Goal: Task Accomplishment & Management: Manage account settings

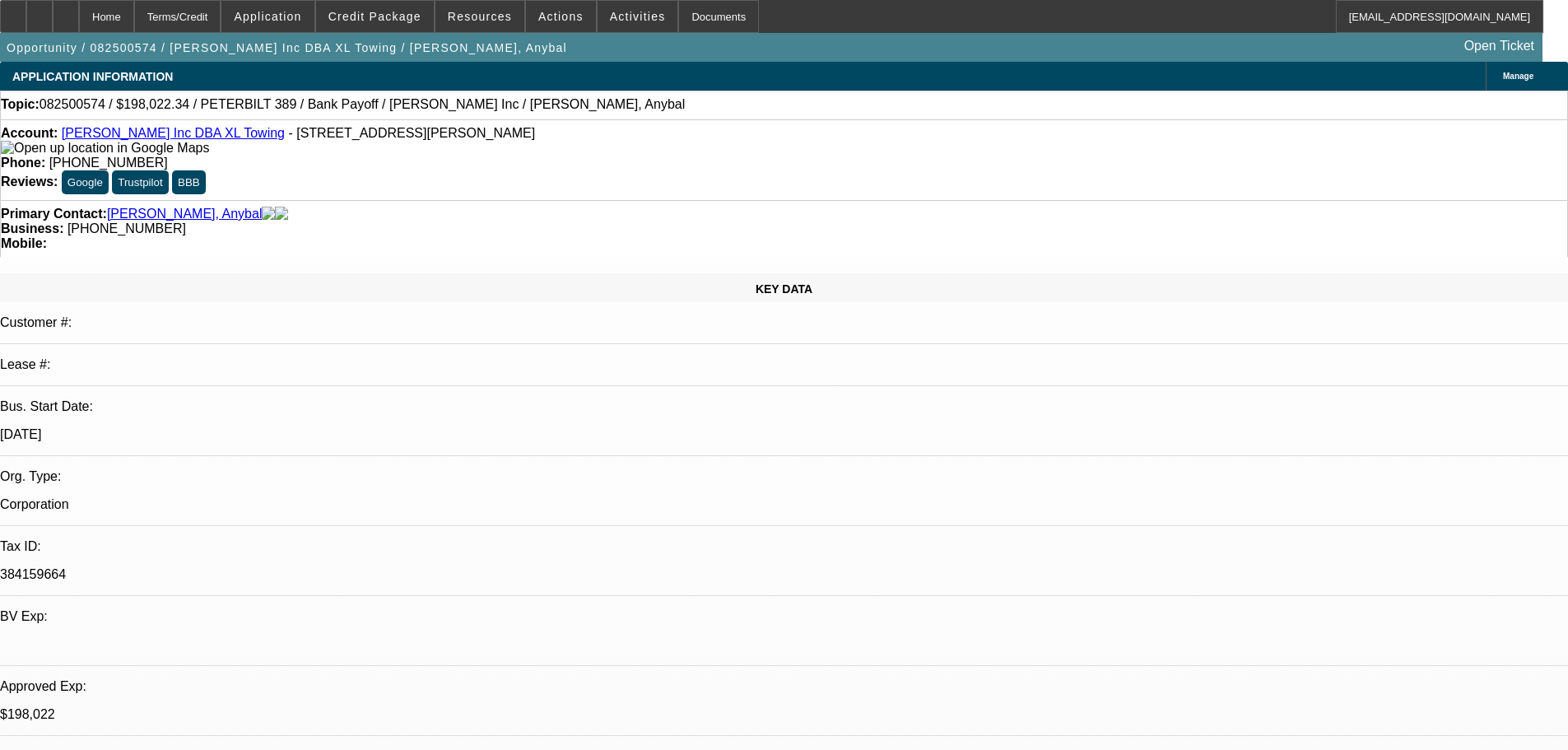
select select "0"
select select "2"
select select "0.15"
select select "16"
select select "0"
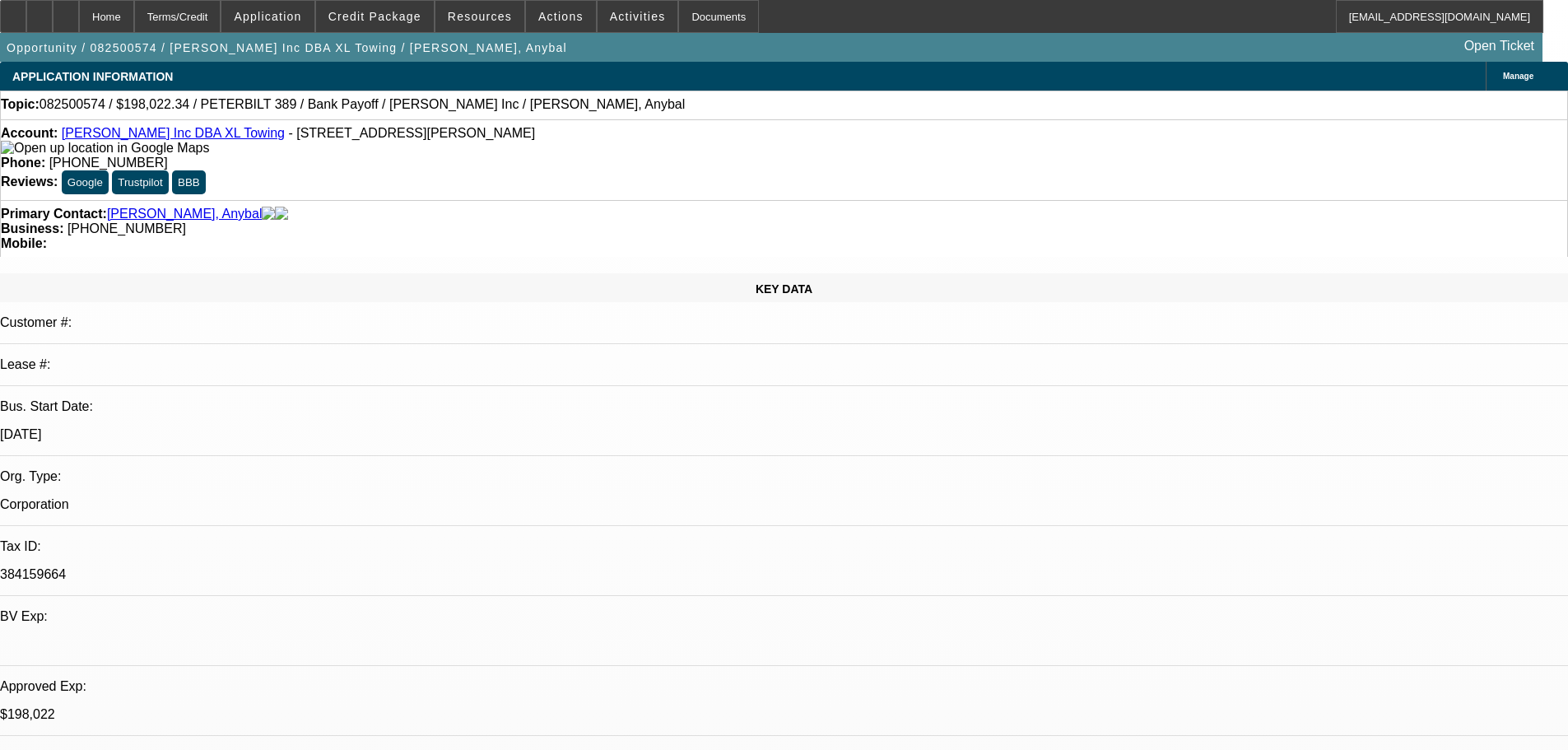
select select "2"
select select "0.15"
select select "16"
select select "0"
select select "2"
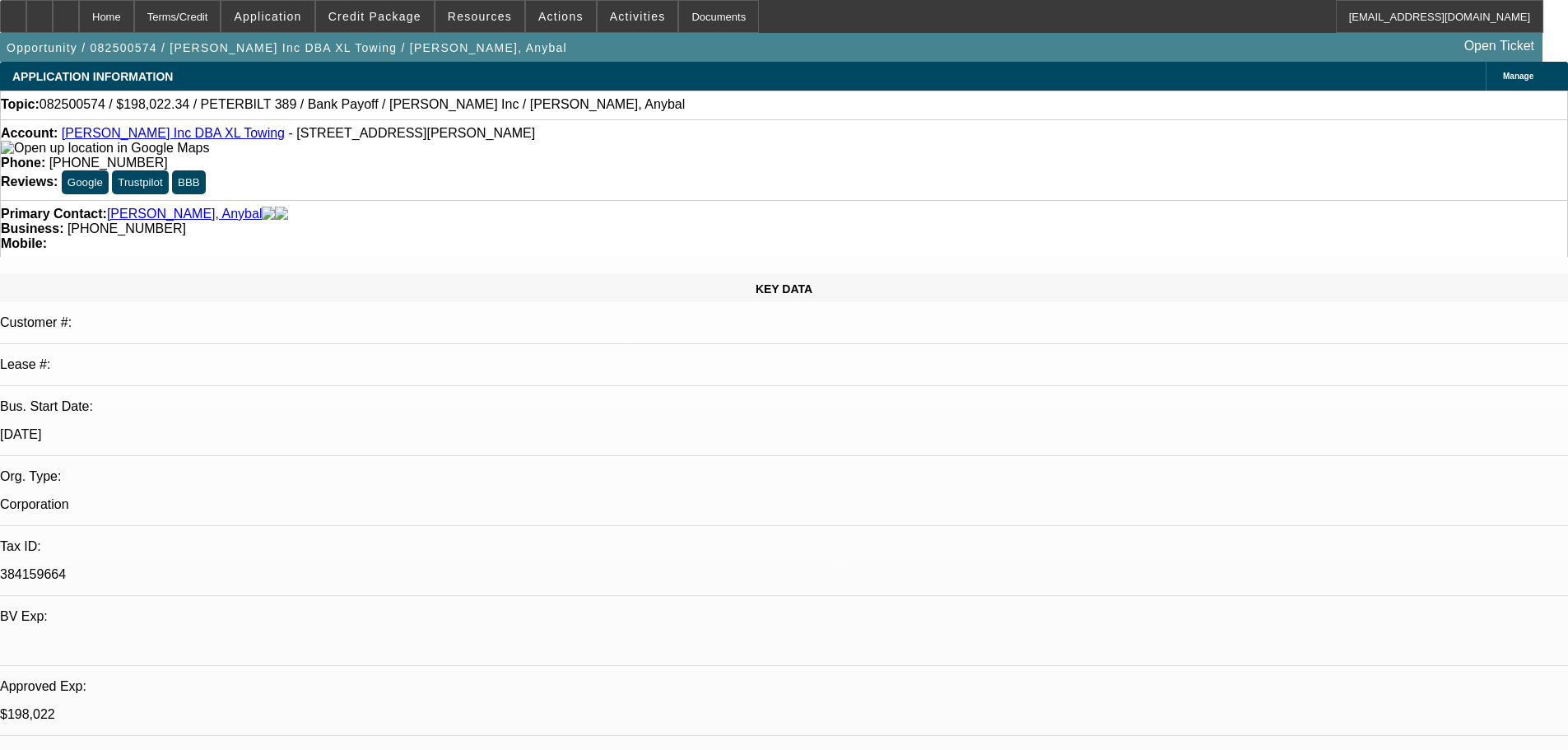
select select "0.15"
select select "4"
select select "0"
select select "2"
select select "0.15"
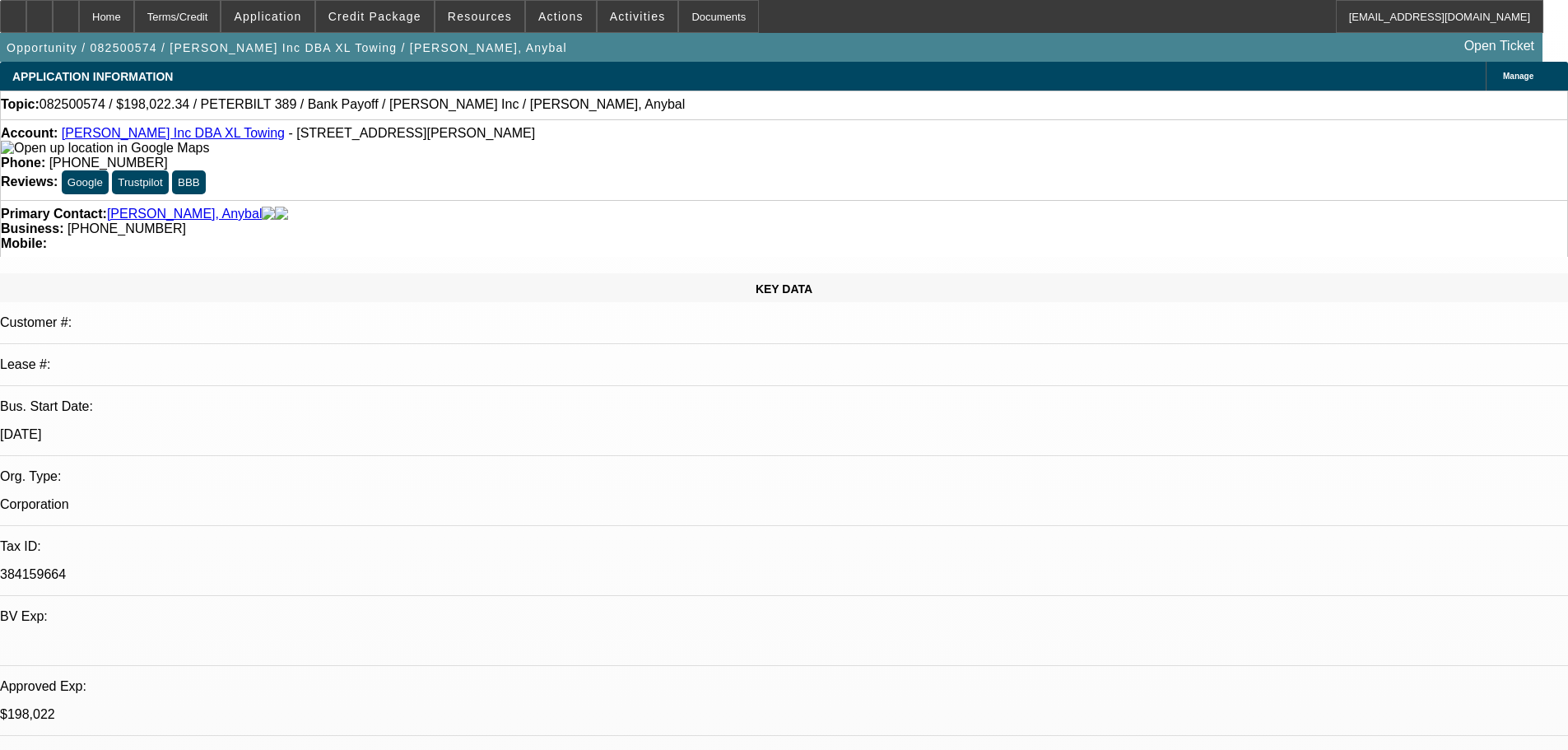
select select "4"
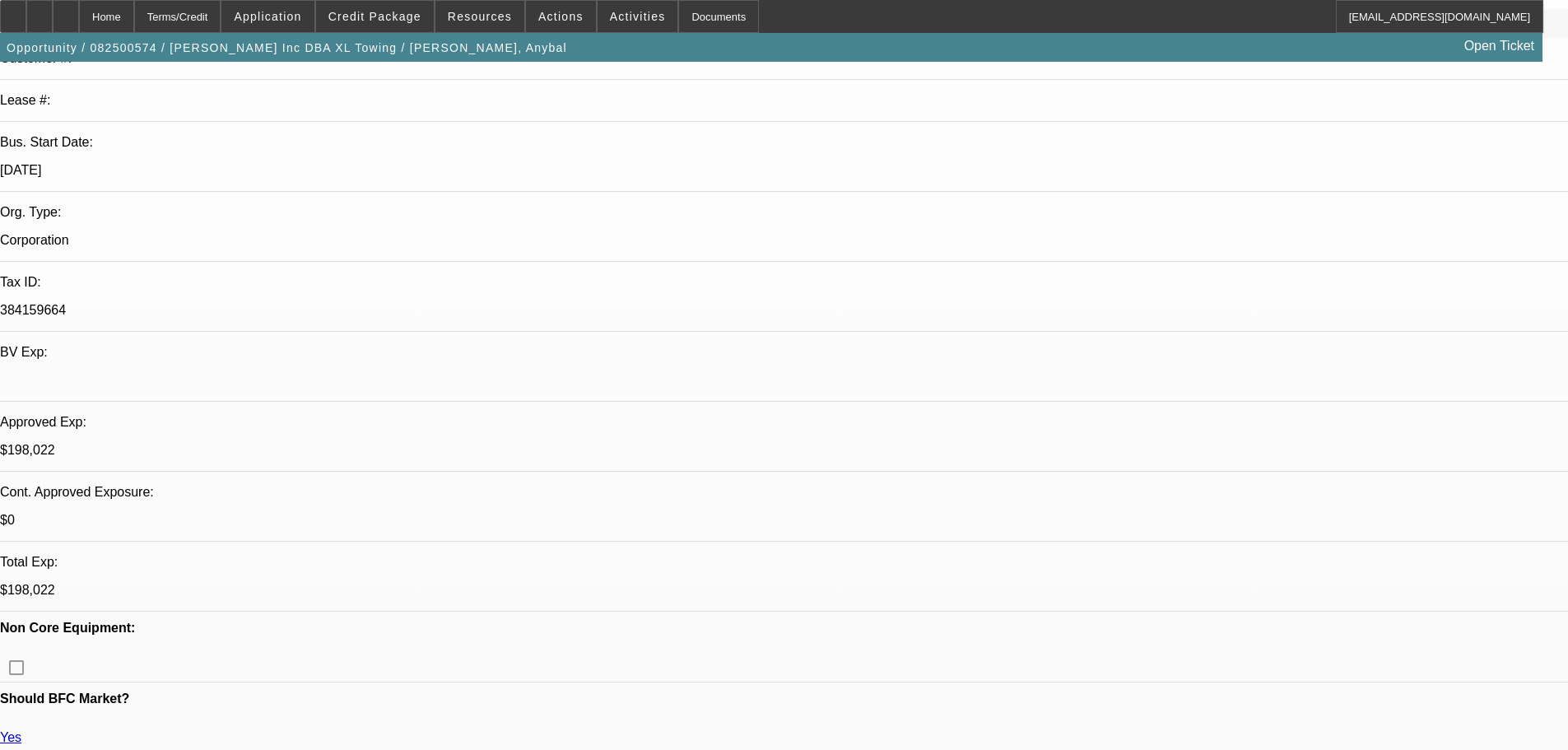
scroll to position [329, 0]
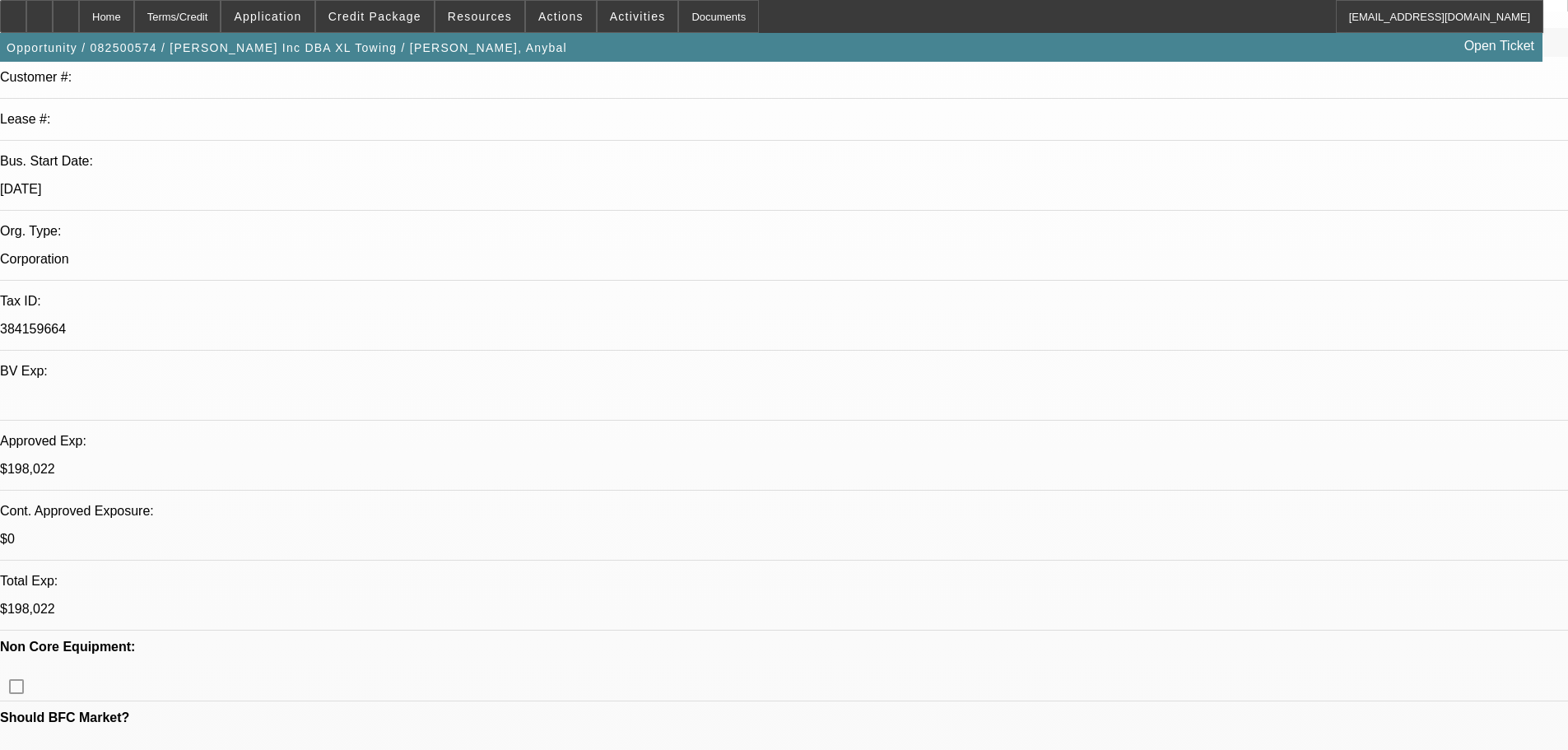
scroll to position [0, 0]
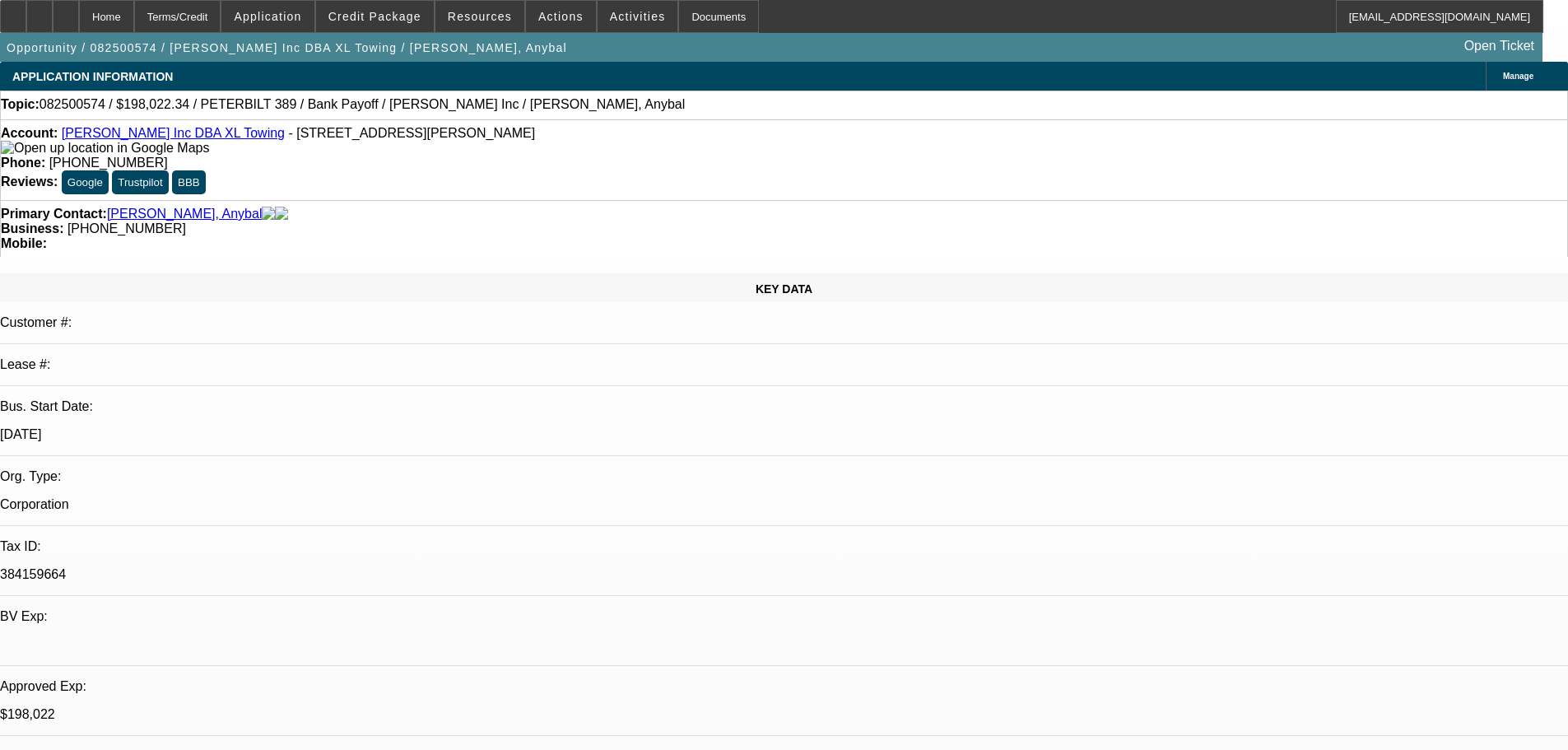
click at [157, 135] on link "Yepez Inc DBA XL Towing" at bounding box center [173, 133] width 223 height 14
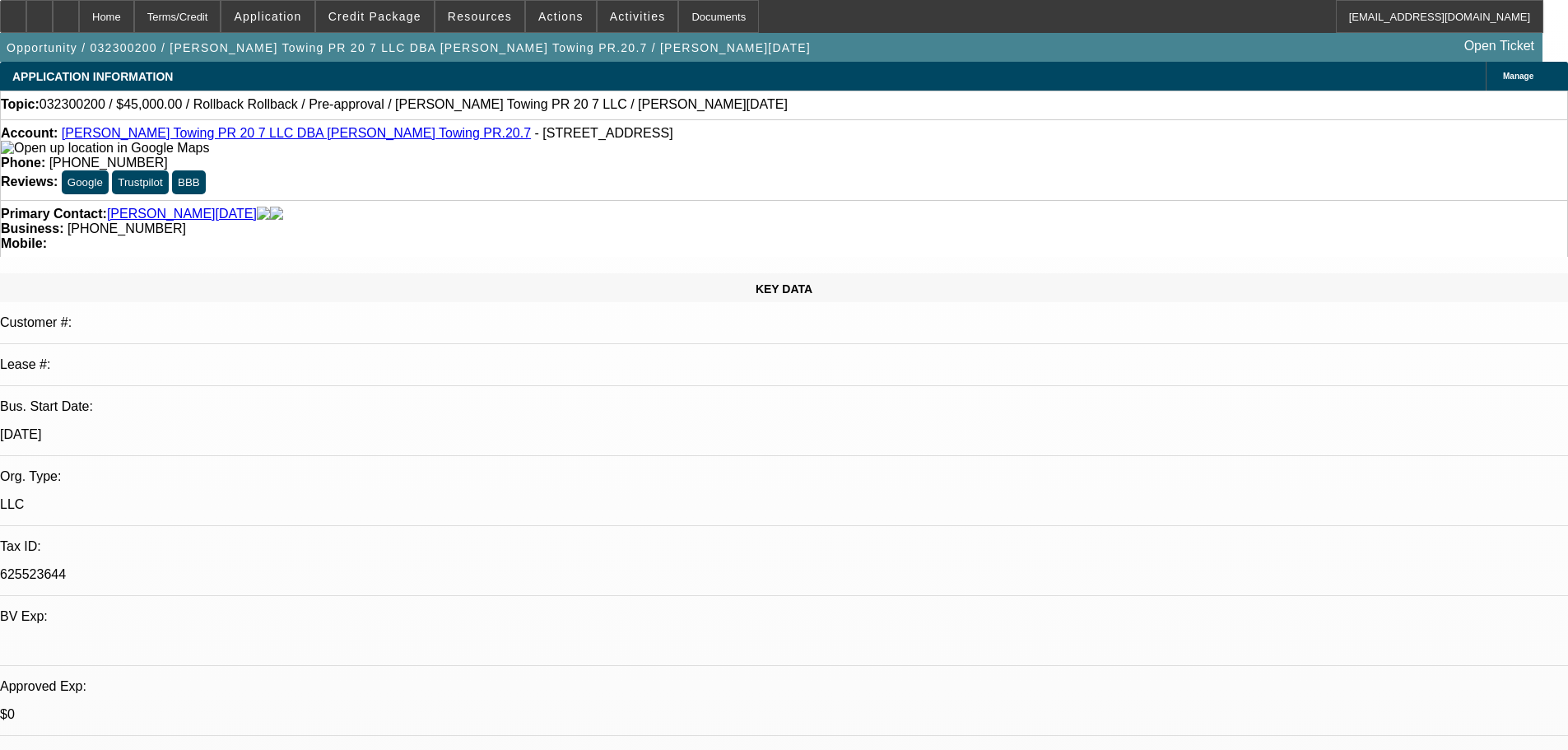
select select "0"
select select "0.1"
select select "0"
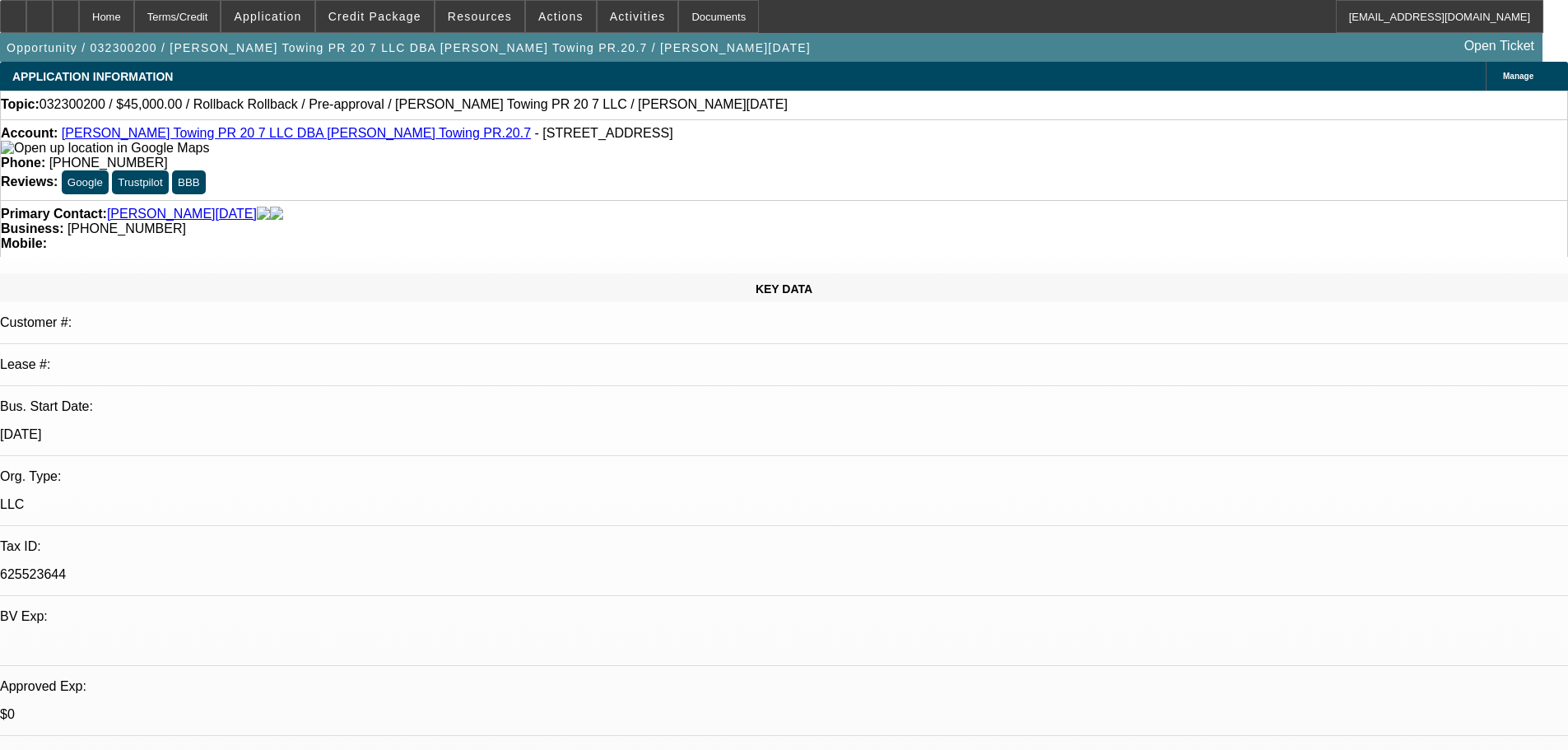
select select "0.1"
select select "0"
select select "0.1"
select select "0"
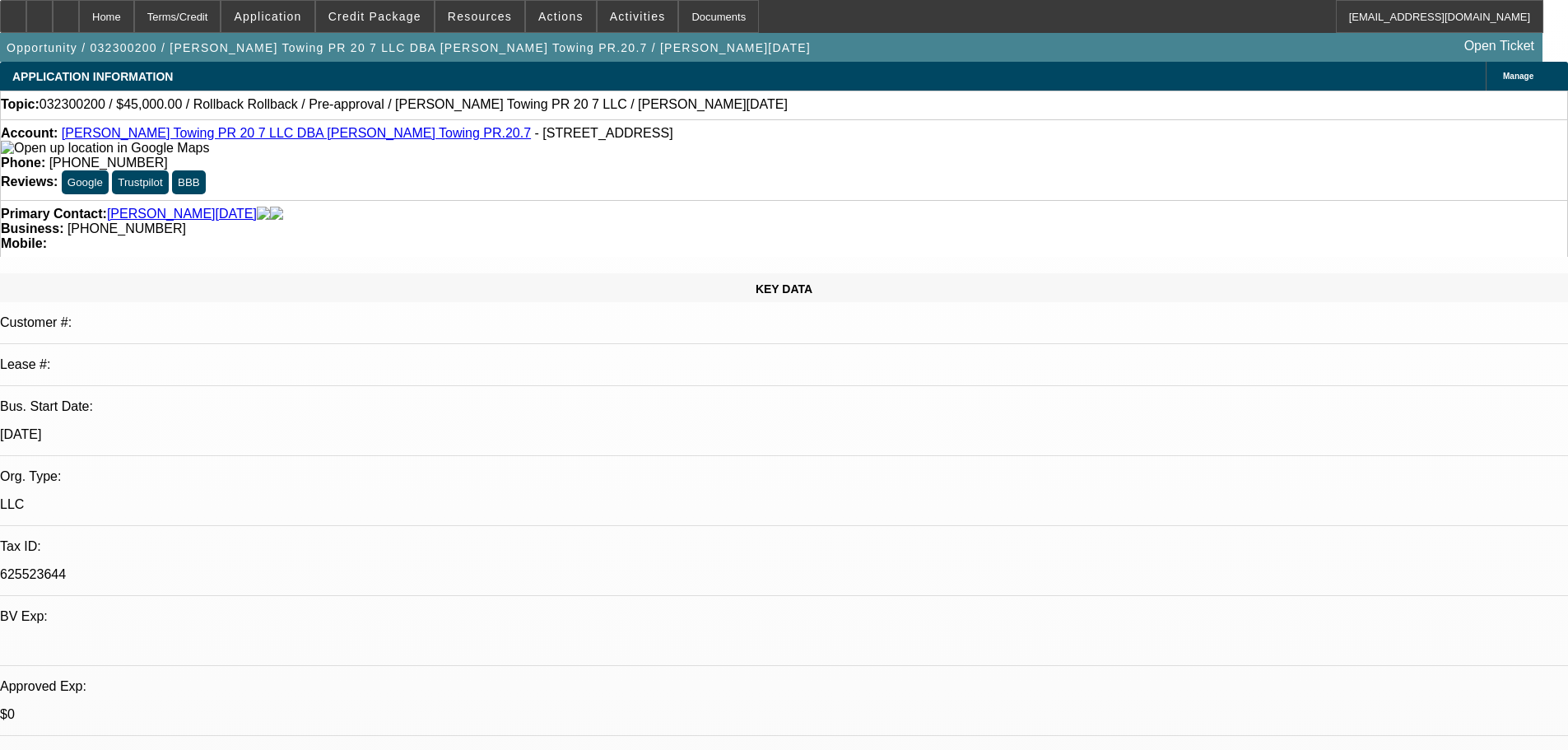
select select "0"
select select "0.1"
select select "1"
select select "4"
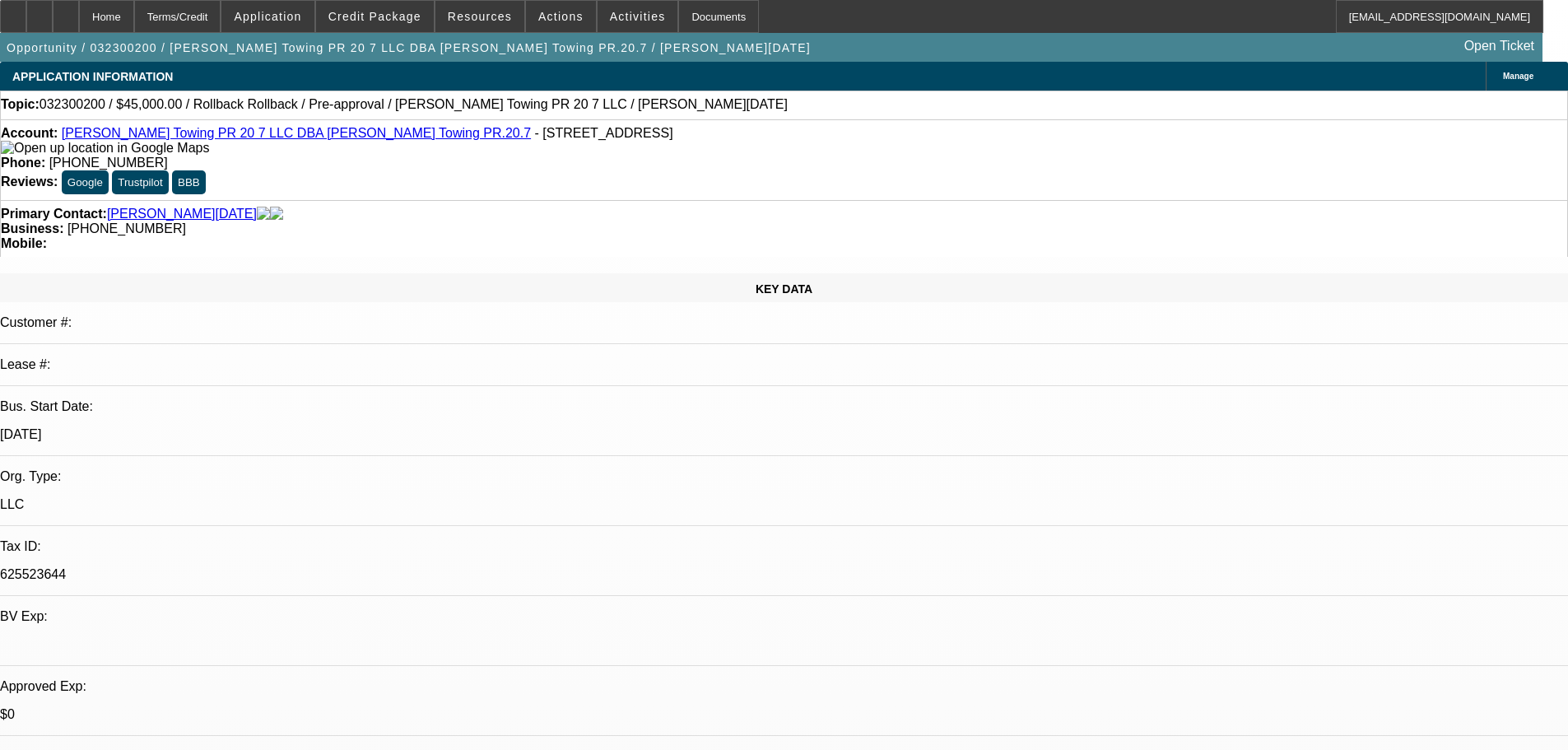
select select "1"
select select "4"
select select "1"
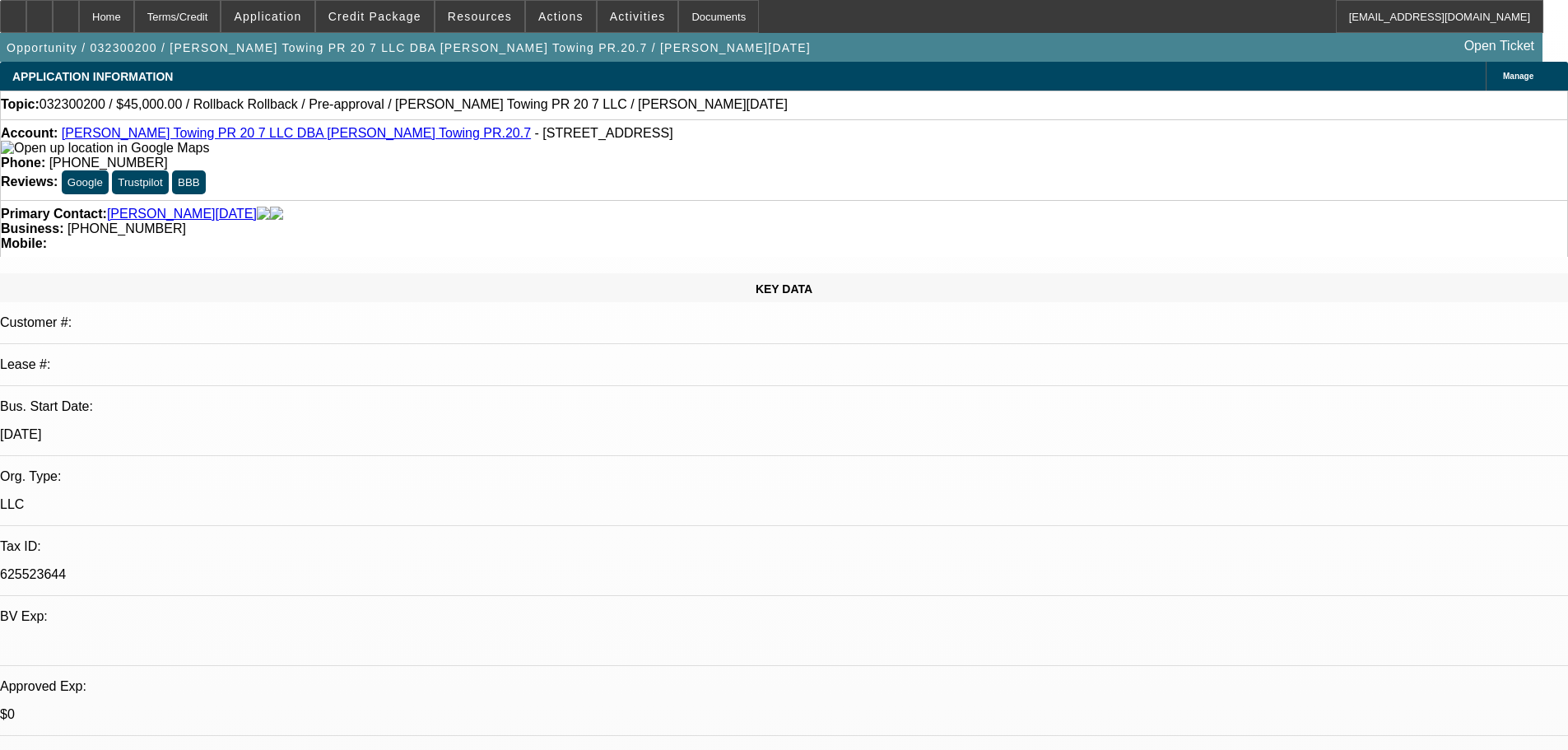
select select "4"
select select "1"
select select "4"
drag, startPoint x: 651, startPoint y: 132, endPoint x: 577, endPoint y: 148, distance: 75.7
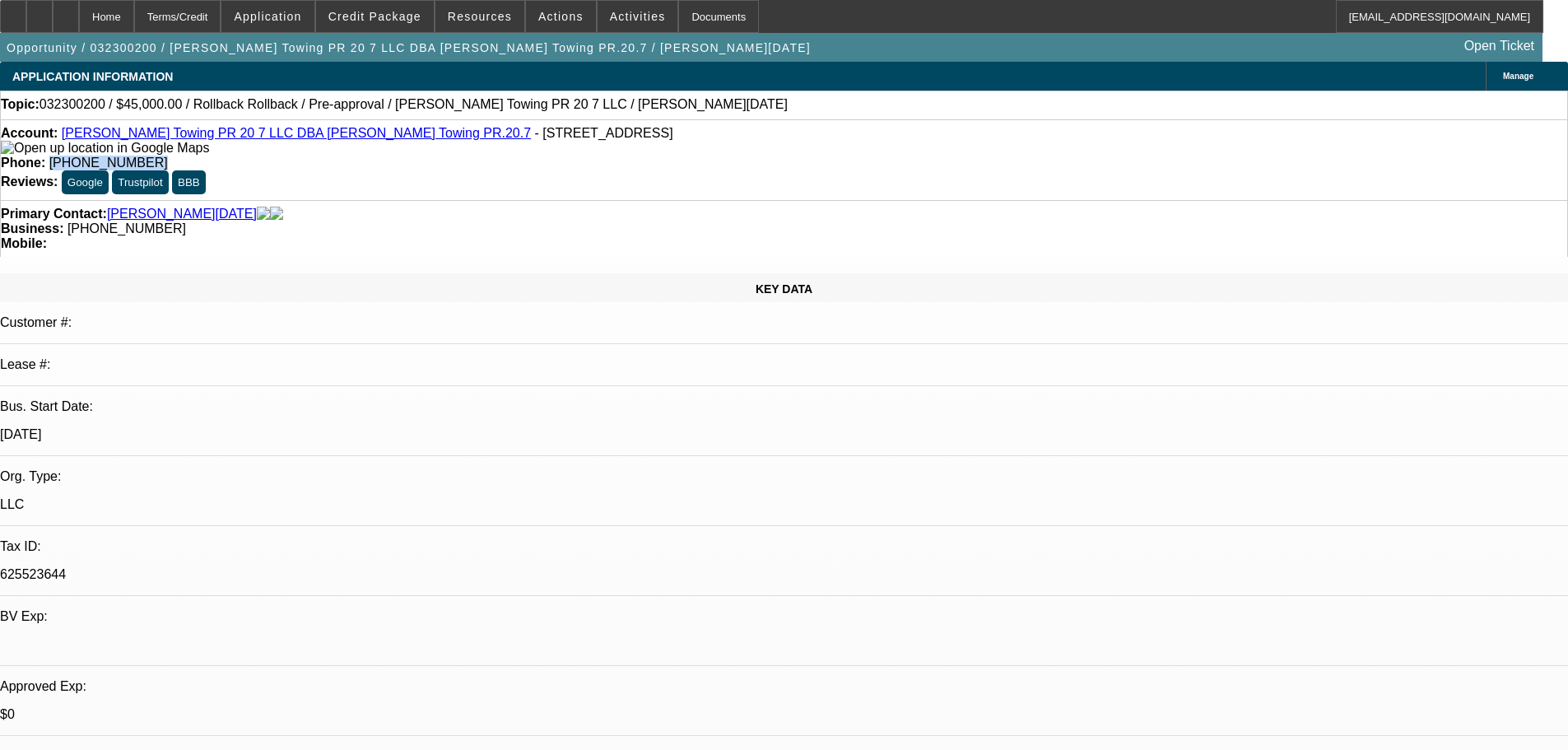
click at [575, 156] on div "Phone: (818) 430-3298" at bounding box center [784, 163] width 1566 height 15
copy span "(818) 430-3298"
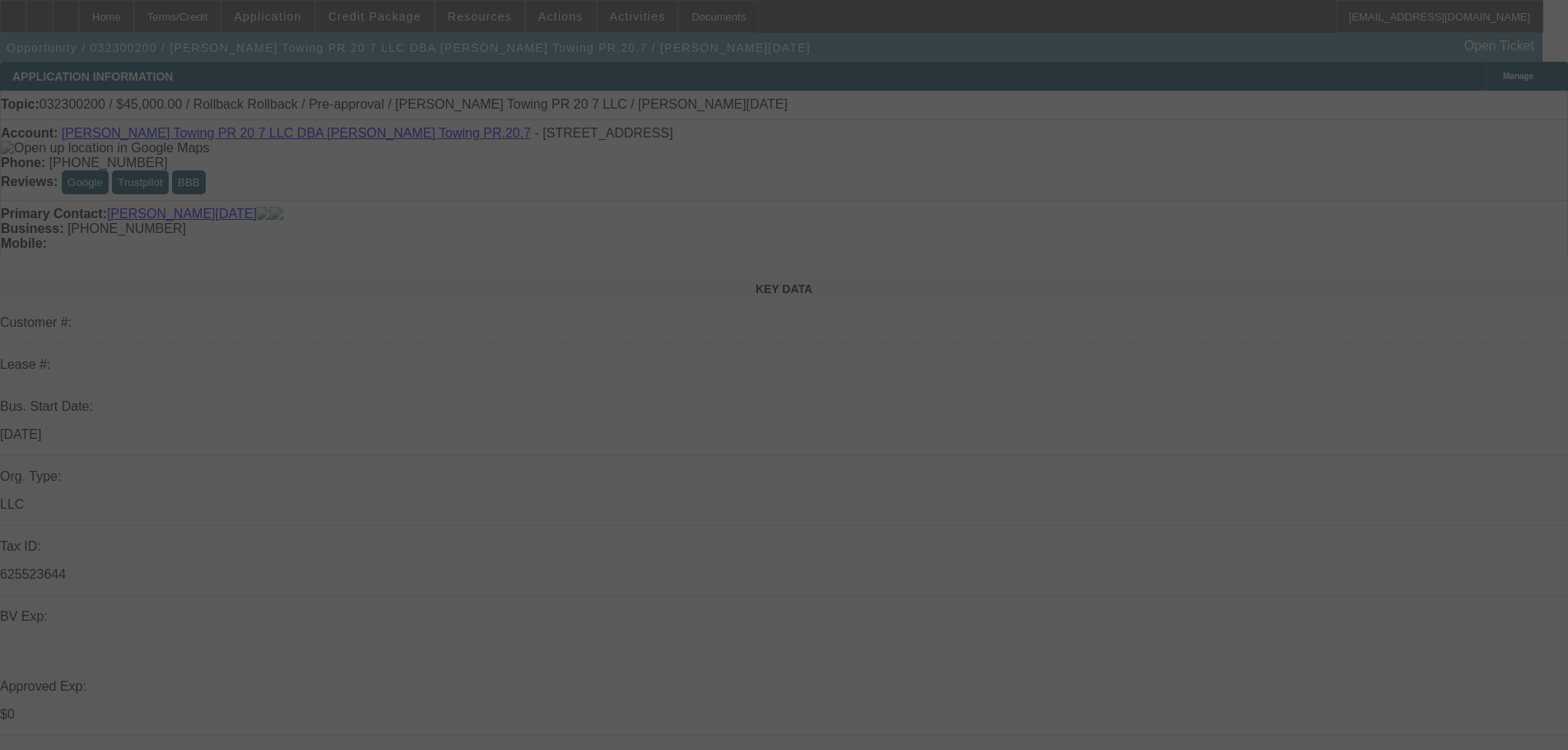
select select "0"
select select "0.1"
select select "4"
select select "0"
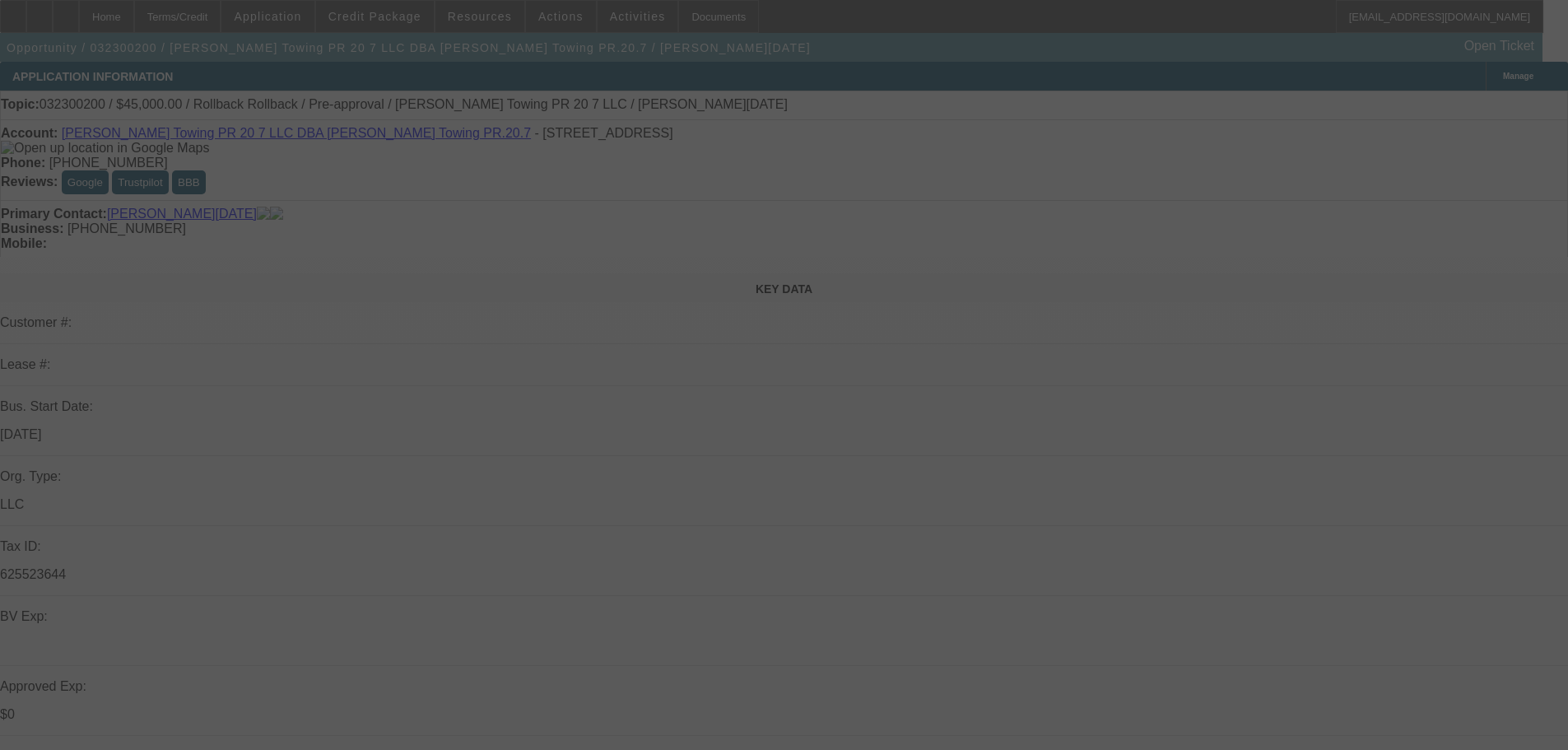
select select "0"
select select "0.1"
select select "4"
select select "0"
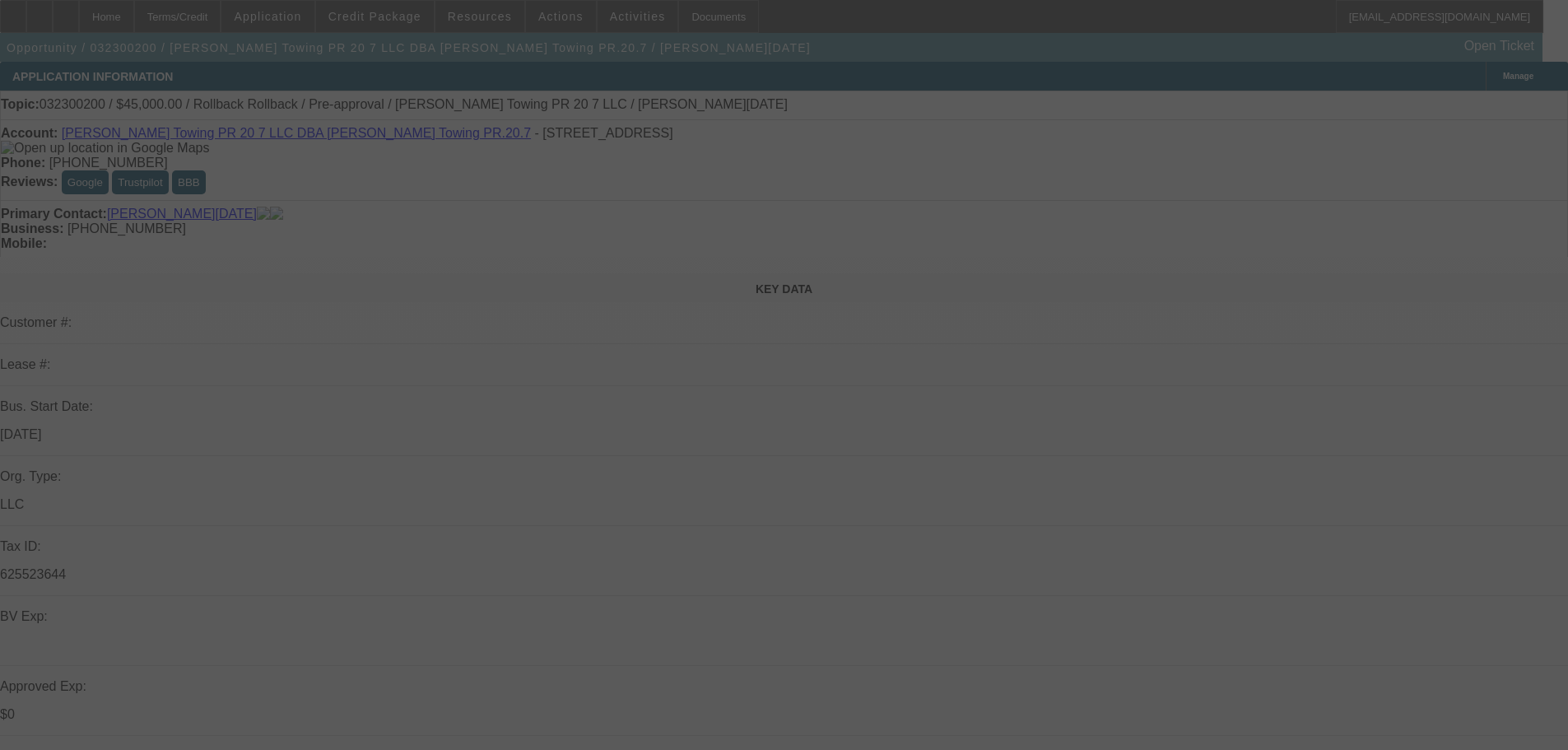
select select "0.1"
select select "4"
select select "0"
select select "0.1"
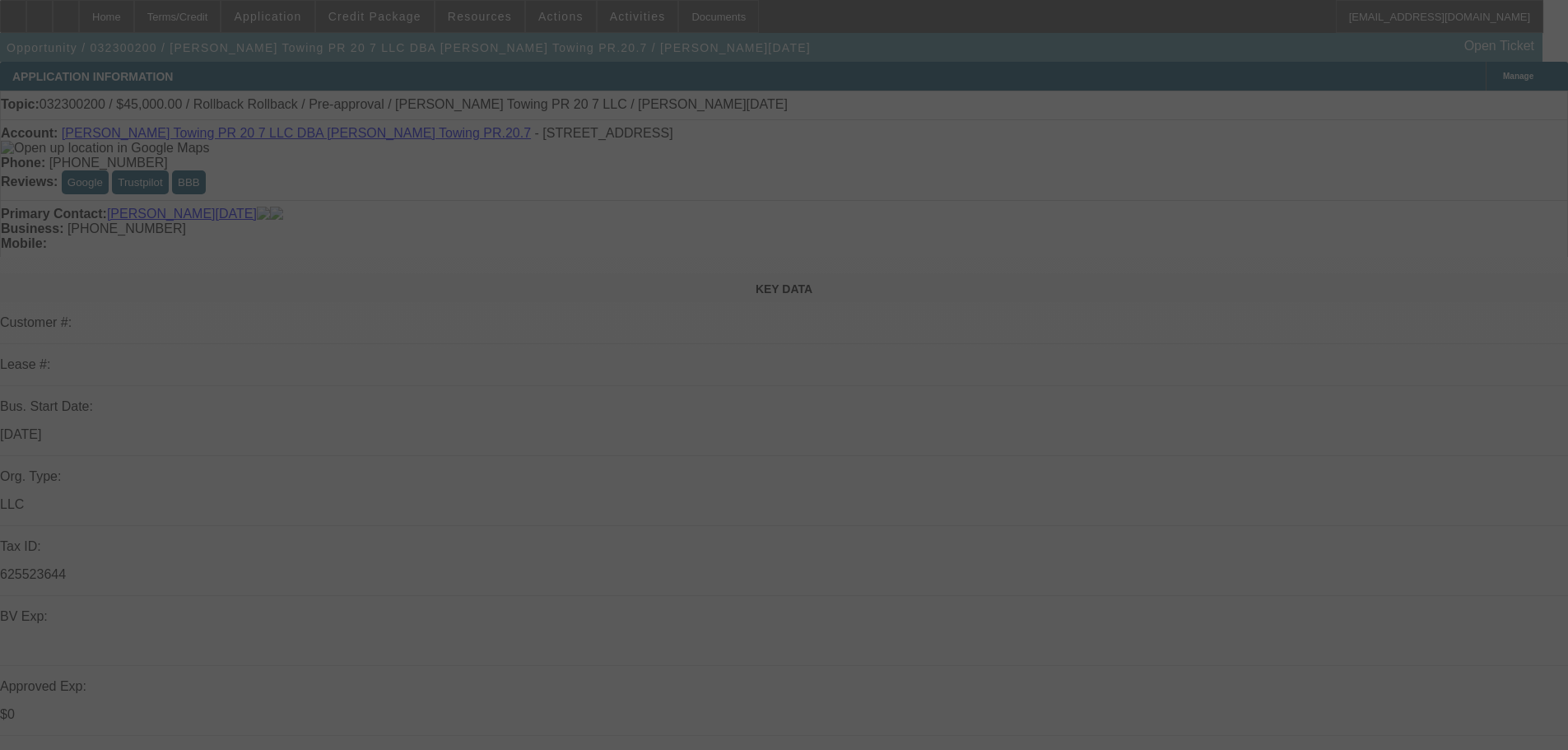
select select "4"
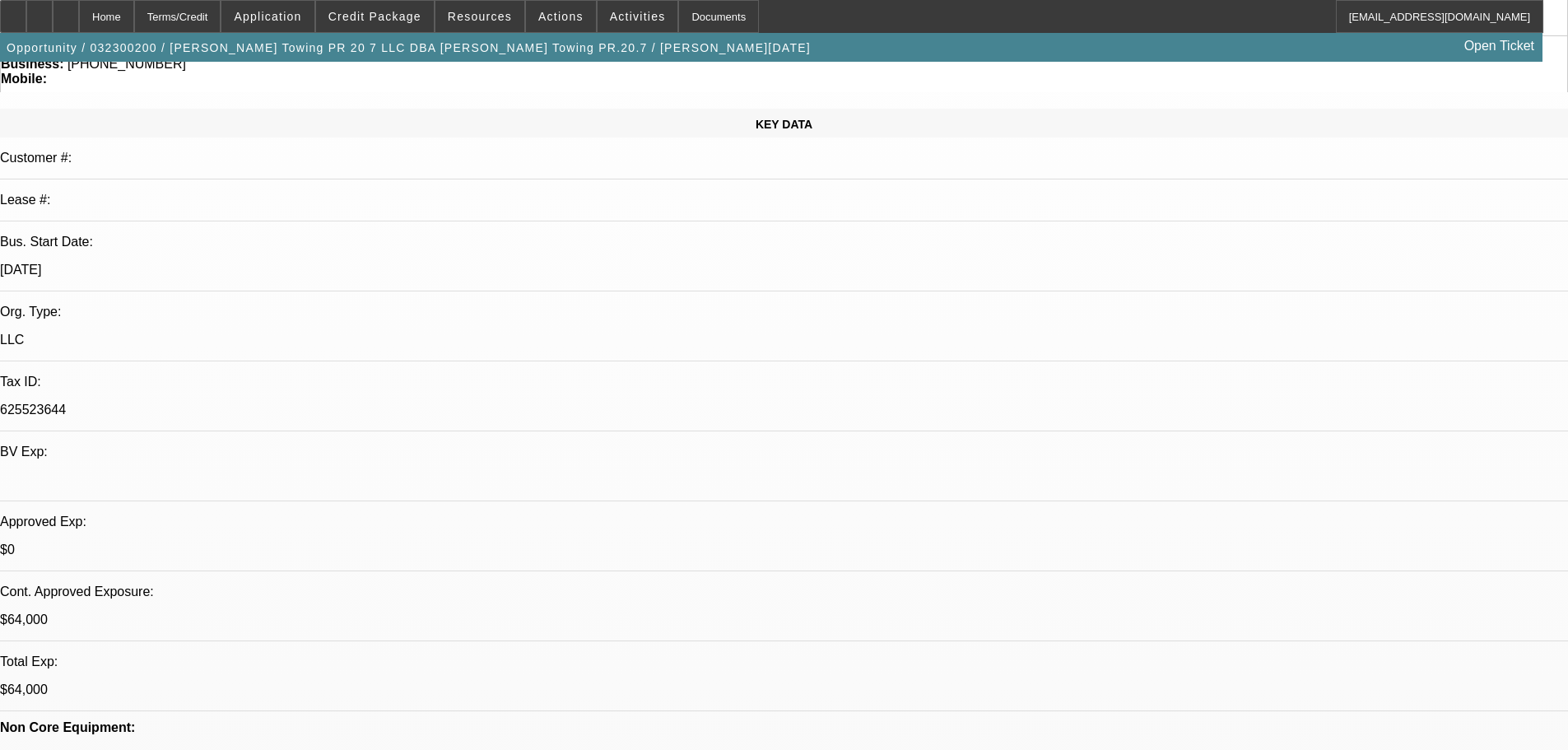
scroll to position [329, 0]
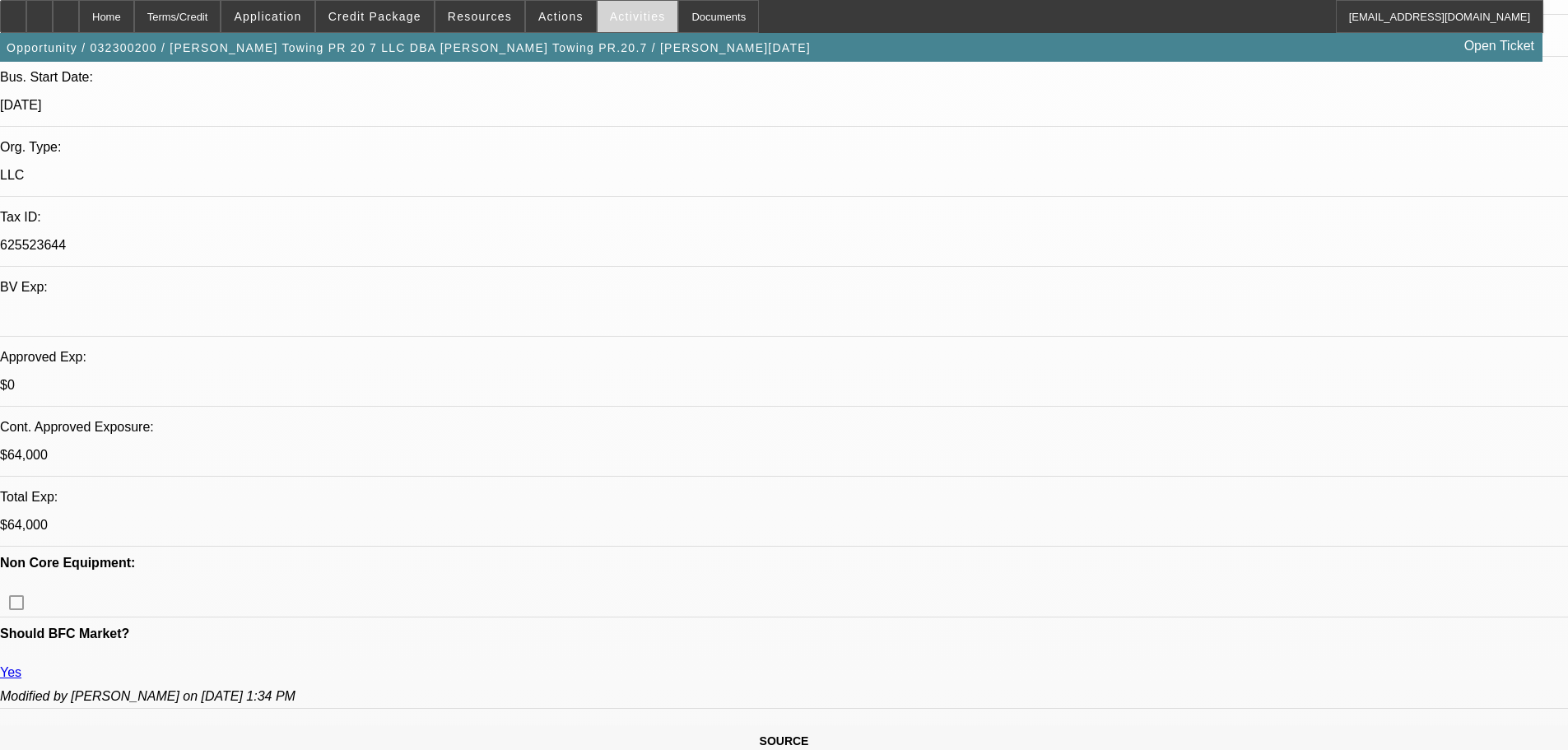
click at [616, 24] on span at bounding box center [637, 16] width 81 height 39
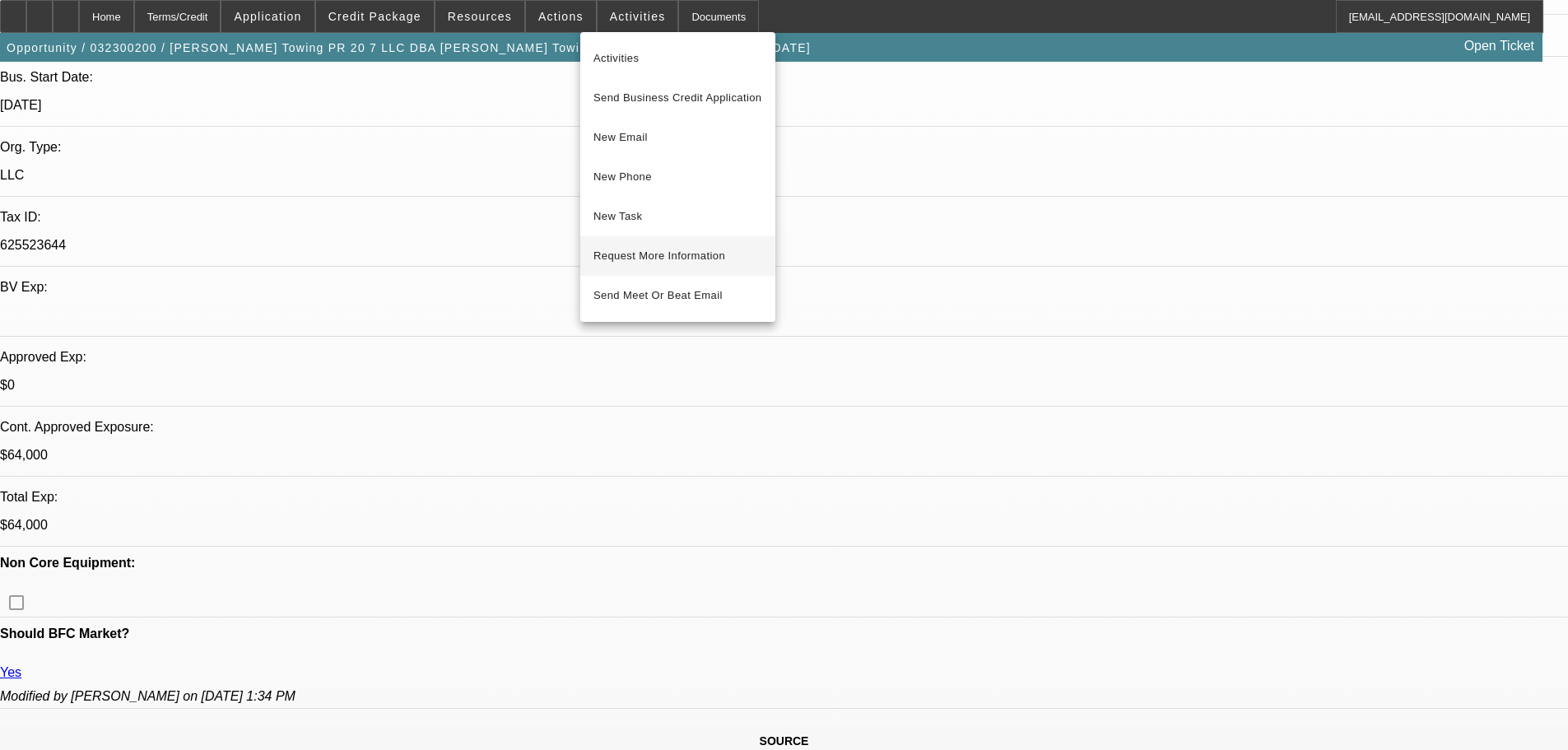
click at [665, 260] on span "Request More Information" at bounding box center [677, 256] width 169 height 20
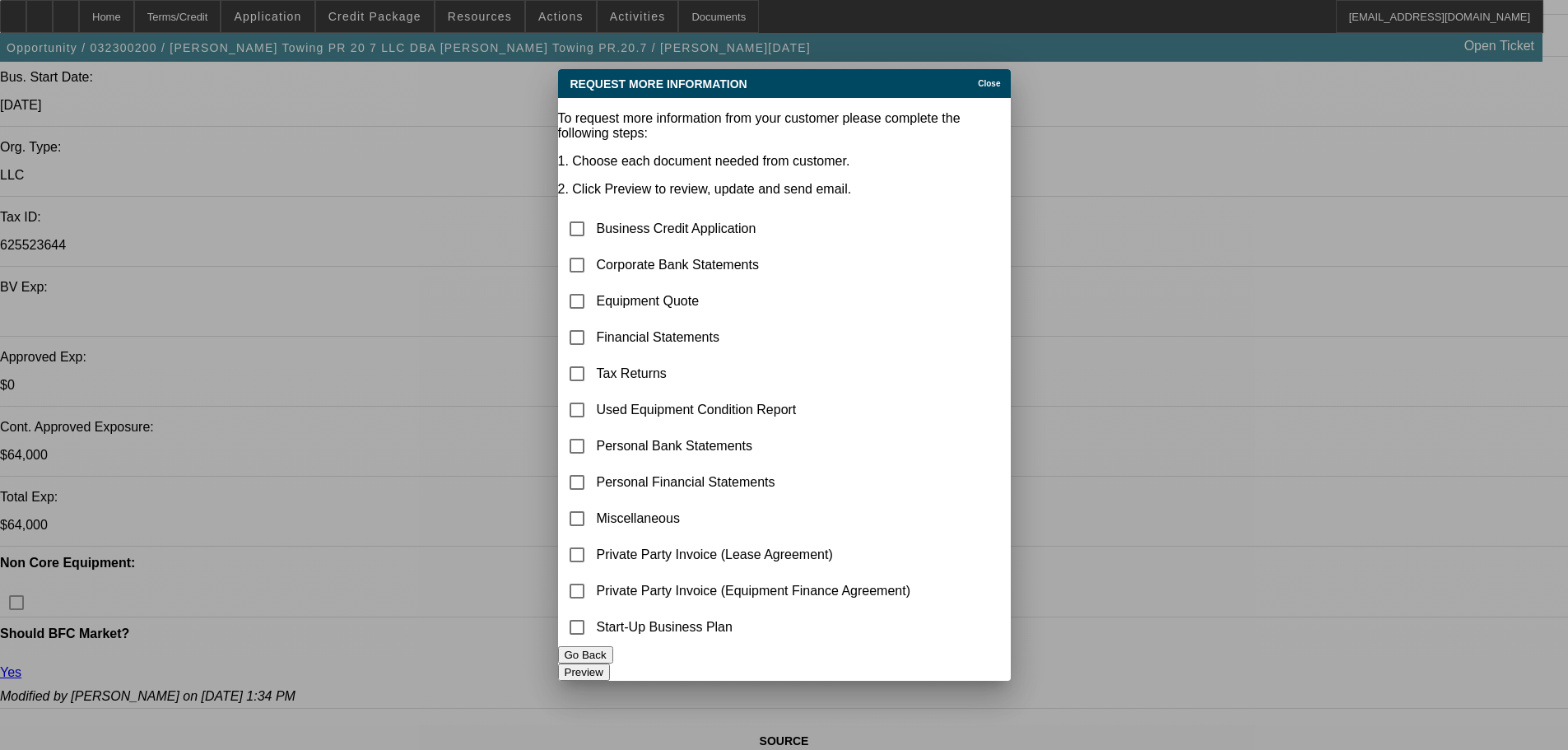
scroll to position [0, 0]
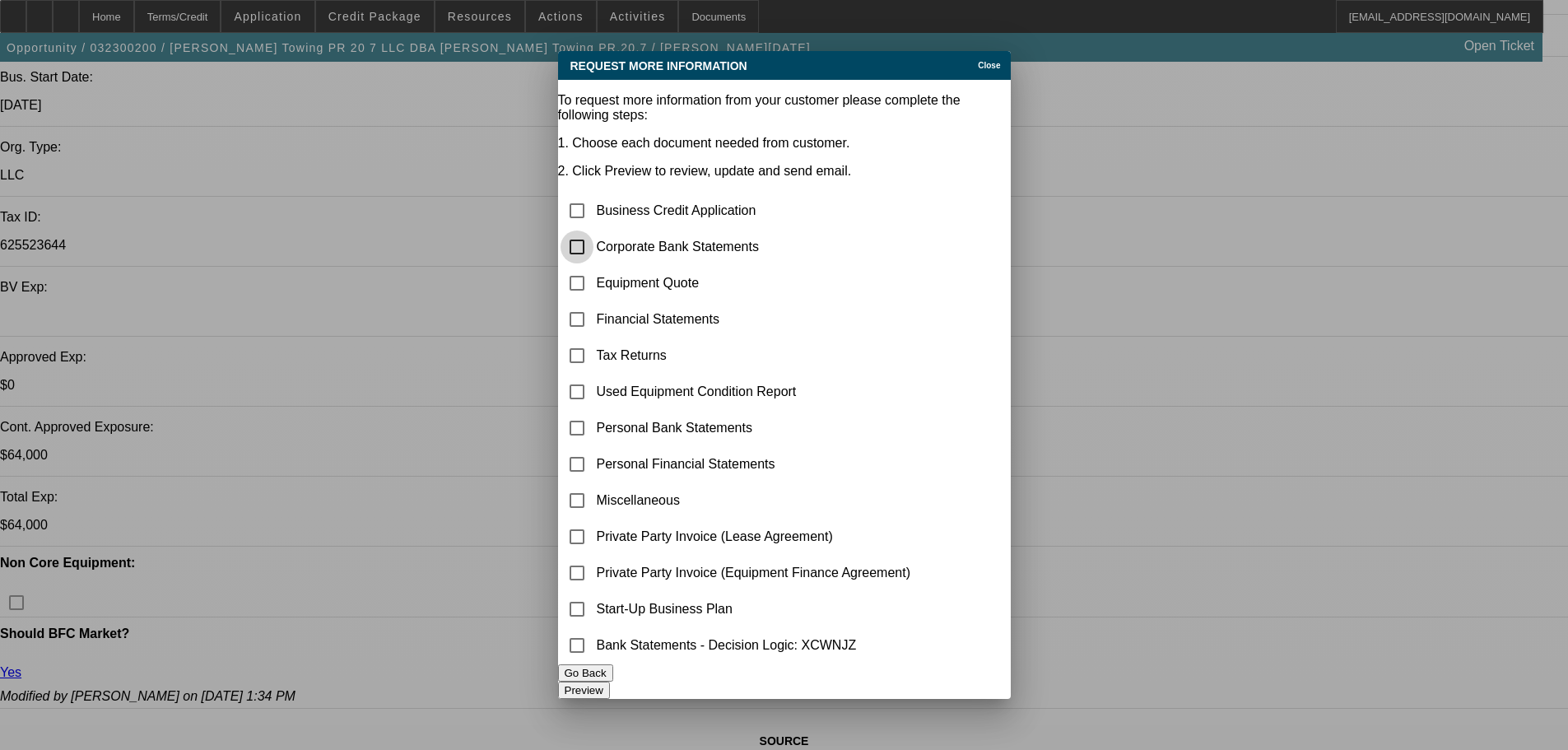
click at [593, 231] on input "checkbox" at bounding box center [577, 247] width 33 height 33
checkbox input "true"
click at [609, 692] on button "Preview" at bounding box center [584, 691] width 52 height 17
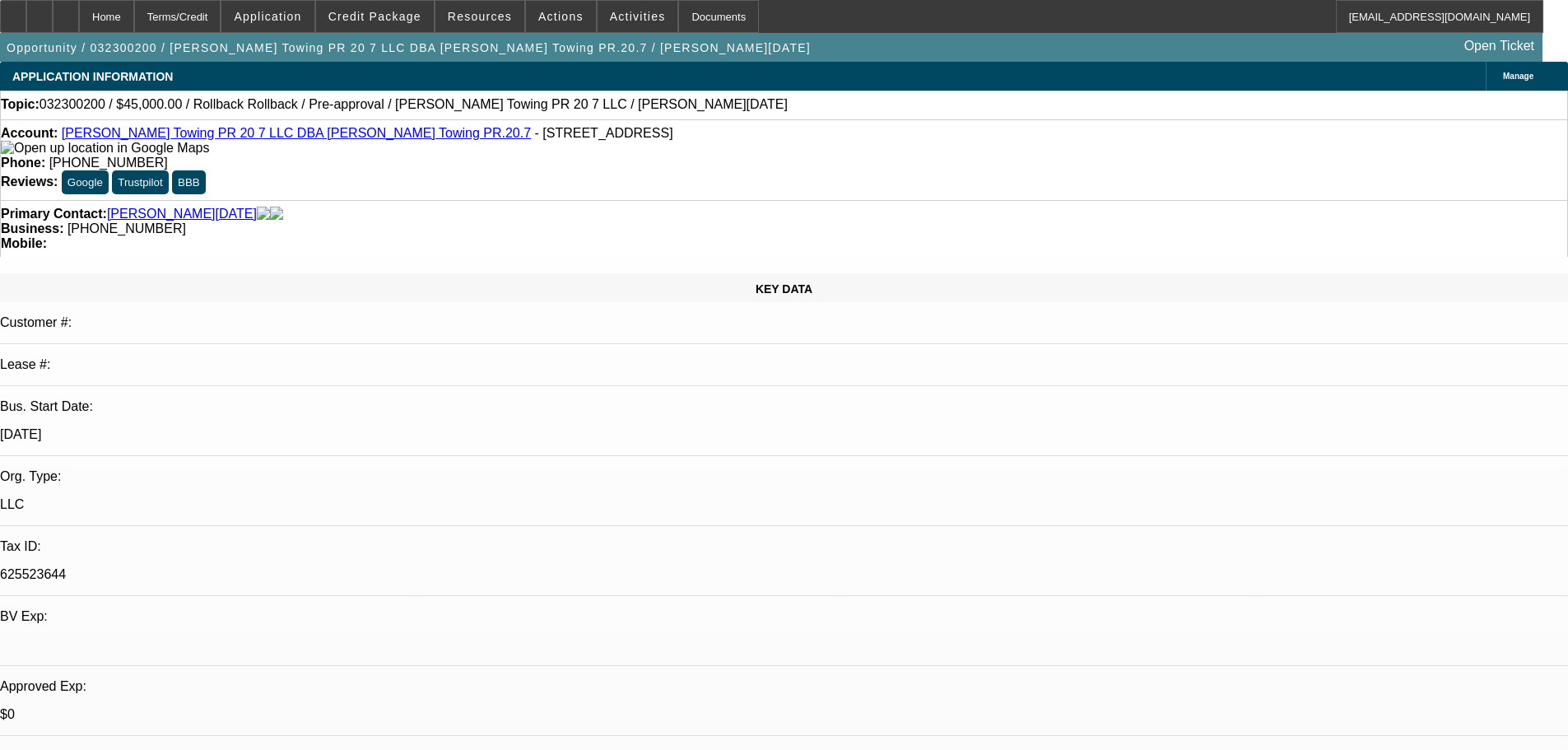
scroll to position [329, 0]
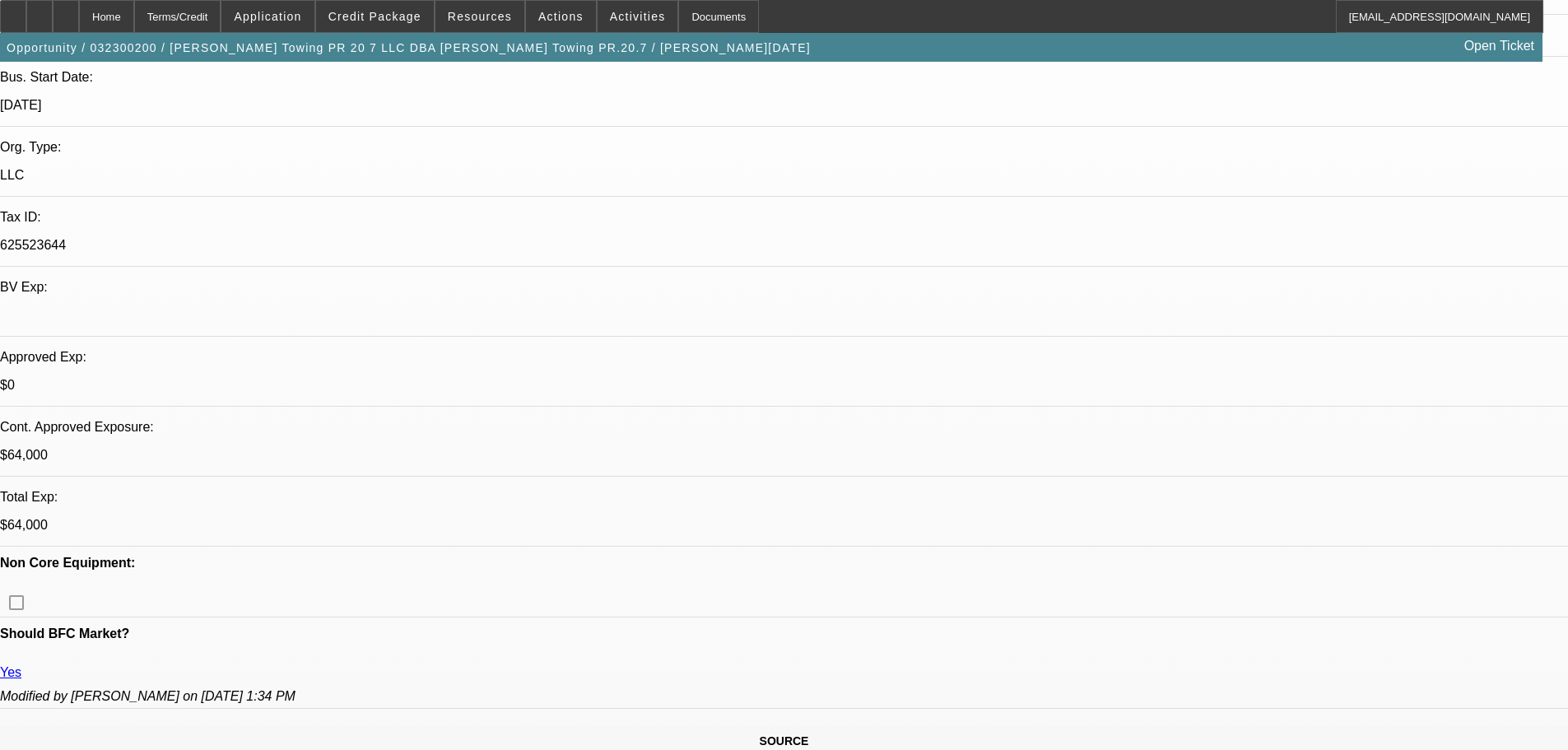
drag, startPoint x: 1057, startPoint y: 109, endPoint x: 1067, endPoint y: 104, distance: 11.2
drag, startPoint x: 1082, startPoint y: 98, endPoint x: 1083, endPoint y: 111, distance: 13.0
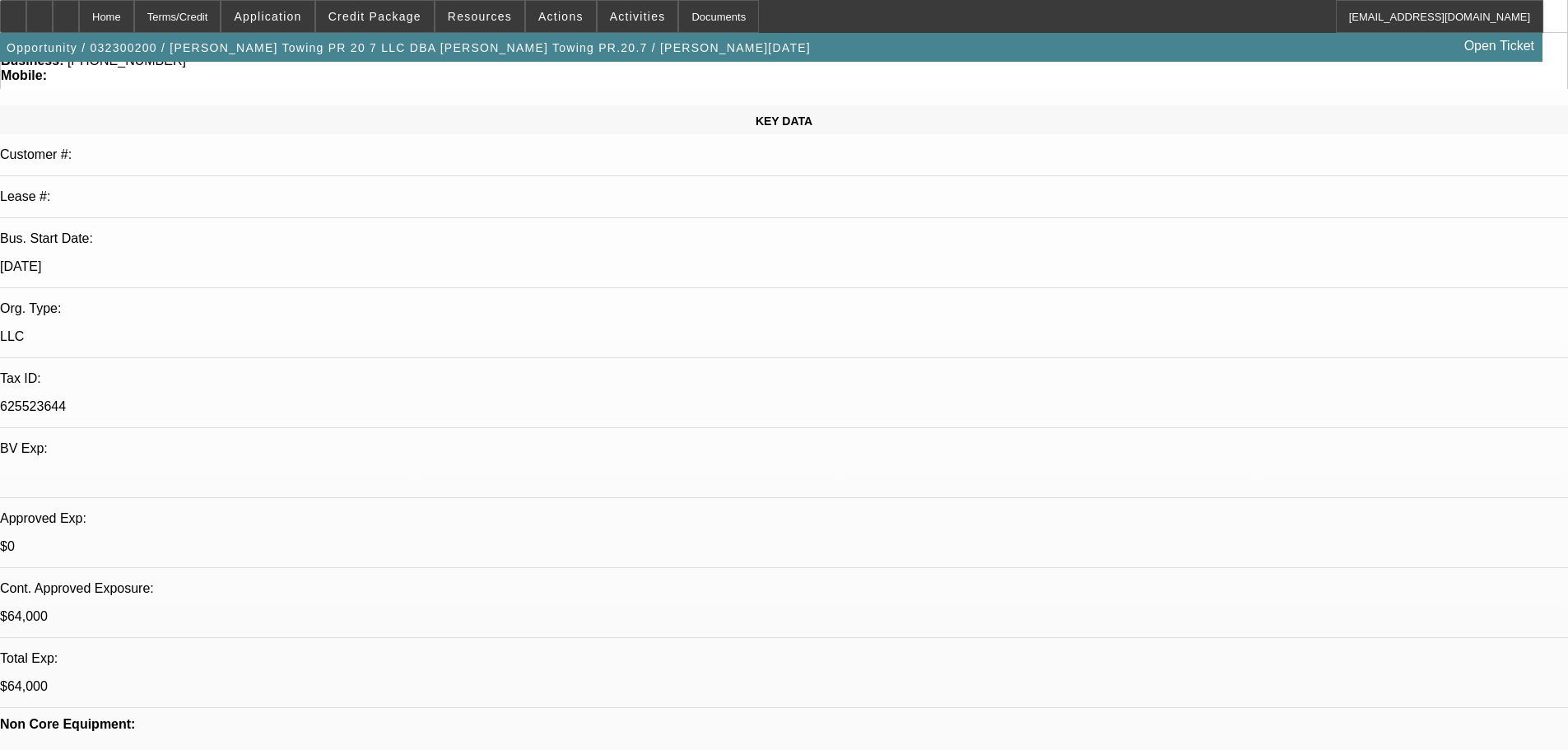
scroll to position [329, 0]
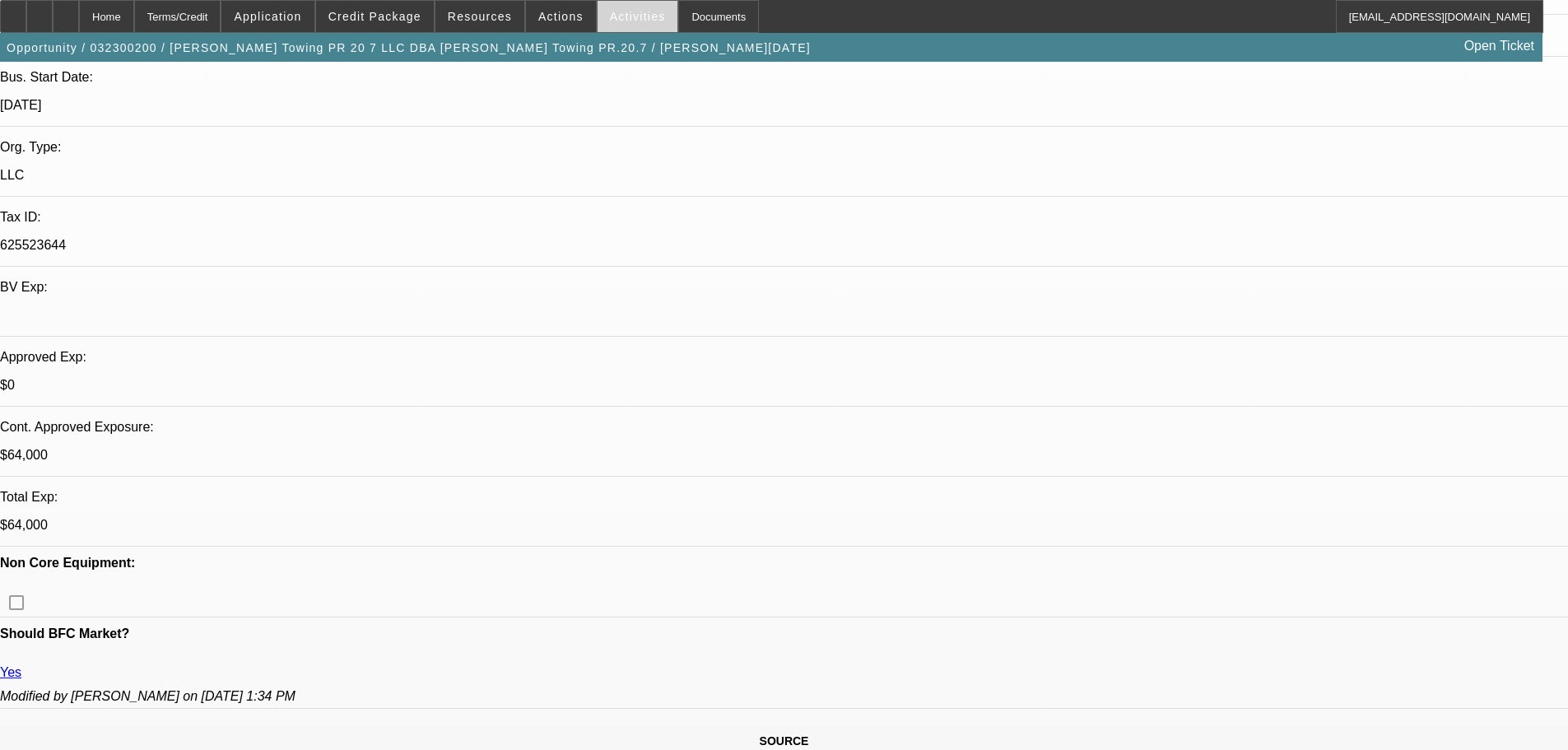
click at [611, 10] on span "Activities" at bounding box center [637, 16] width 56 height 13
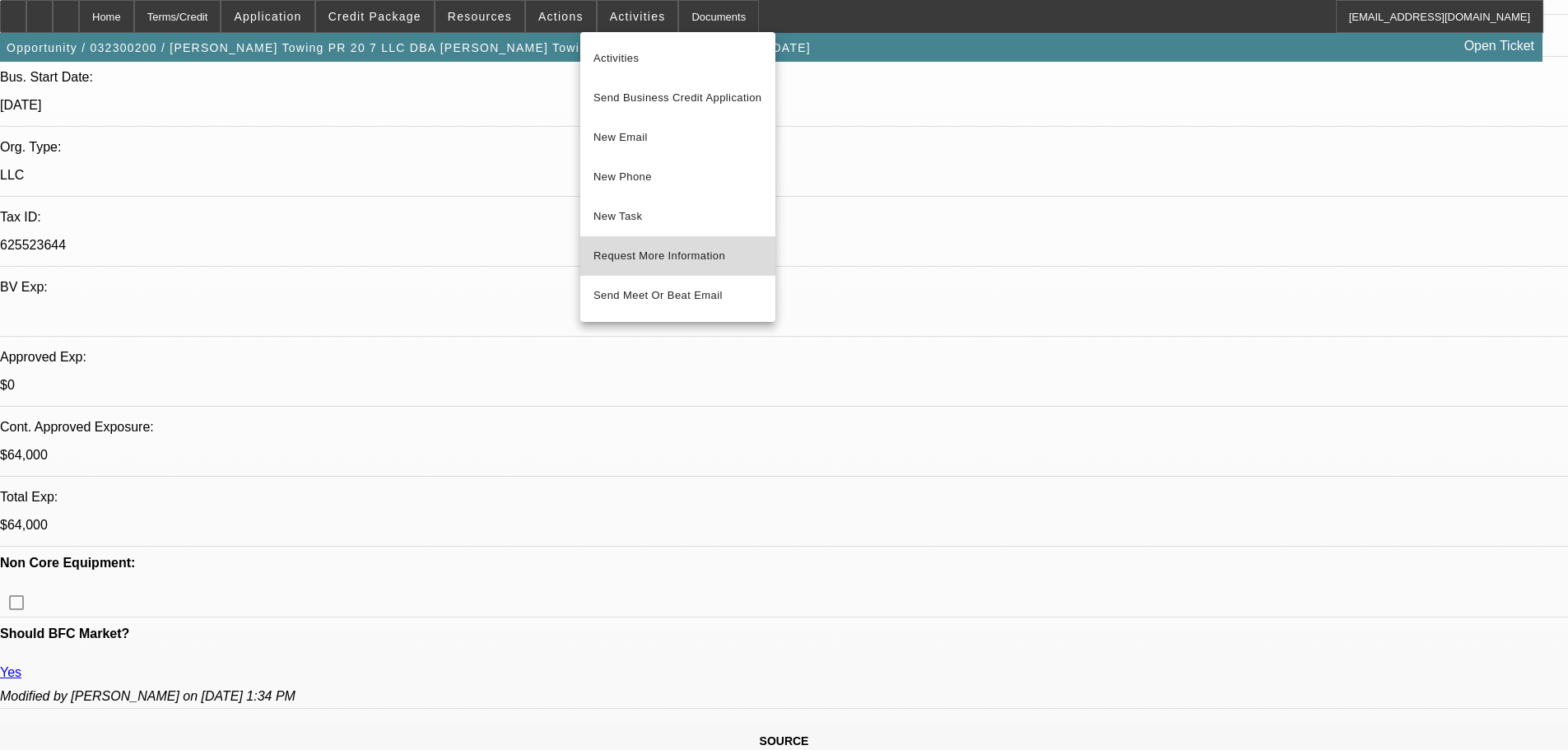
click at [669, 248] on span "Request More Information" at bounding box center [677, 256] width 169 height 20
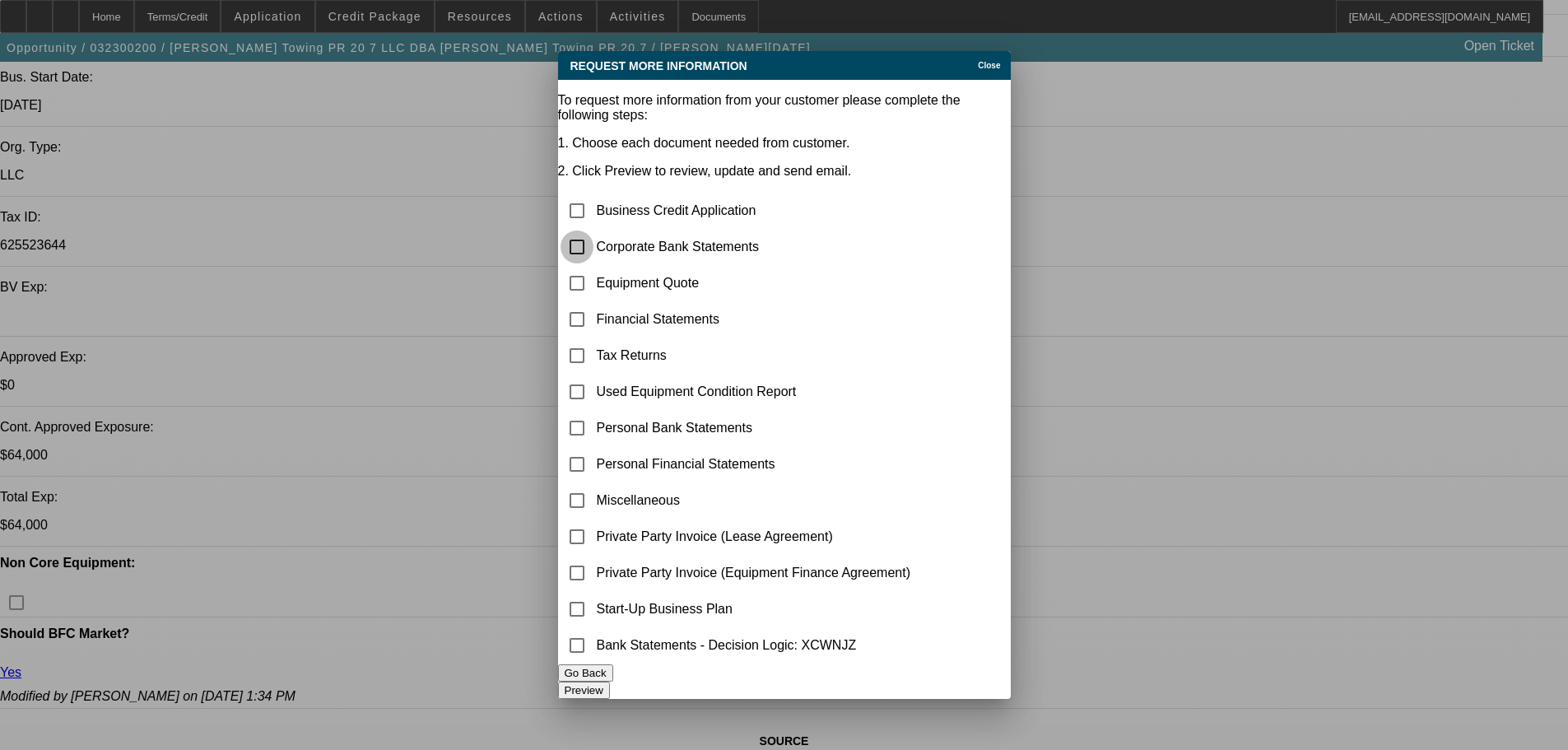
click at [593, 231] on input "checkbox" at bounding box center [577, 247] width 33 height 33
checkbox input "true"
click at [609, 683] on button "Preview" at bounding box center [584, 691] width 52 height 17
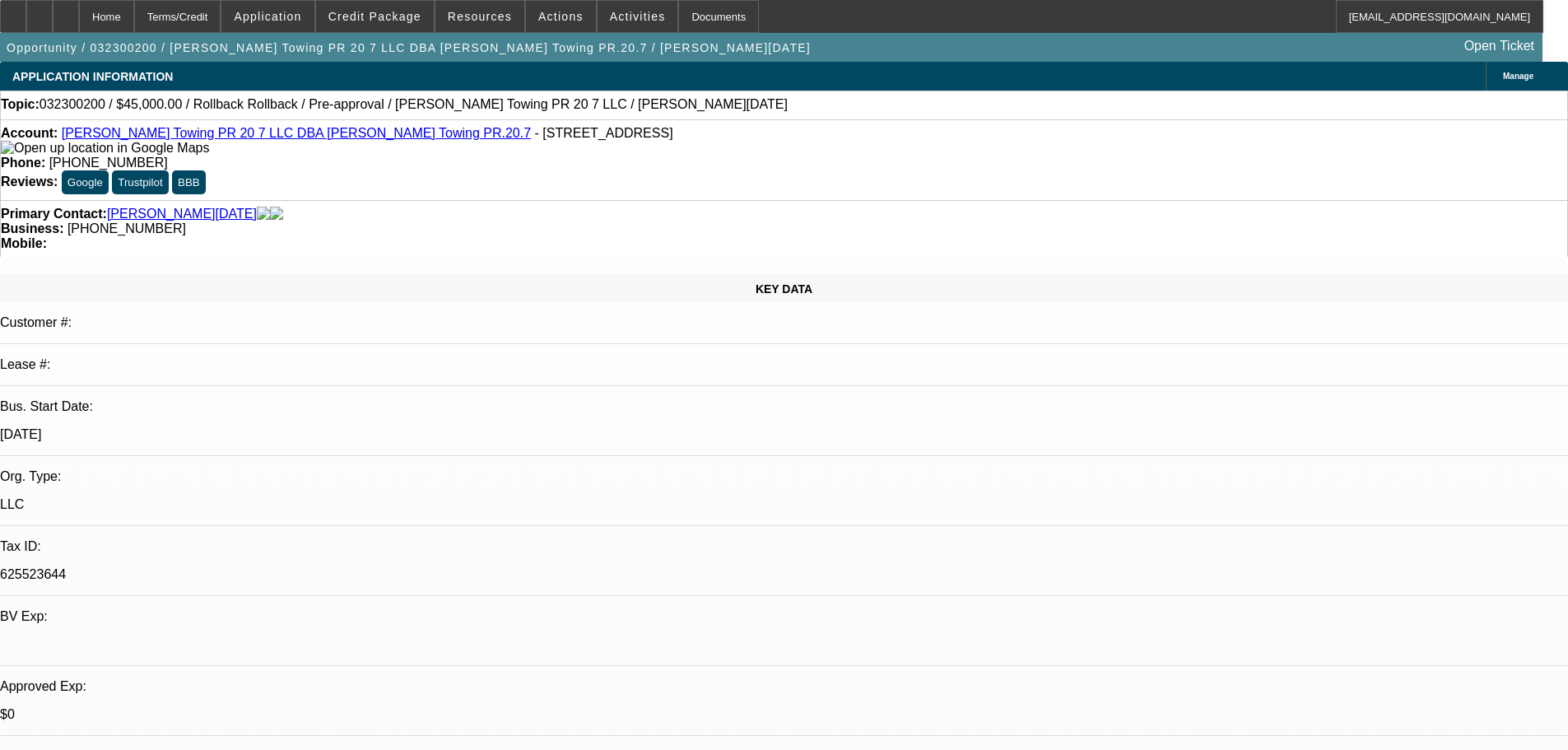
click at [225, 139] on link "Ramirez Towing PR 20 7 LLC DBA Ramirez Towing PR.20.7" at bounding box center [296, 133] width 469 height 14
click at [296, 130] on div "Account: Ramirez Towing PR 20 7 LLC DBA Ramirez Towing PR.20.7 - 7924 Woodman A…" at bounding box center [784, 141] width 1566 height 30
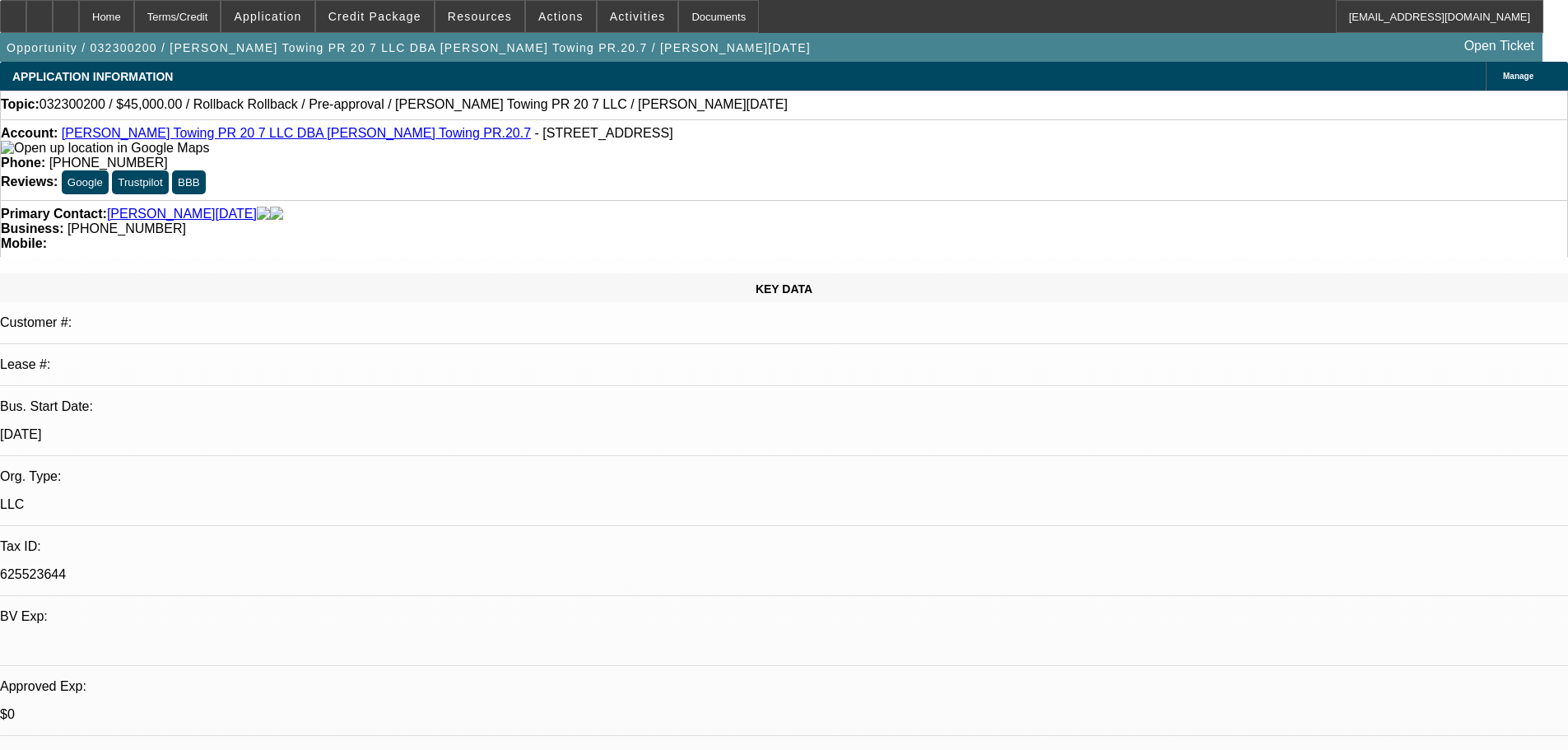
click at [289, 139] on link "Ramirez Towing PR 20 7 LLC DBA Ramirez Towing PR.20.7" at bounding box center [296, 133] width 469 height 14
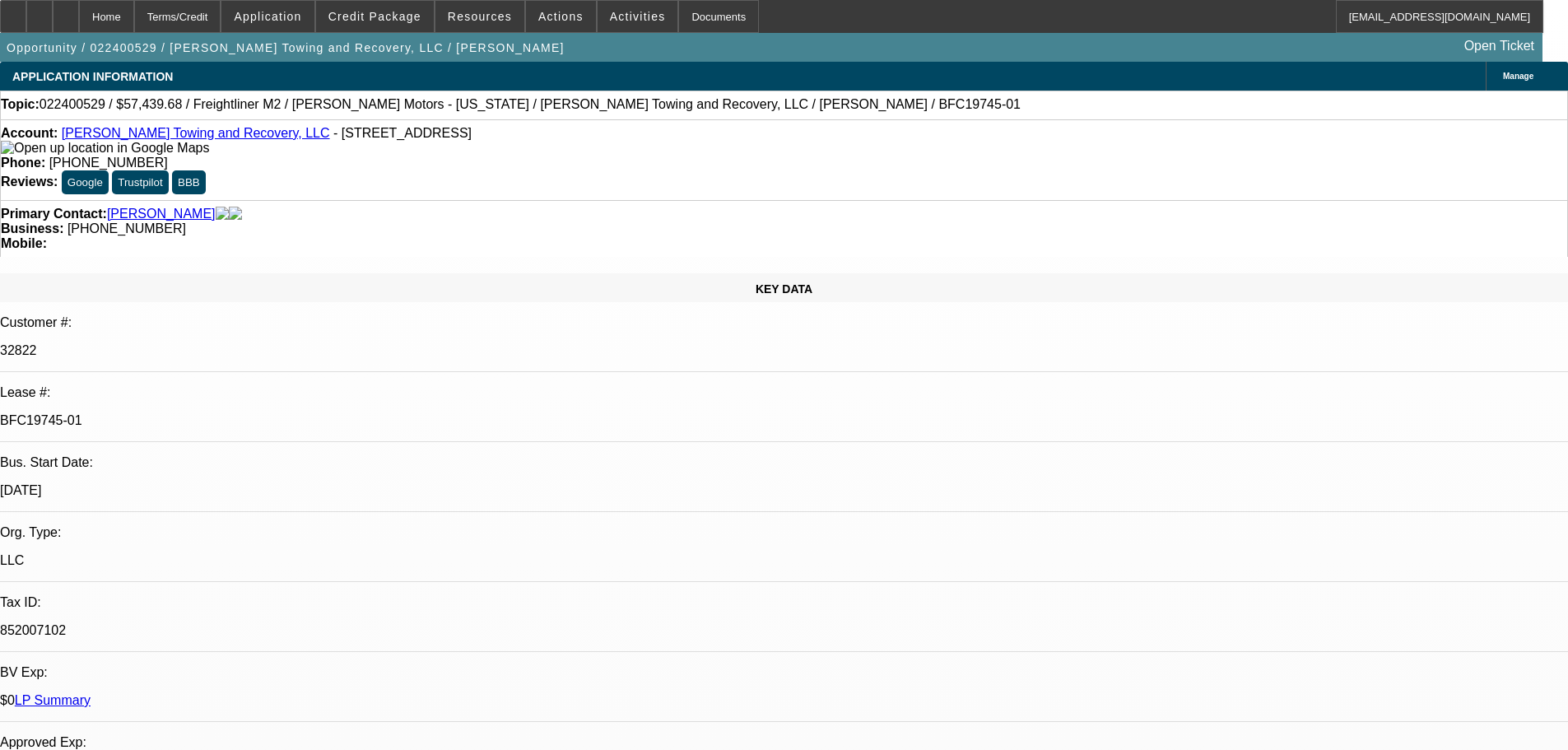
select select "0"
select select "6"
select select "0"
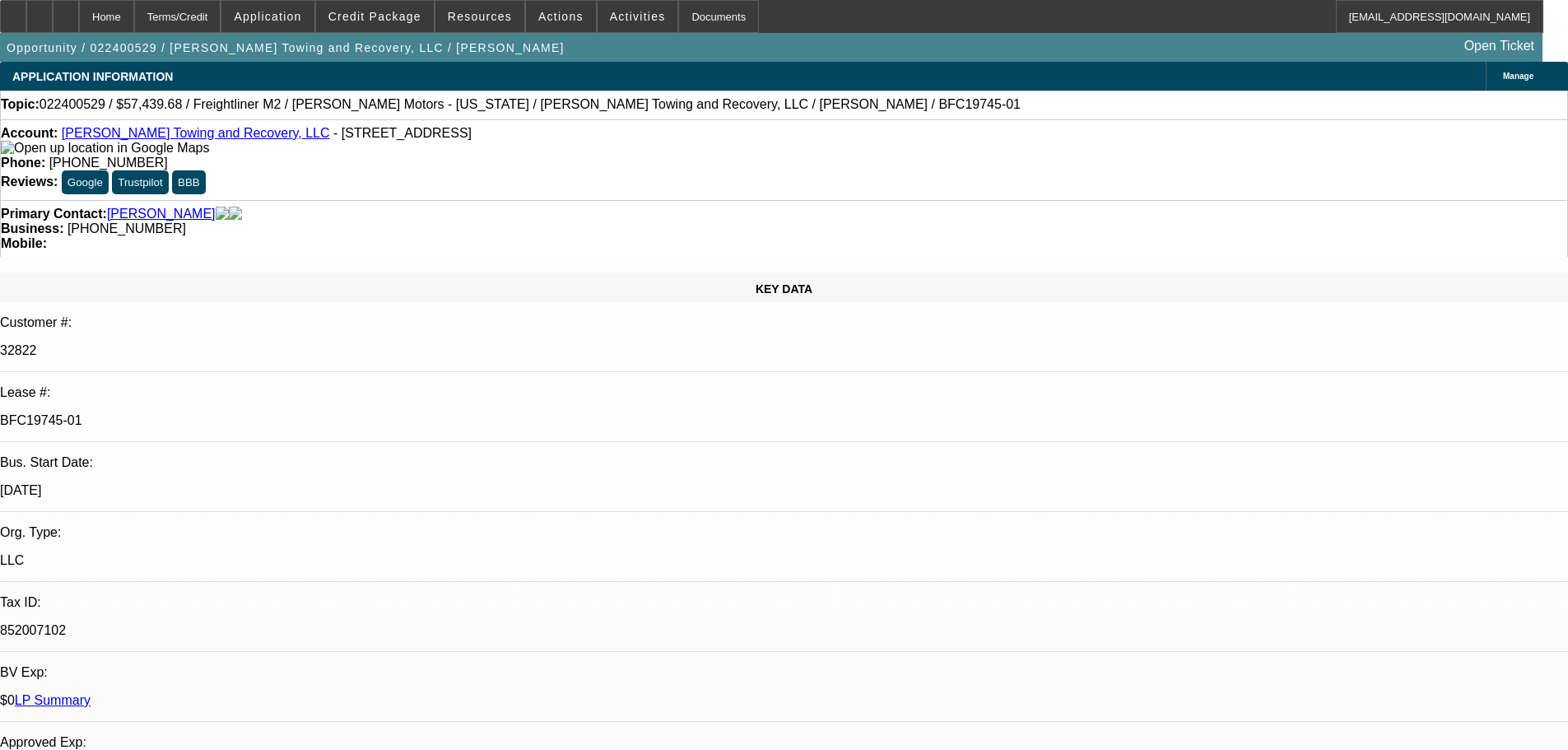
select select "0"
select select "6"
select select "0"
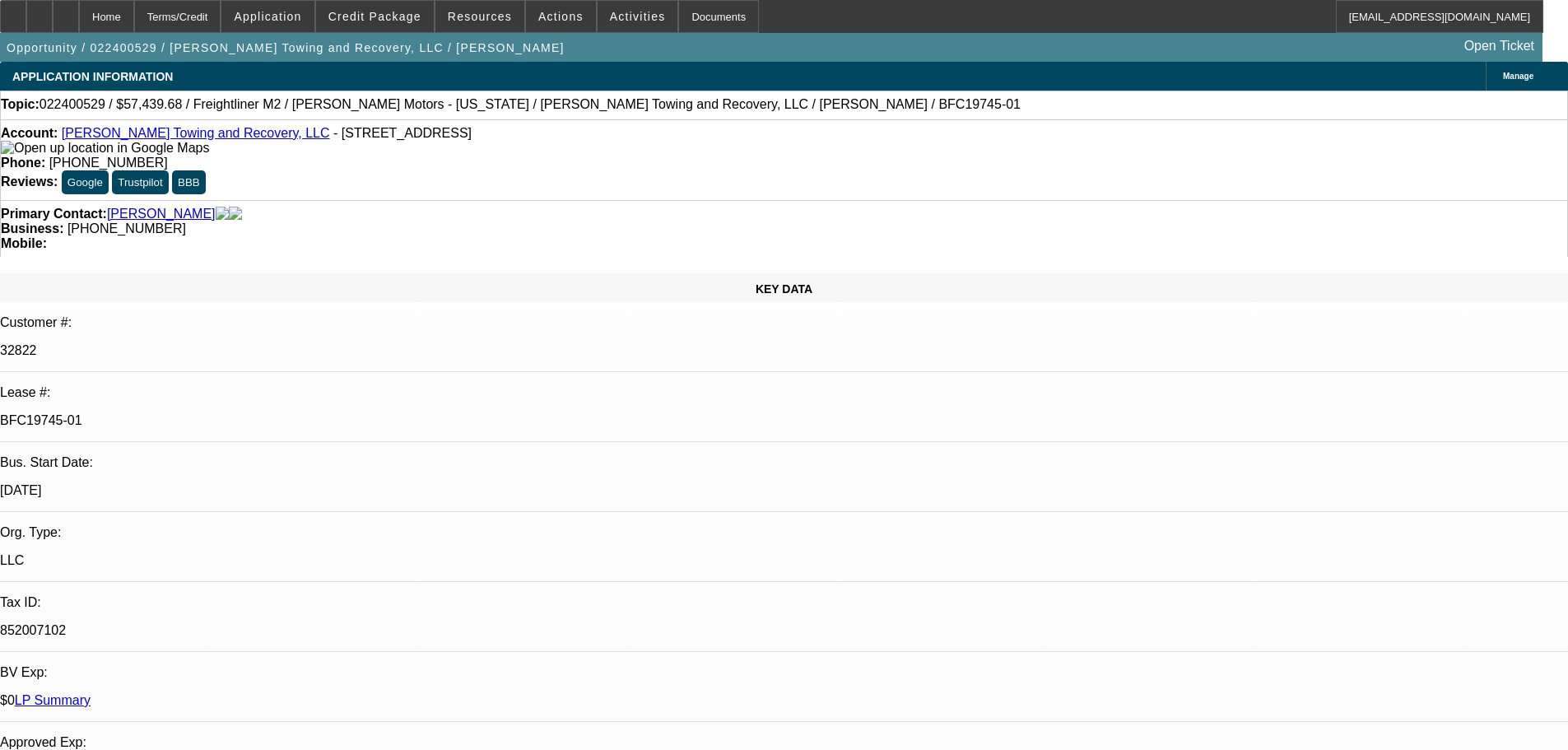
select select "0"
select select "6"
select select "0"
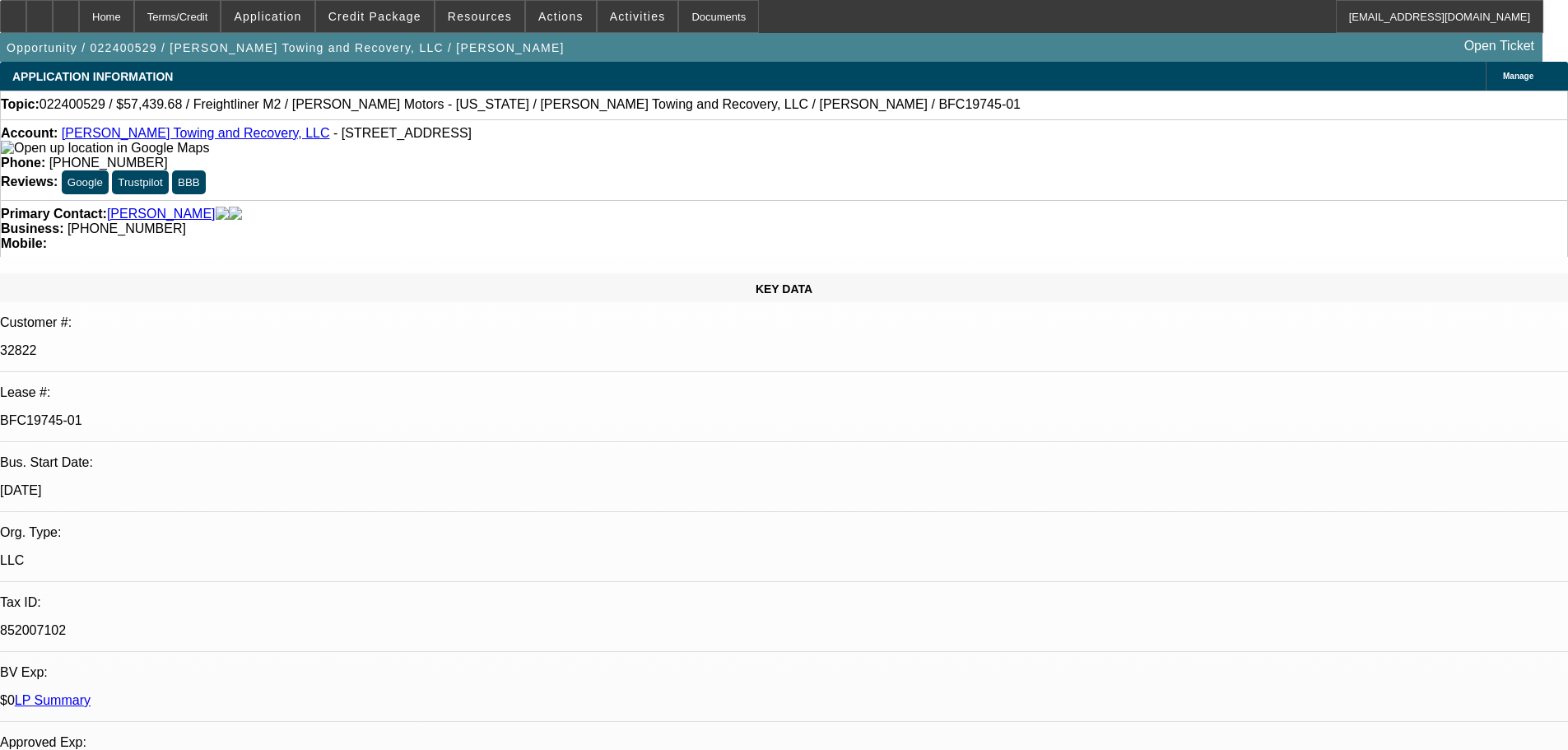
select select "6"
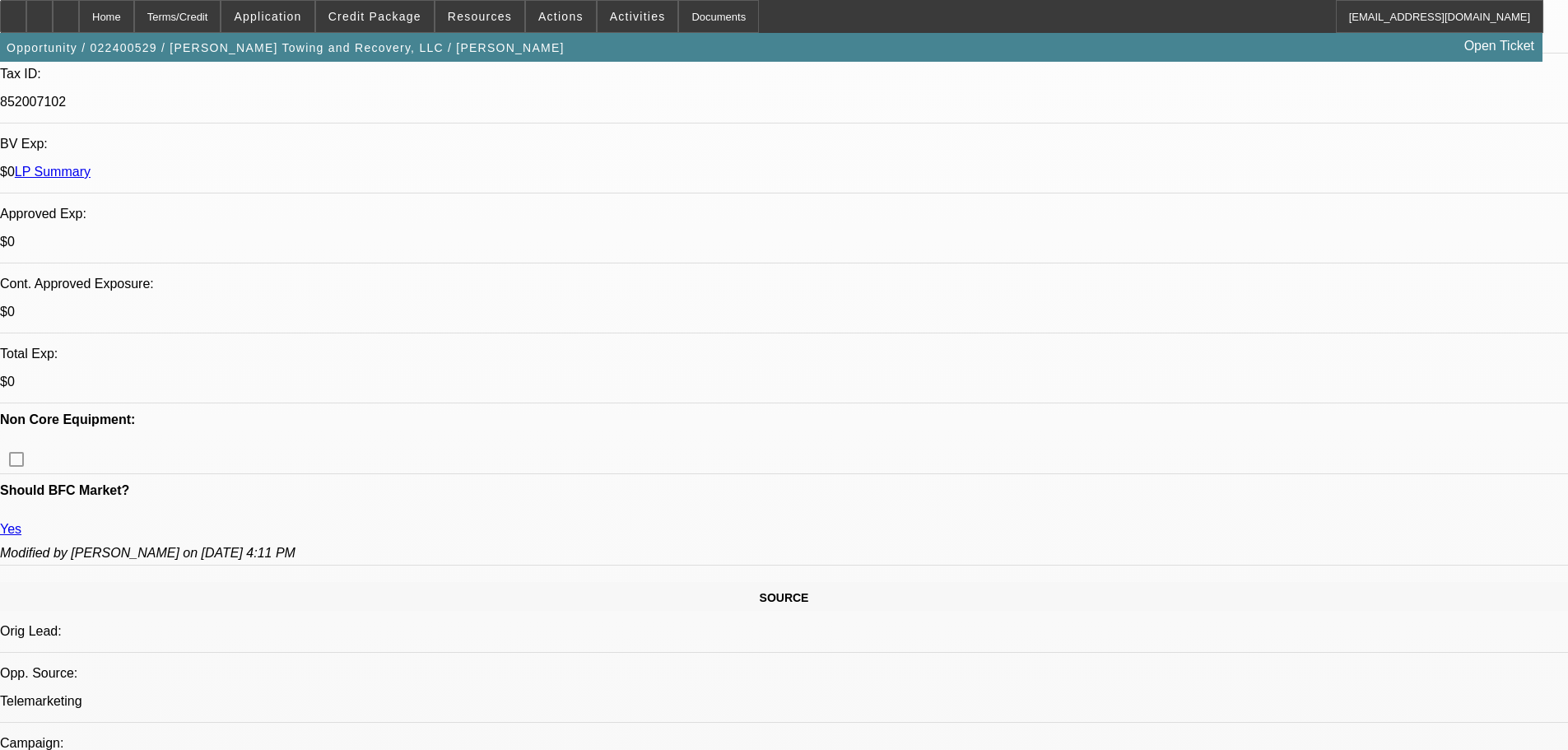
scroll to position [659, 0]
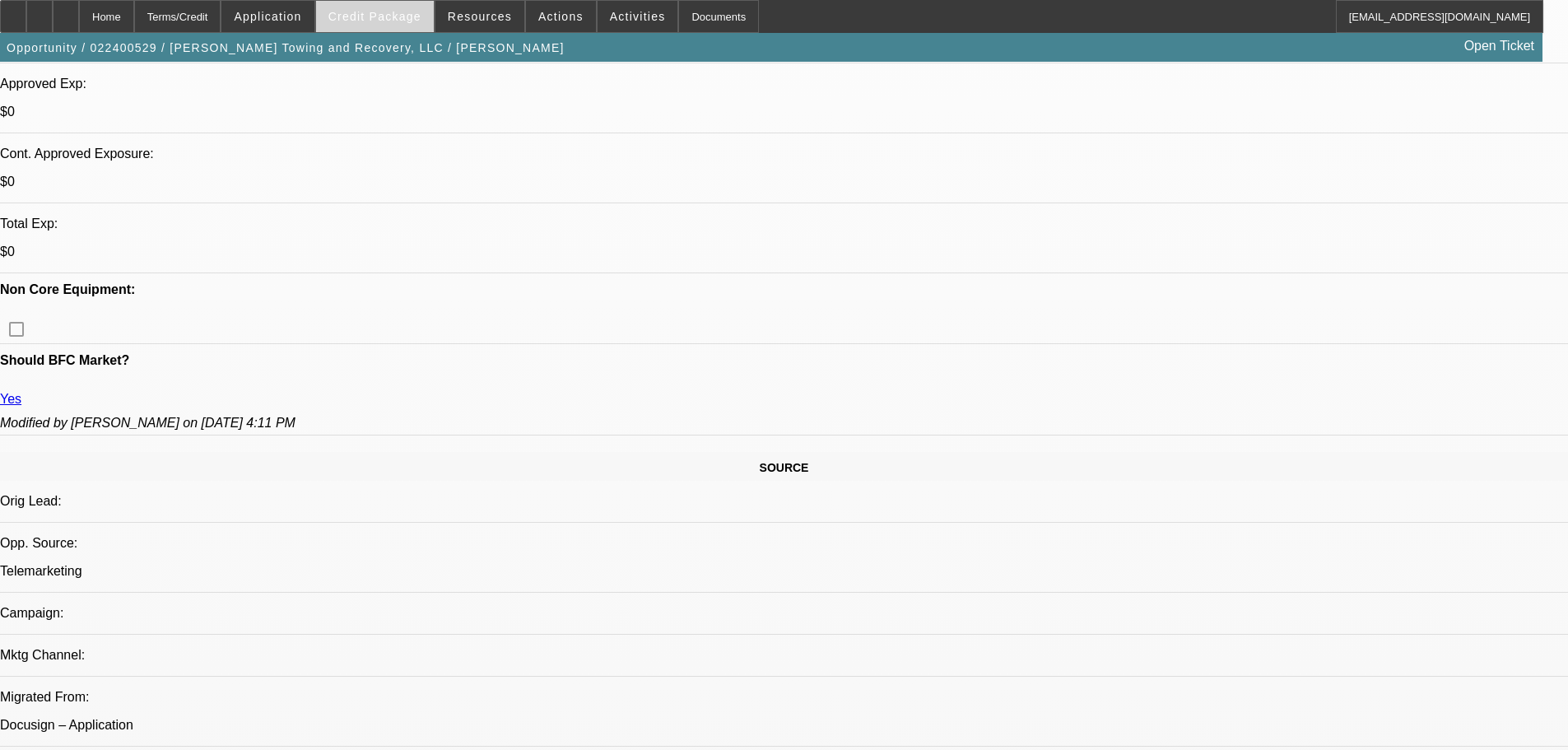
click at [370, 19] on span "Credit Package" at bounding box center [374, 16] width 93 height 13
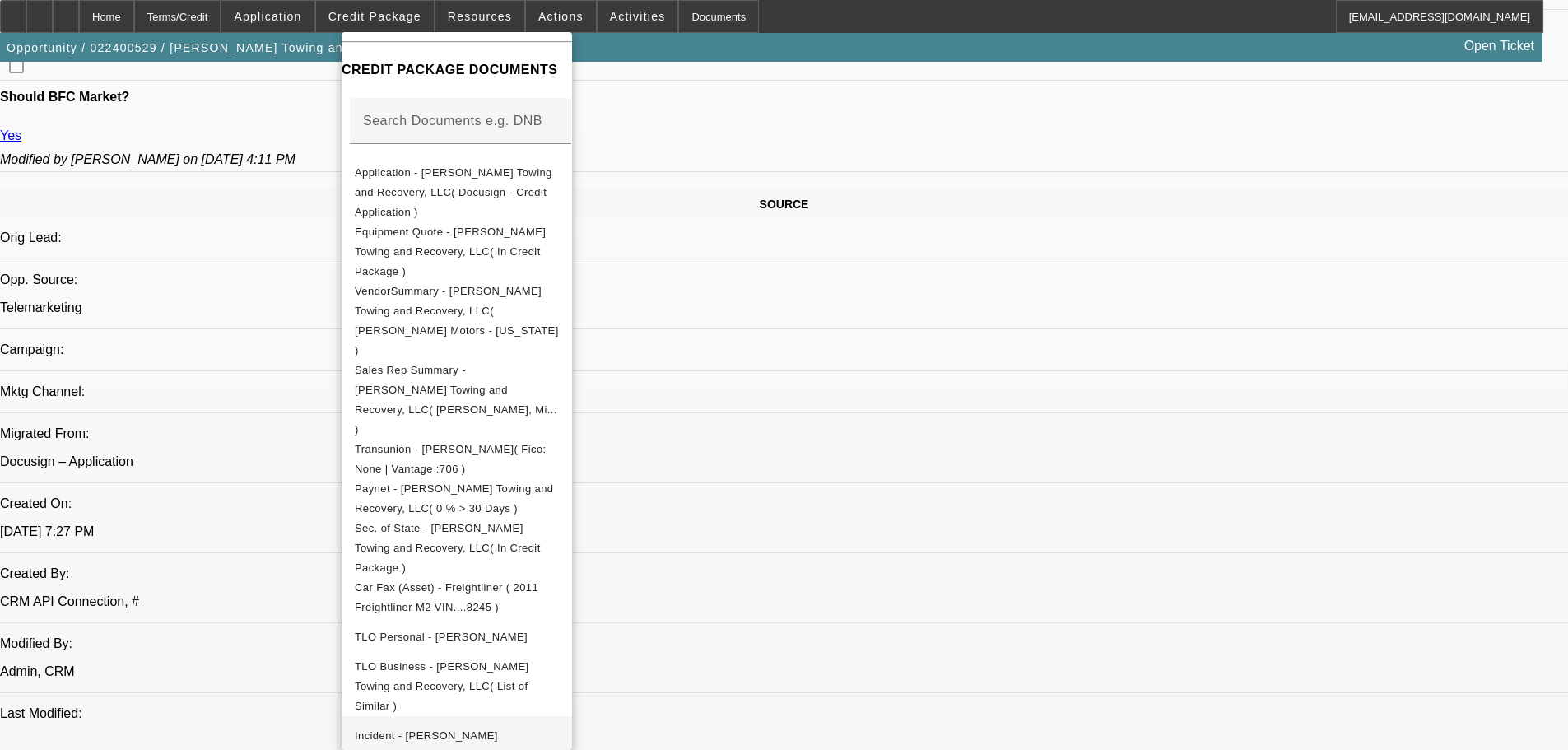
scroll to position [988, 0]
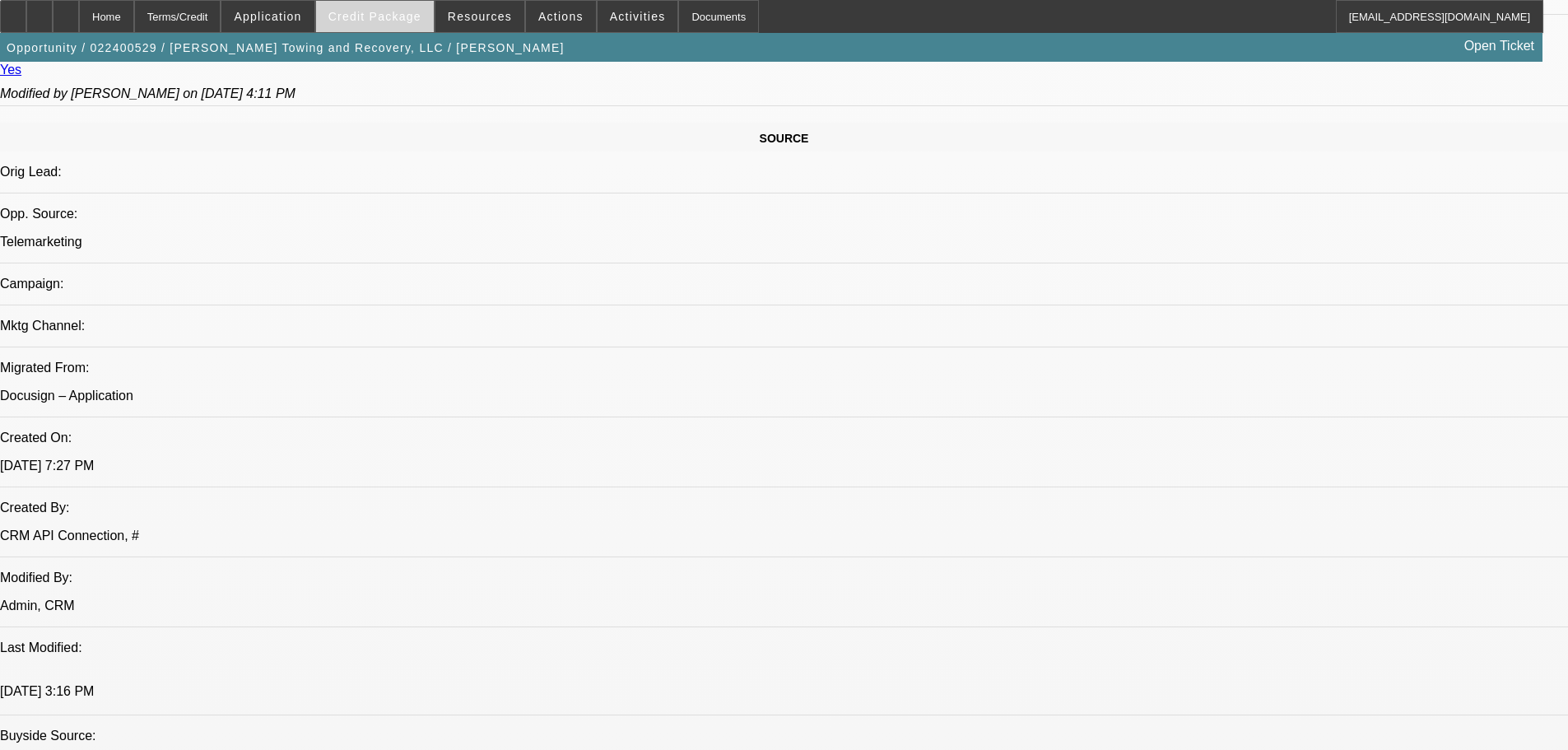
click at [366, 15] on span "Credit Package" at bounding box center [374, 16] width 93 height 13
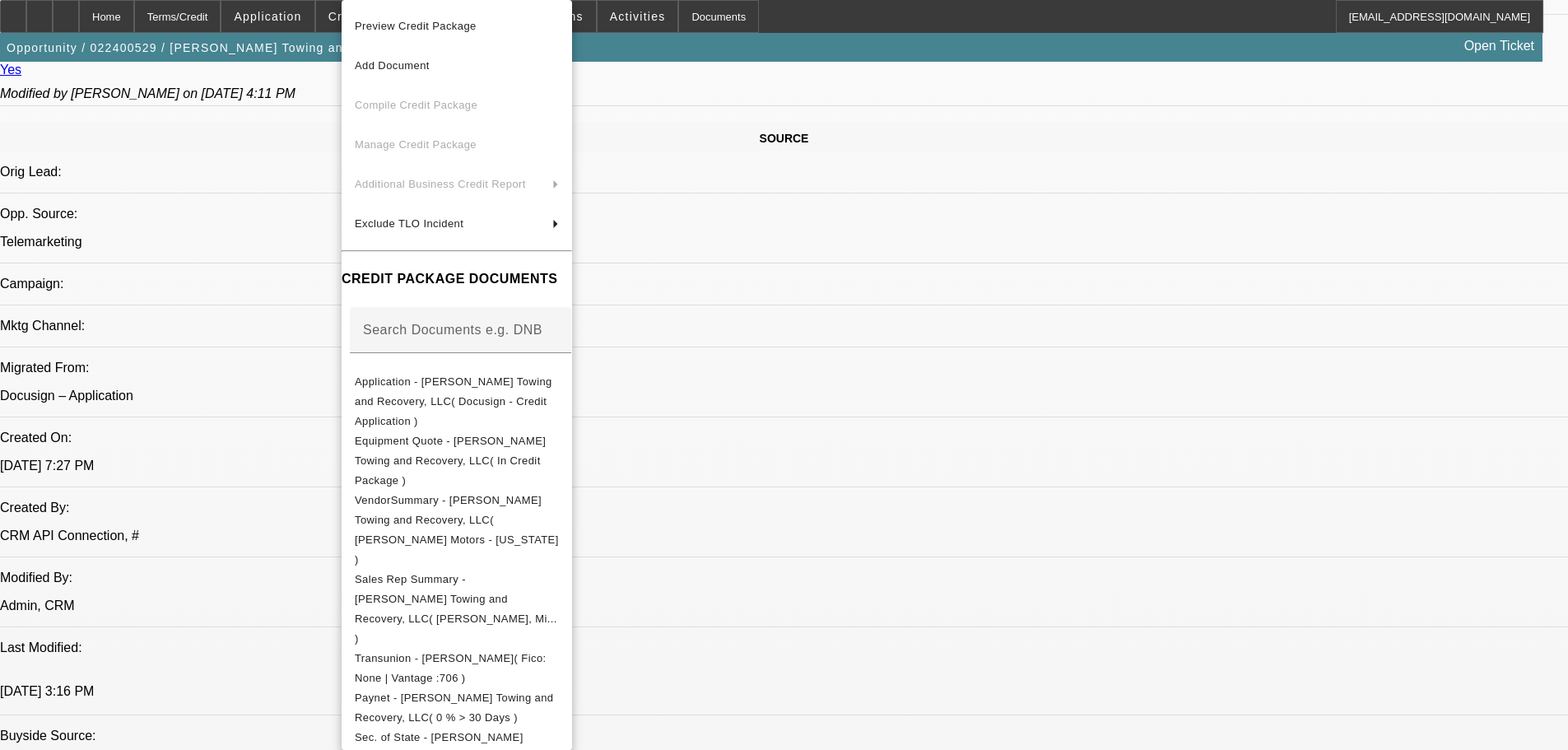
drag, startPoint x: 934, startPoint y: 107, endPoint x: 1144, endPoint y: 291, distance: 279.2
click at [935, 108] on div at bounding box center [784, 375] width 1568 height 750
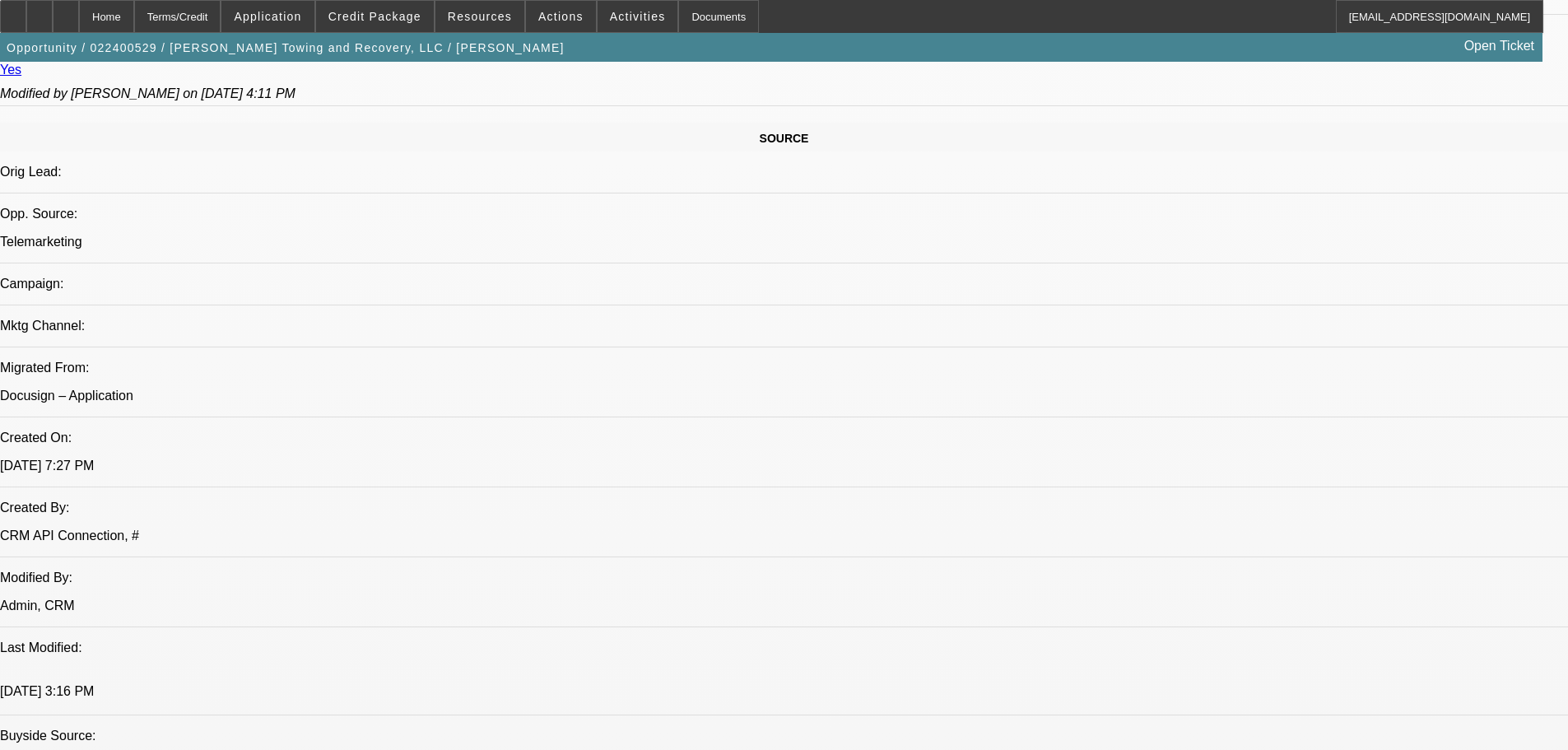
scroll to position [0, 0]
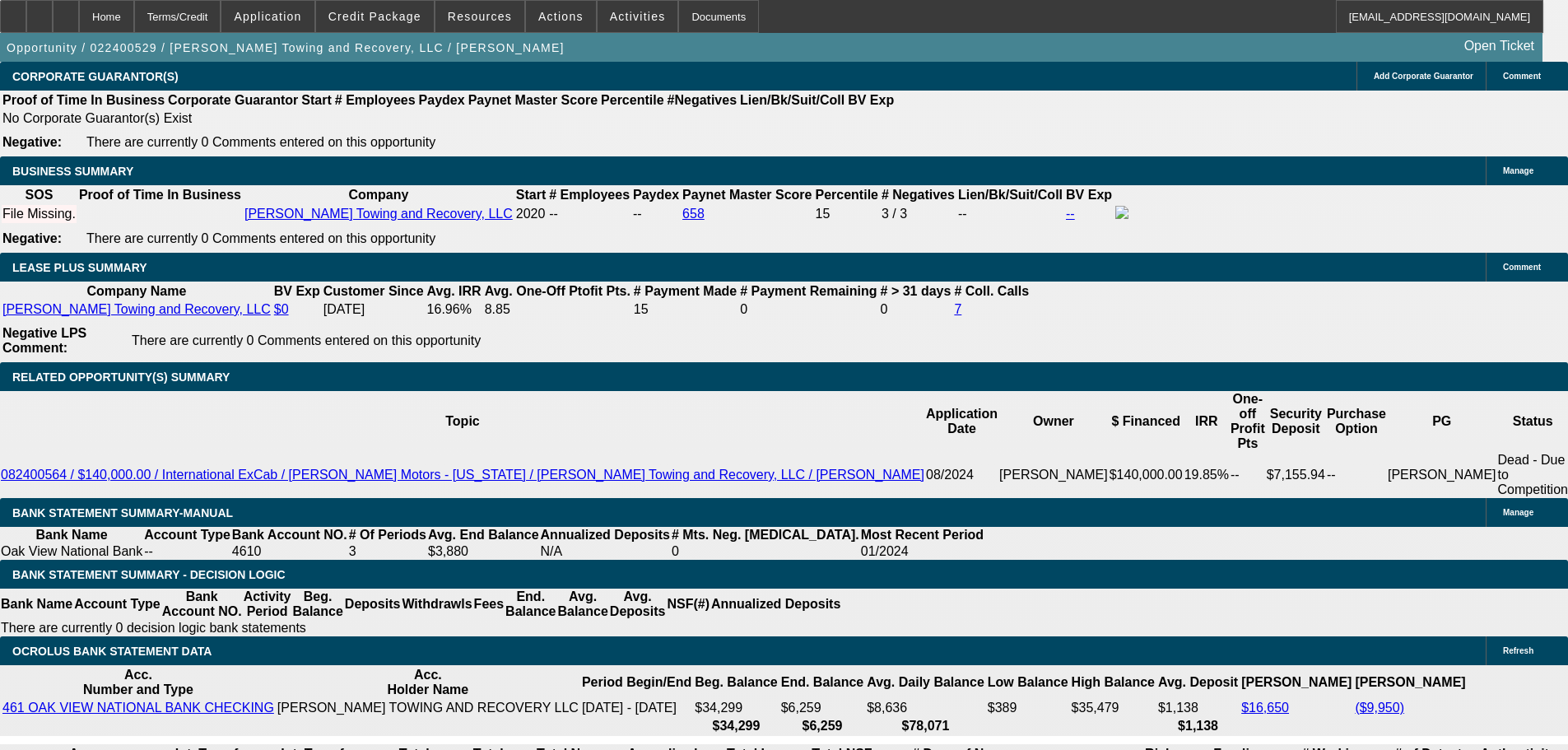
scroll to position [2800, 0]
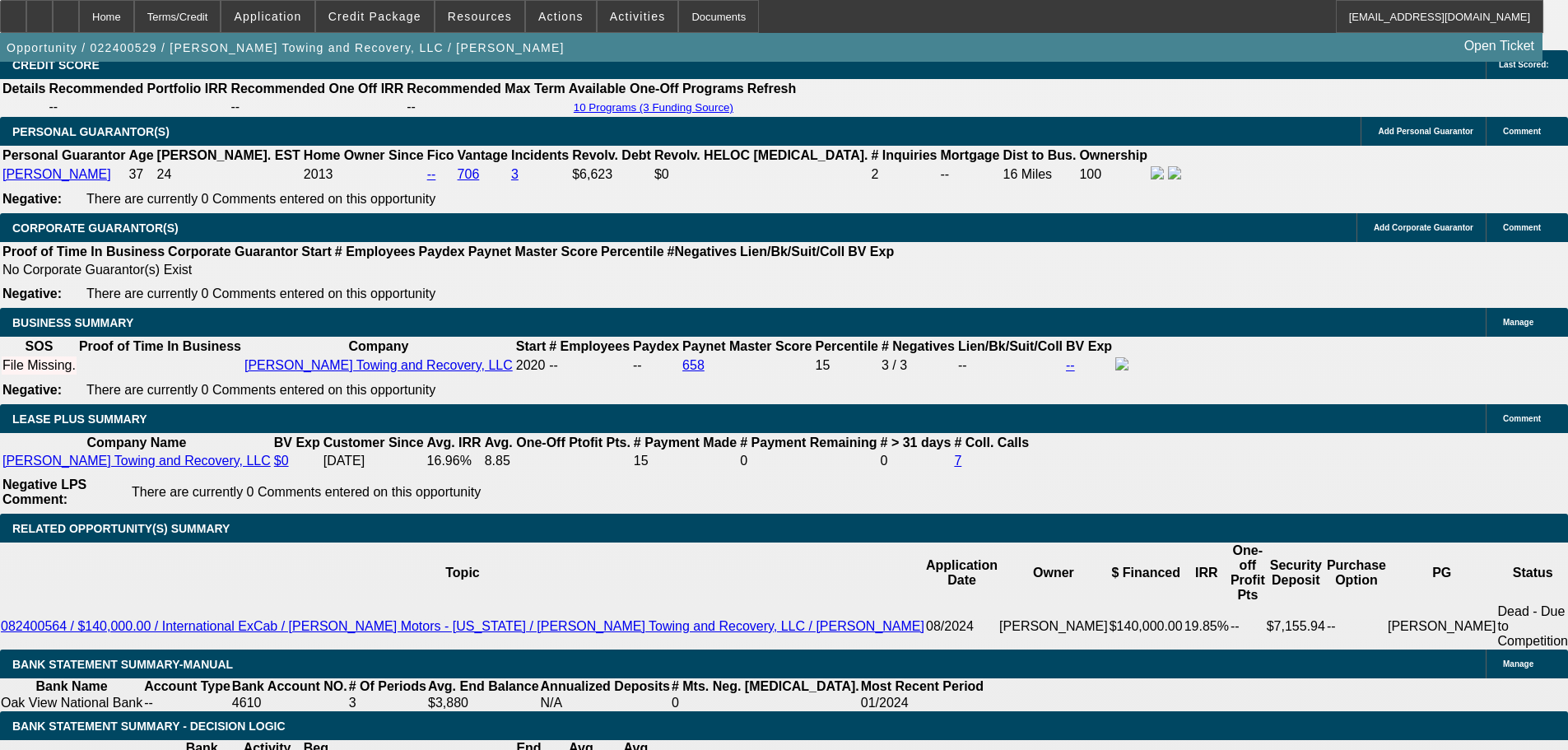
scroll to position [2800, 0]
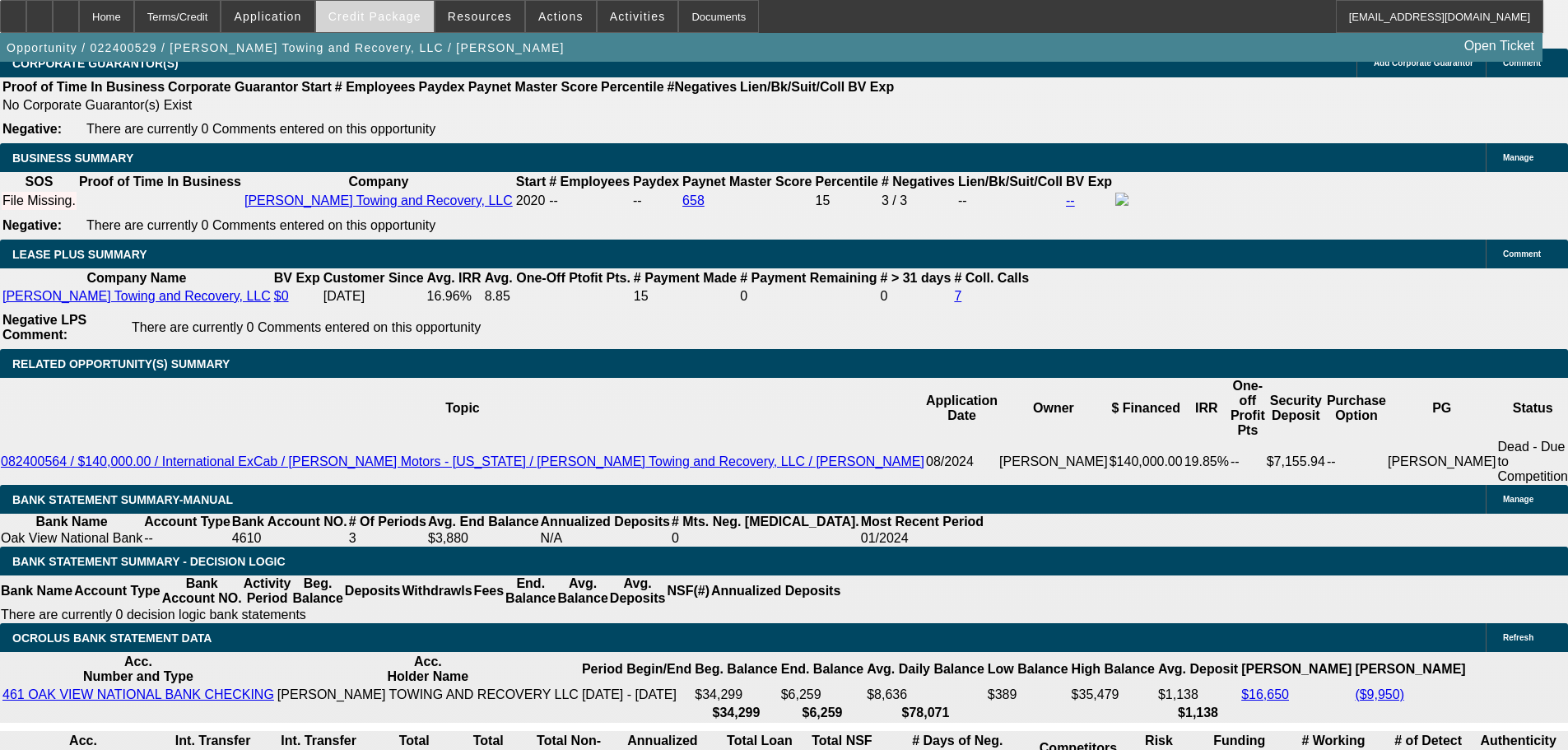
click at [380, 13] on span "Credit Package" at bounding box center [374, 16] width 93 height 13
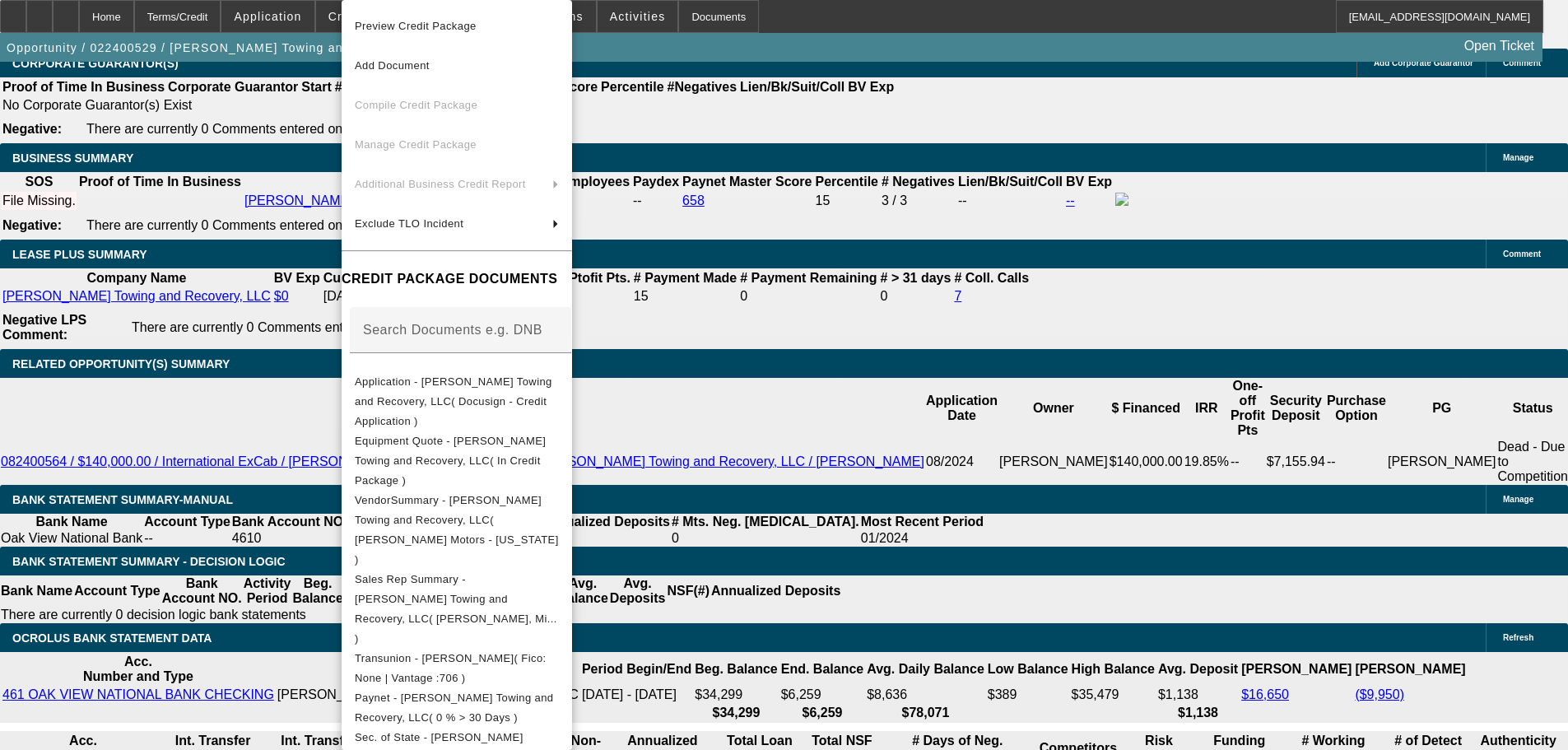
click at [165, 253] on div at bounding box center [784, 375] width 1568 height 750
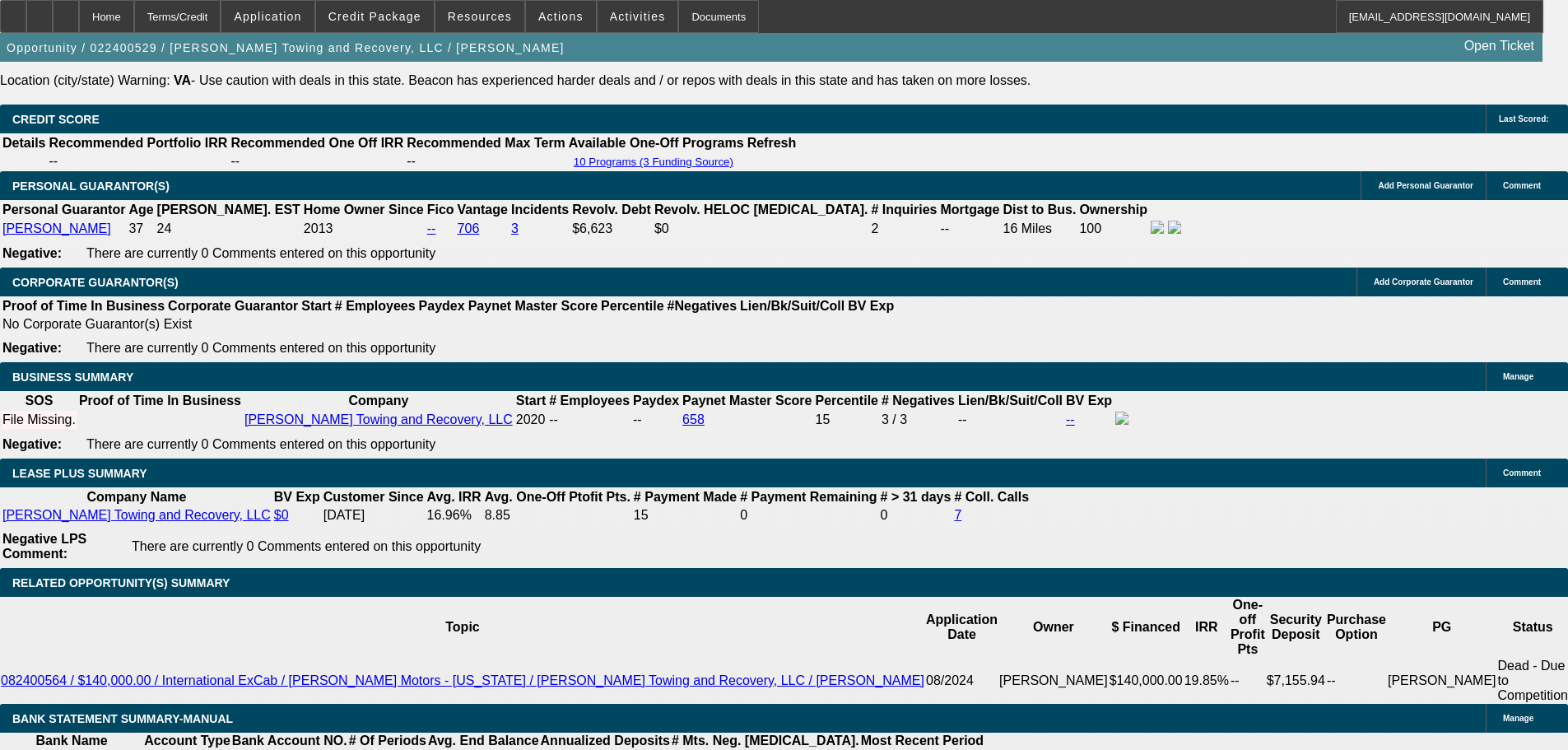
scroll to position [2635, 0]
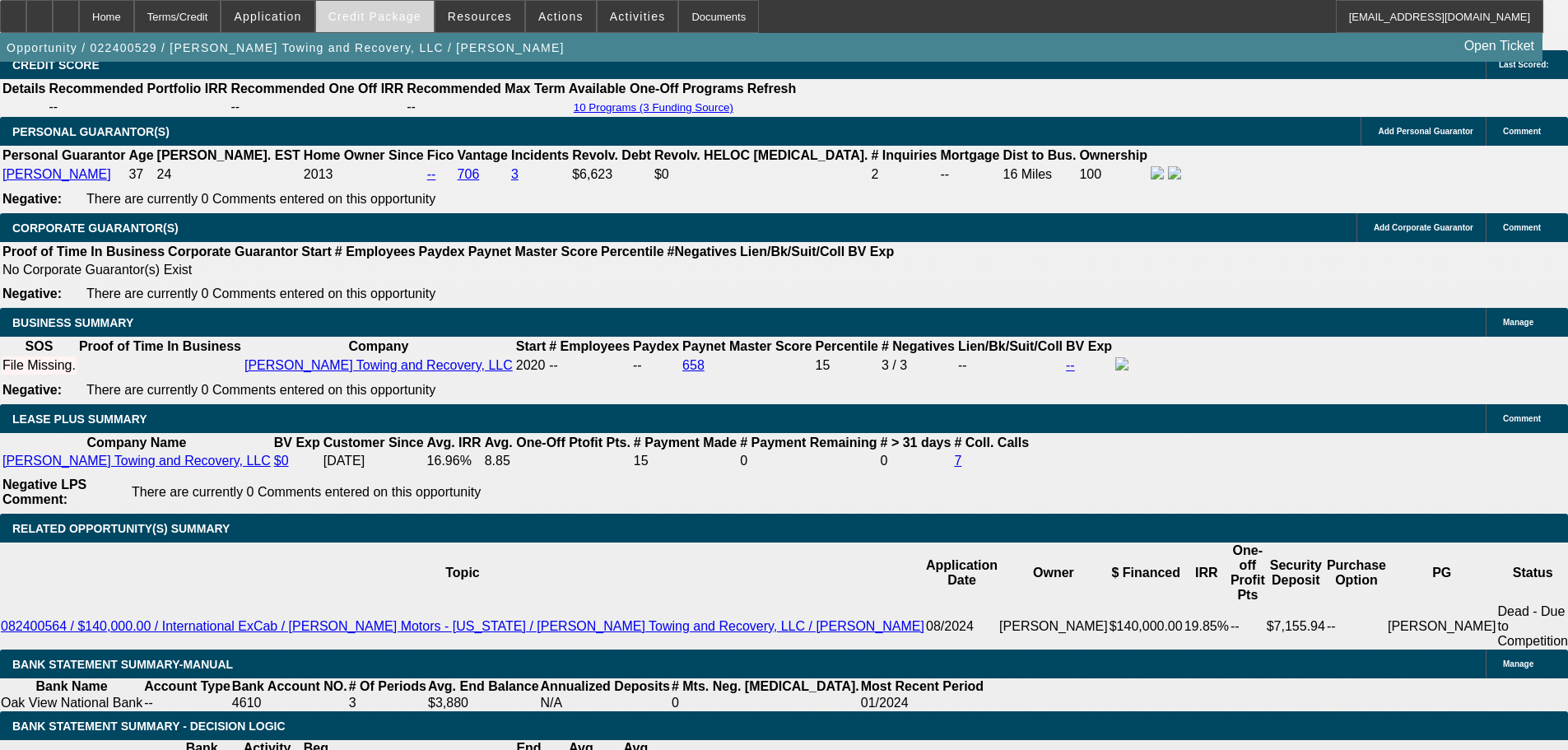
click at [385, 24] on span at bounding box center [374, 16] width 118 height 39
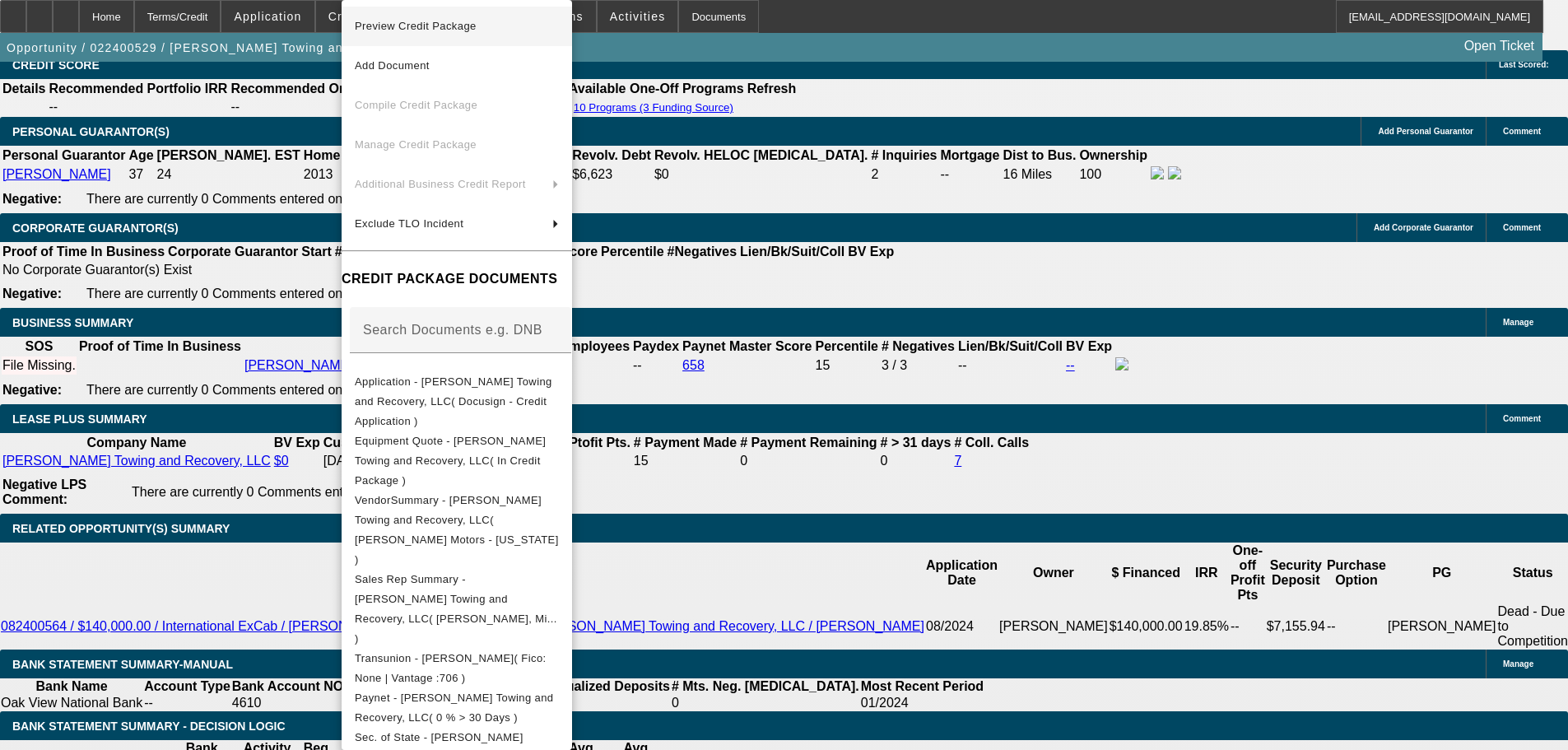
click at [562, 38] on button "Preview Credit Package" at bounding box center [456, 26] width 231 height 39
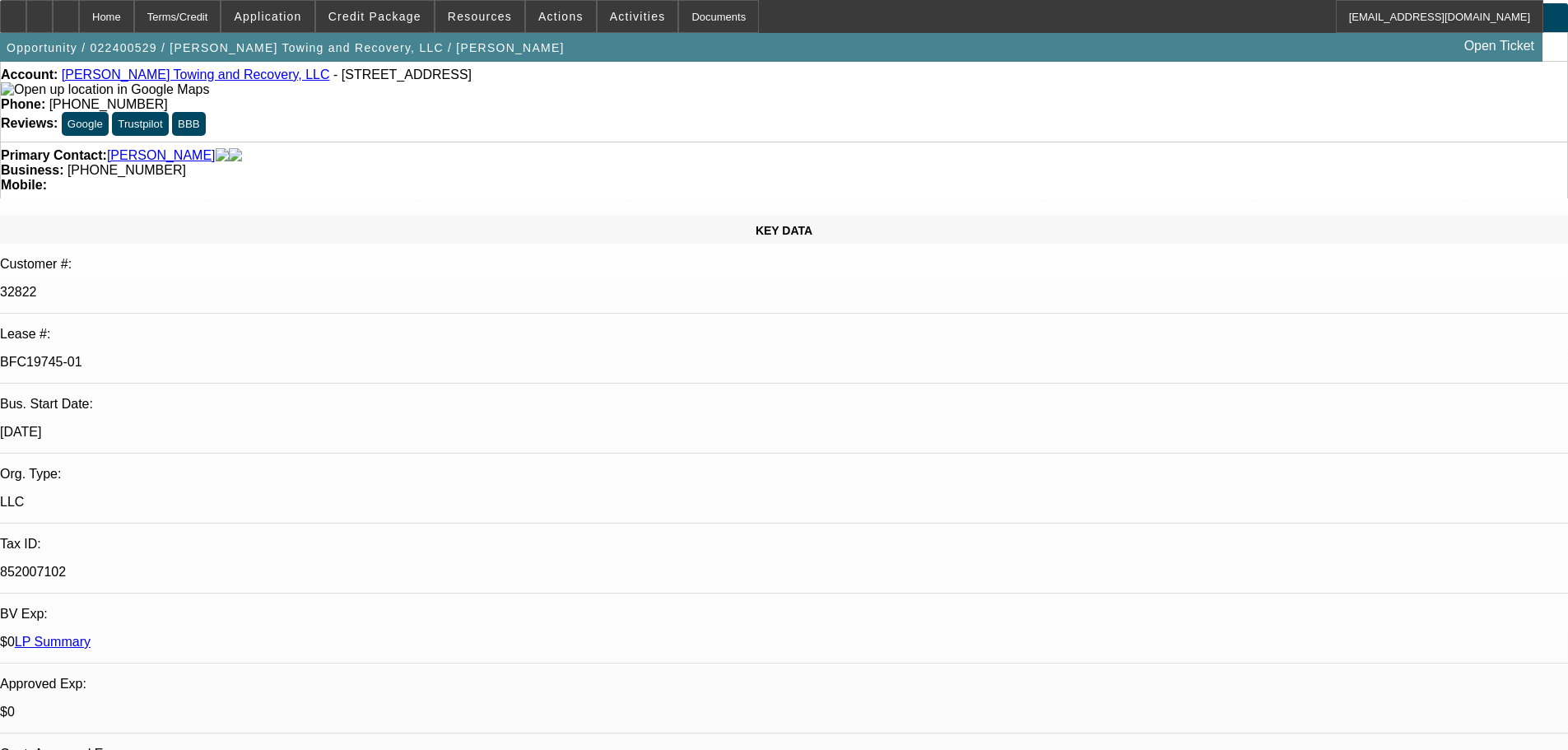
scroll to position [0, 0]
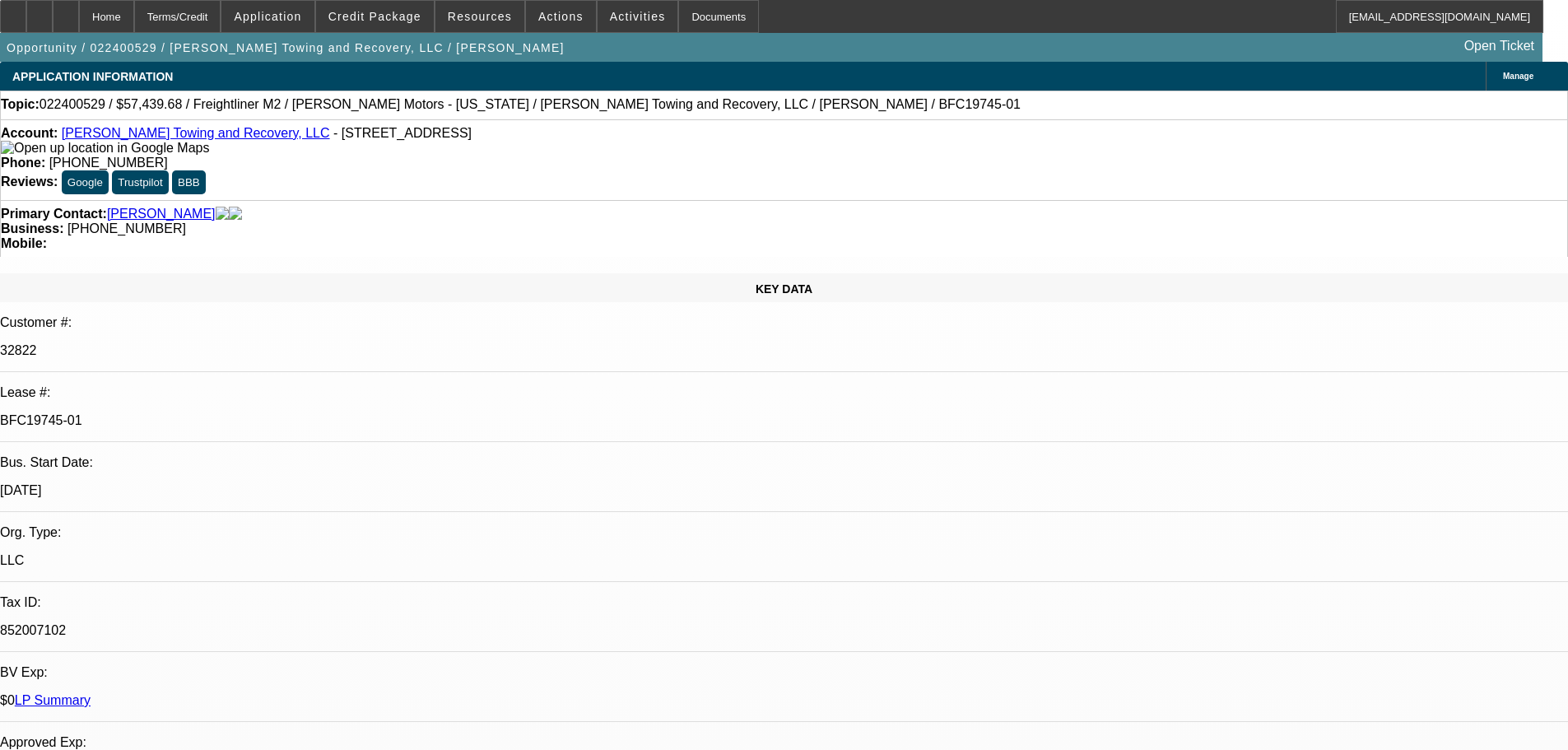
click at [151, 131] on div "Account: Justin Foster's Towing and Recovery, LLC - PO Box 331, Remington, VA 2…" at bounding box center [784, 141] width 1566 height 30
click at [155, 139] on link "Justin Foster's Towing and Recovery, LLC" at bounding box center [196, 133] width 268 height 14
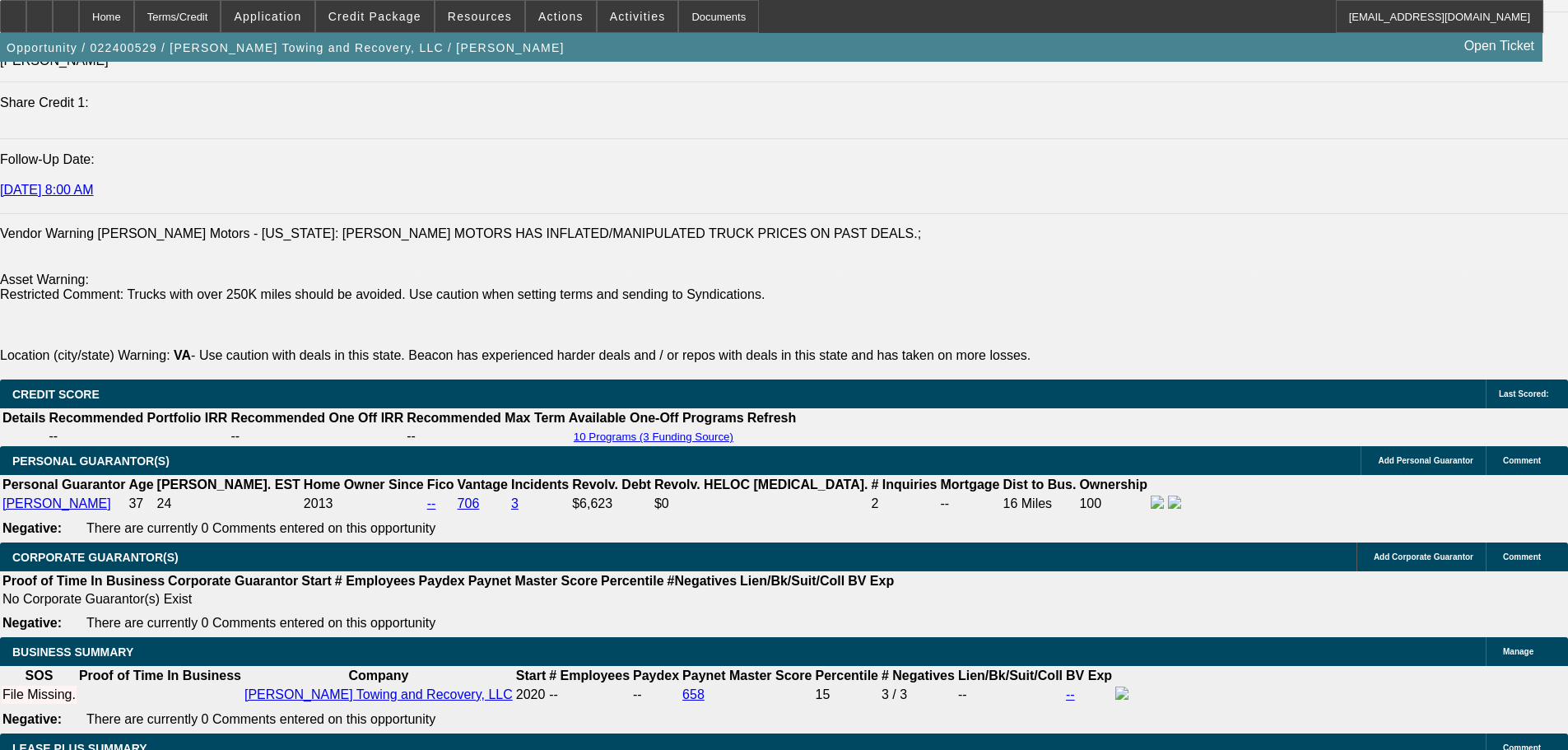
scroll to position [1976, 0]
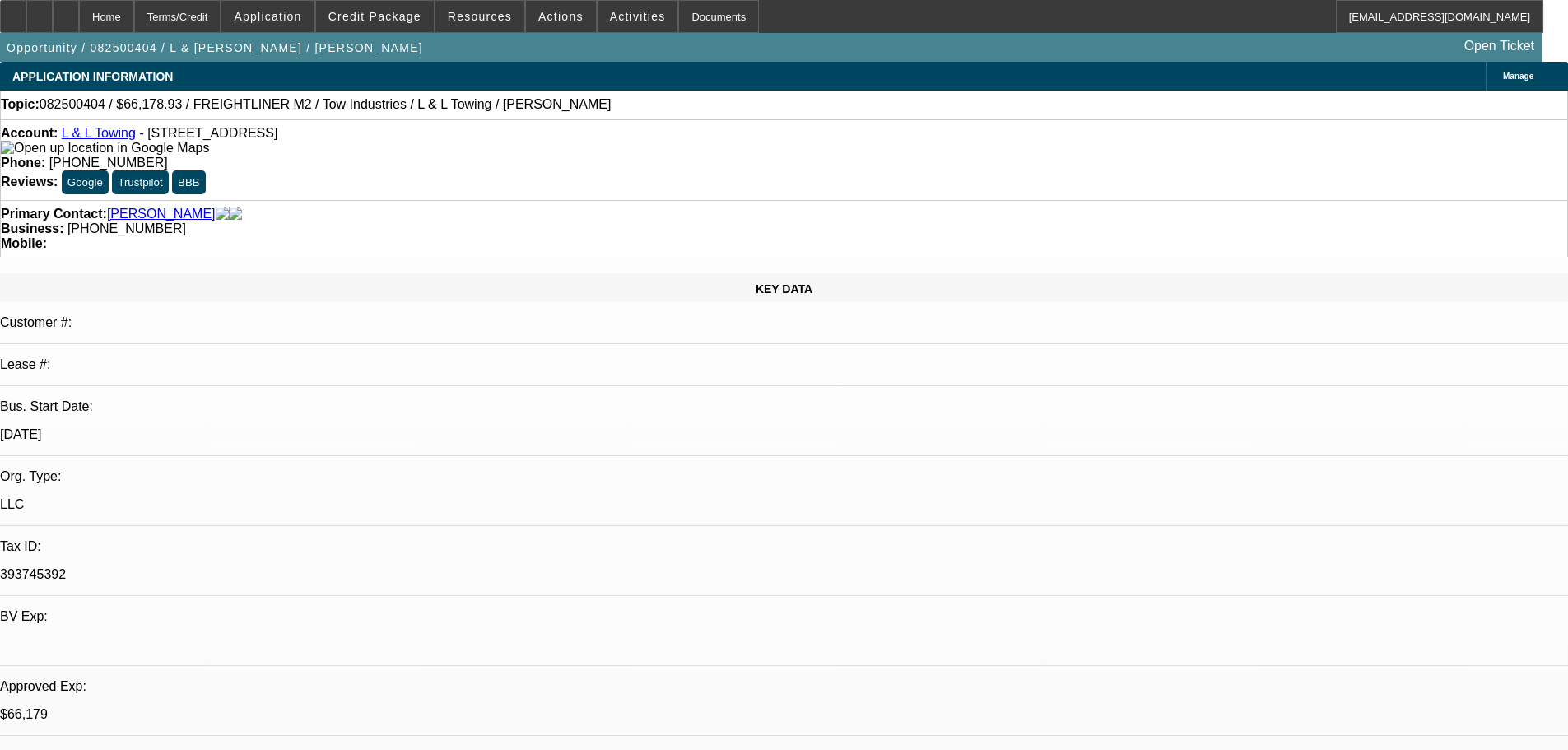
select select "0"
select select "2"
select select "0.1"
select select "4"
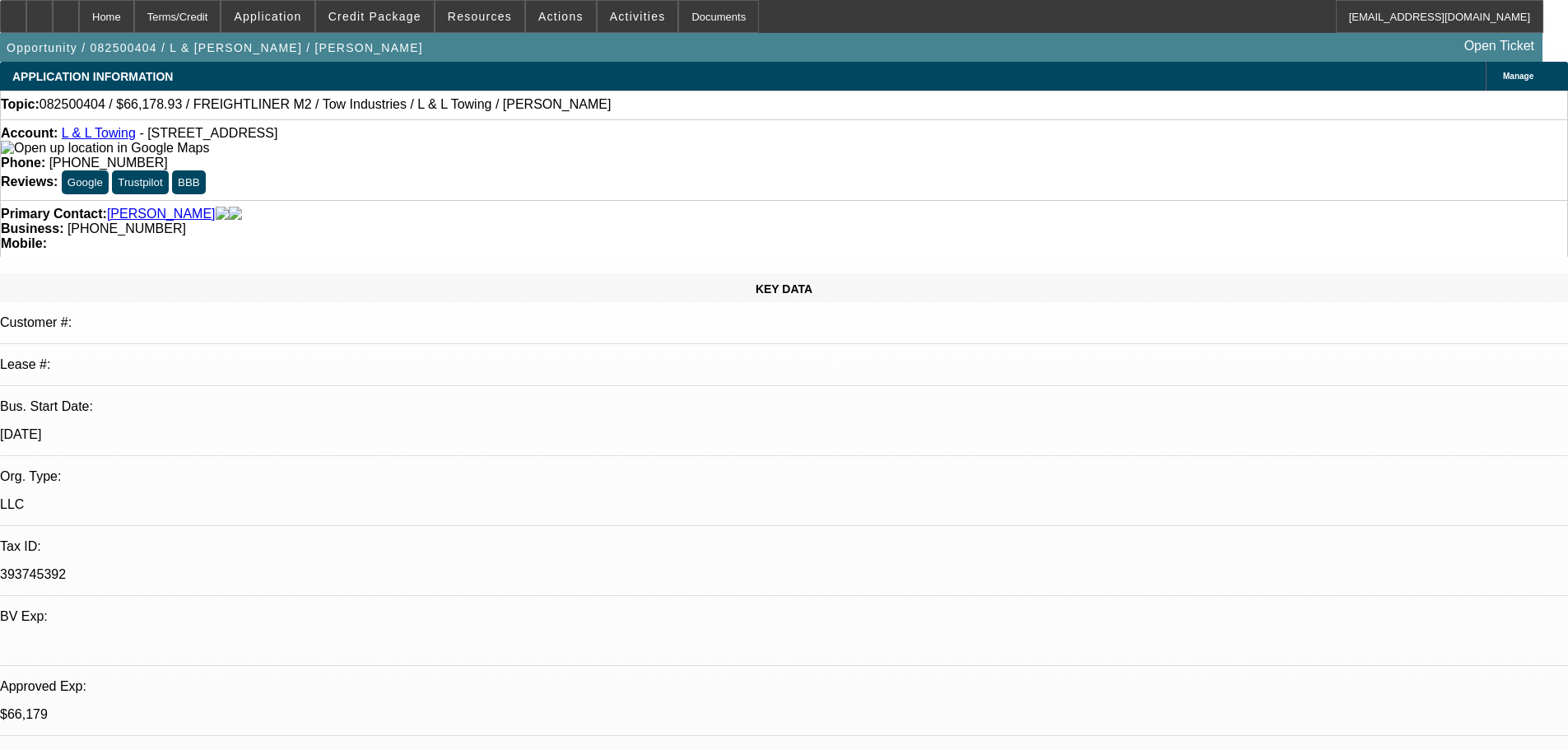
select select "0"
select select "2"
select select "0.1"
select select "4"
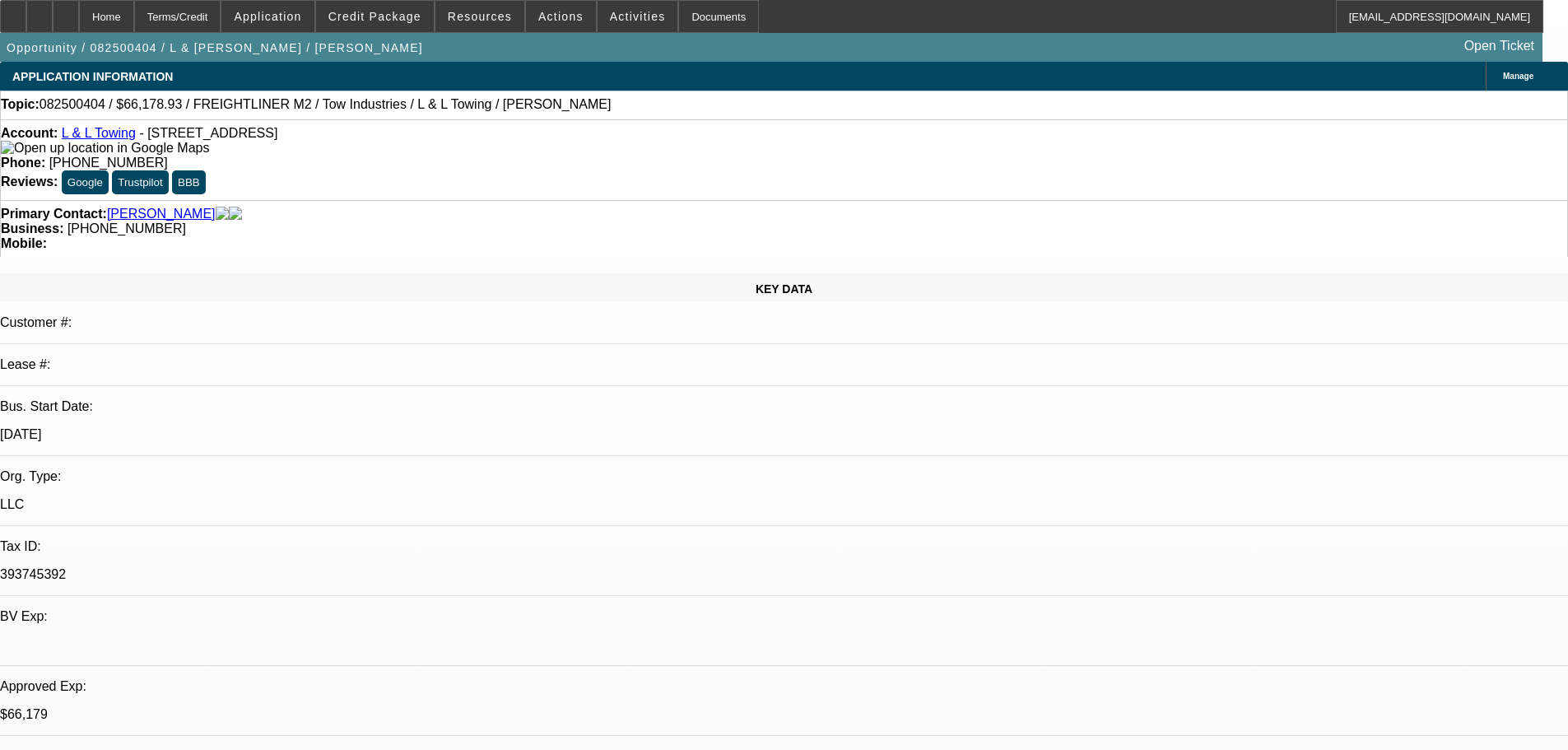
select select "0"
select select "2"
select select "0.1"
select select "4"
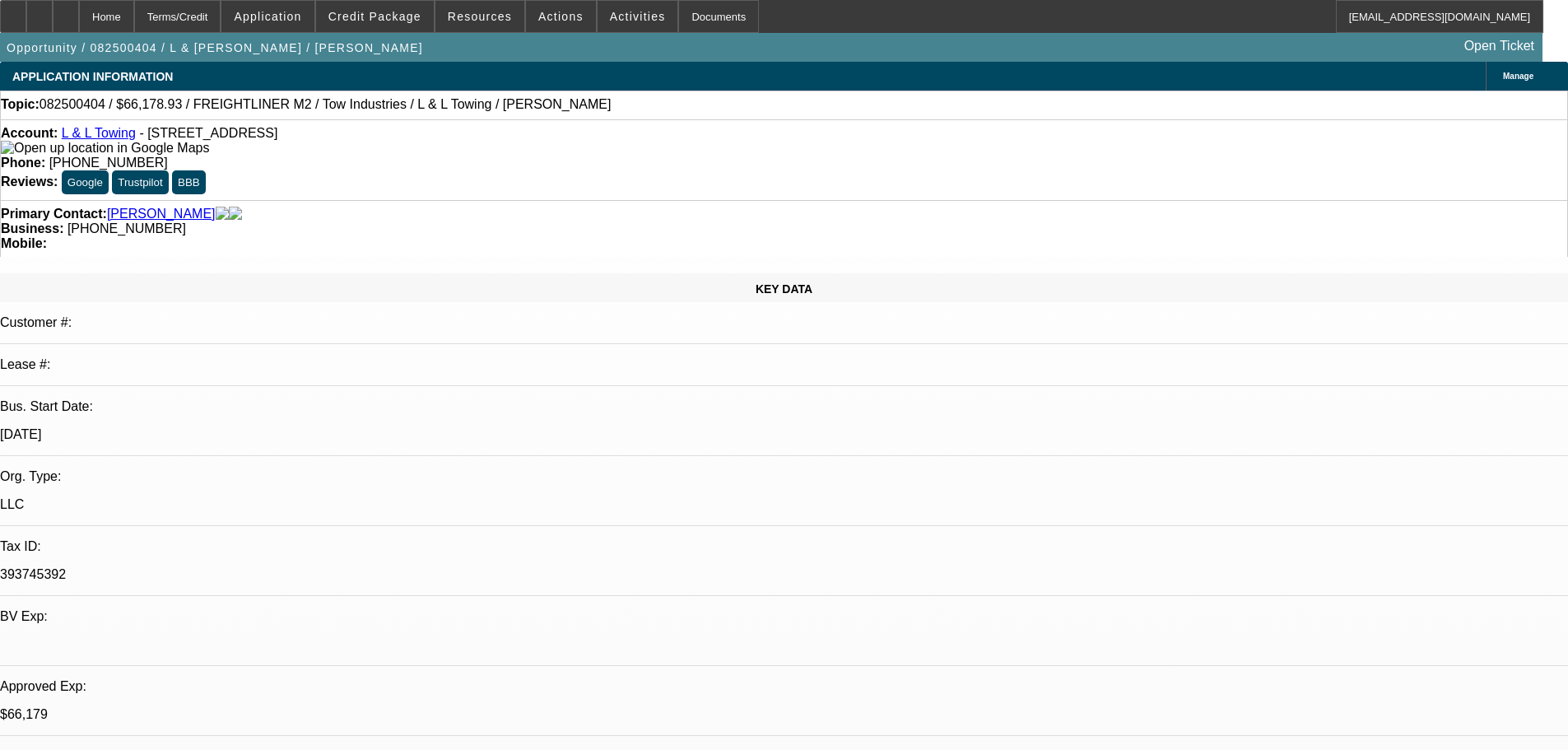
select select "0.15"
select select "2"
select select "0.1"
select select "4"
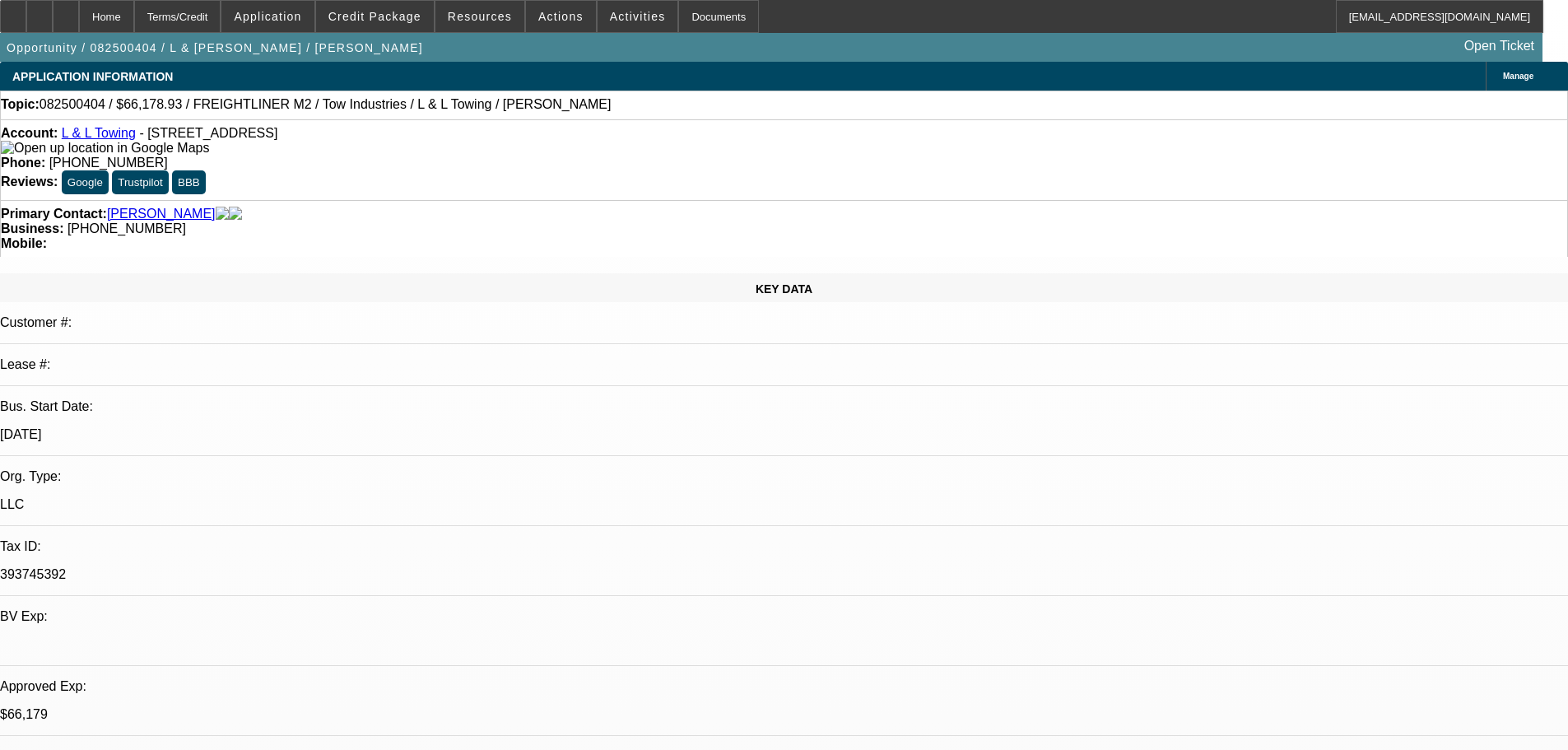
drag, startPoint x: 649, startPoint y: 135, endPoint x: 570, endPoint y: 139, distance: 79.1
click at [570, 156] on div "Phone: (323) 807-5648" at bounding box center [784, 163] width 1566 height 15
click at [613, 125] on div "Account: L & L Towing - 1412 N Grand Ave, Covina, CA 91724 Phone: (323) 807-564…" at bounding box center [784, 159] width 1568 height 81
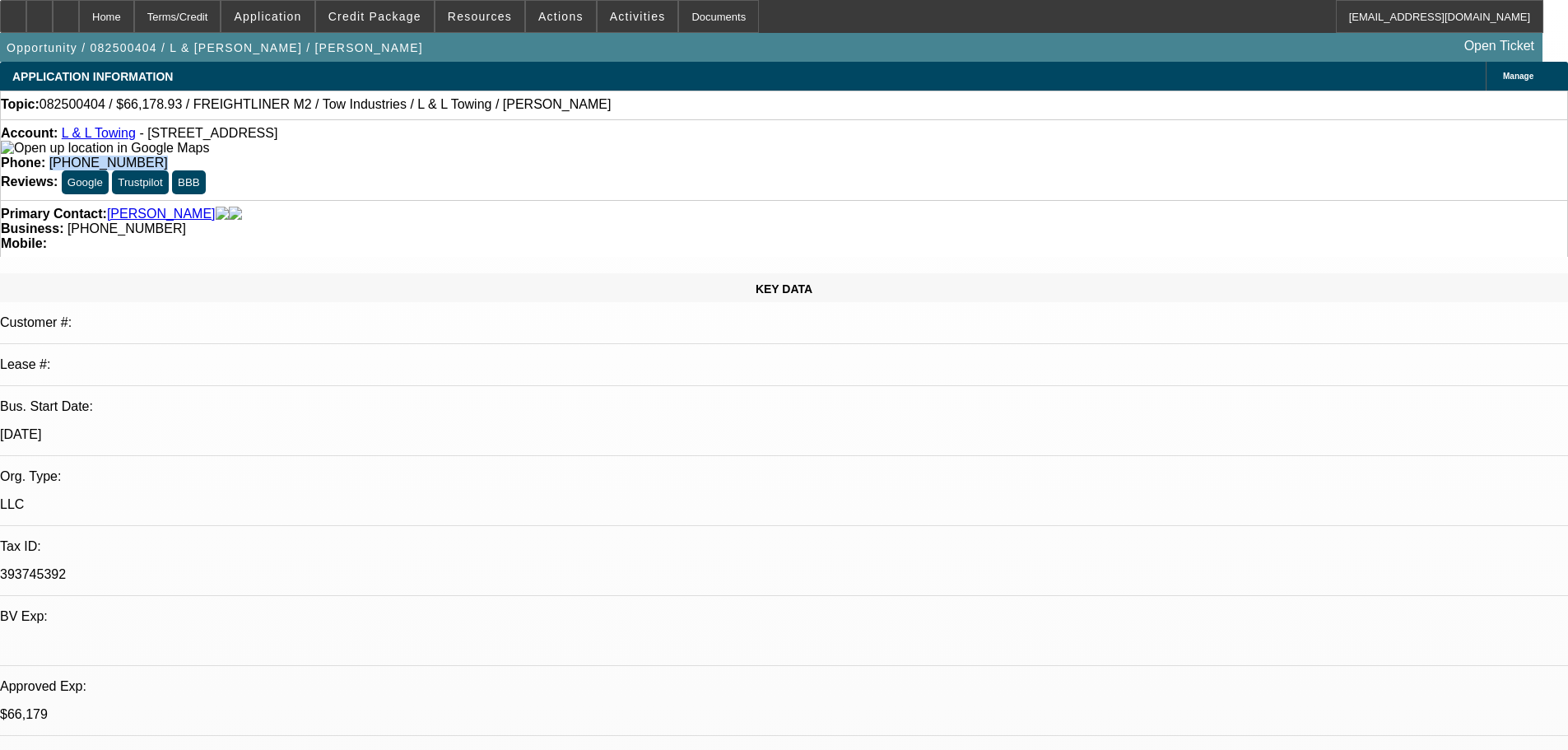
drag, startPoint x: 575, startPoint y: 137, endPoint x: 664, endPoint y: 133, distance: 89.1
click at [664, 156] on div "Phone: (323) 807-5648" at bounding box center [784, 163] width 1566 height 15
copy span "(323) 807-5648"
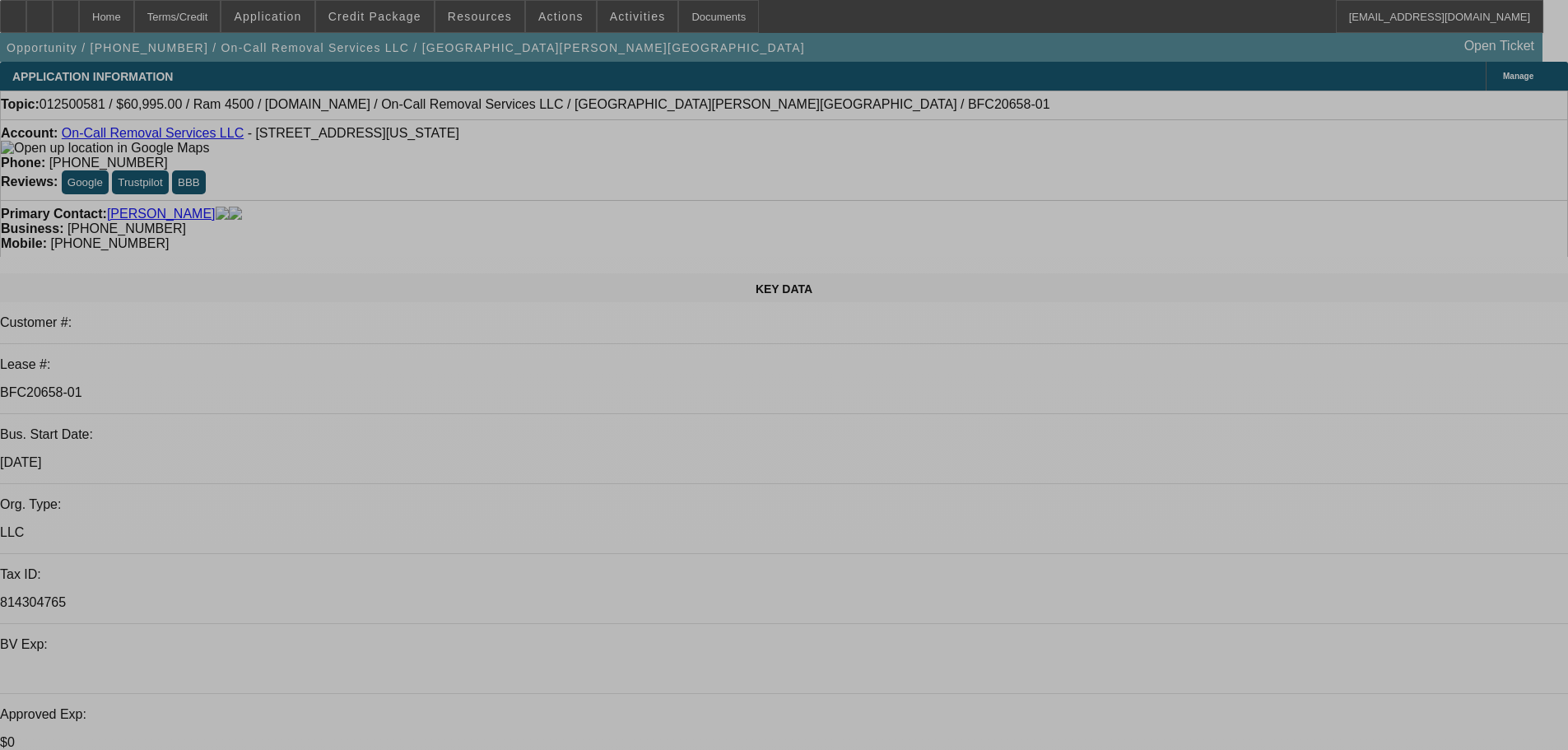
select select "0"
select select "2"
select select "0"
select select "2"
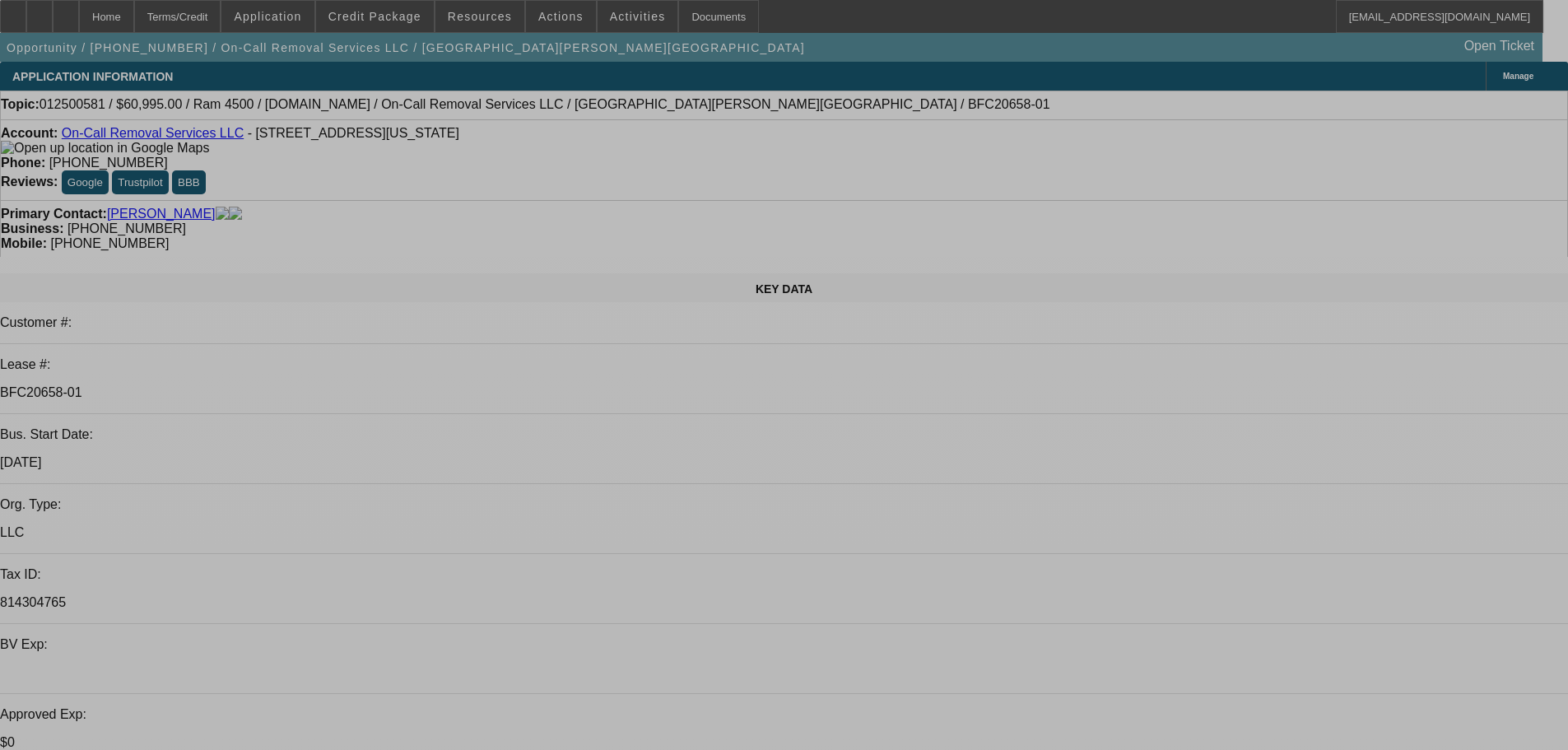
select select "0"
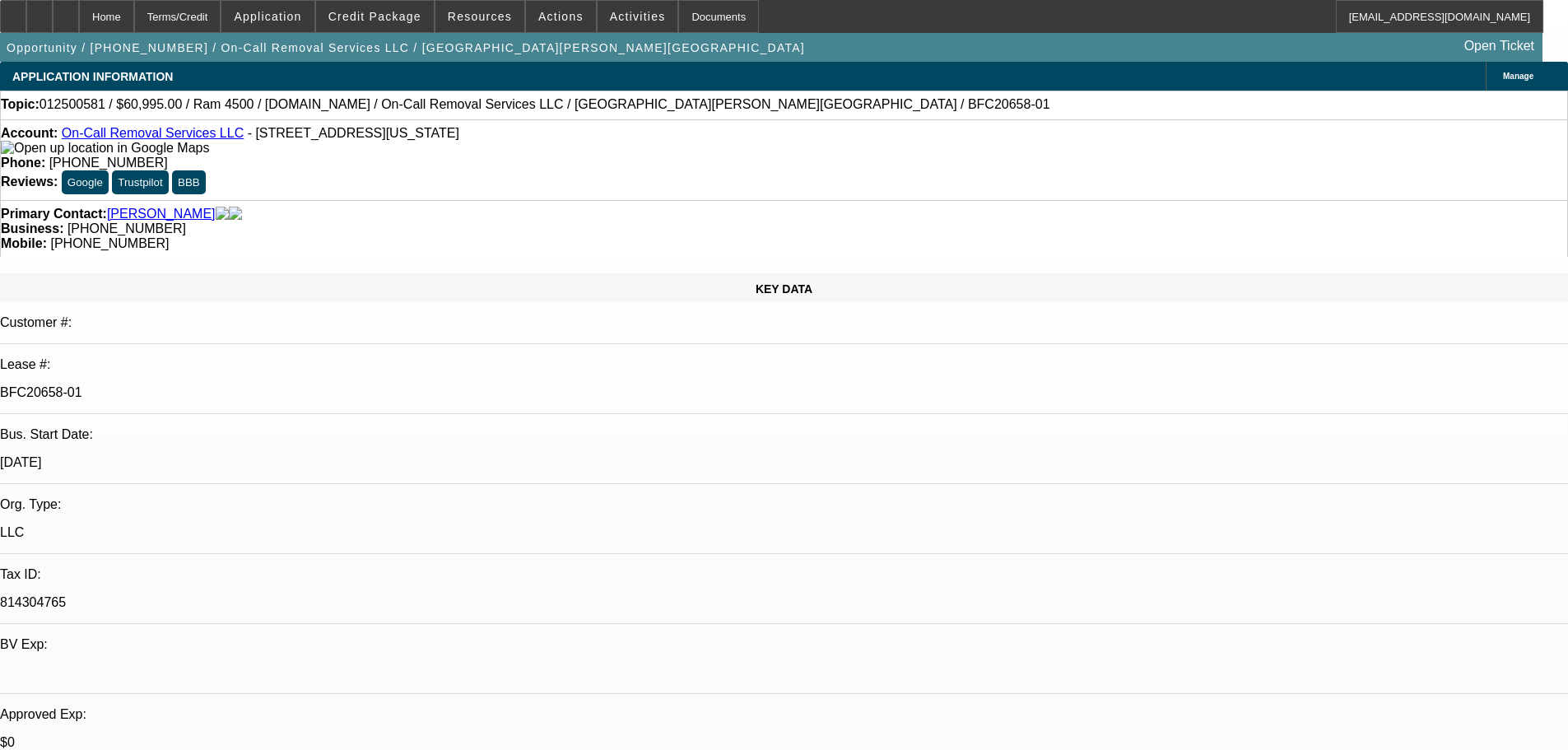
select select "0"
select select "2"
select select "0"
select select "2"
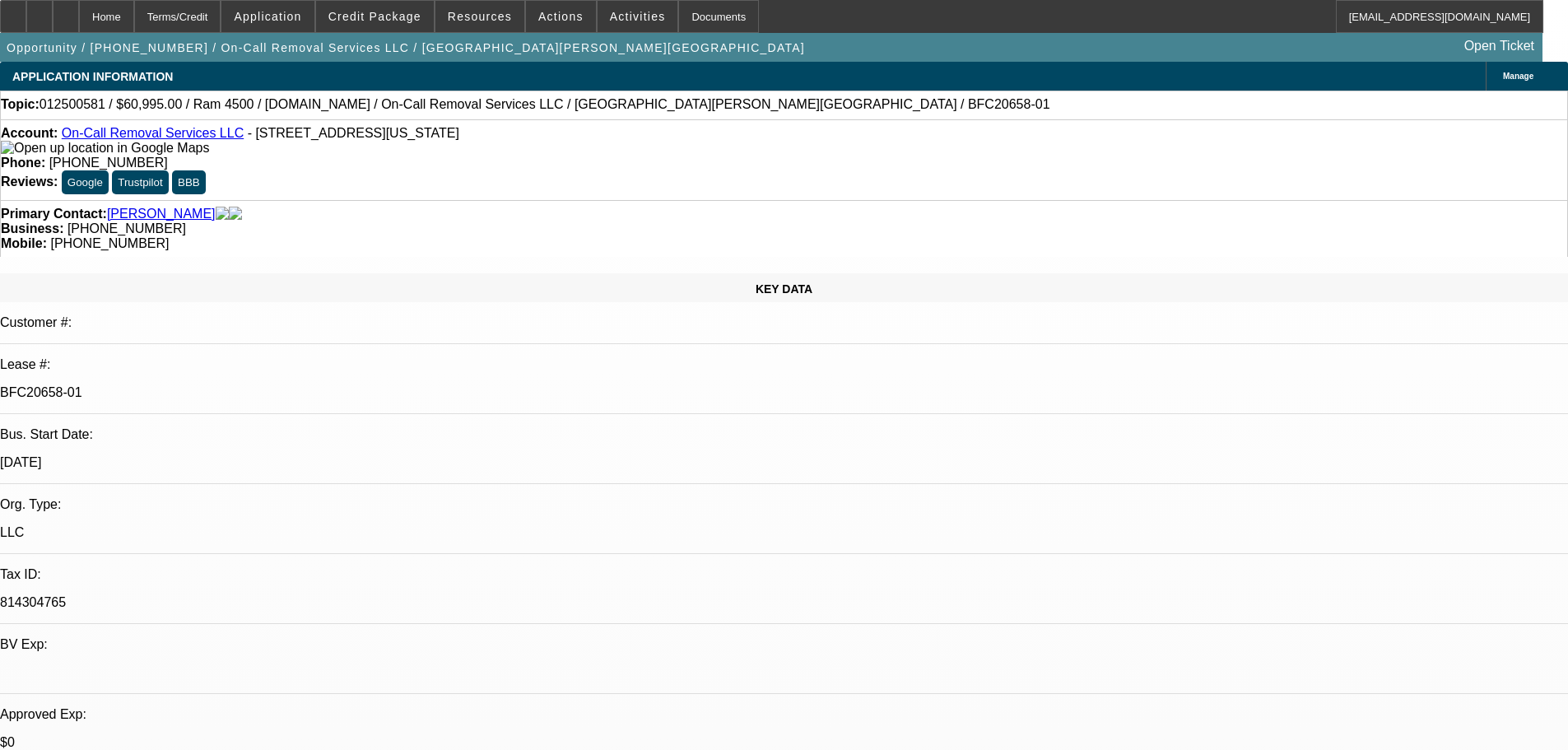
select select "0"
select select "1"
select select "2"
select select "6"
select select "1"
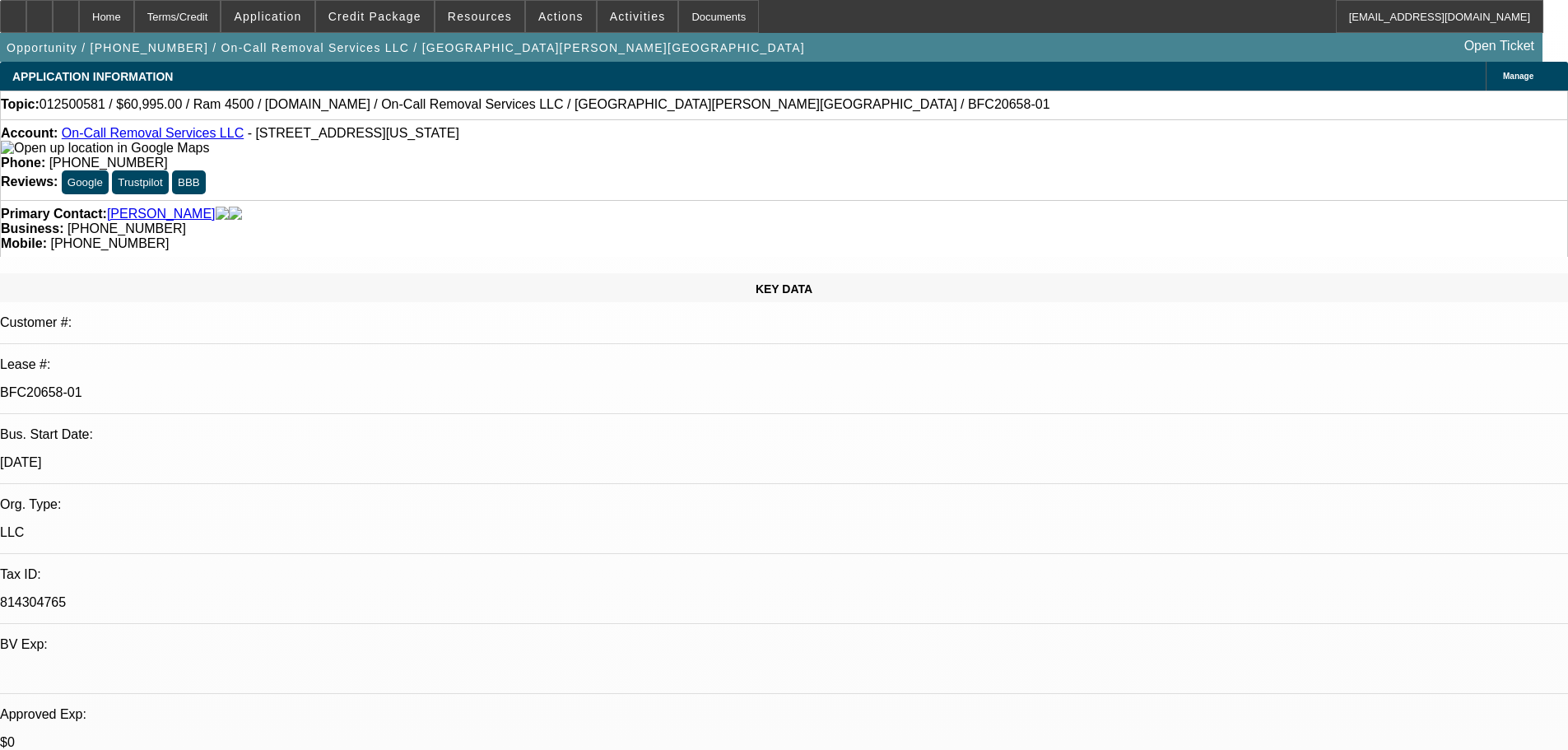
select select "2"
select select "6"
select select "1"
select select "2"
select select "6"
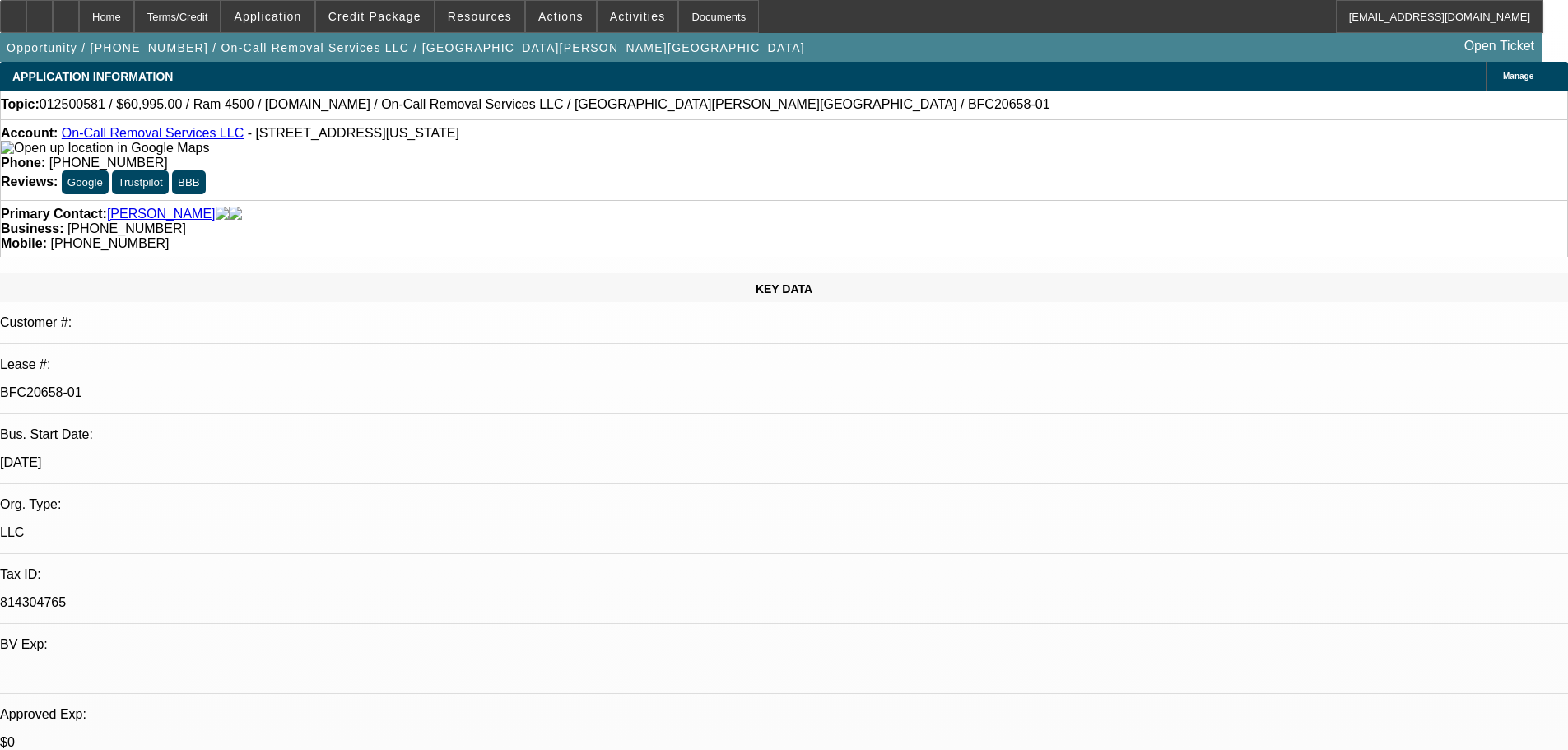
select select "1"
select select "2"
select select "6"
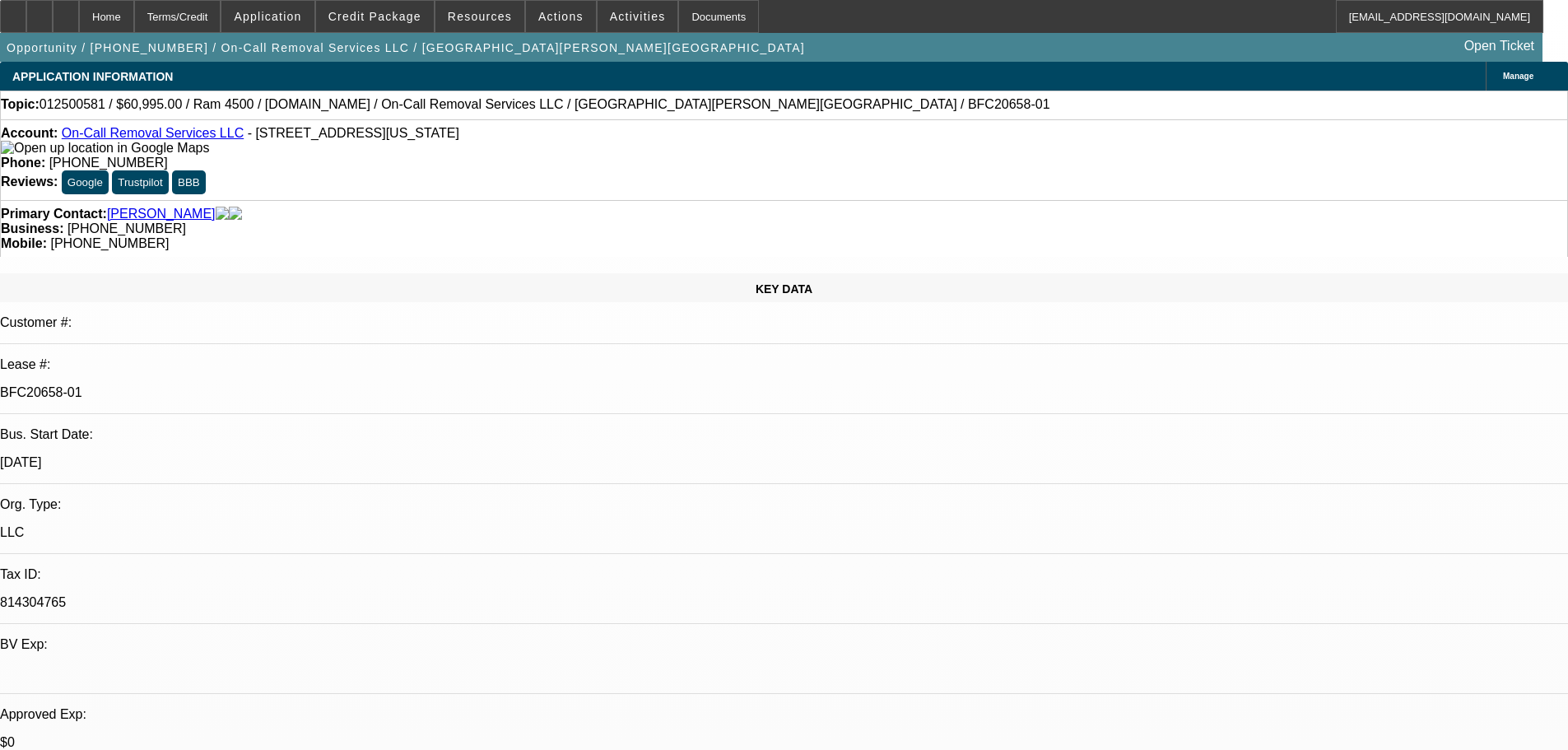
drag, startPoint x: 1206, startPoint y: 288, endPoint x: 1141, endPoint y: 297, distance: 65.6
copy b "202) 705-2103"
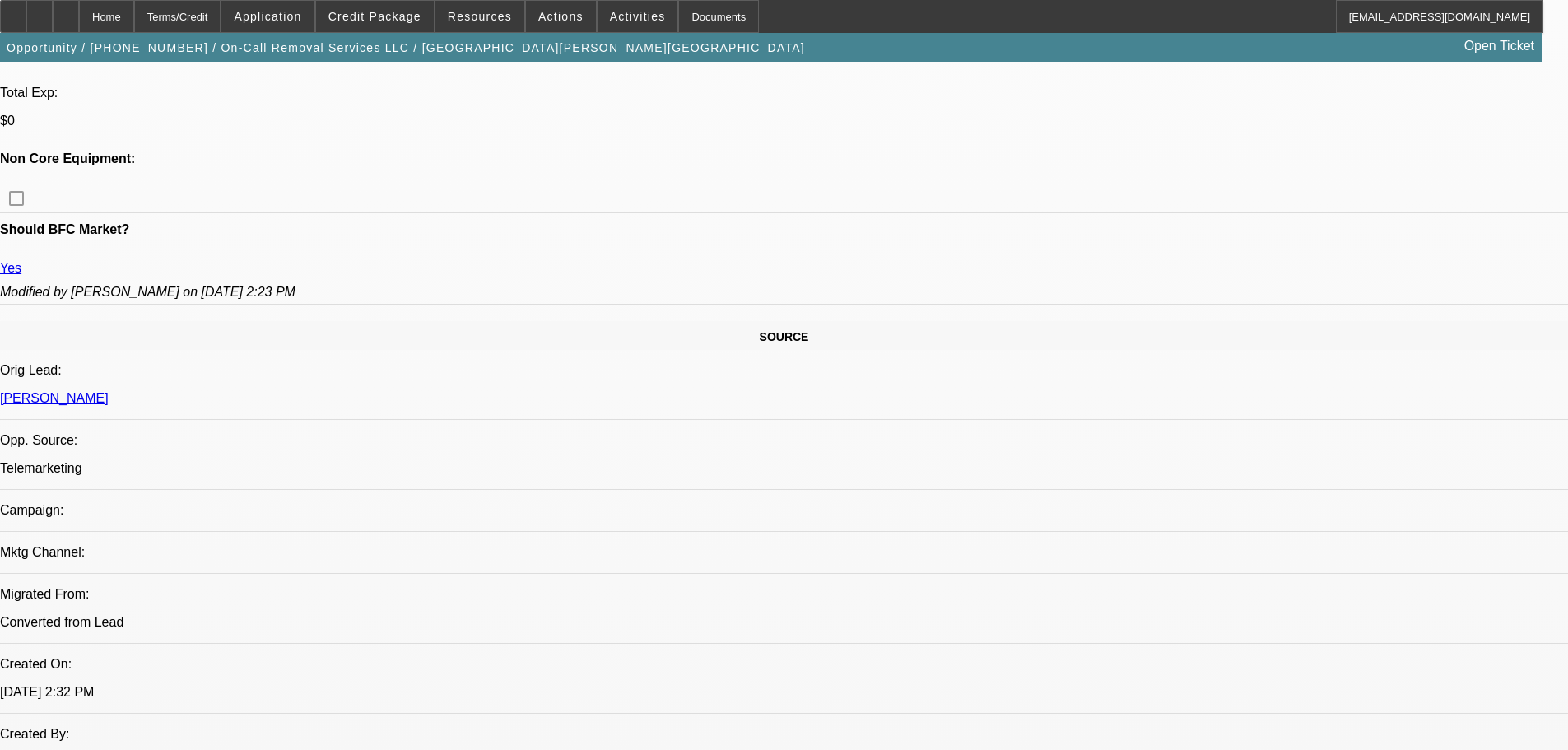
scroll to position [823, 0]
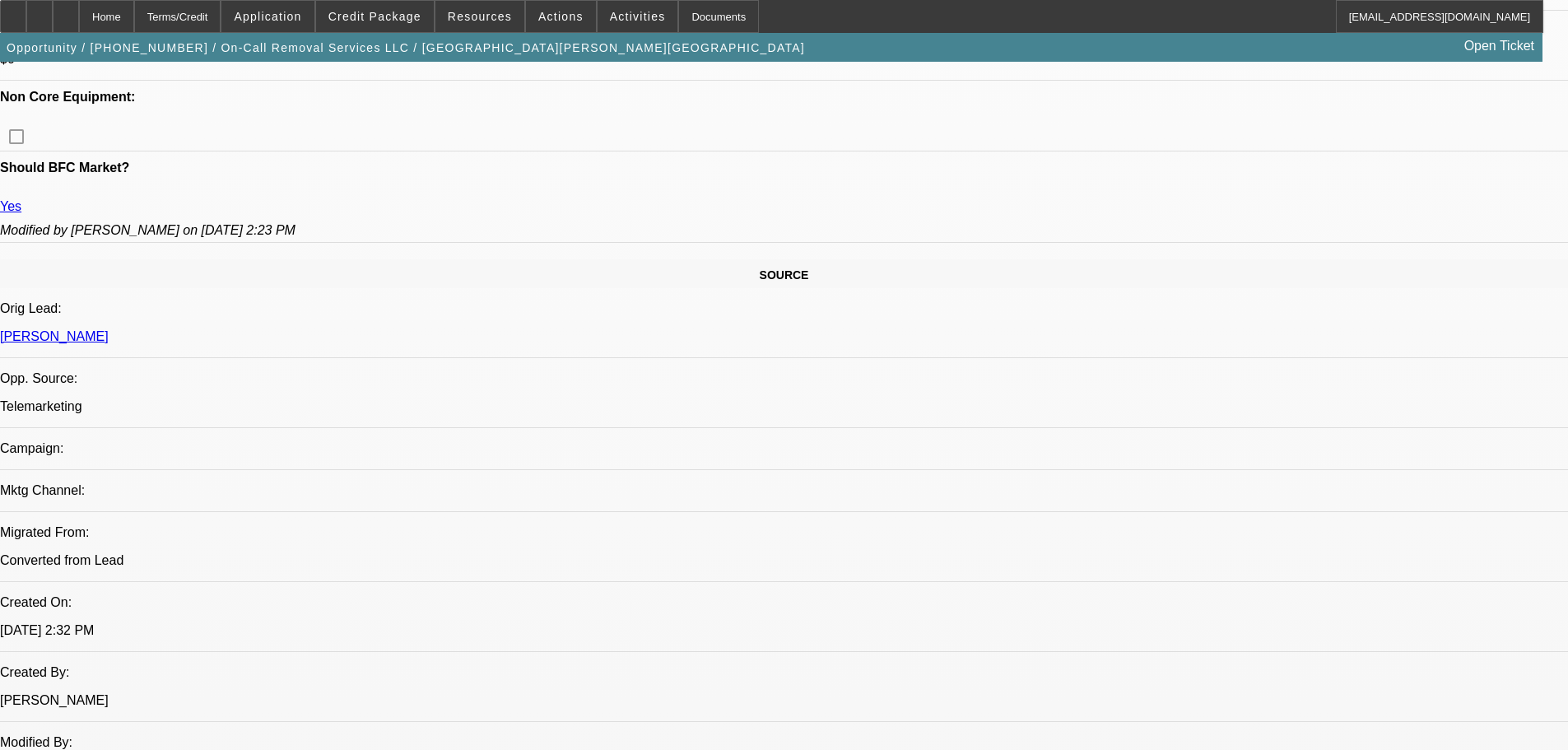
drag, startPoint x: 494, startPoint y: 348, endPoint x: 443, endPoint y: 328, distance: 54.8
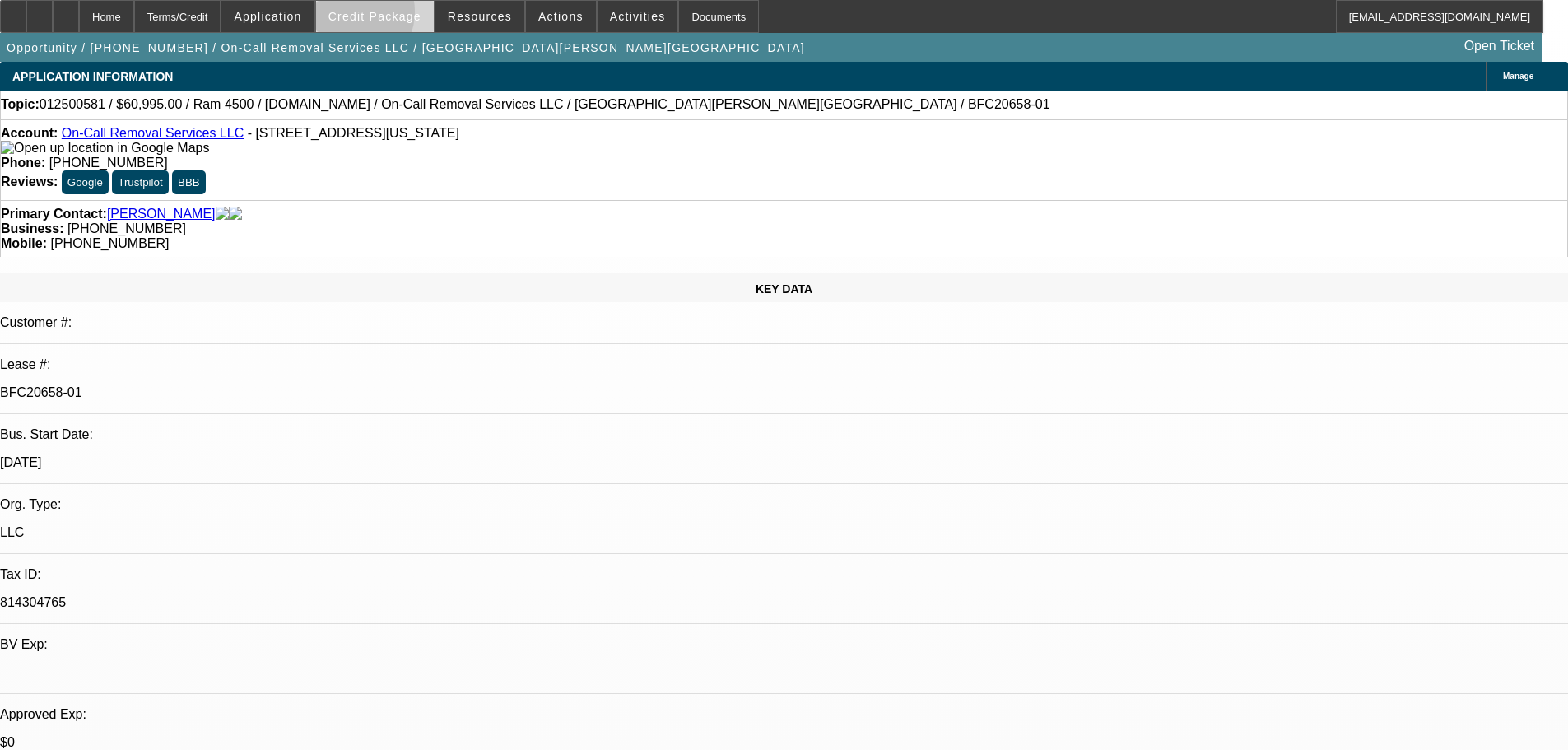
click at [375, 16] on span "Credit Package" at bounding box center [374, 16] width 93 height 13
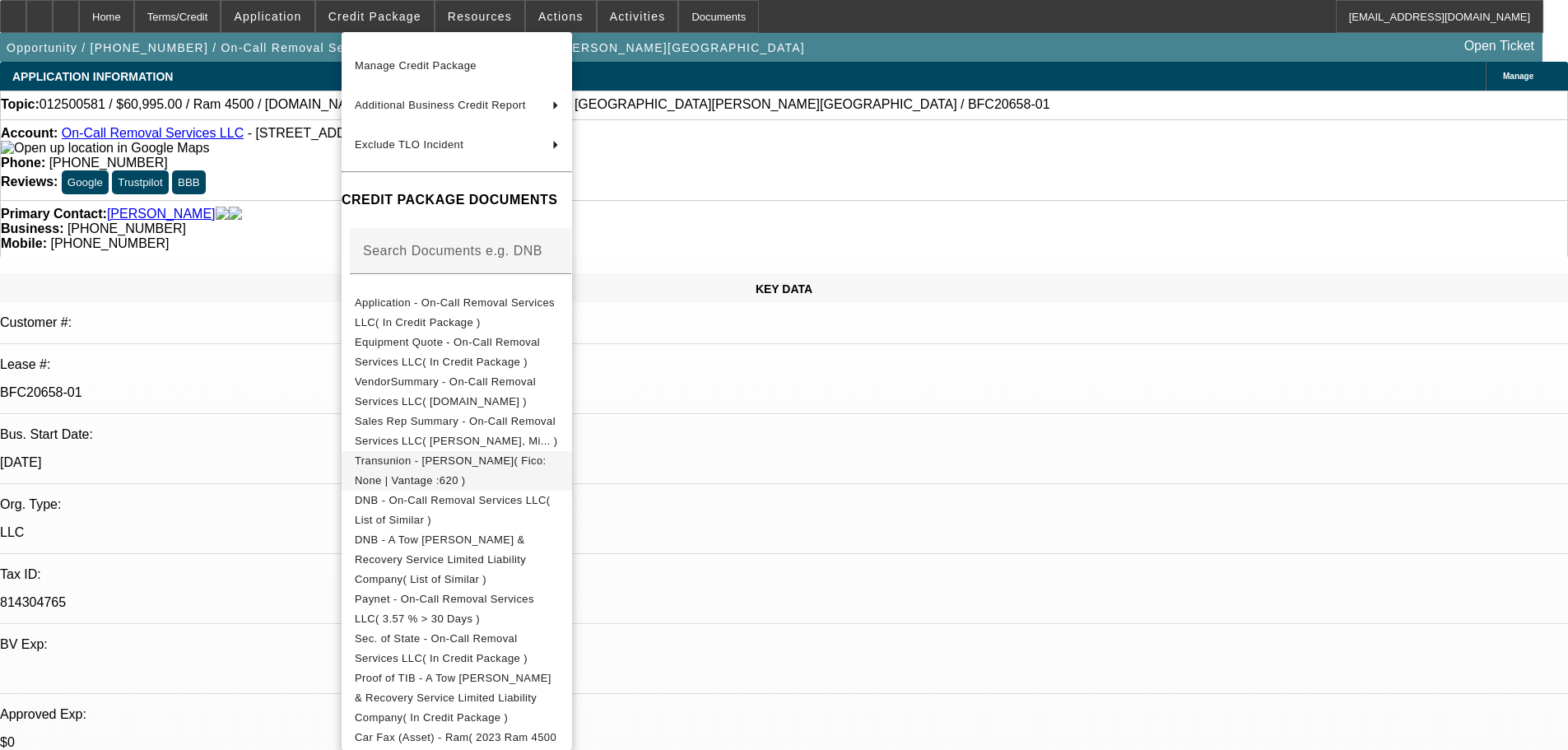
scroll to position [165, 0]
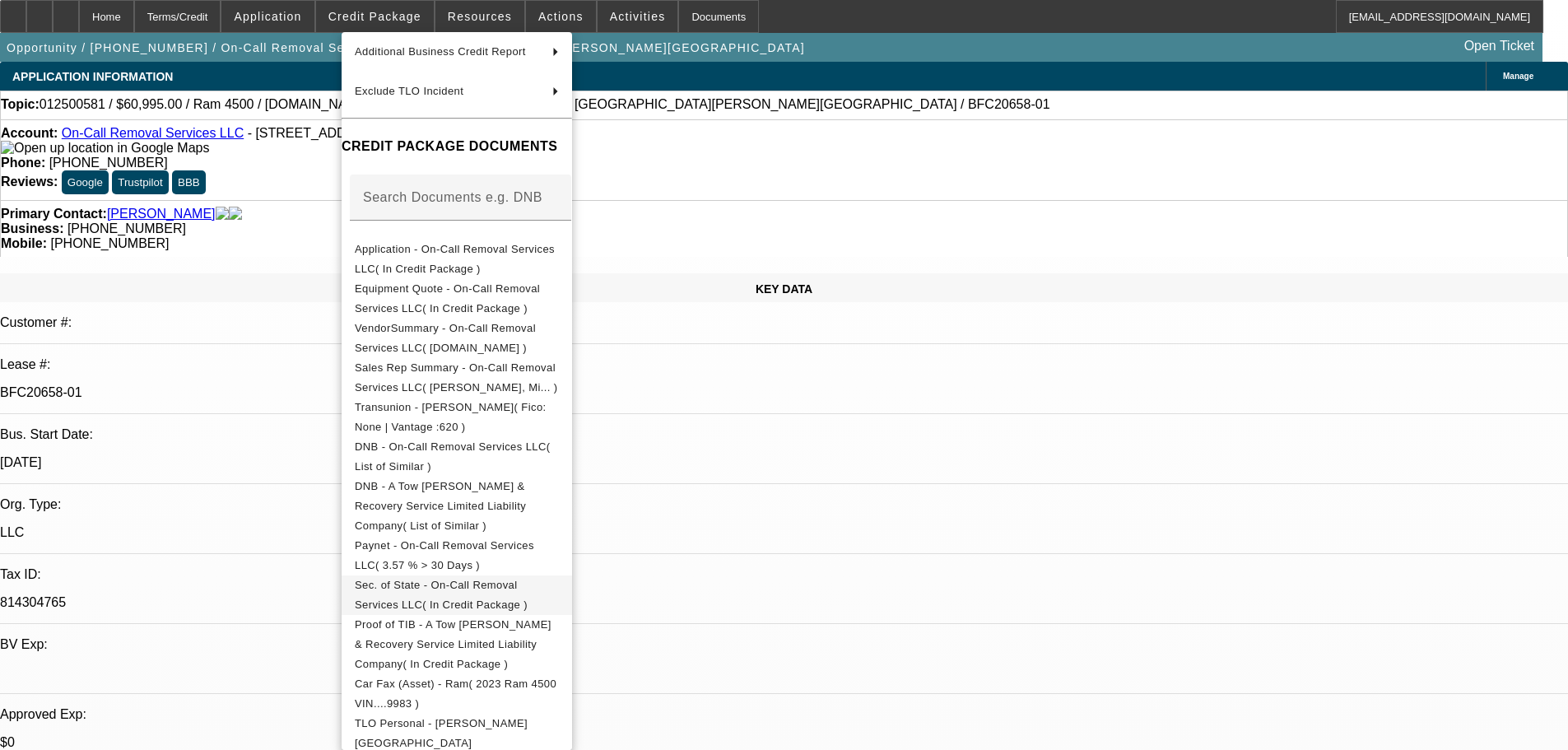
click at [521, 578] on span "Sec. of State - On-Call Removal Services LLC( In Credit Package )" at bounding box center [441, 594] width 172 height 32
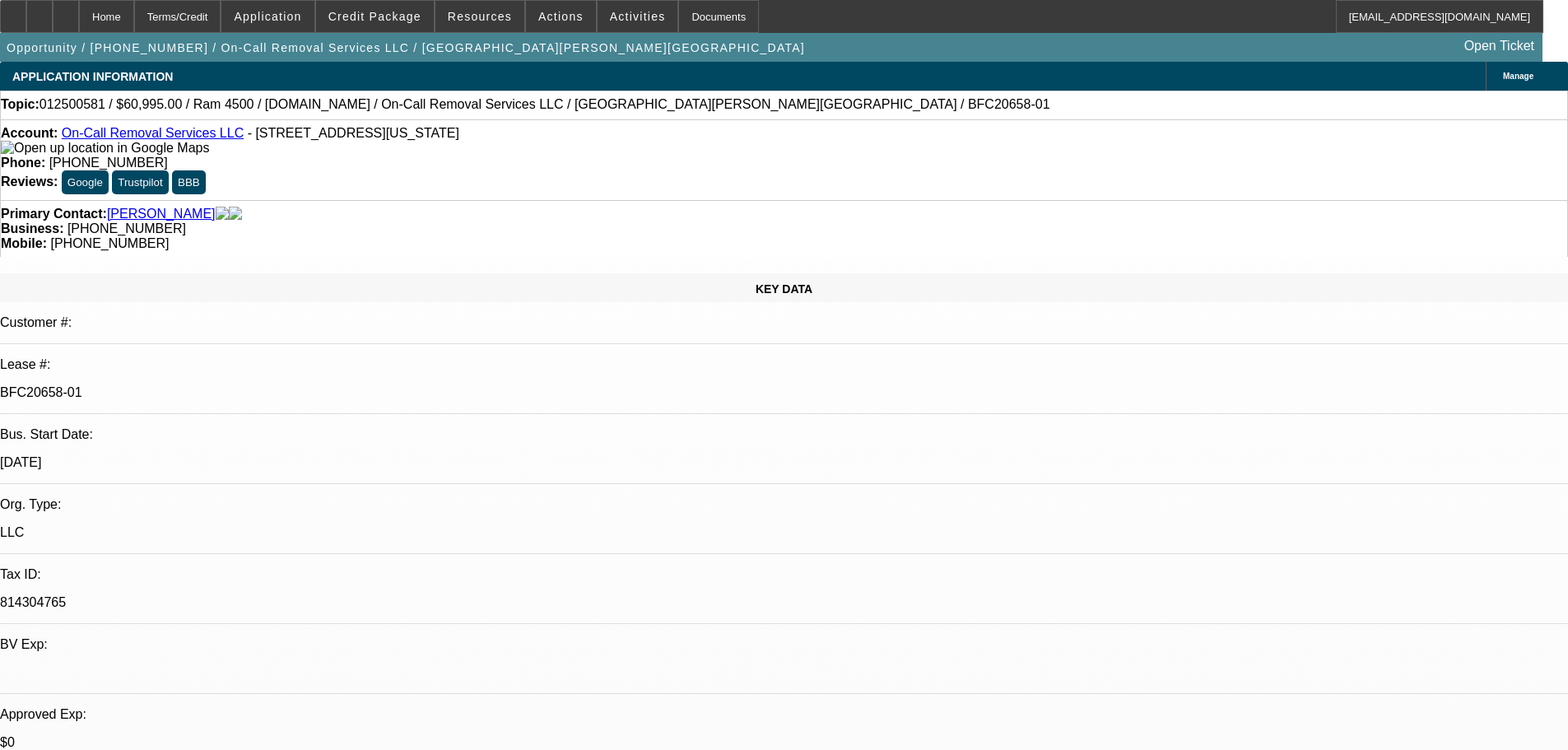
scroll to position [0, 0]
drag, startPoint x: 1207, startPoint y: 289, endPoint x: 1140, endPoint y: 295, distance: 67.3
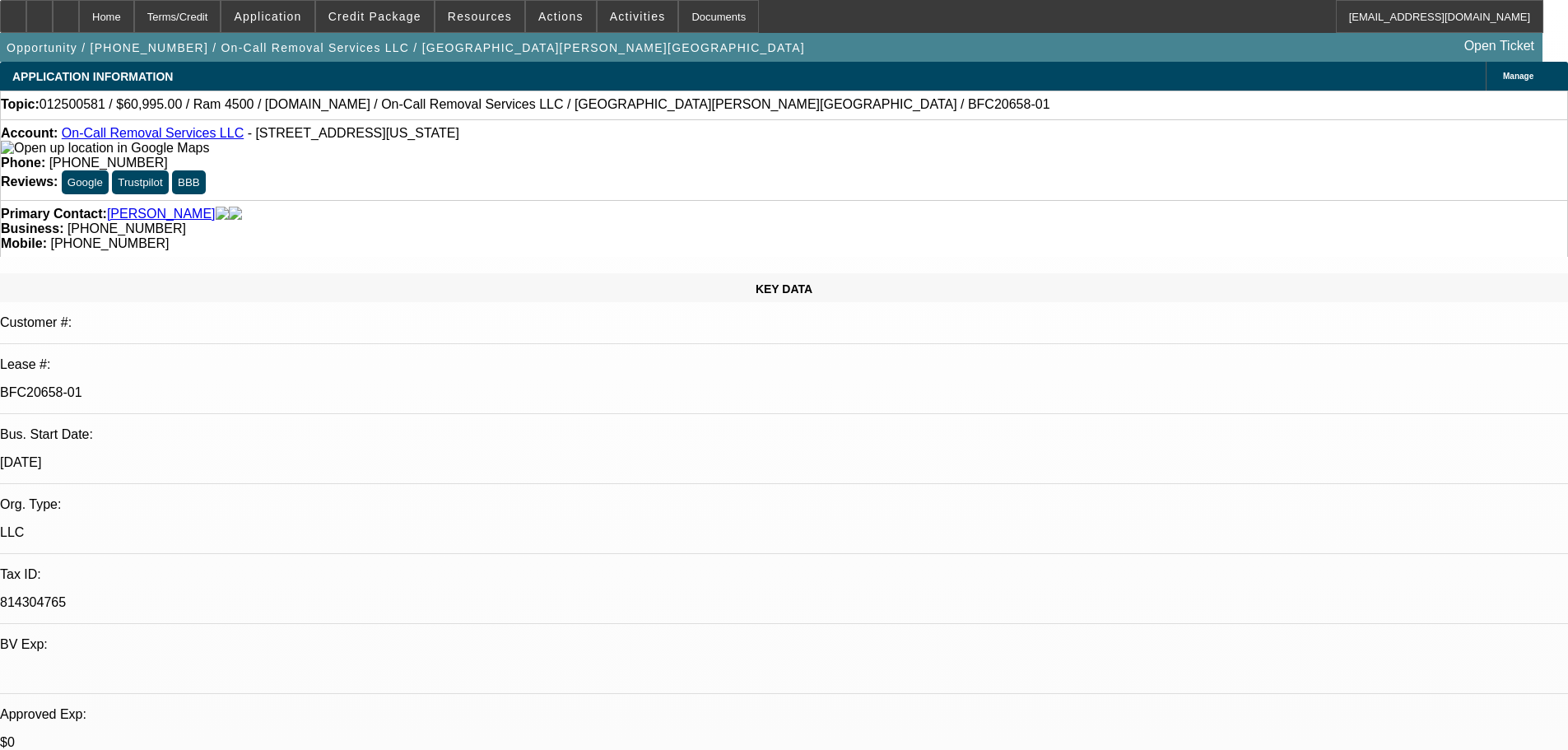
copy b "(202) 705-2103"
drag, startPoint x: 1080, startPoint y: 533, endPoint x: 1248, endPoint y: 531, distance: 168.0
copy p "oncallremovalservice2016@gmail.com"
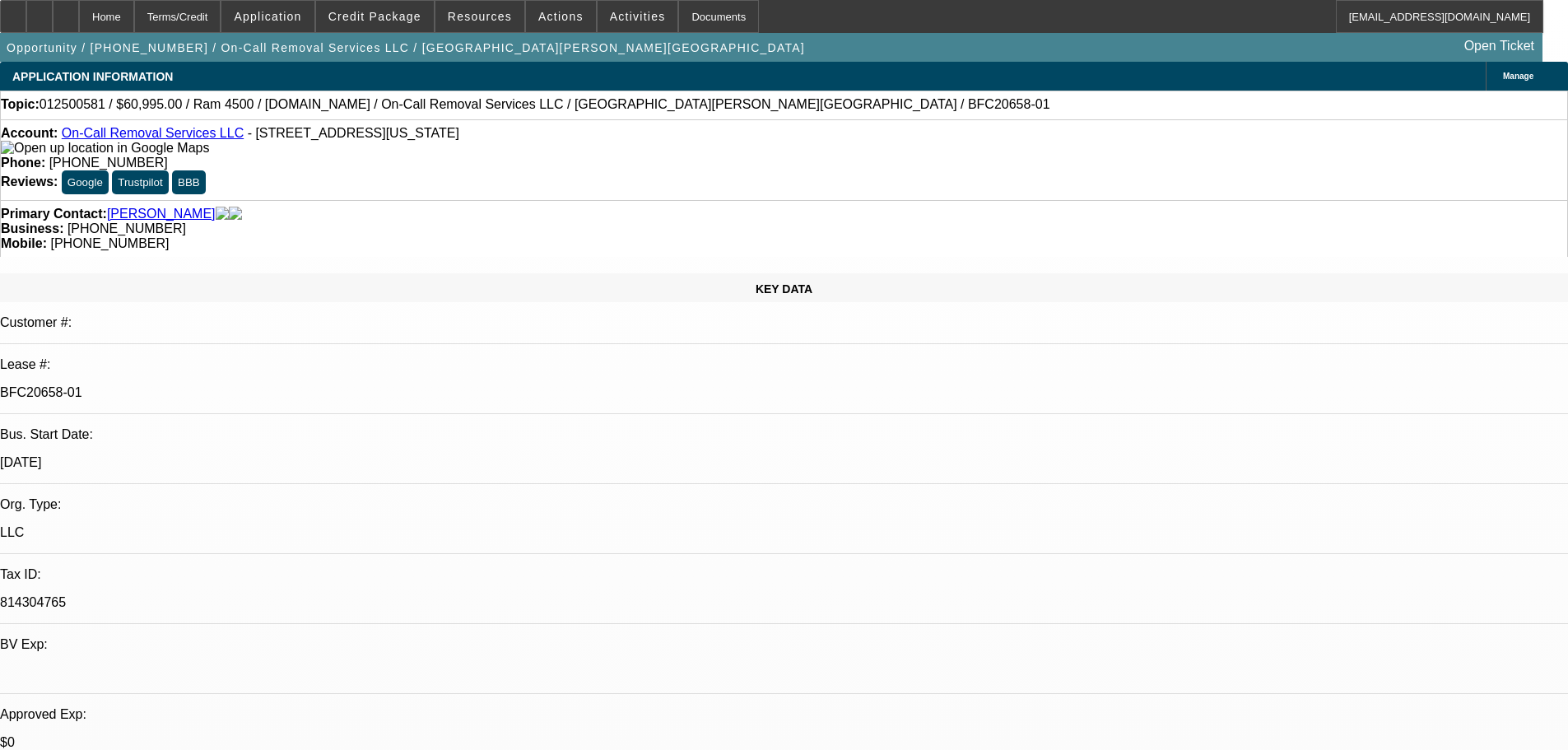
click at [999, 57] on div "Opportunity / 012500581 / On-Call Removal Services LLC / Tinney, Naseea Open Ti…" at bounding box center [771, 47] width 1542 height 29
click at [1485, 68] on div "Manage" at bounding box center [1526, 76] width 83 height 29
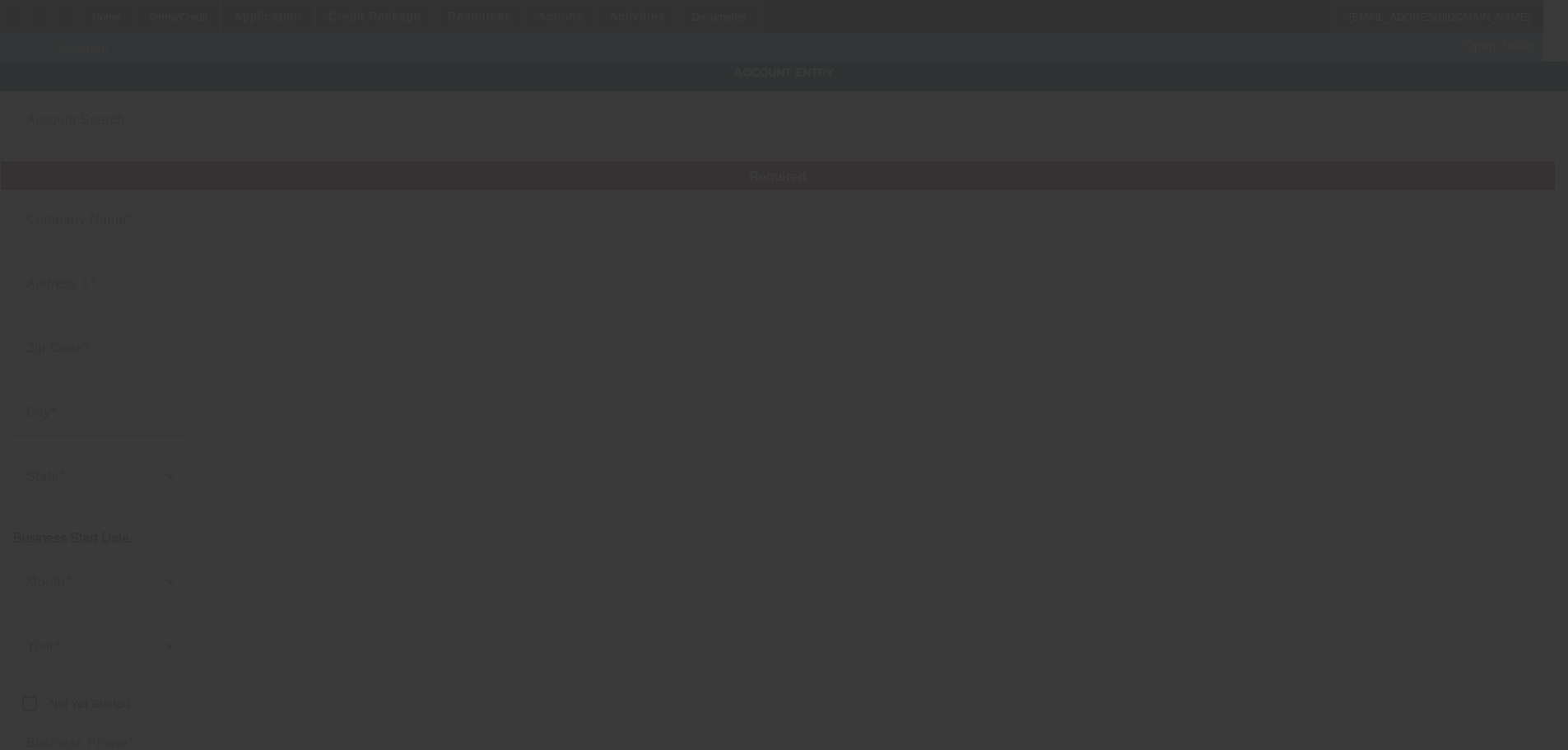
type input "On-Call Removal Services LLC"
type input "1239 Kenilworth Ave NE"
type input "20019"
type input "Washington"
type input "(202) 705-2103"
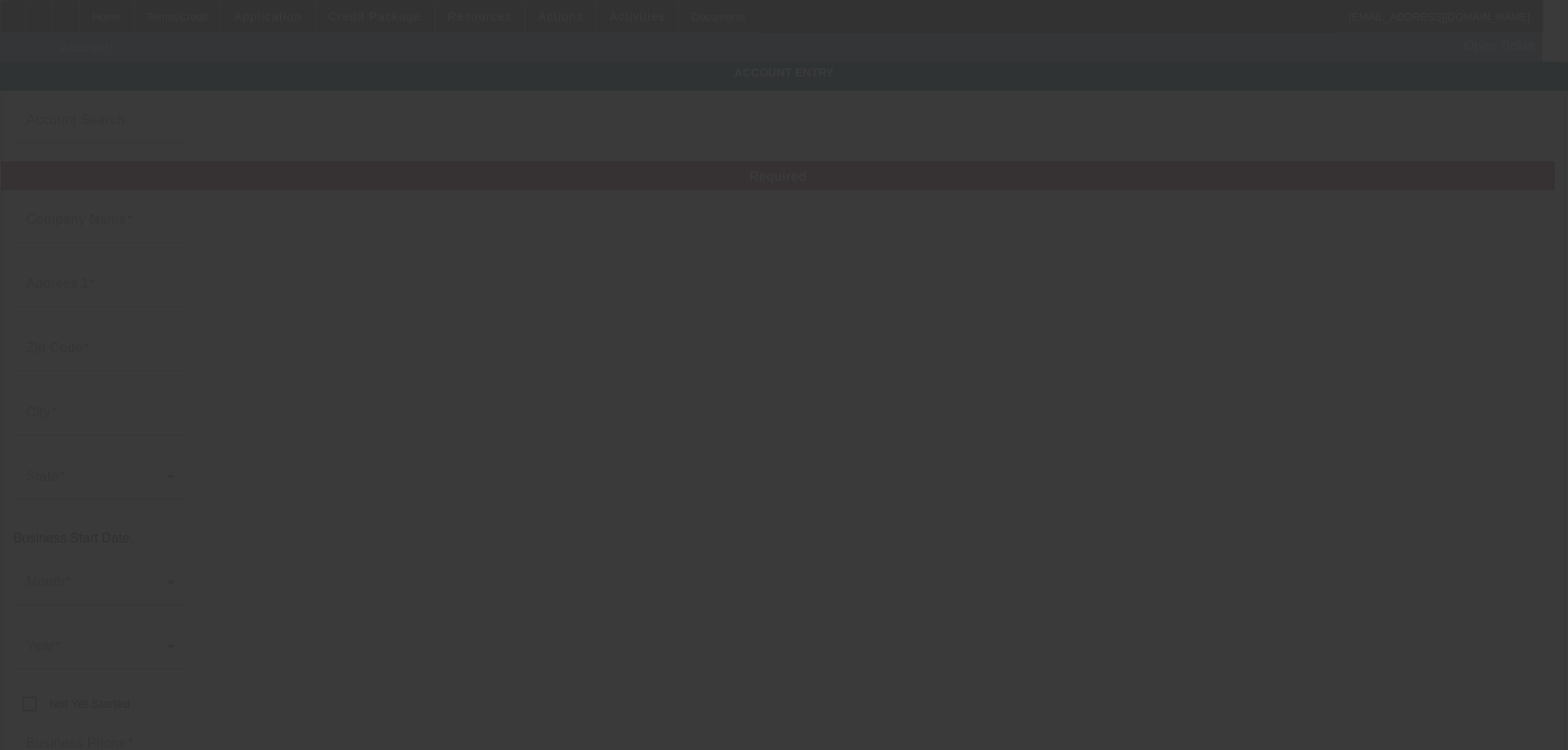
type input "Ste G"
type input "Washington"
type input "814304765"
type input "1/24/2025"
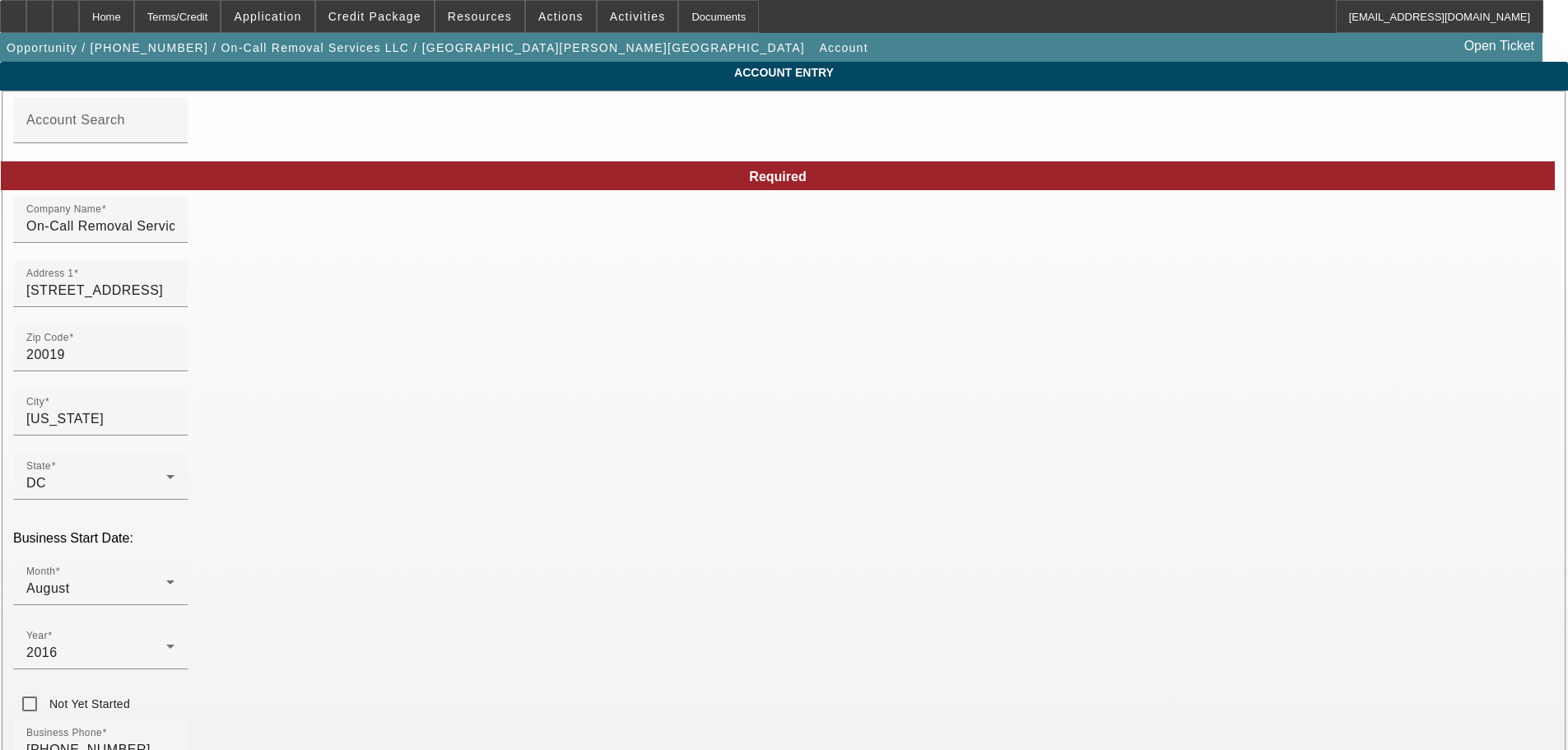
drag, startPoint x: 1128, startPoint y: 650, endPoint x: 945, endPoint y: 671, distance: 184.2
click at [134, 10] on div "Home" at bounding box center [106, 17] width 55 height 33
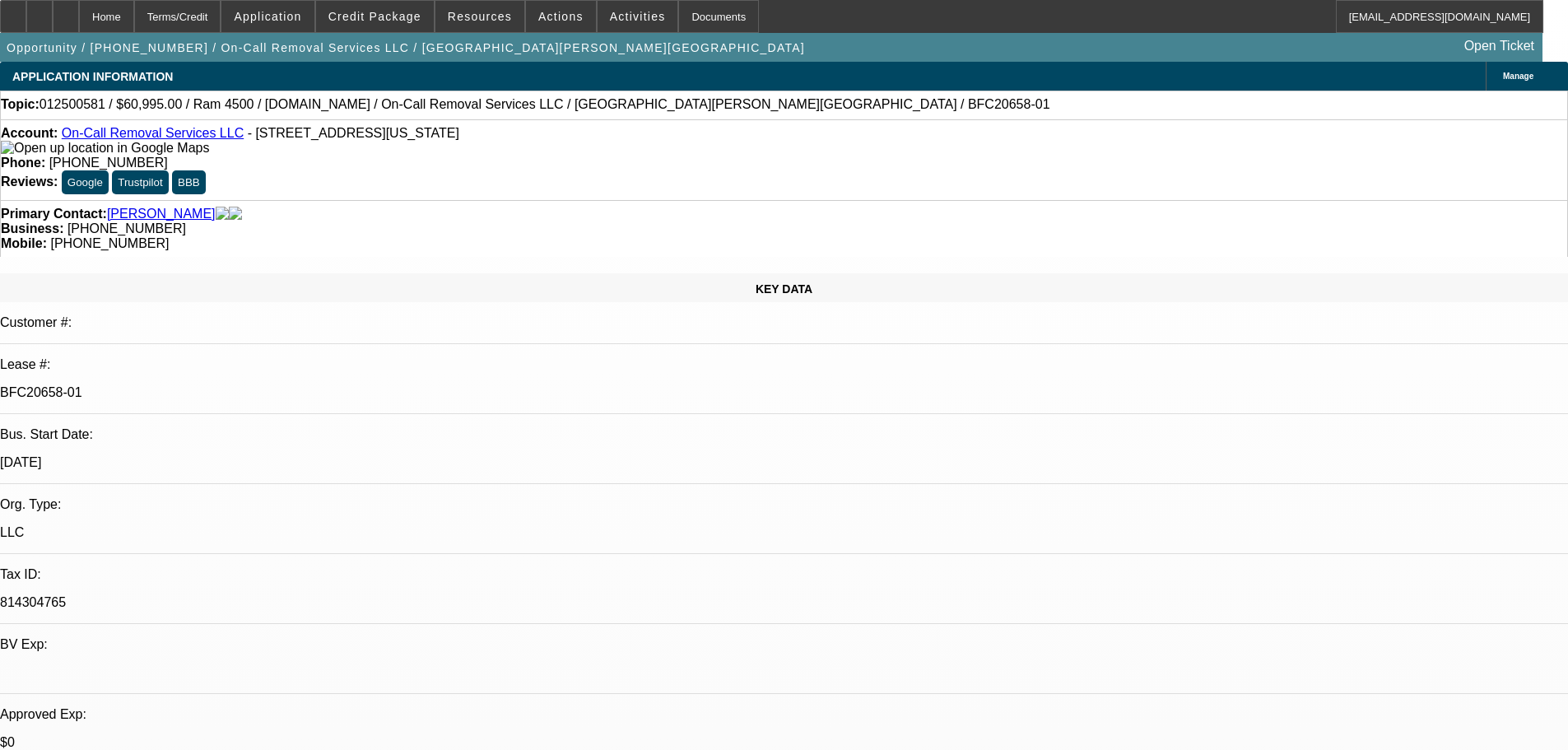
select select "0"
select select "2"
select select "0"
select select "6"
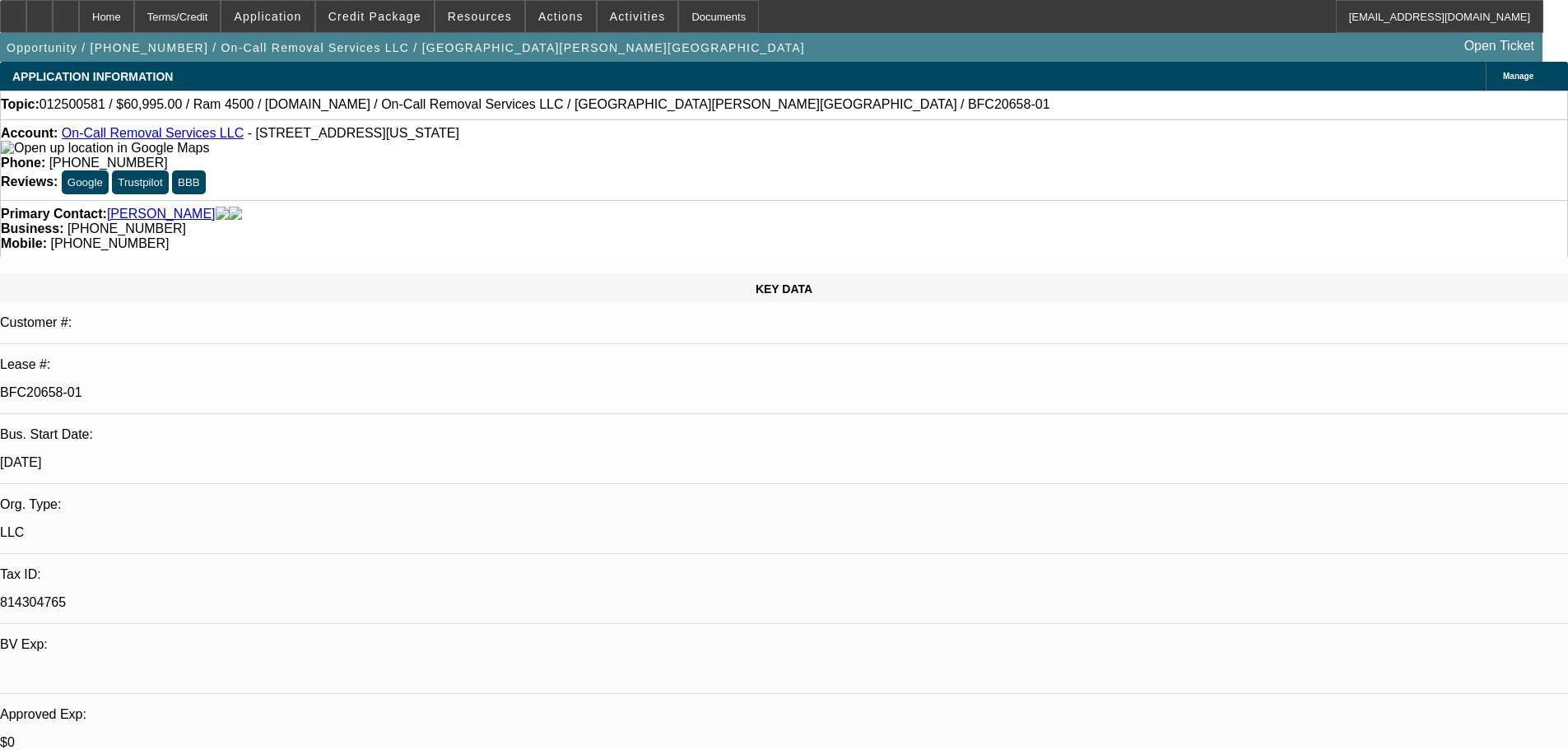
select select "0"
select select "2"
select select "0"
select select "6"
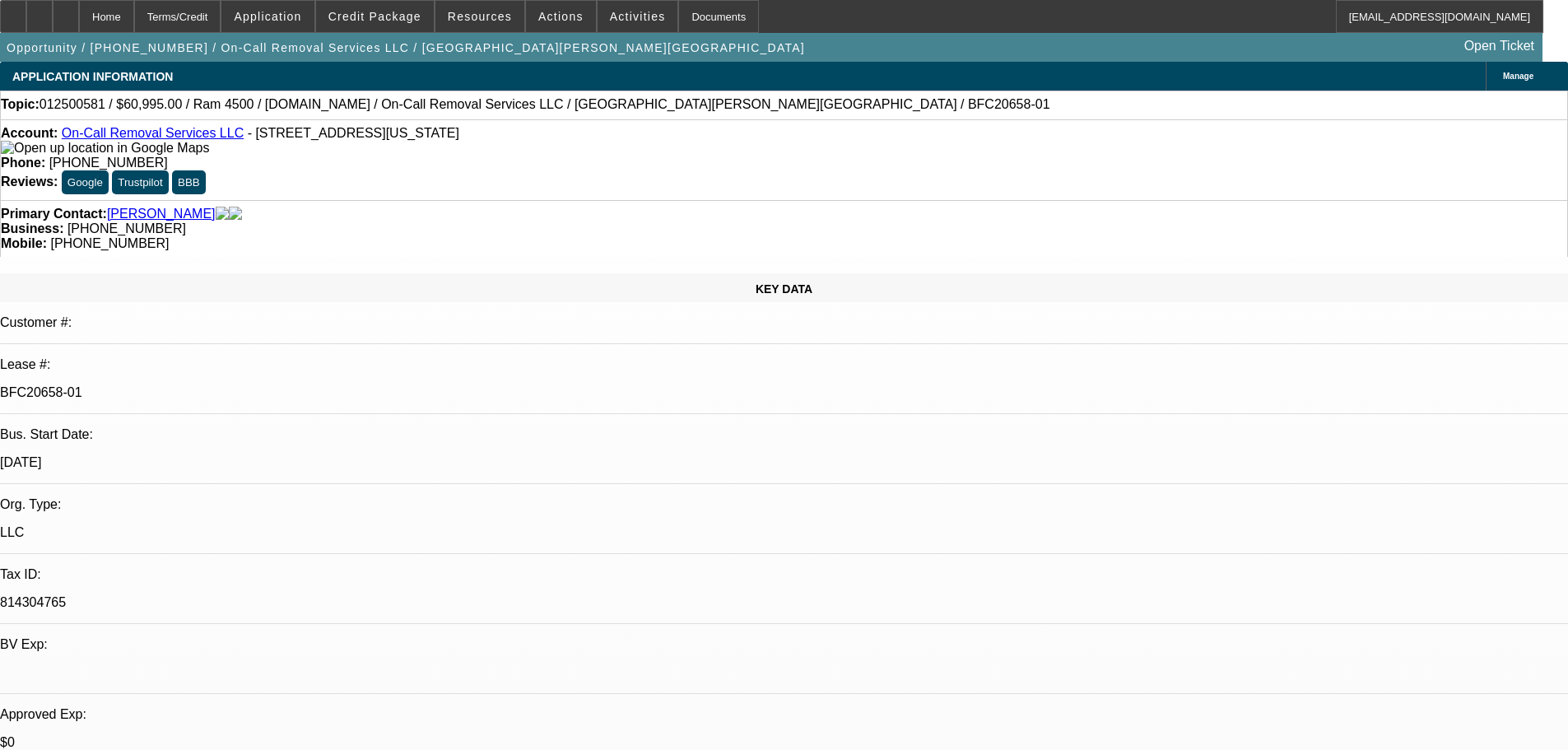
select select "0"
select select "2"
select select "0"
select select "6"
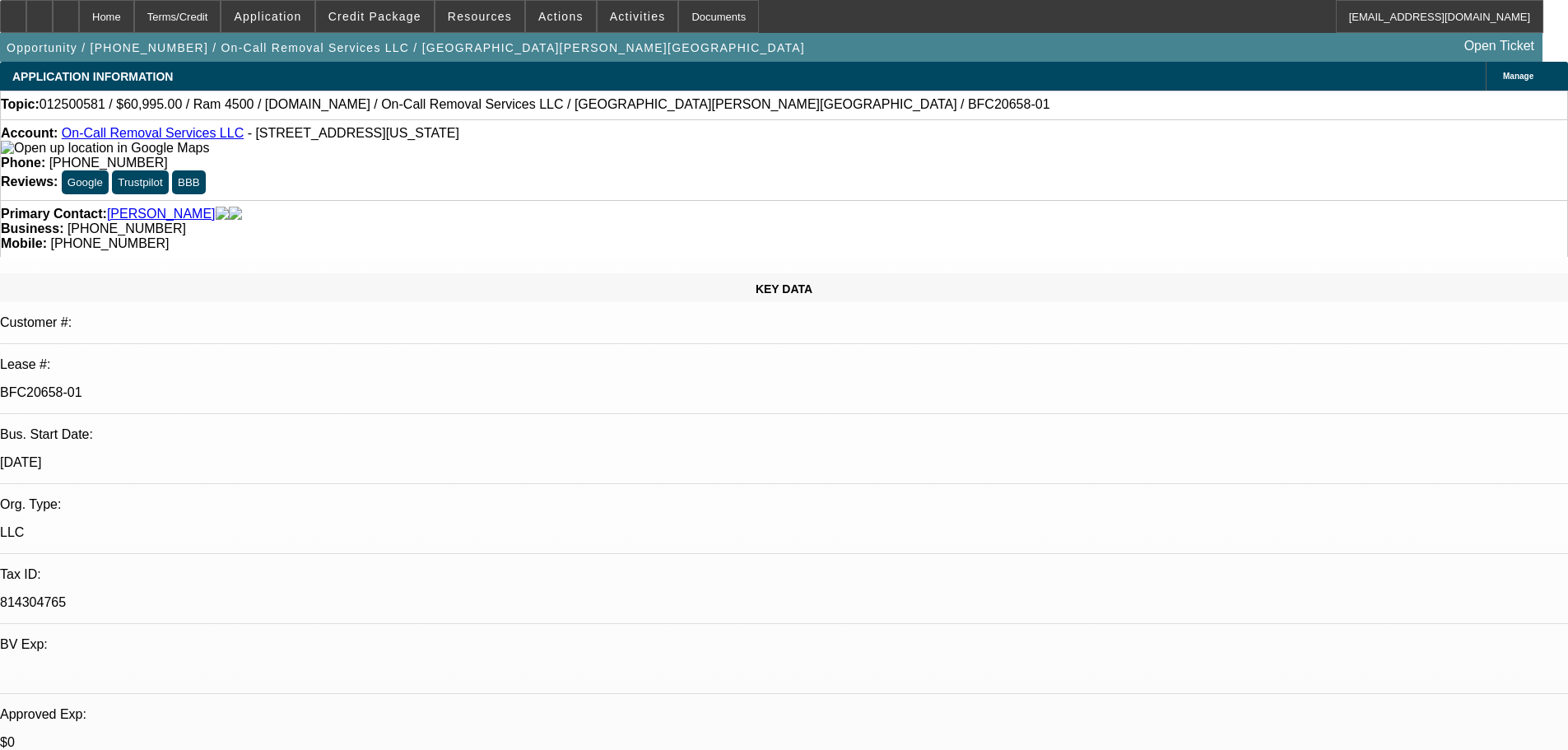
select select "0"
select select "2"
select select "0"
select select "6"
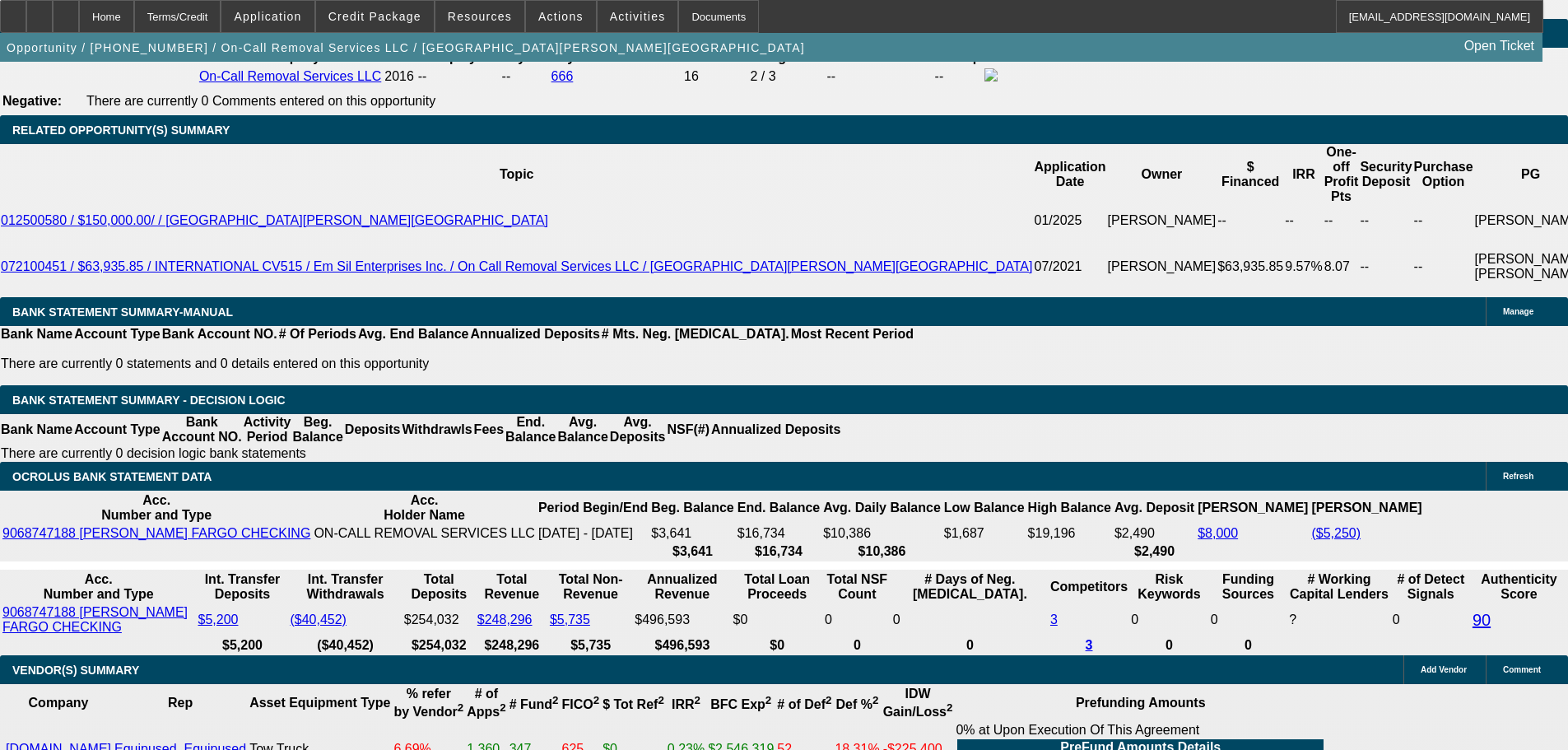
scroll to position [2800, 0]
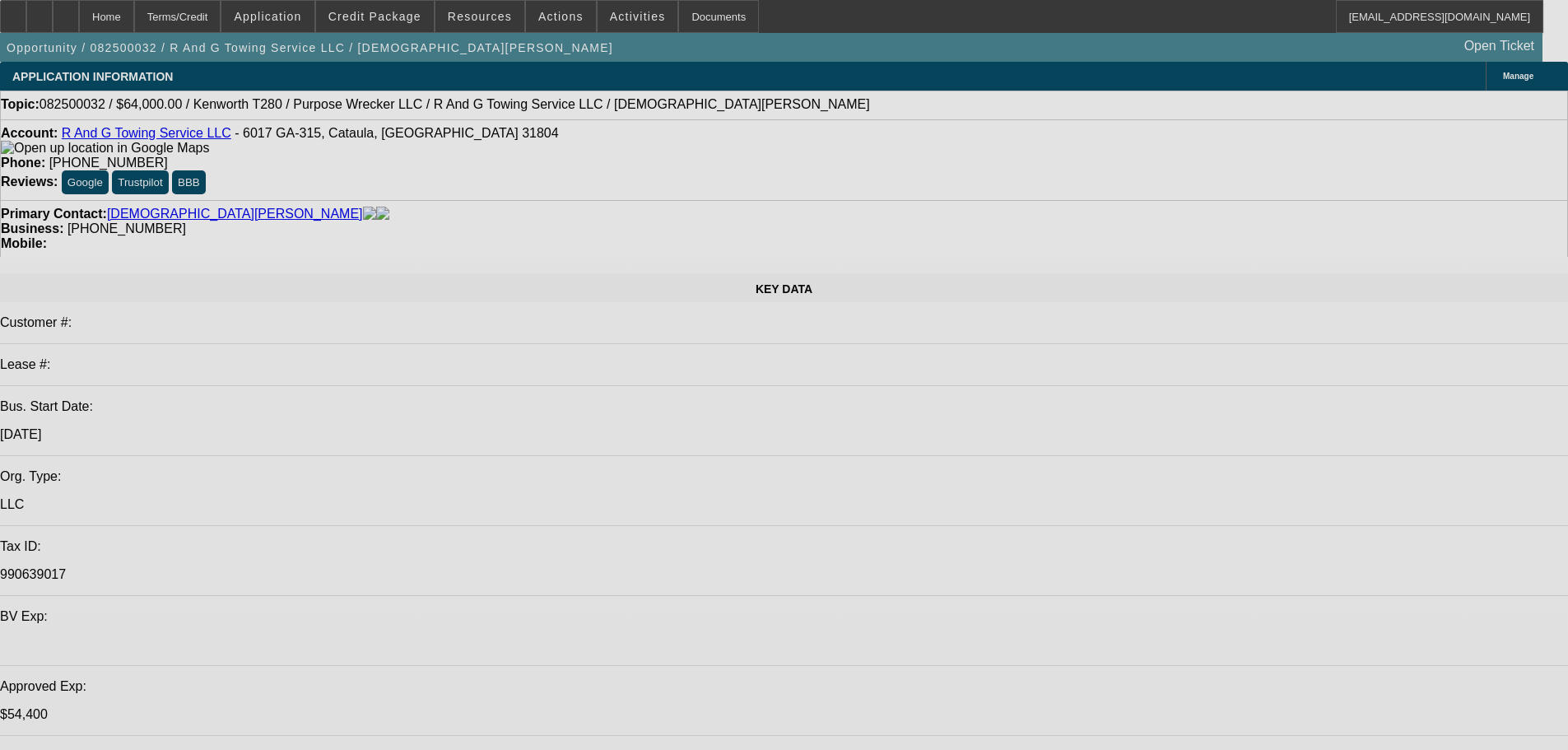
select select "0"
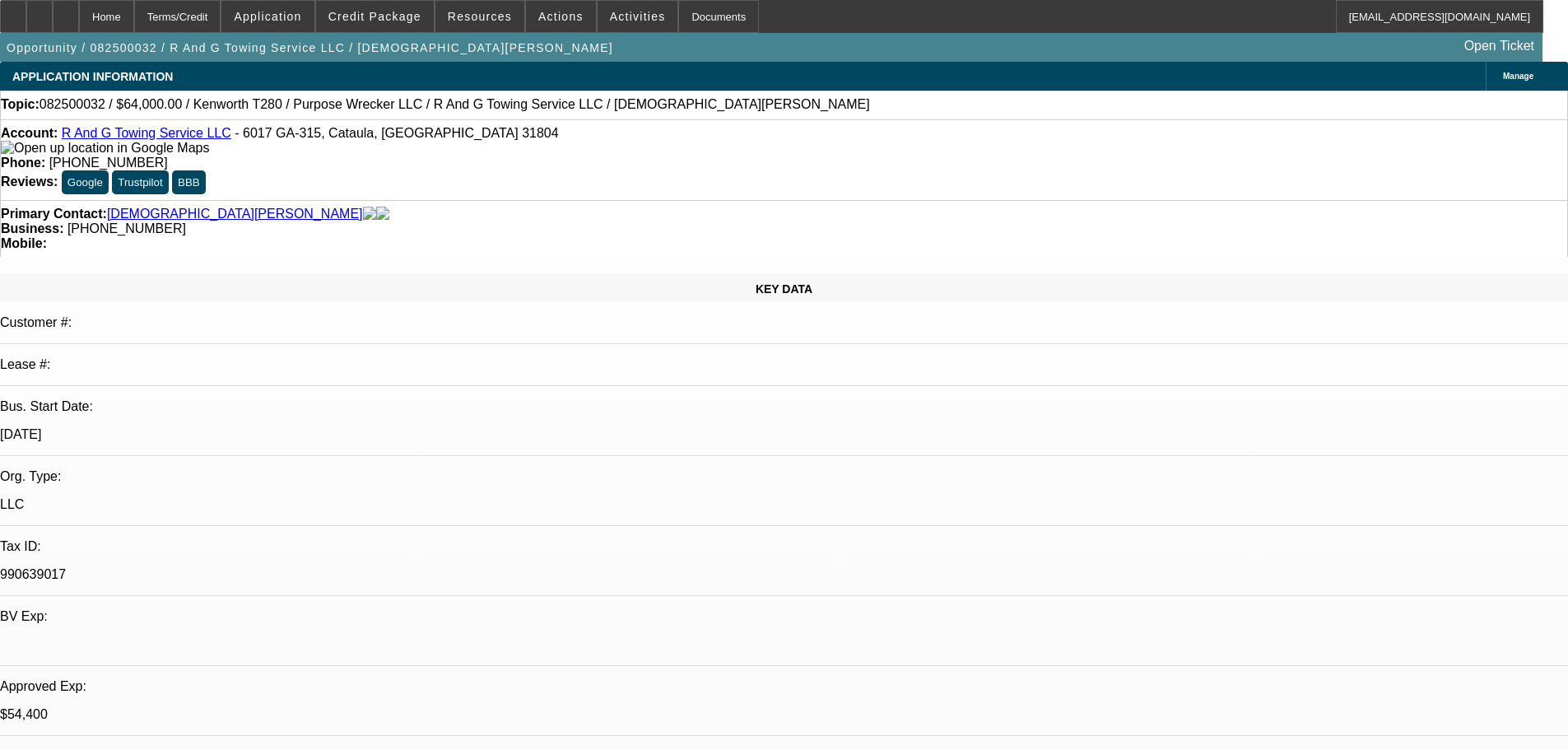
select select "0"
select select "3"
select select "0"
select select "6"
select select "0.15"
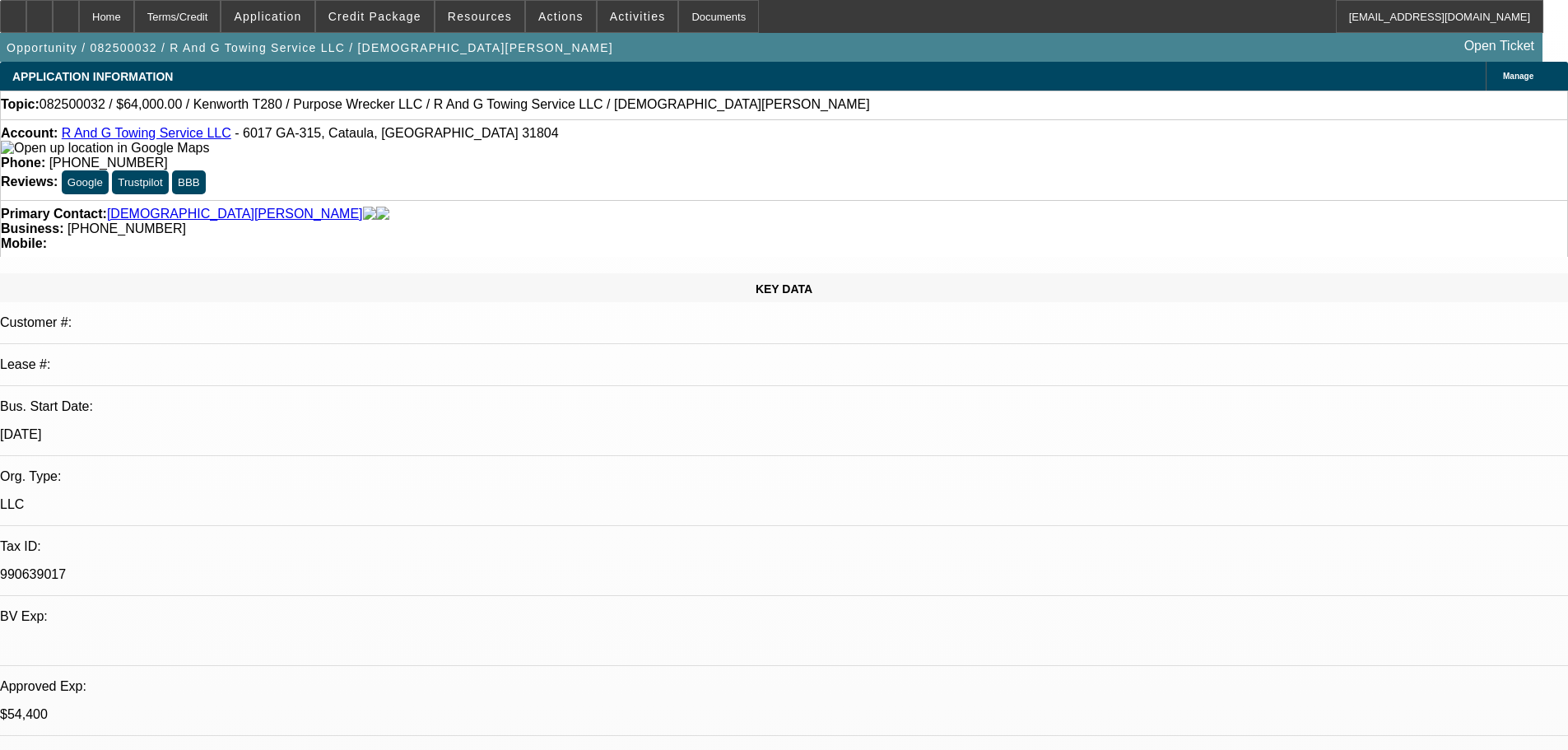
select select "2"
select select "0"
select select "6"
select select "0.15"
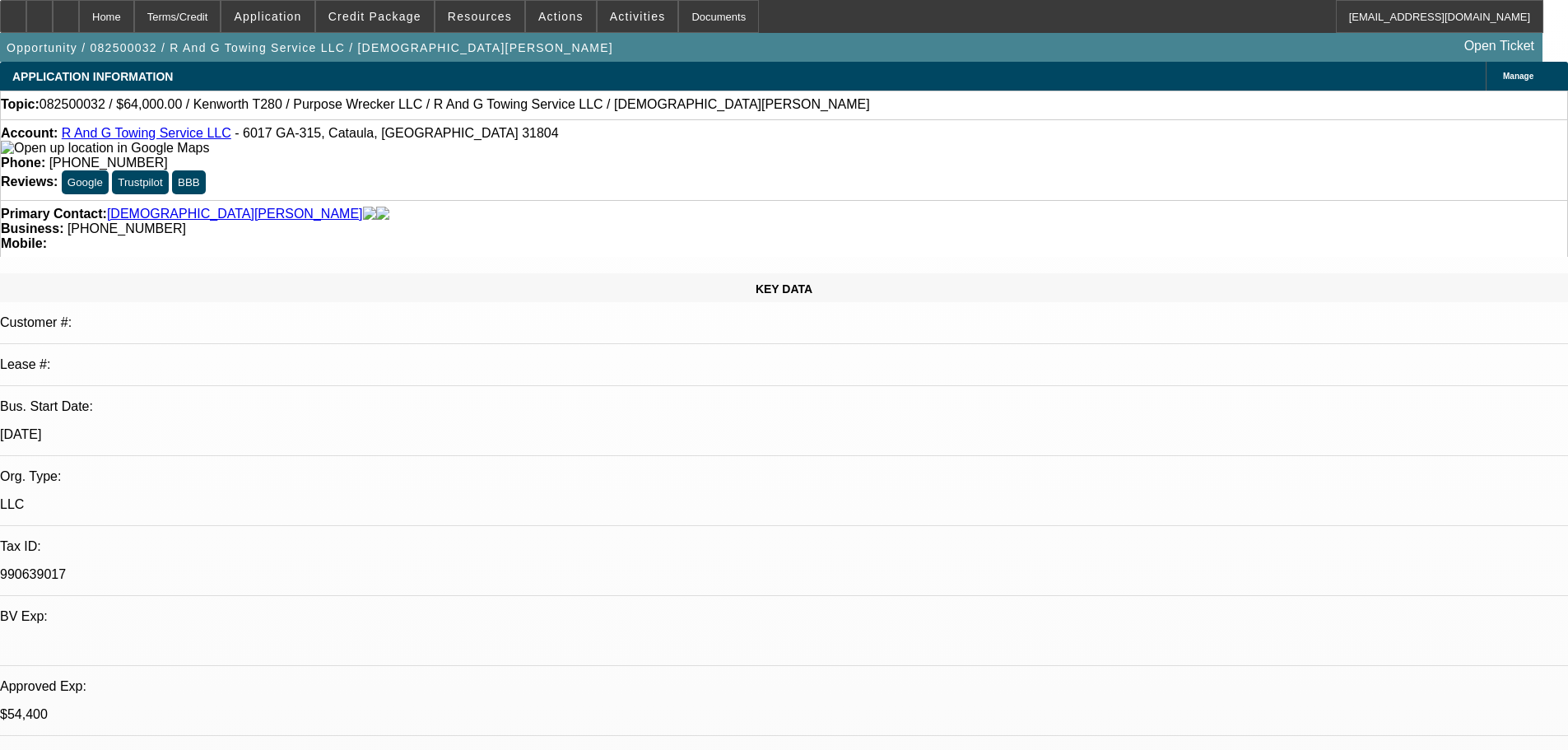
select select "2"
select select "0"
select select "6"
select select "0.15"
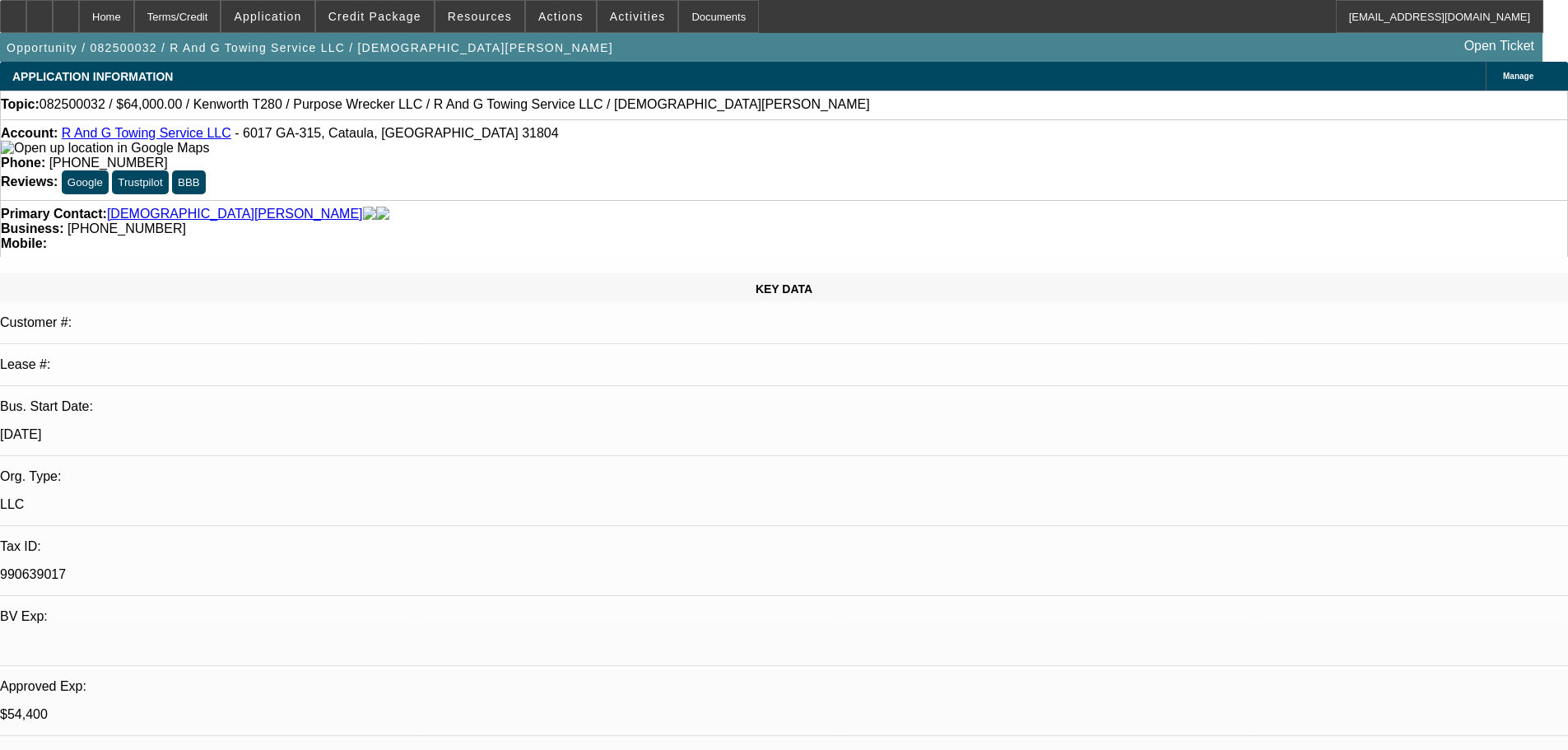
select select "2"
select select "0"
select select "6"
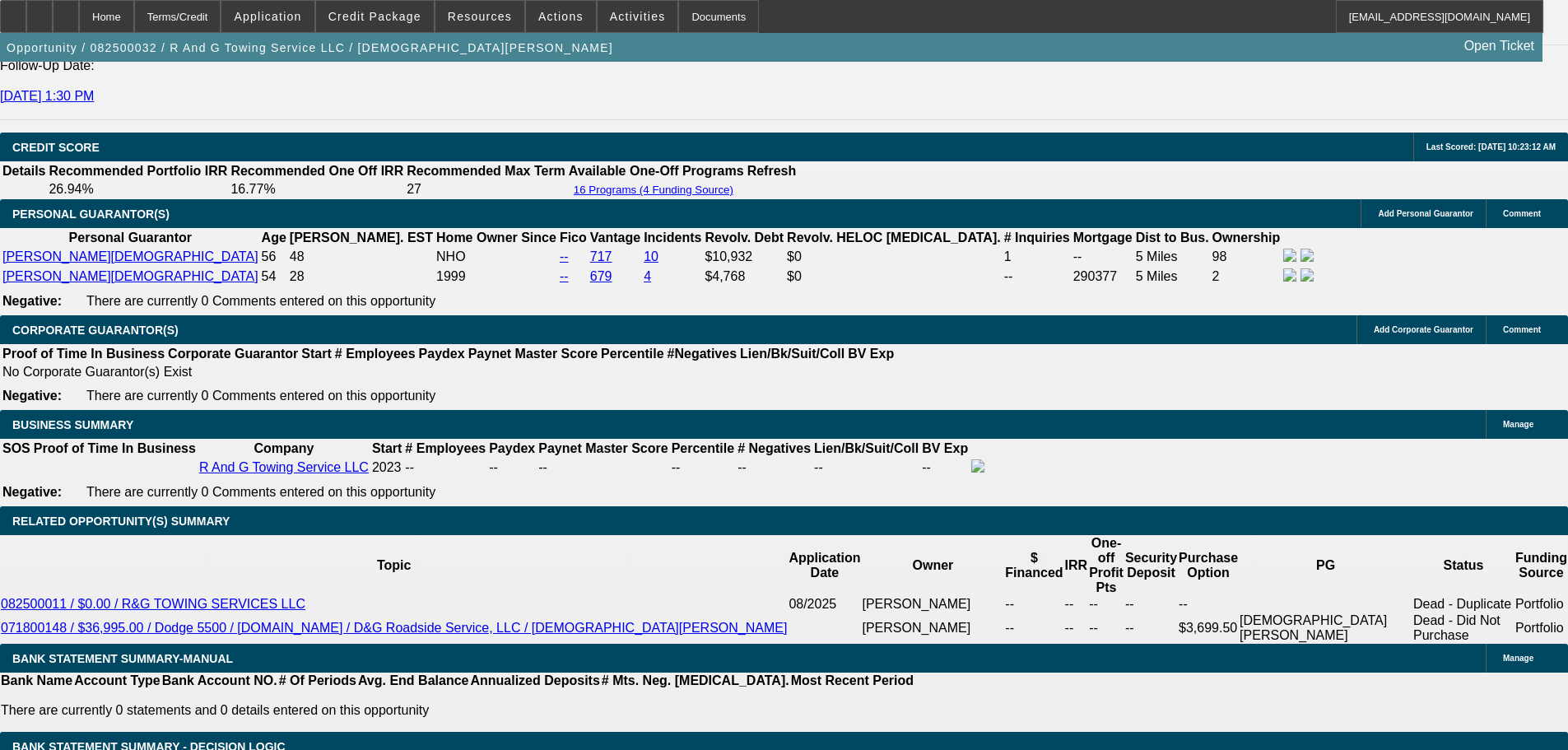
scroll to position [2306, 0]
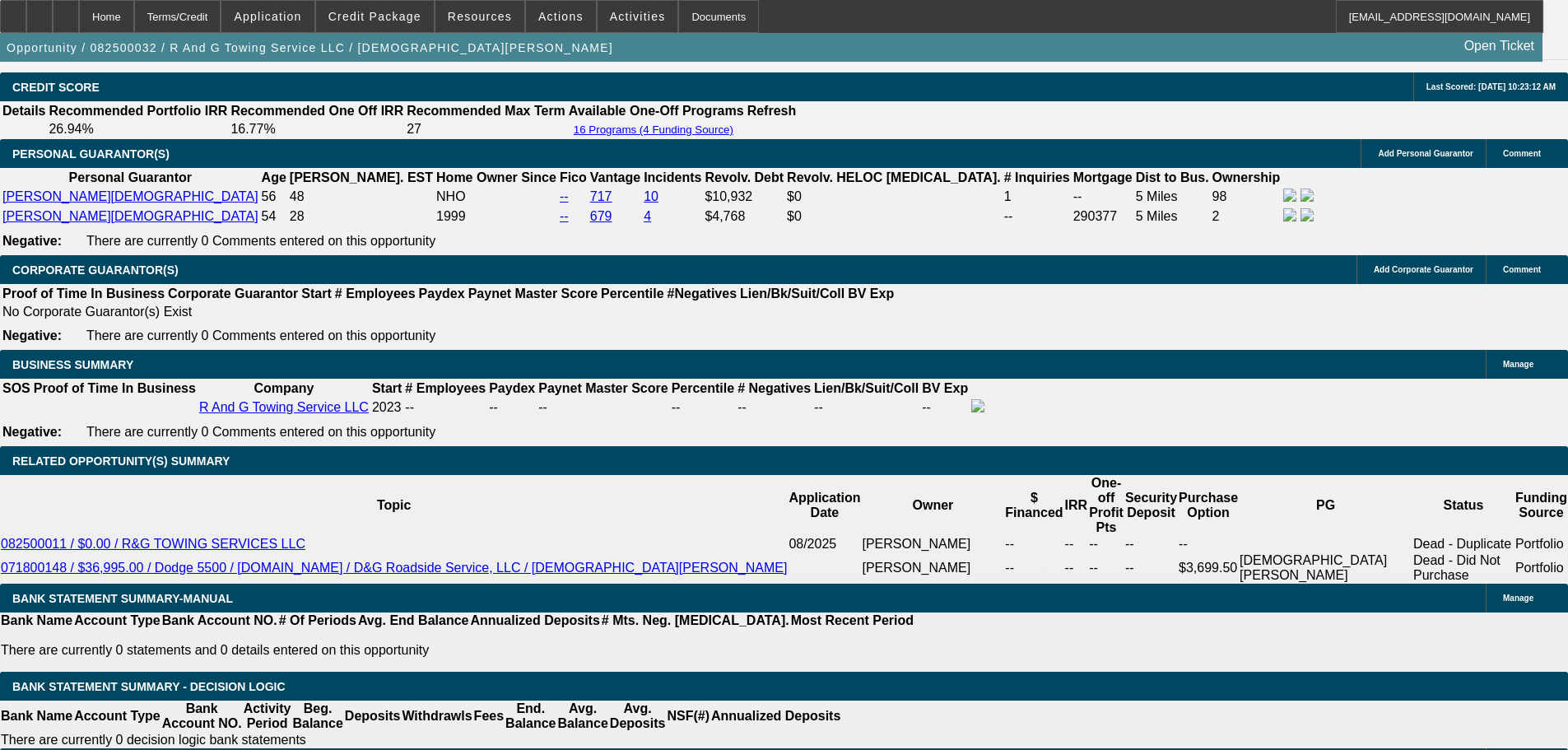
drag, startPoint x: 1251, startPoint y: 220, endPoint x: 1251, endPoint y: 156, distance: 64.0
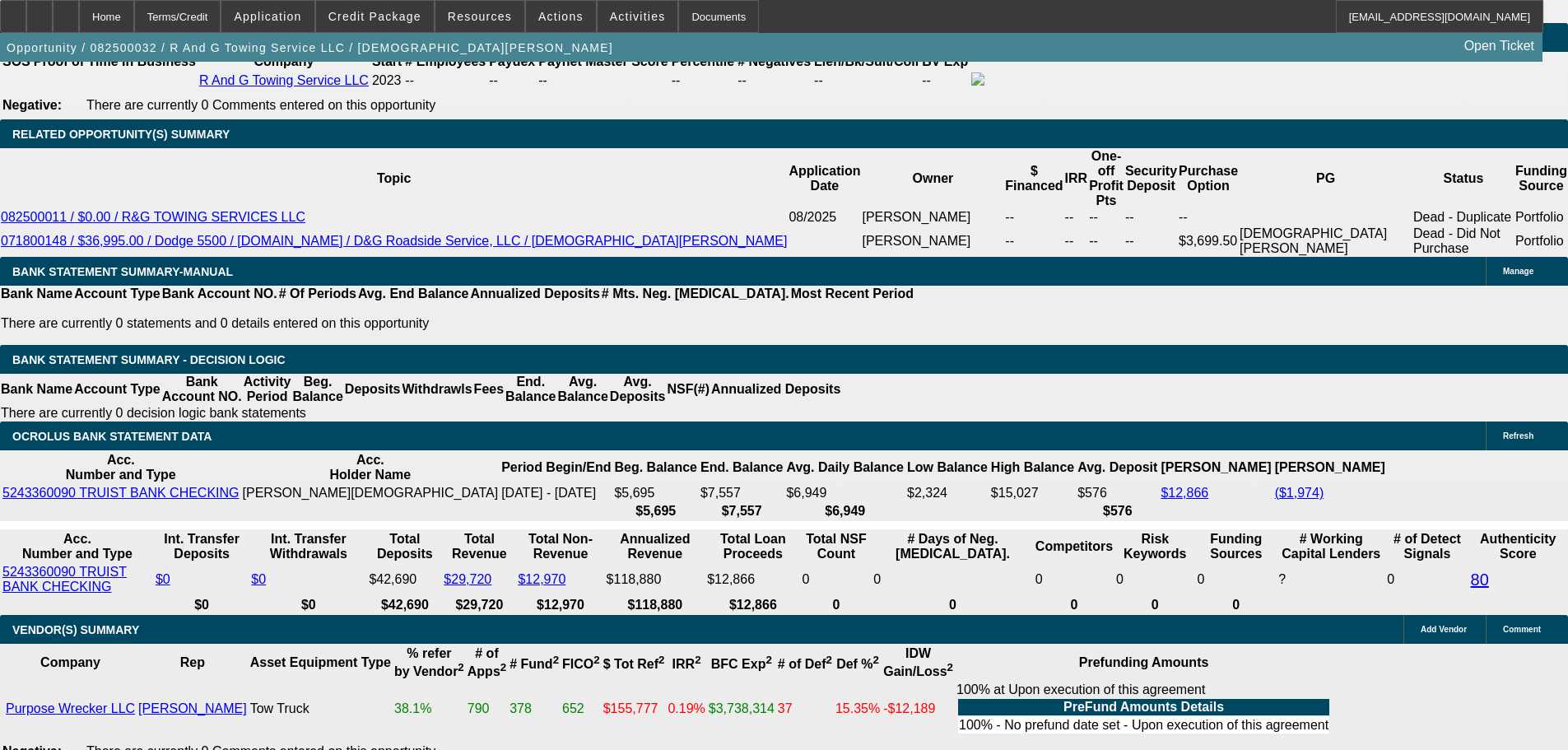
scroll to position [2635, 0]
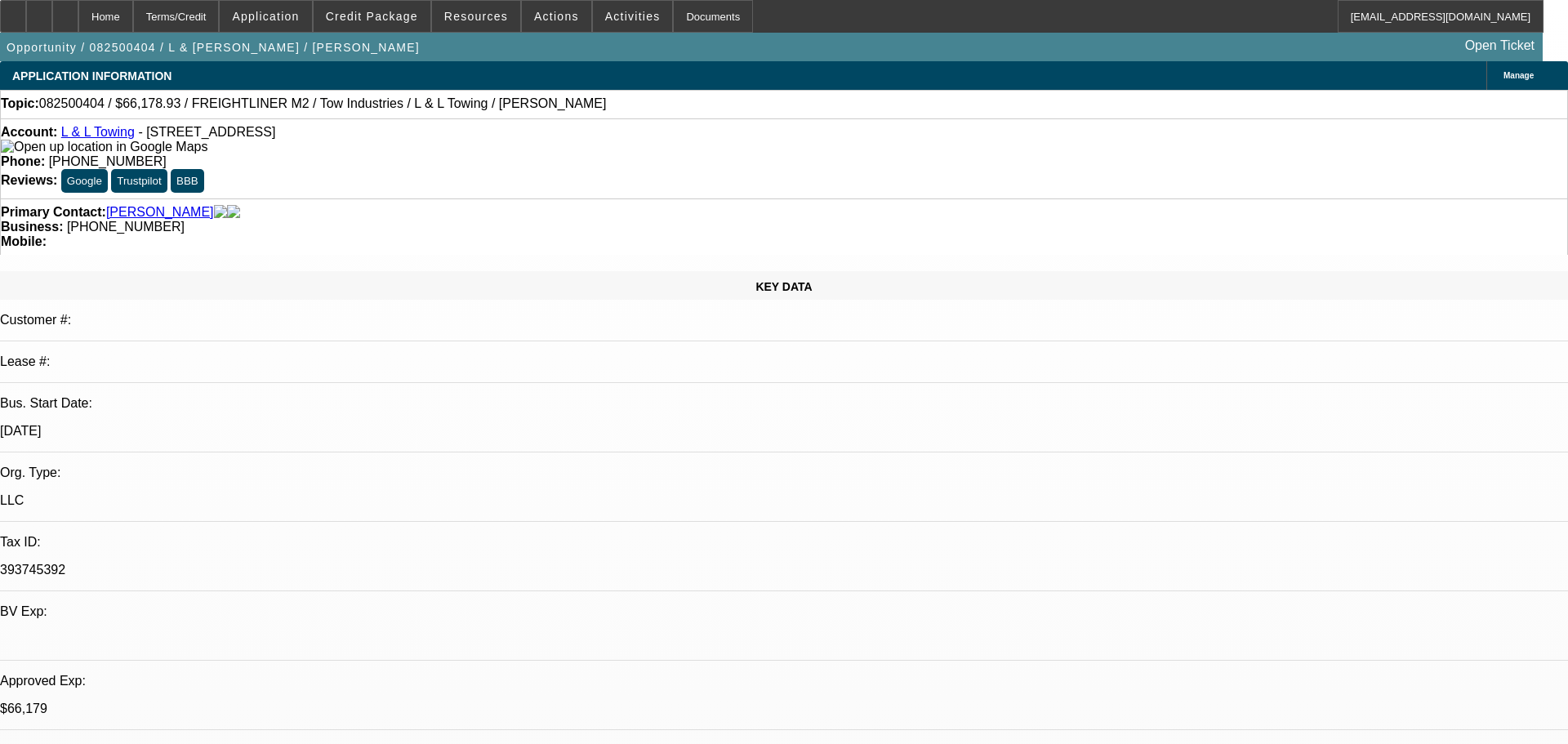
select select "0"
select select "2"
select select "0.1"
select select "4"
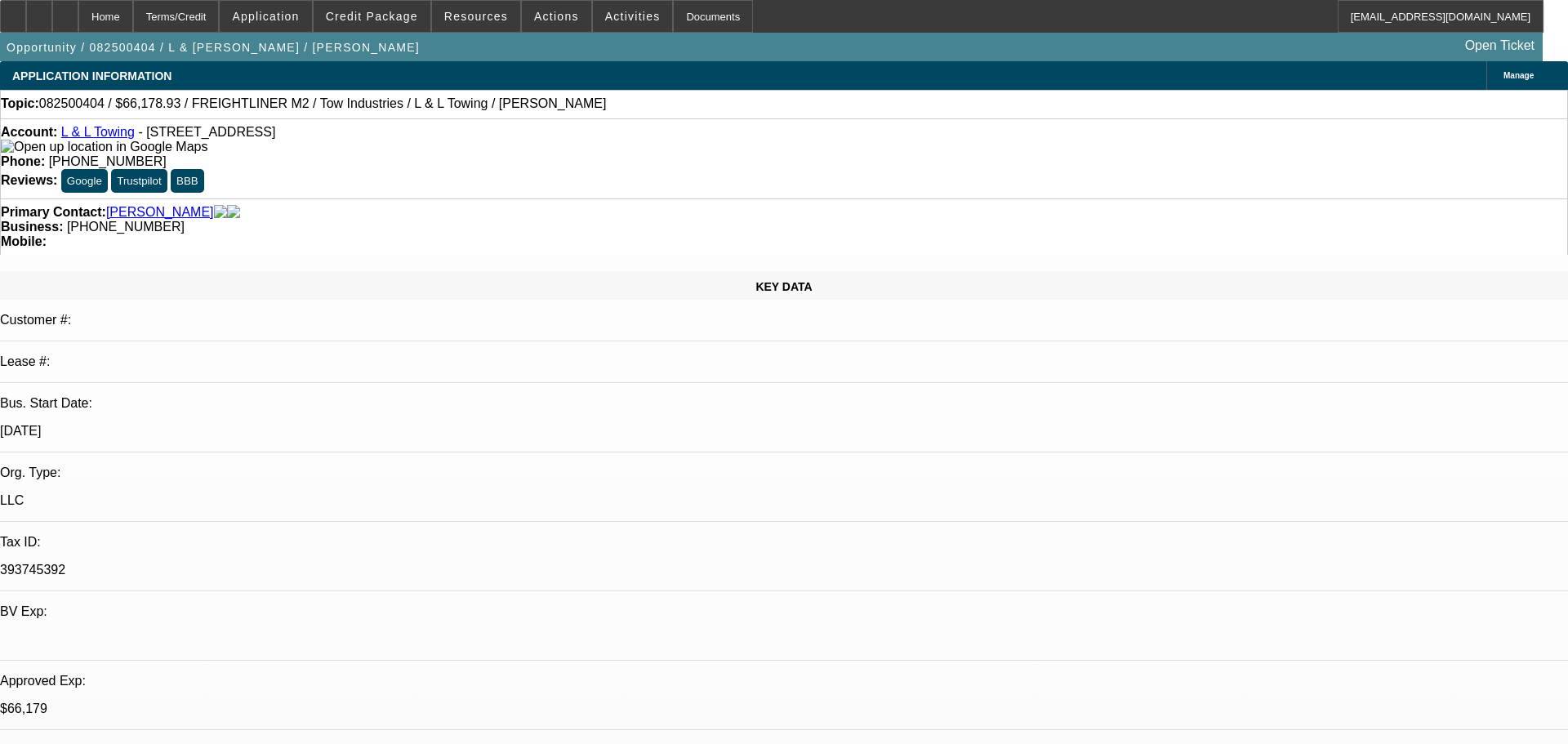
select select "0"
select select "2"
select select "0.1"
select select "4"
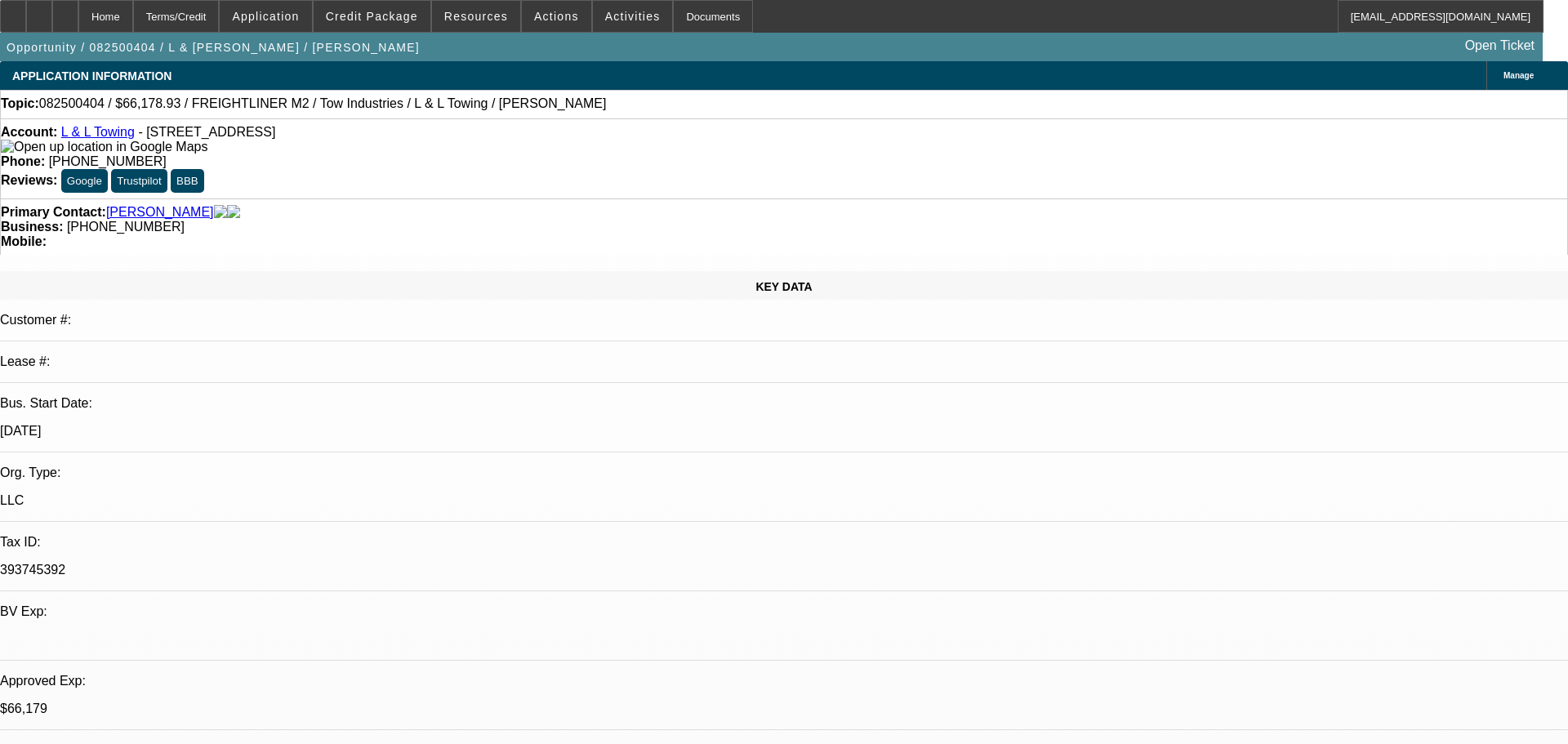
select select "0"
select select "2"
select select "0.1"
select select "4"
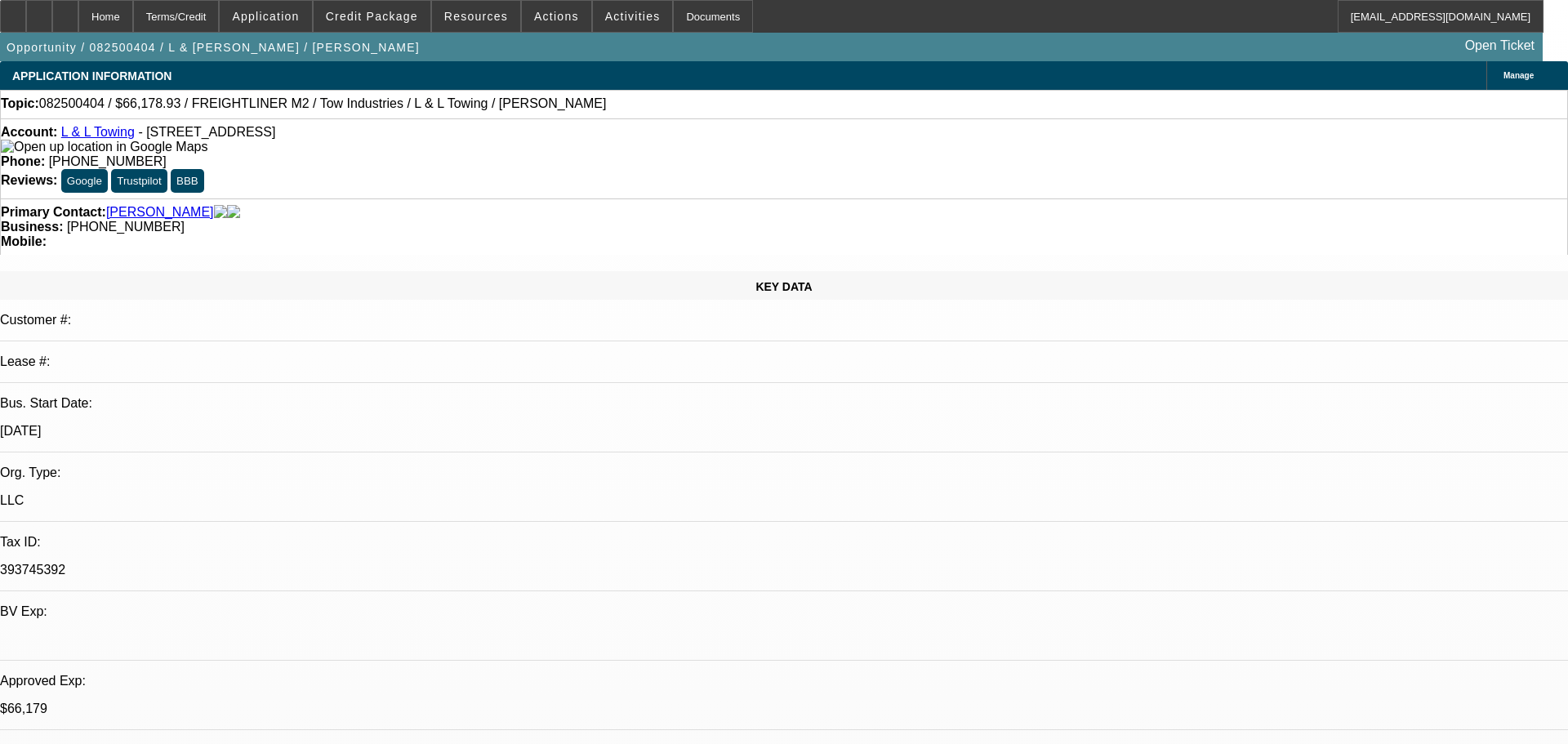
select select "0.15"
select select "2"
select select "0.1"
select select "4"
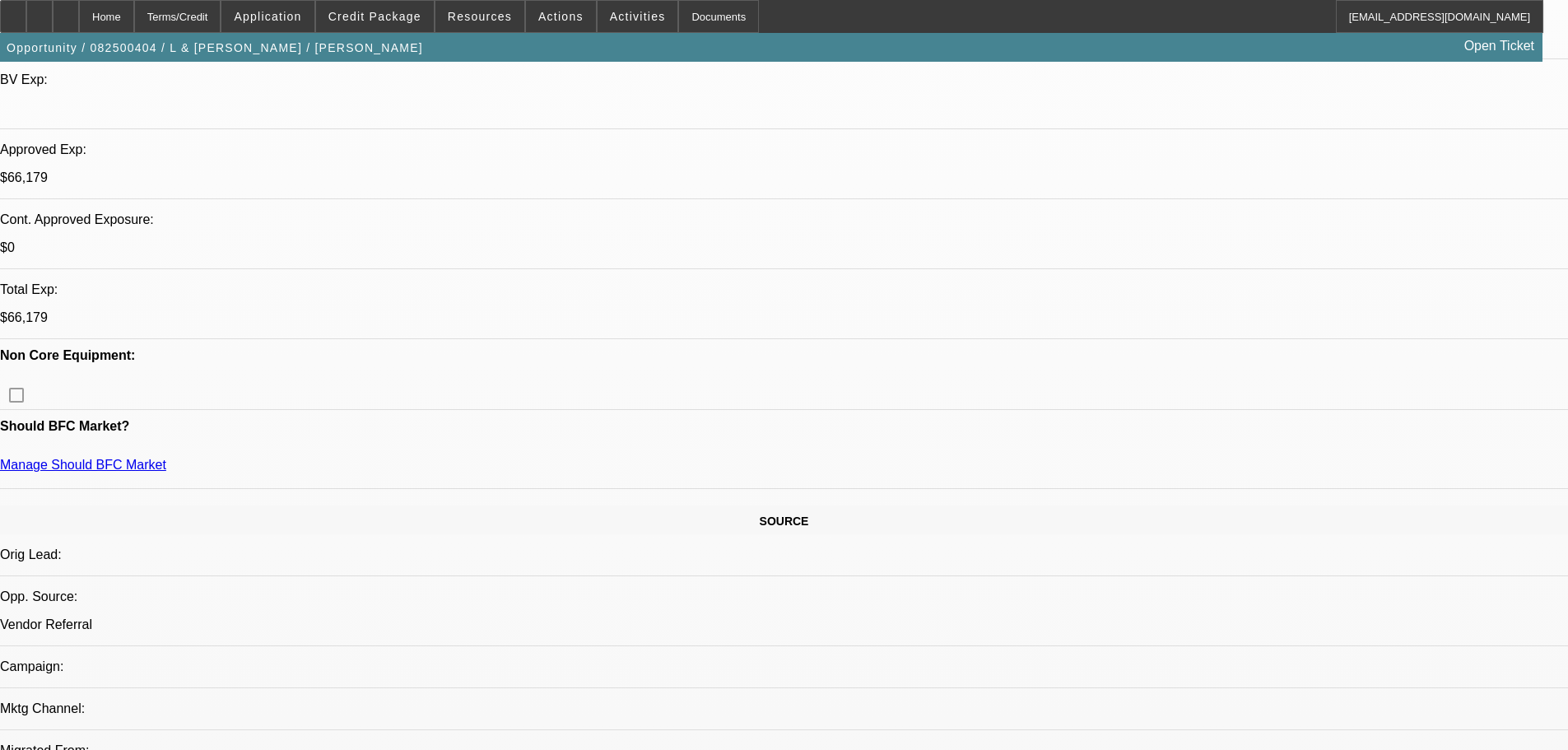
scroll to position [494, 0]
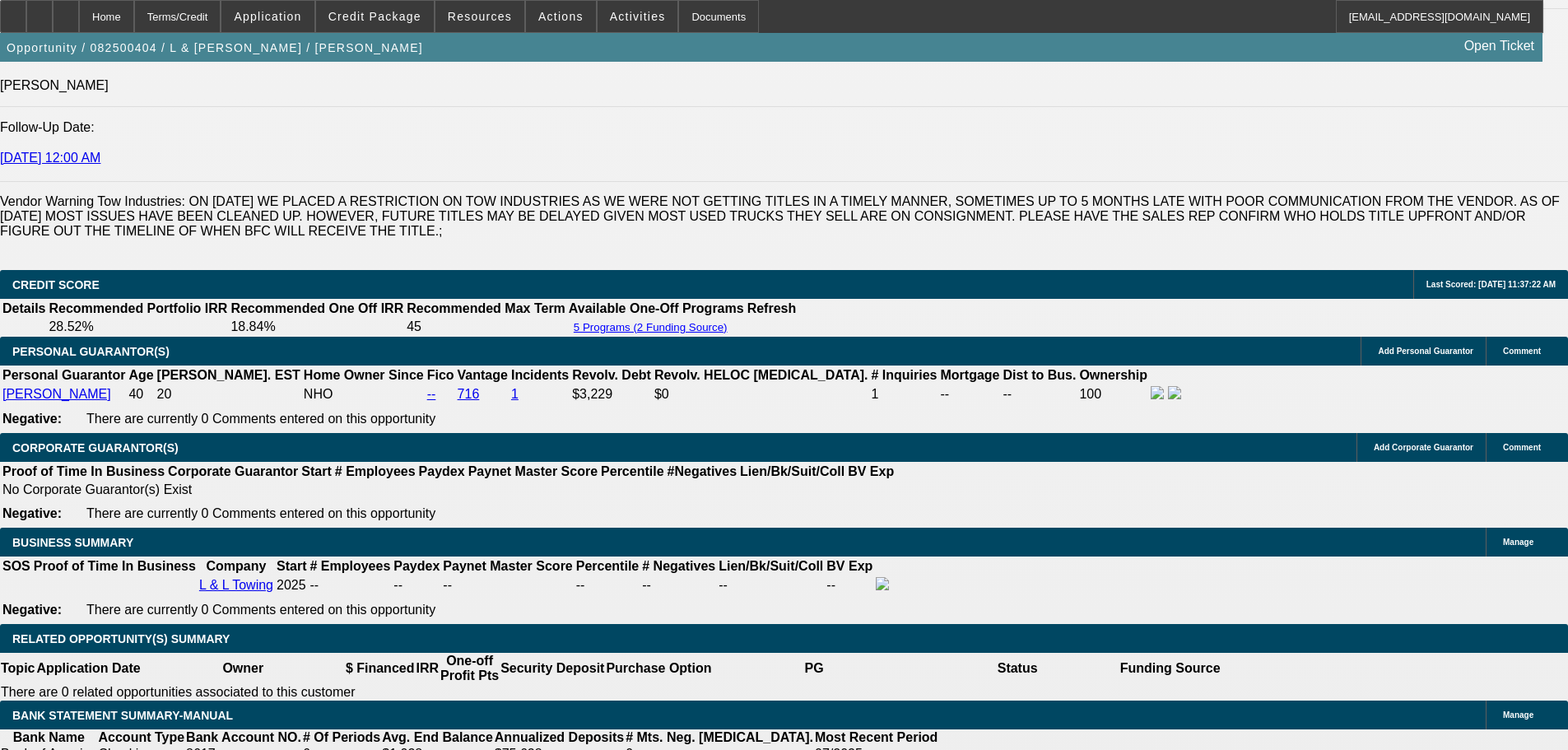
scroll to position [2306, 0]
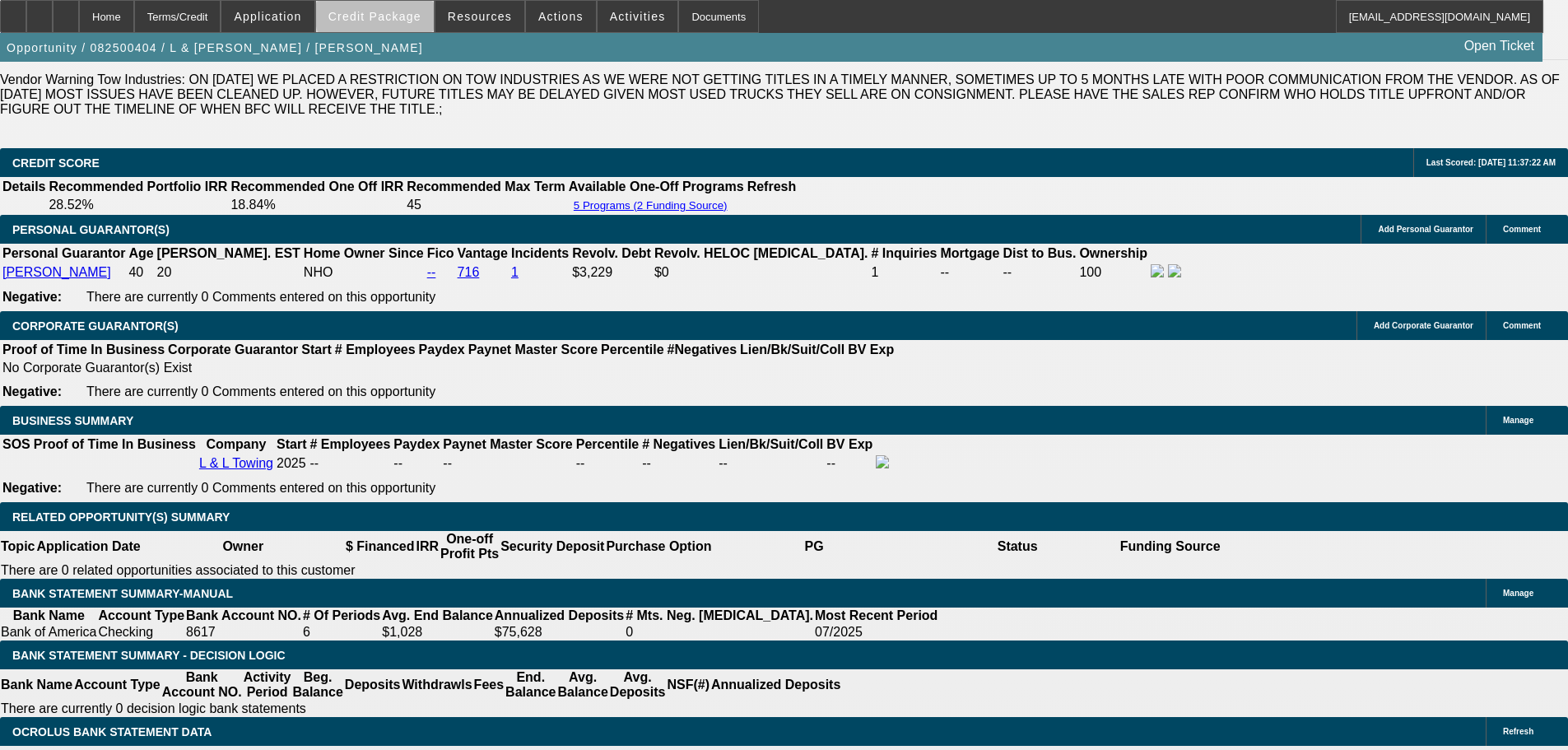
click at [421, 17] on span "Credit Package" at bounding box center [374, 16] width 93 height 13
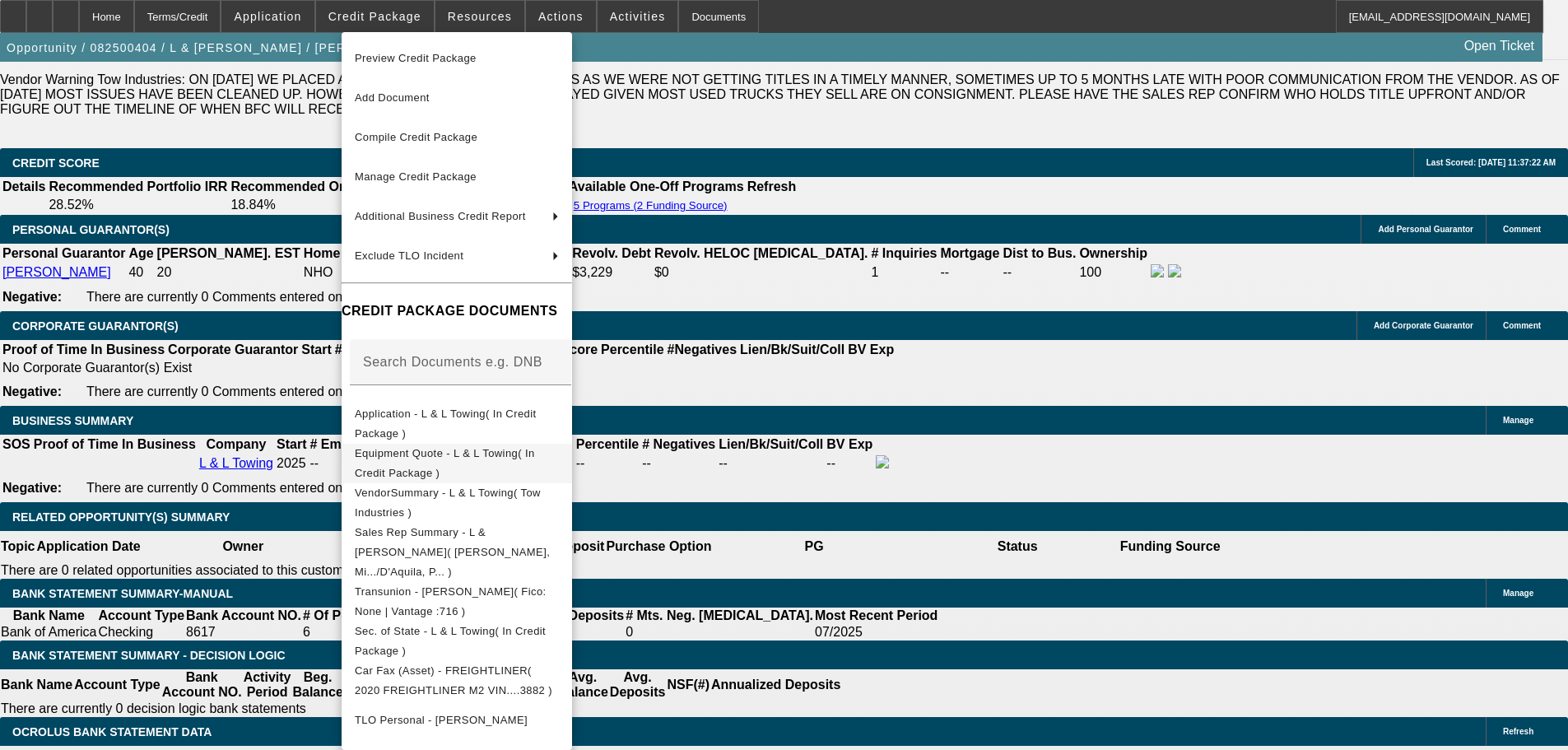
click at [485, 452] on span "Equipment Quote - L & L Towing( In Credit Package )" at bounding box center [444, 463] width 180 height 32
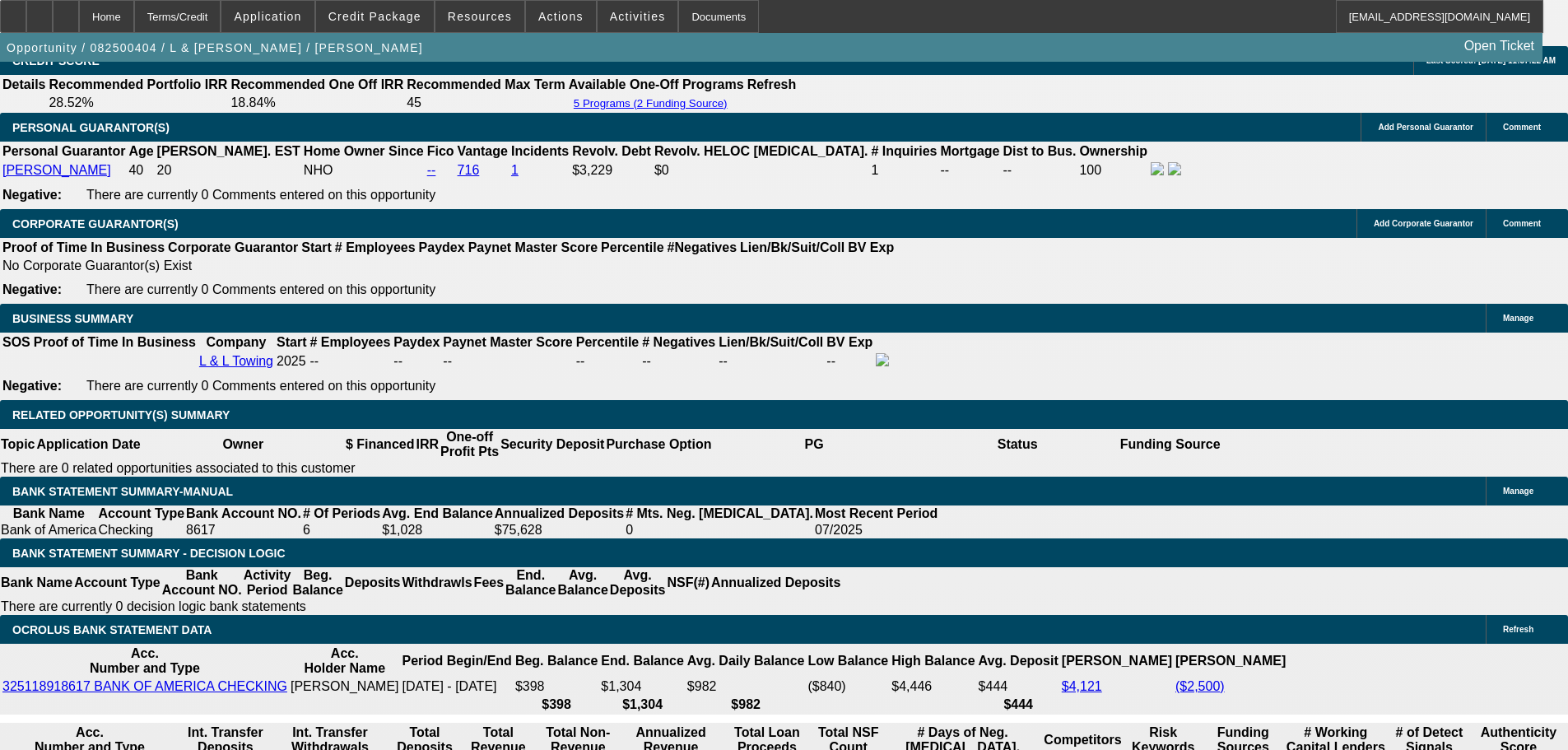
scroll to position [2470, 0]
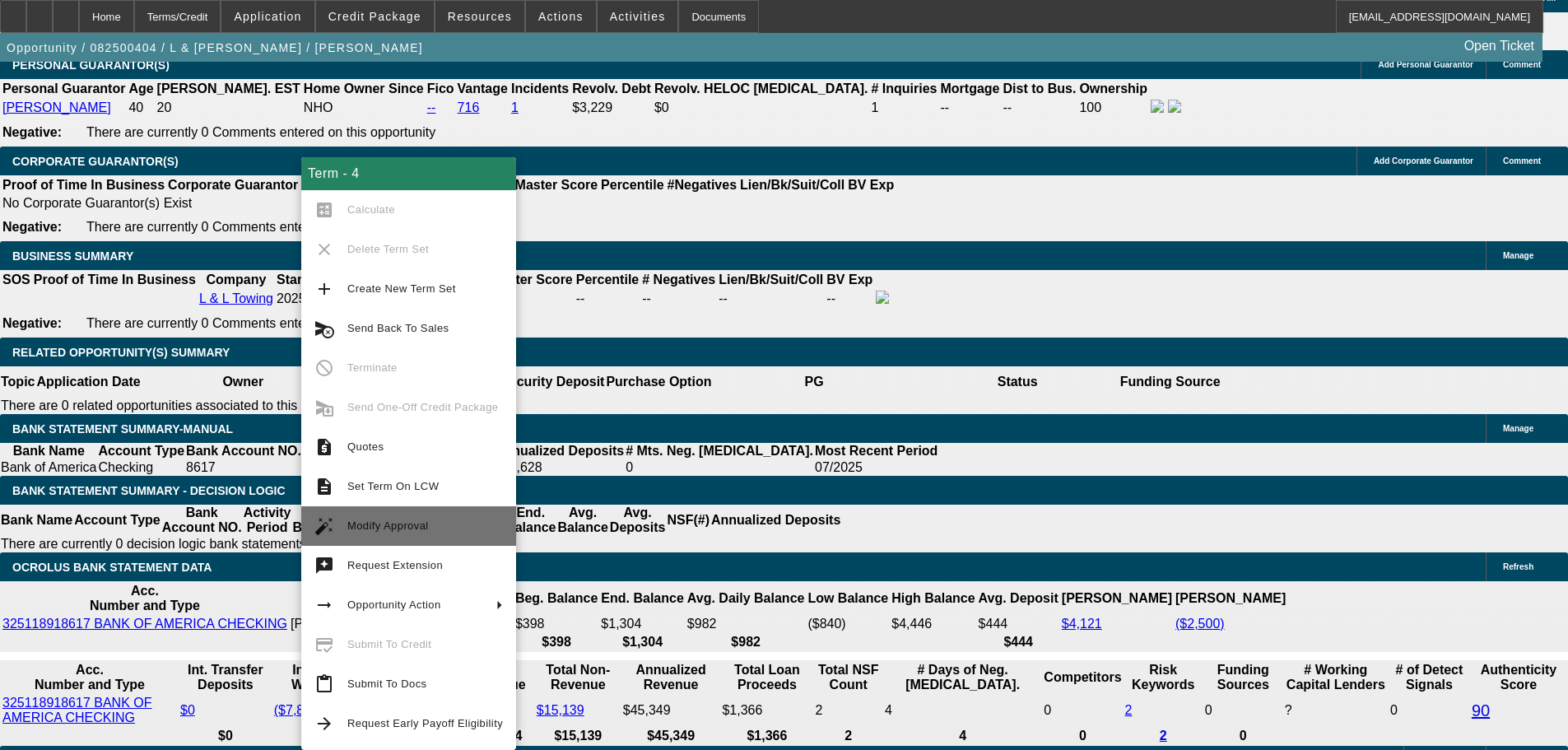
click at [436, 532] on span "Modify Approval" at bounding box center [425, 526] width 156 height 20
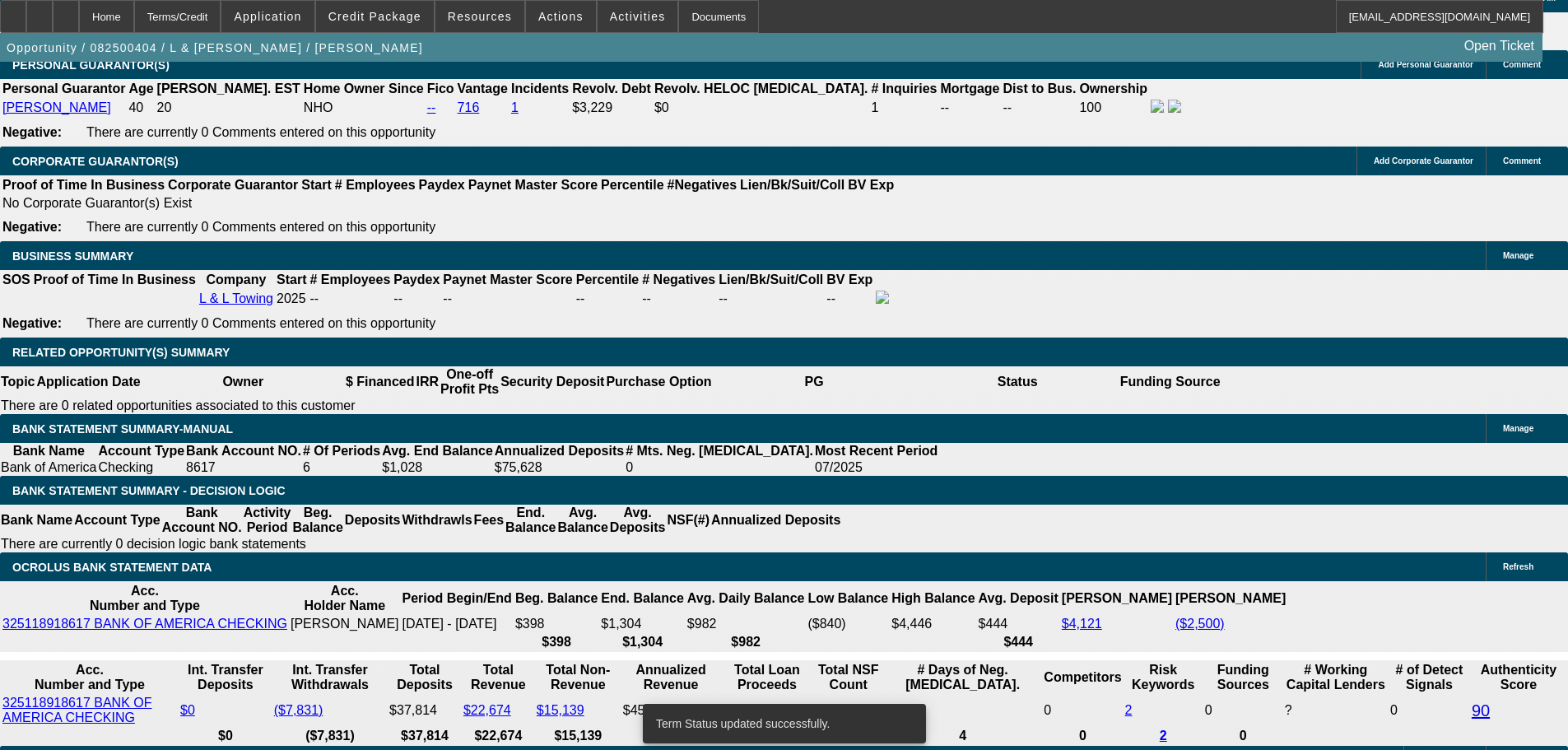
select select "0"
select select "2"
select select "0.1"
select select "4"
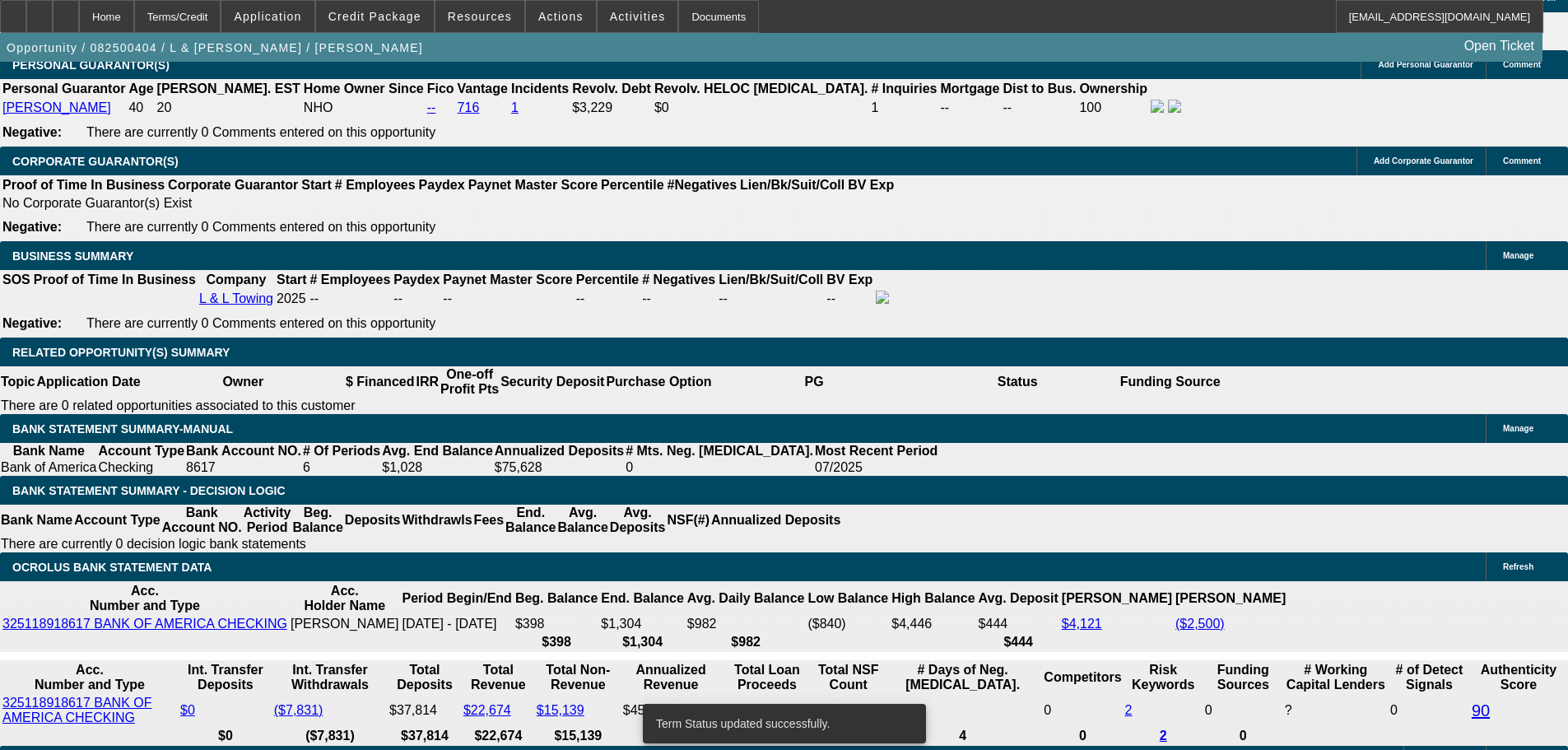
select select "0"
select select "2"
select select "0.1"
select select "4"
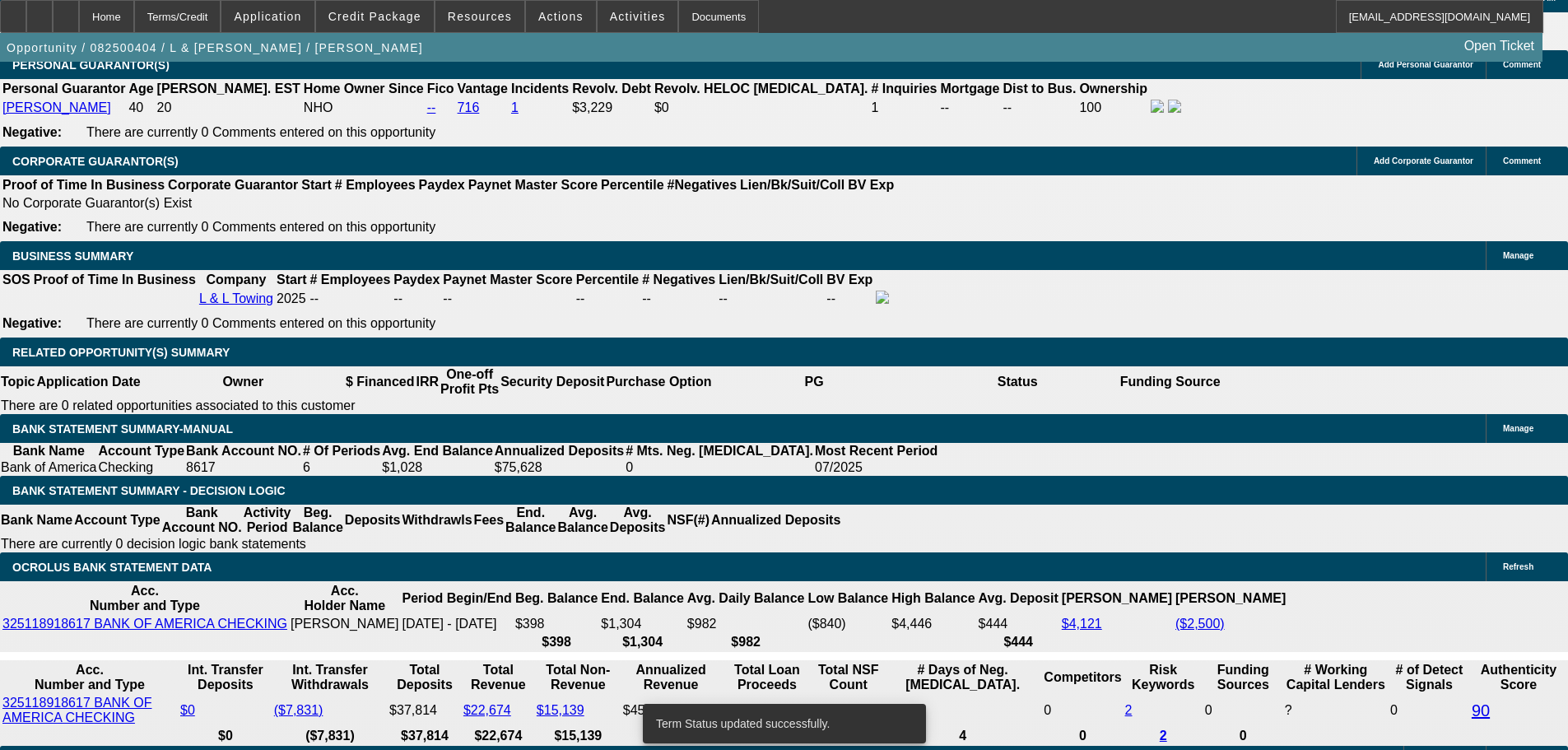
select select "0"
select select "2"
select select "0.1"
select select "4"
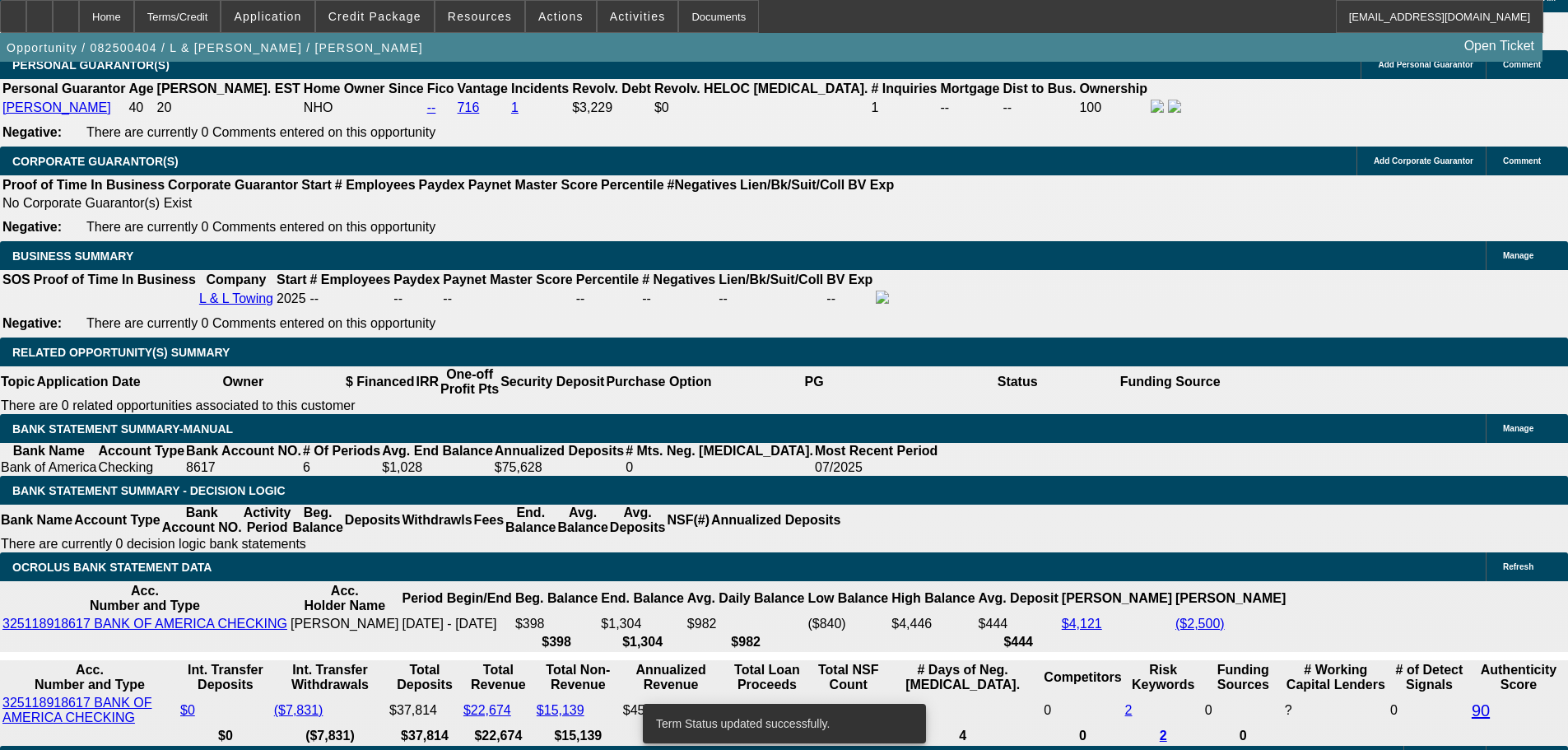
select select "0"
select select "2"
select select "0.1"
select select "4"
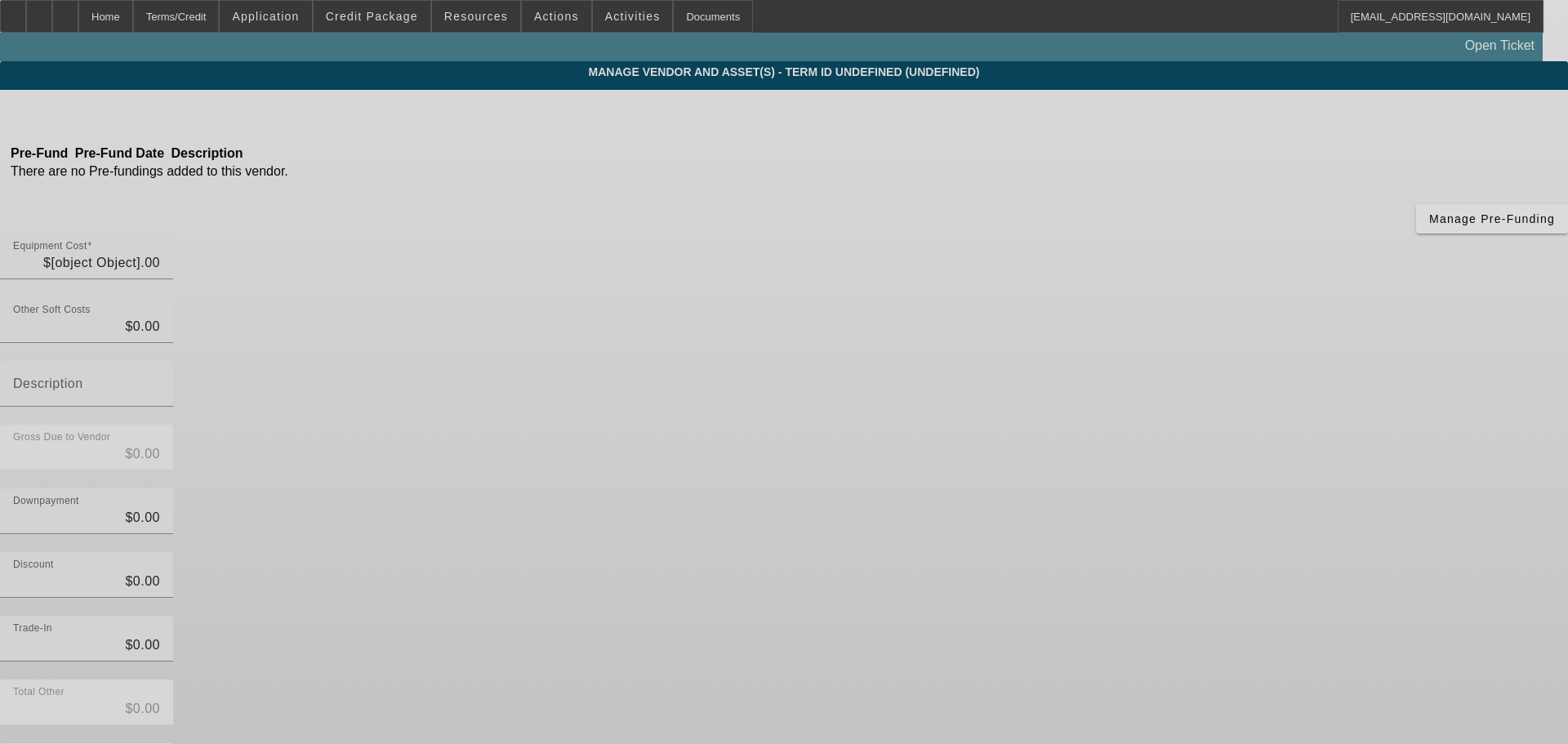
type input "$80,928.93"
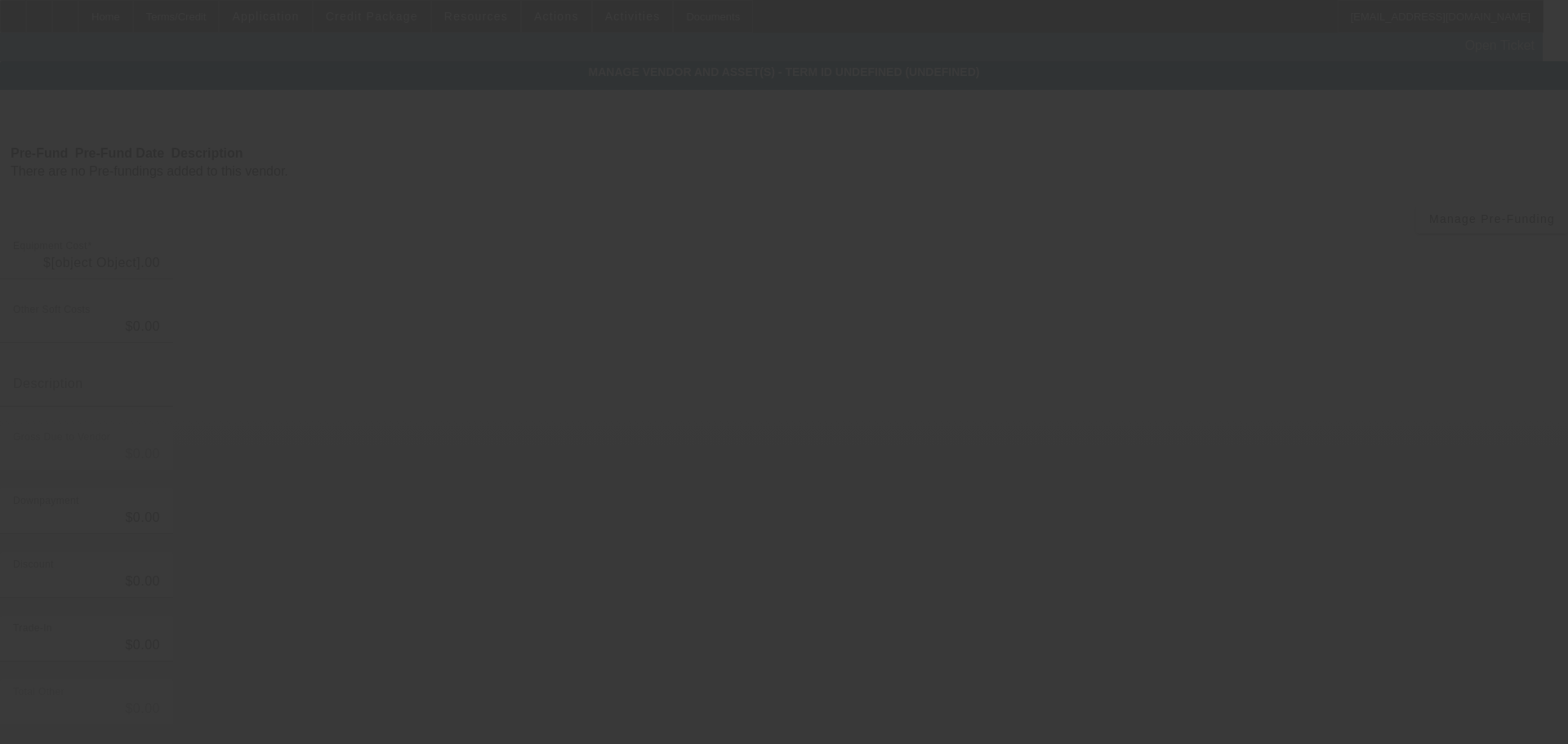
type input "$80,928.93"
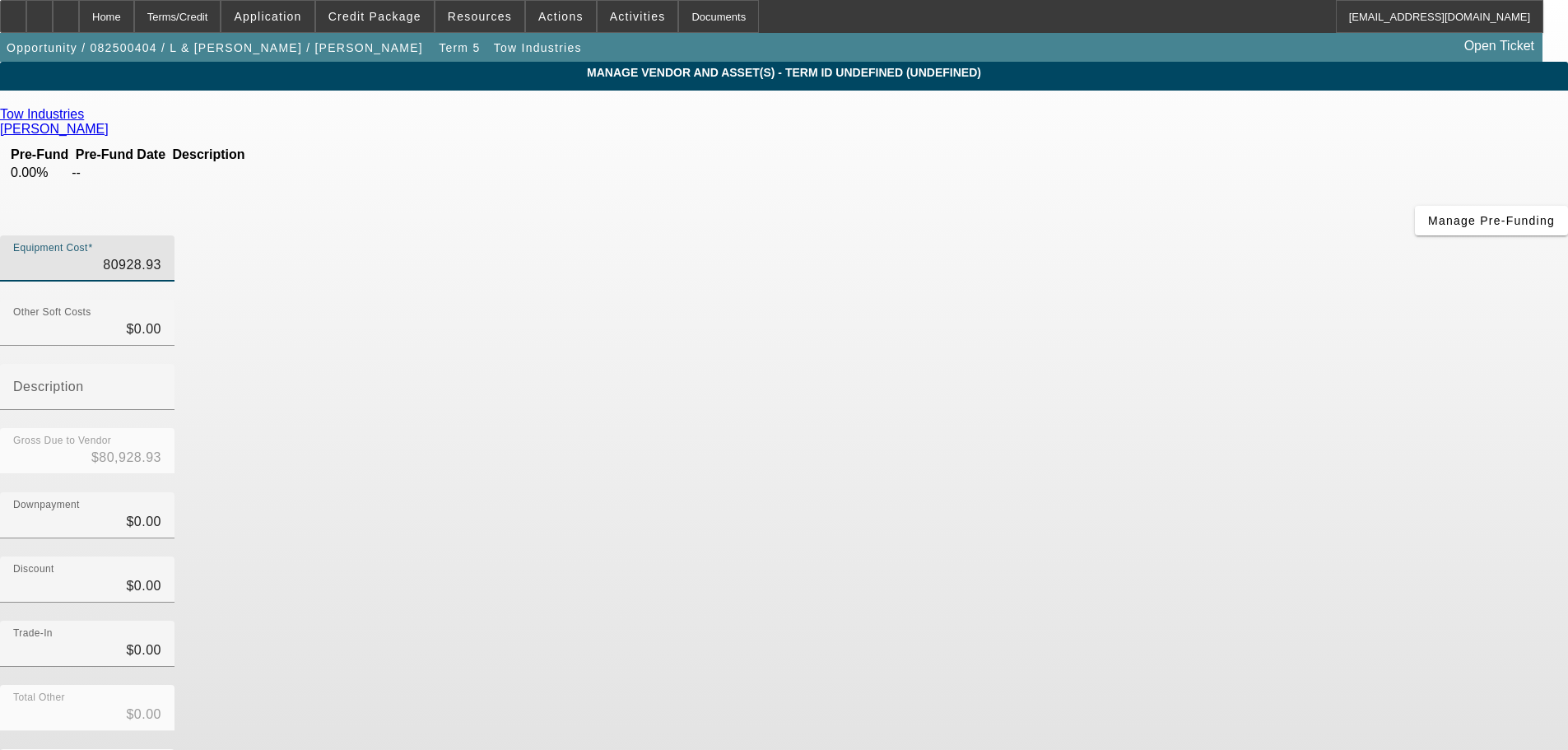
drag, startPoint x: 943, startPoint y: 136, endPoint x: 1117, endPoint y: 132, distance: 174.0
click at [1093, 235] on div "Equipment Cost 80928.93" at bounding box center [784, 267] width 1568 height 64
type input "7"
type input "$7.00"
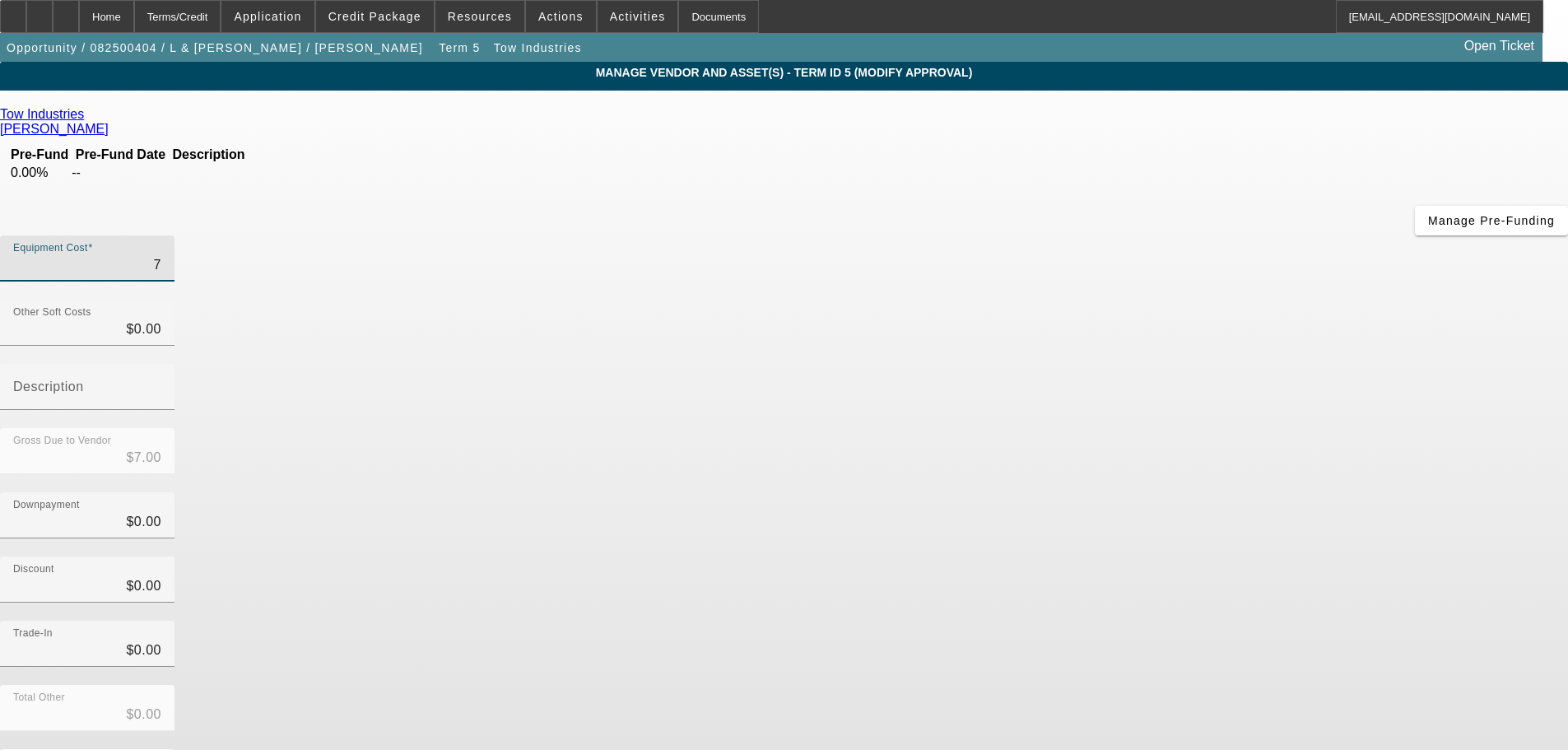
type input "79"
type input "$79.00"
type input "790"
type input "$790.00"
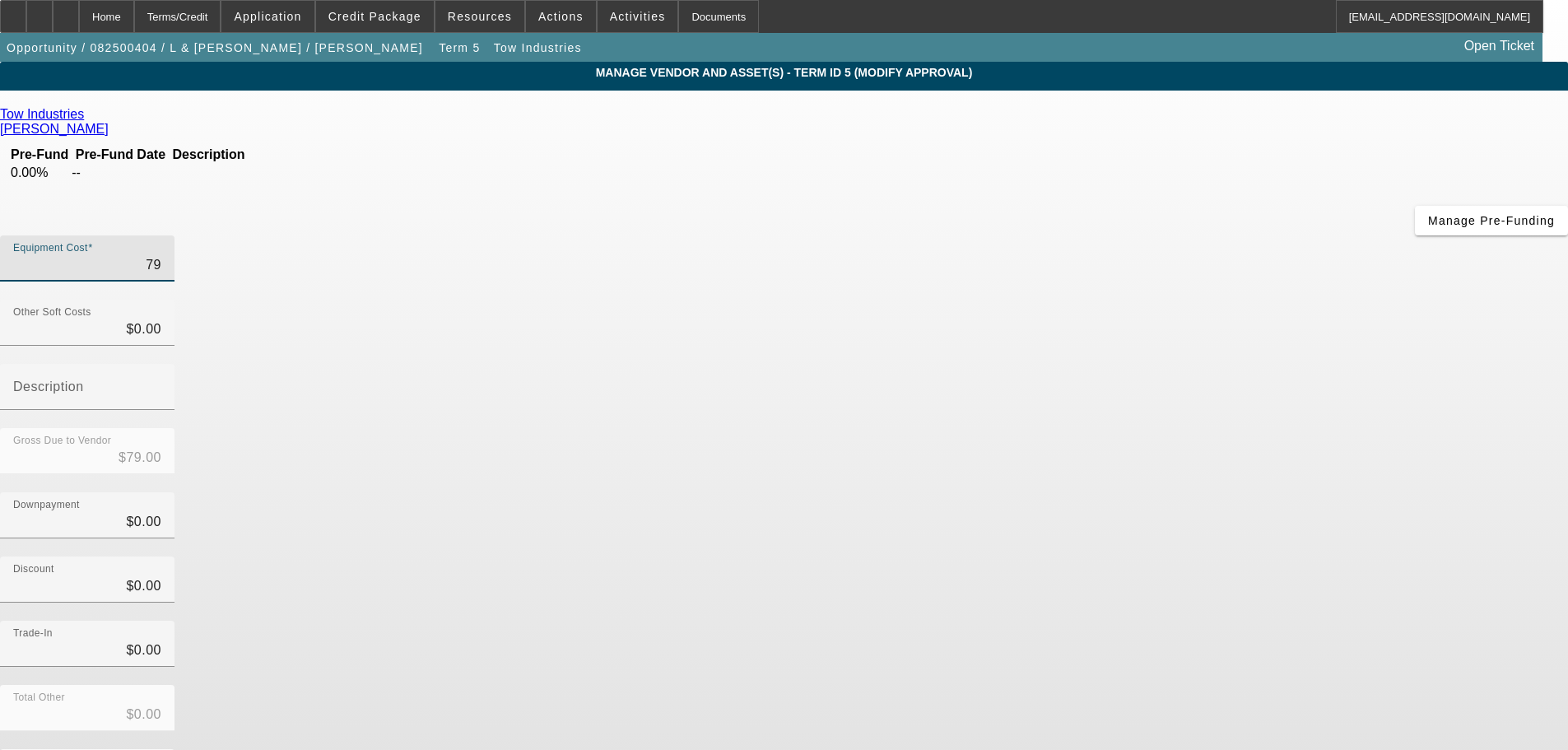
type input "$790.00"
type input "7900"
type input "$7,900.00"
type input "79000"
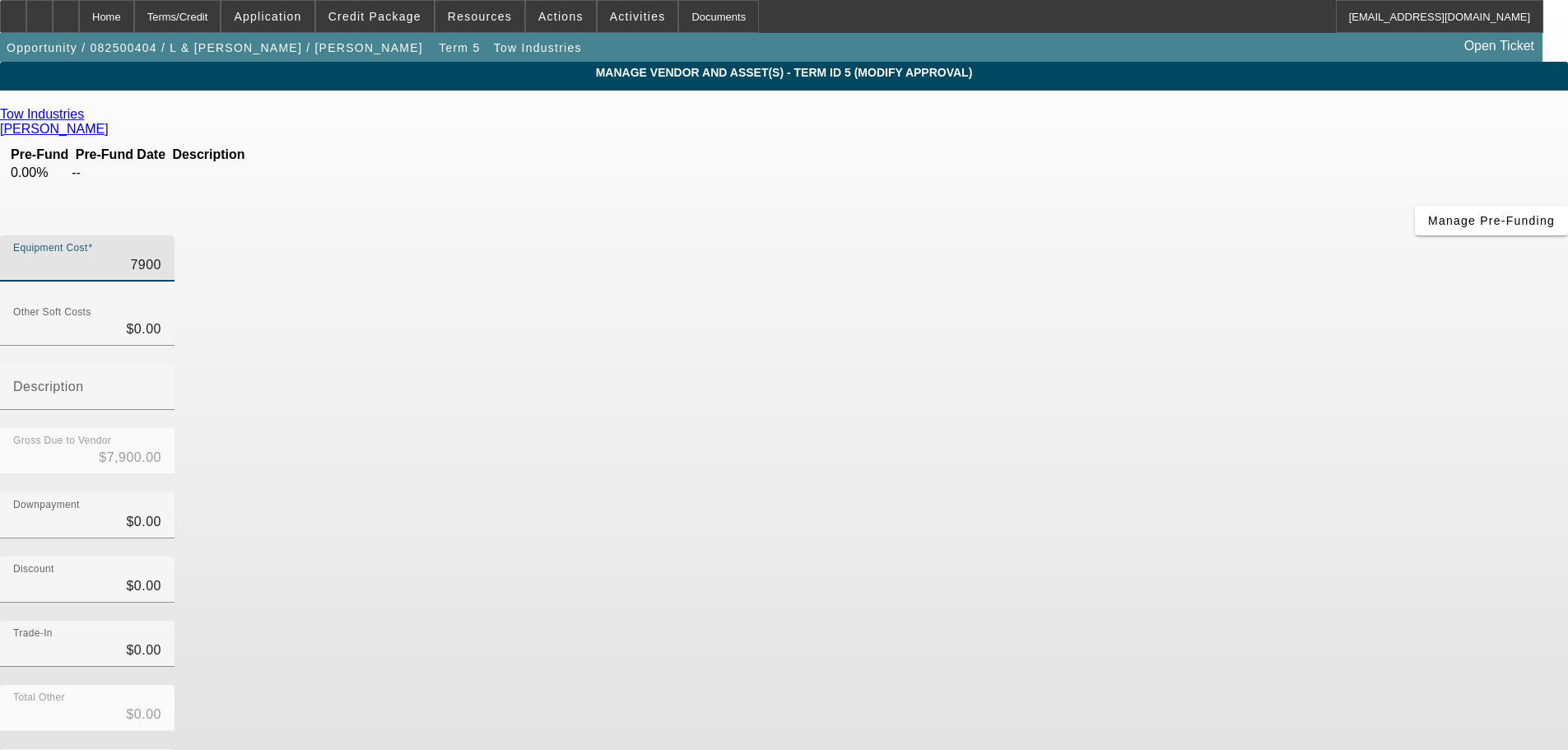
type input "$79,000.00"
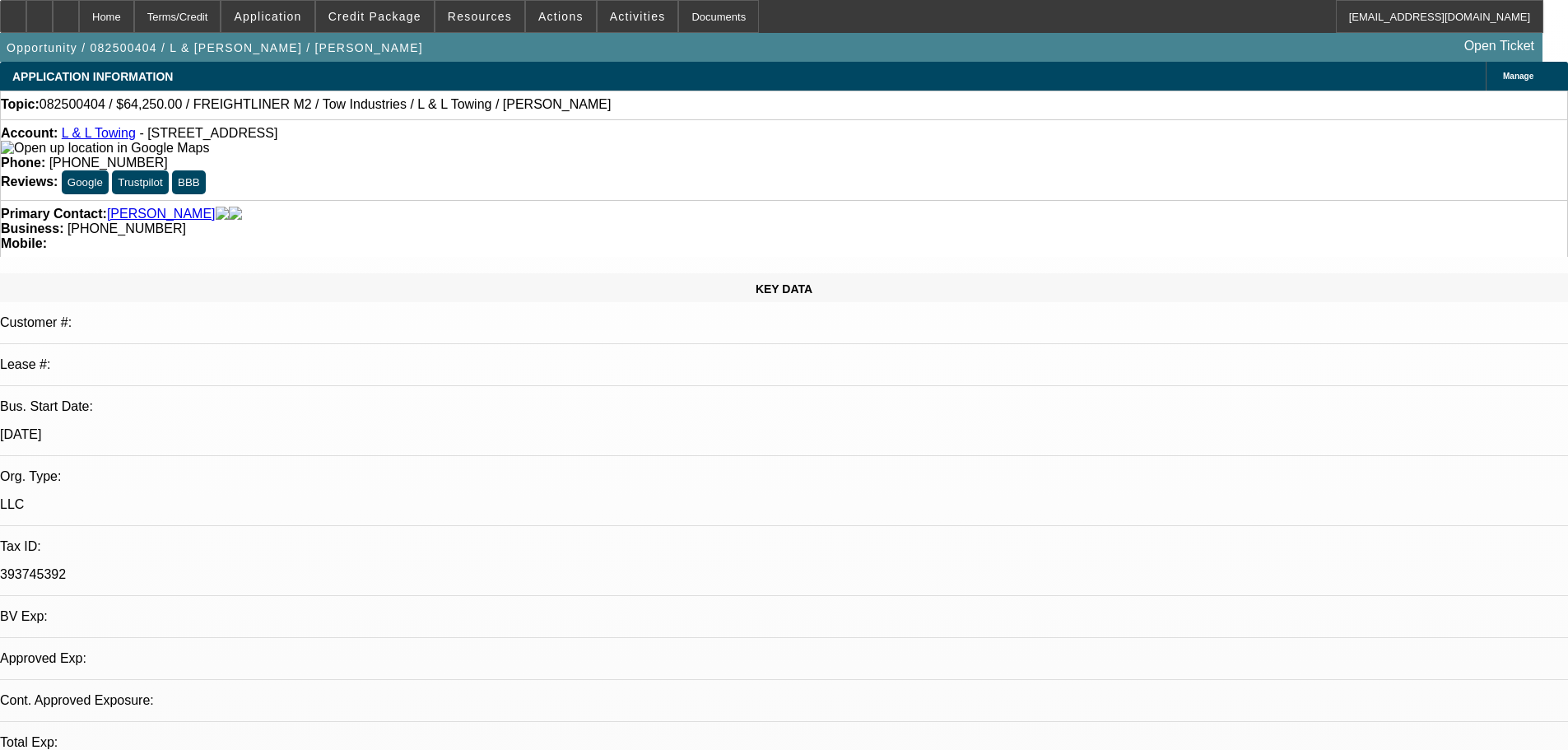
select select "0"
select select "2"
select select "0.1"
select select "4"
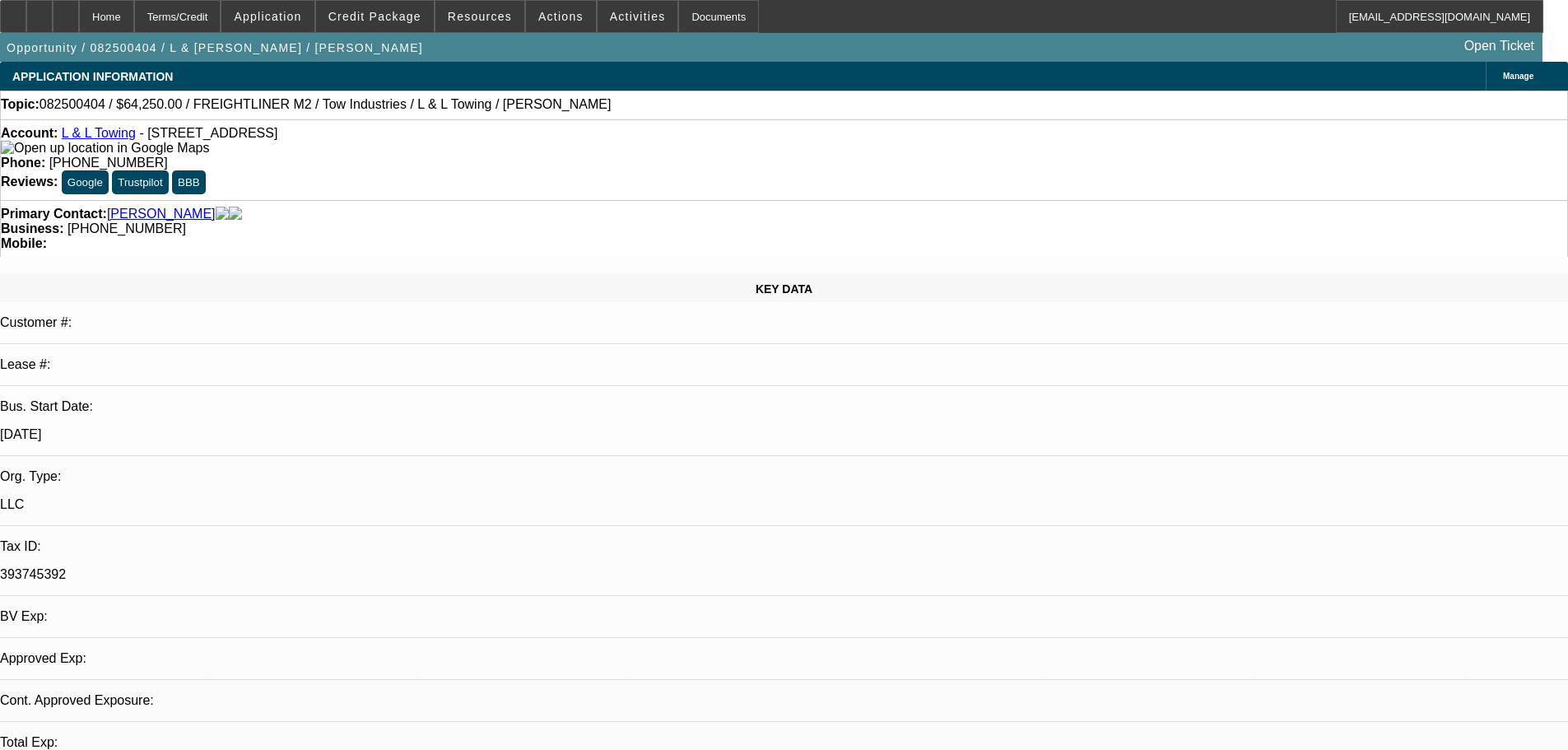
select select "0"
select select "2"
select select "0.1"
select select "4"
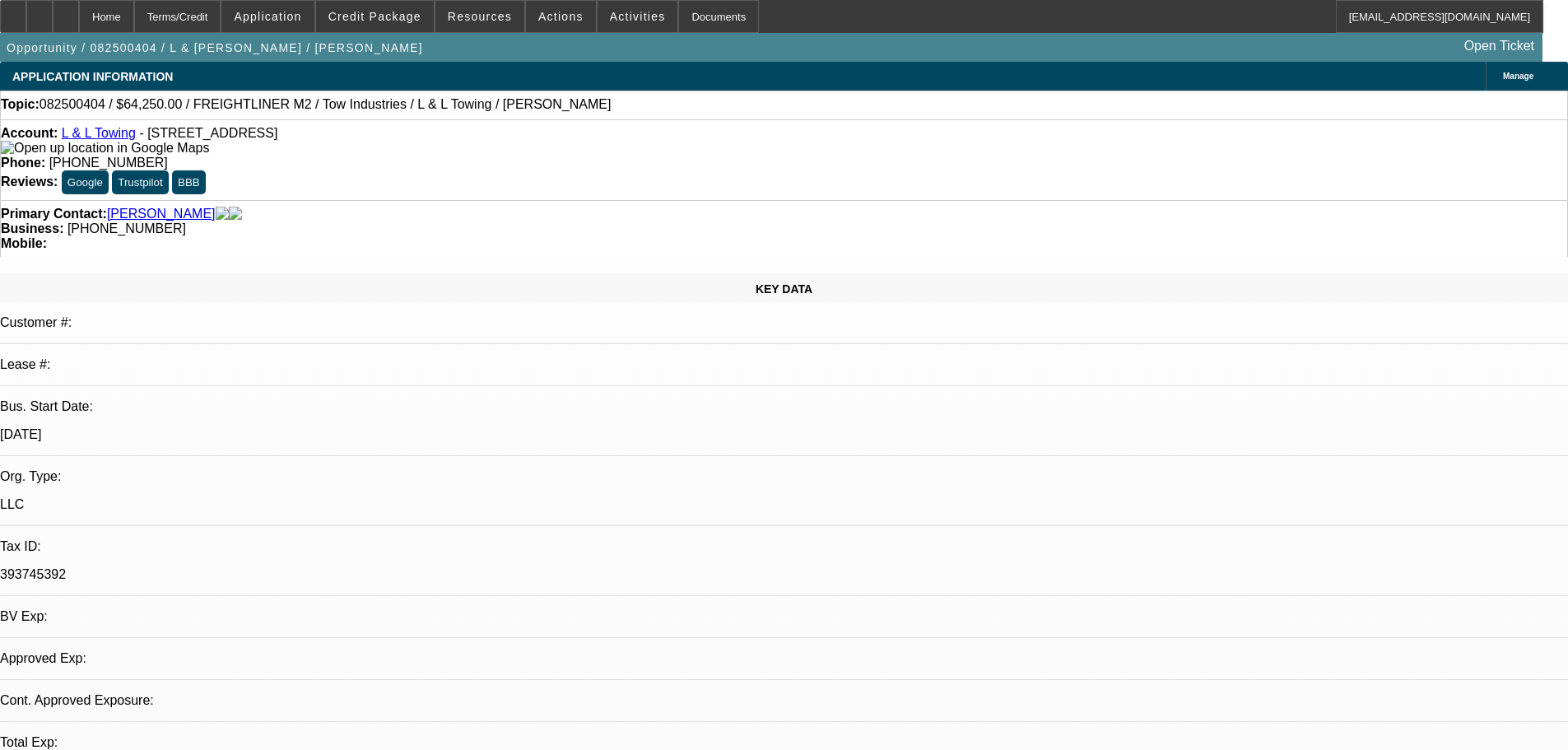
select select "0"
select select "2"
select select "0.1"
select select "4"
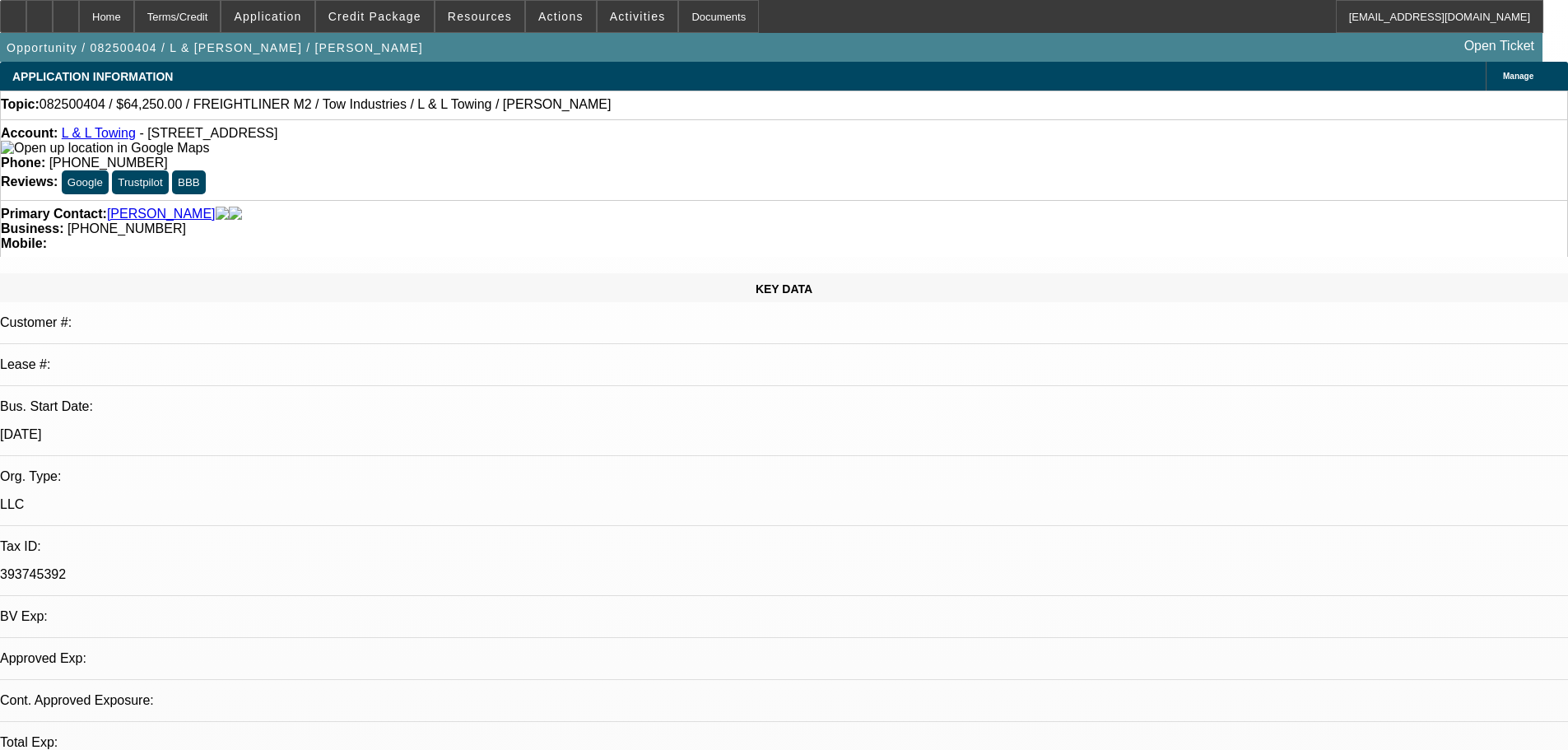
select select "0"
select select "2"
select select "0.1"
select select "4"
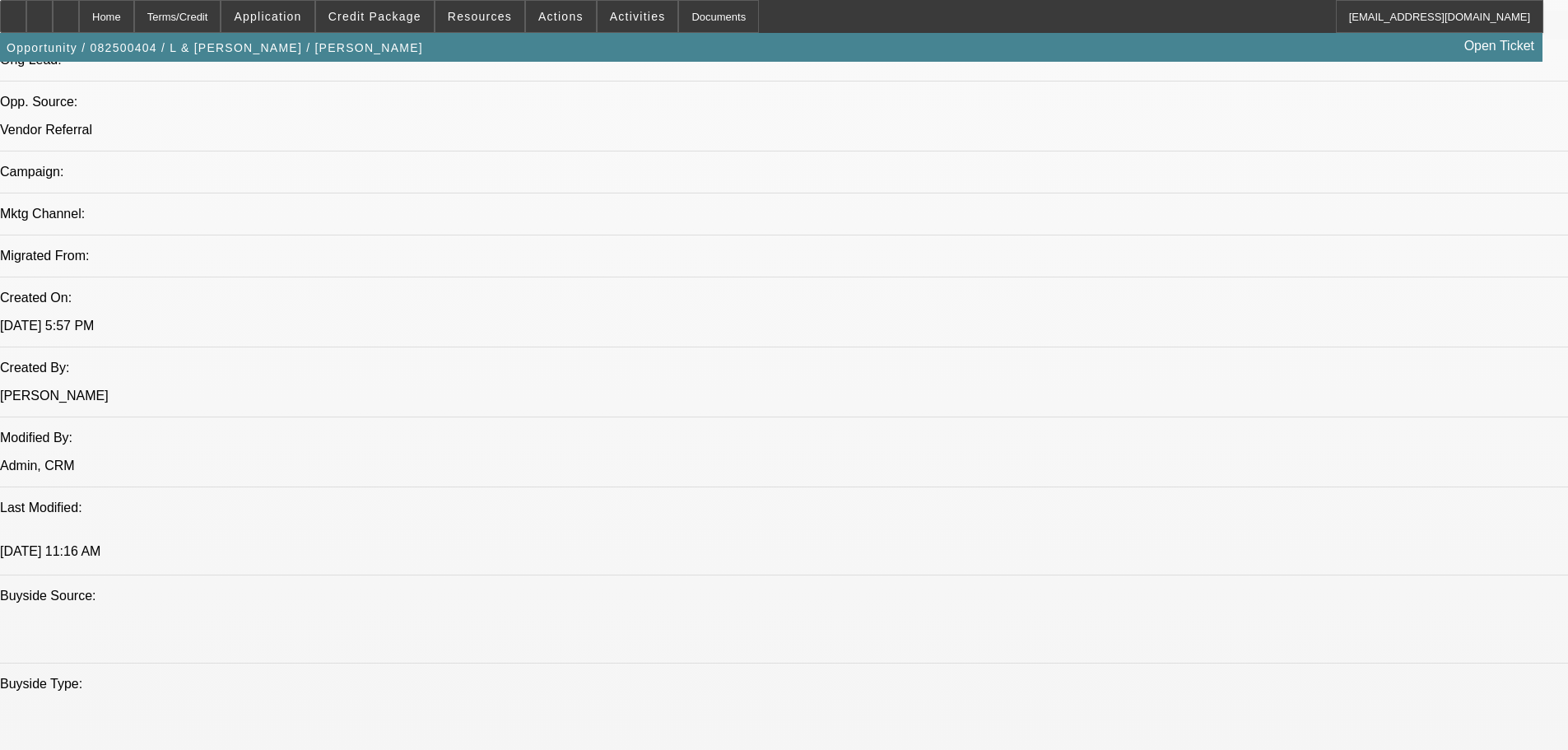
scroll to position [1090, 0]
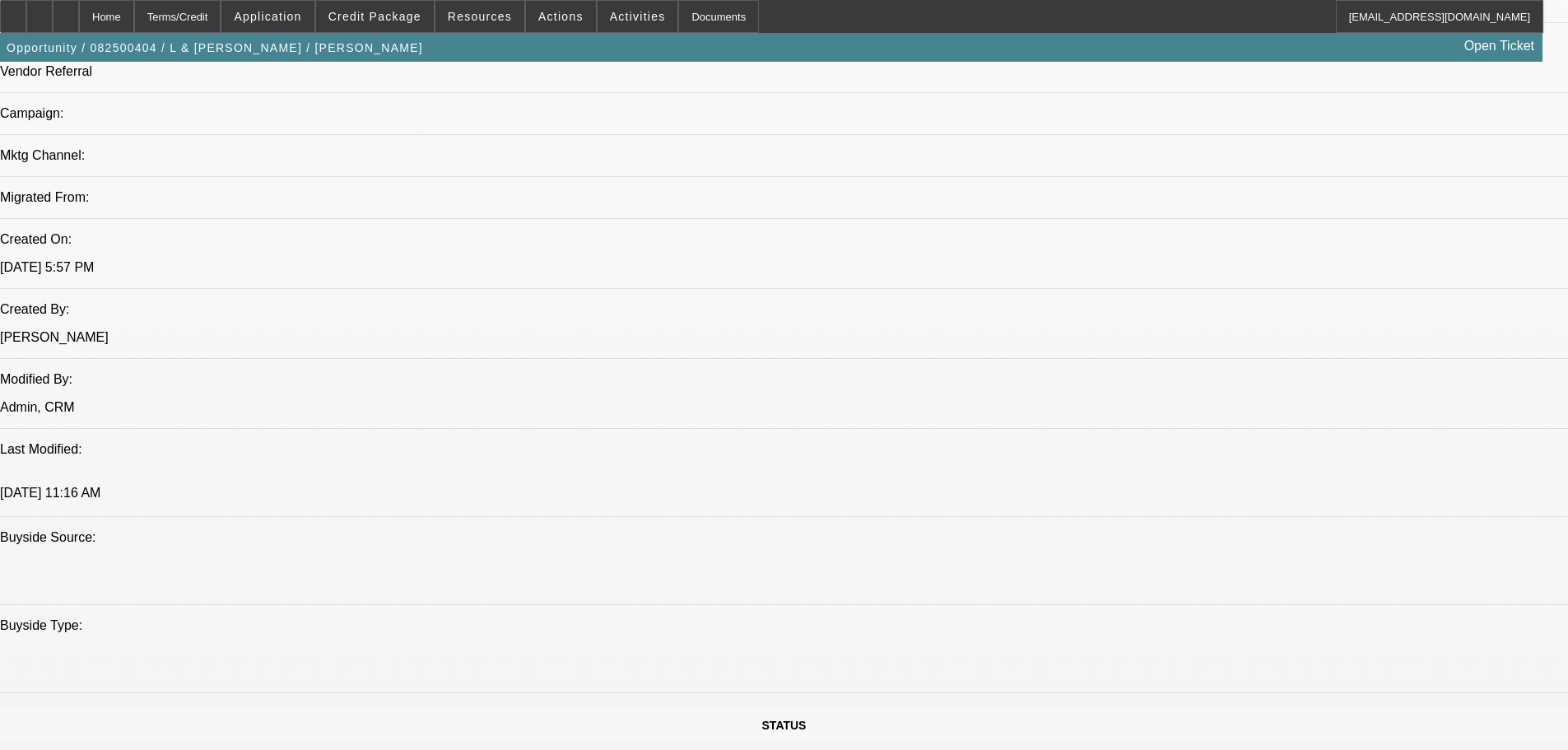
drag, startPoint x: 452, startPoint y: 78, endPoint x: 501, endPoint y: 88, distance: 50.0
drag, startPoint x: 493, startPoint y: 96, endPoint x: 443, endPoint y: 81, distance: 52.2
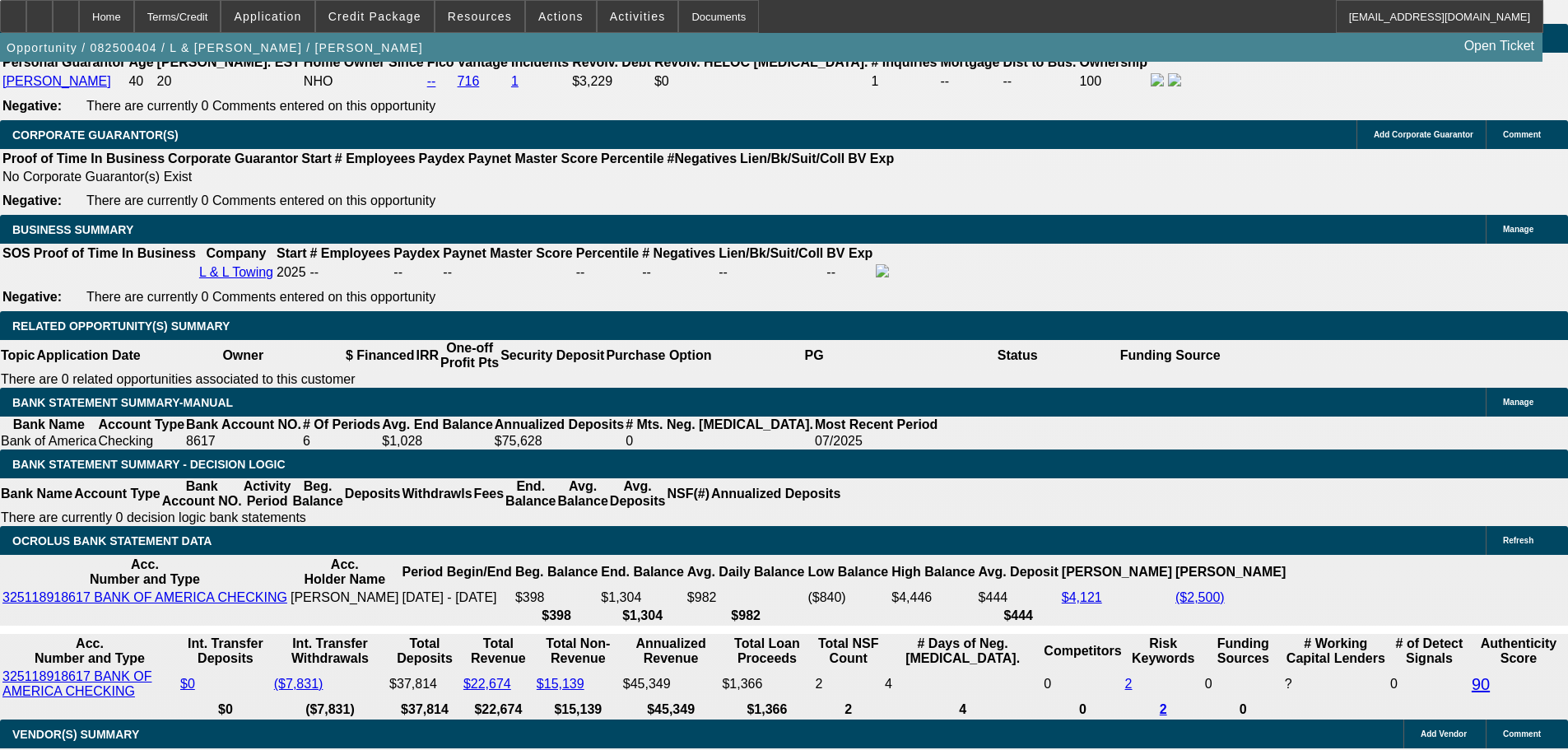
scroll to position [2408, 0]
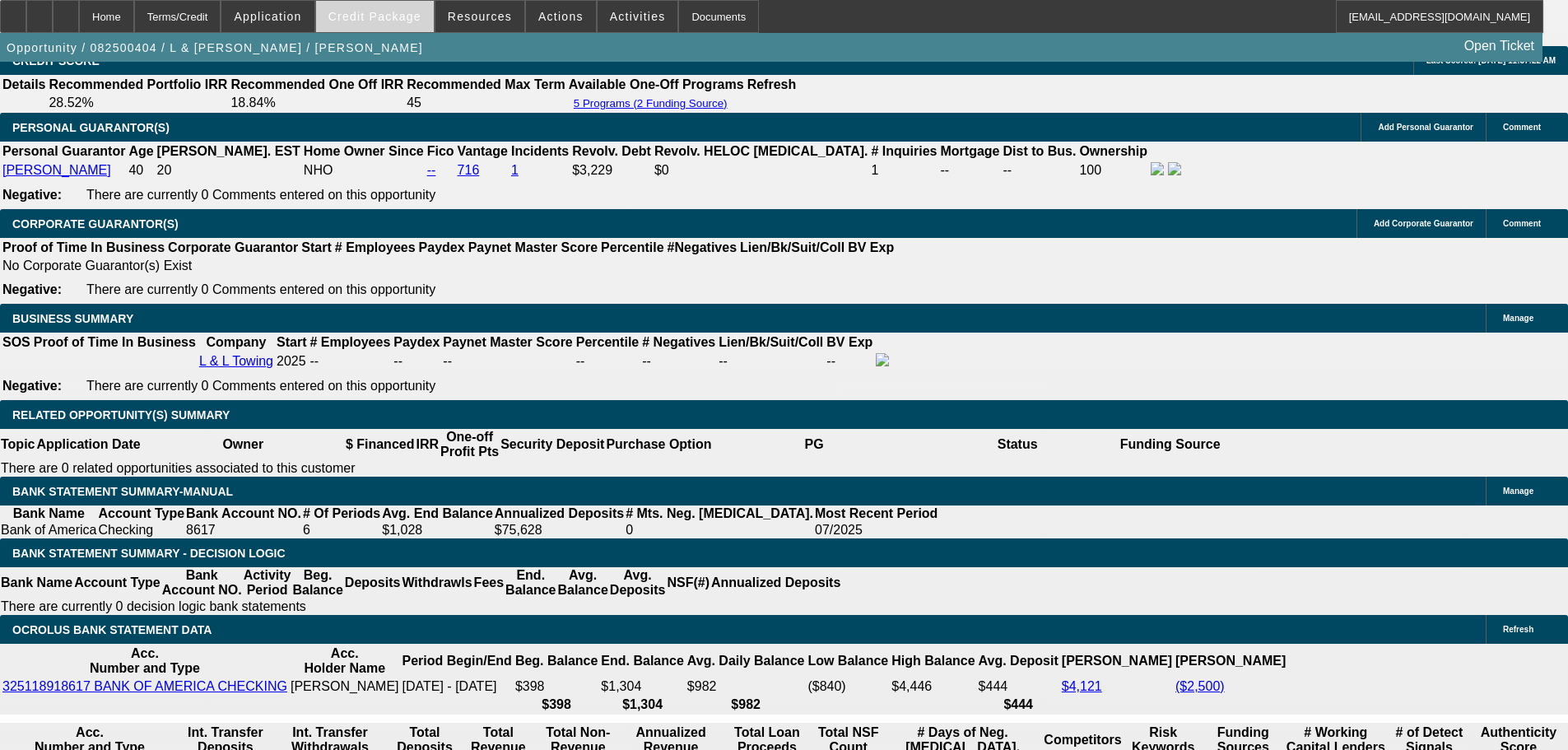
click at [395, 21] on span "Credit Package" at bounding box center [374, 16] width 93 height 13
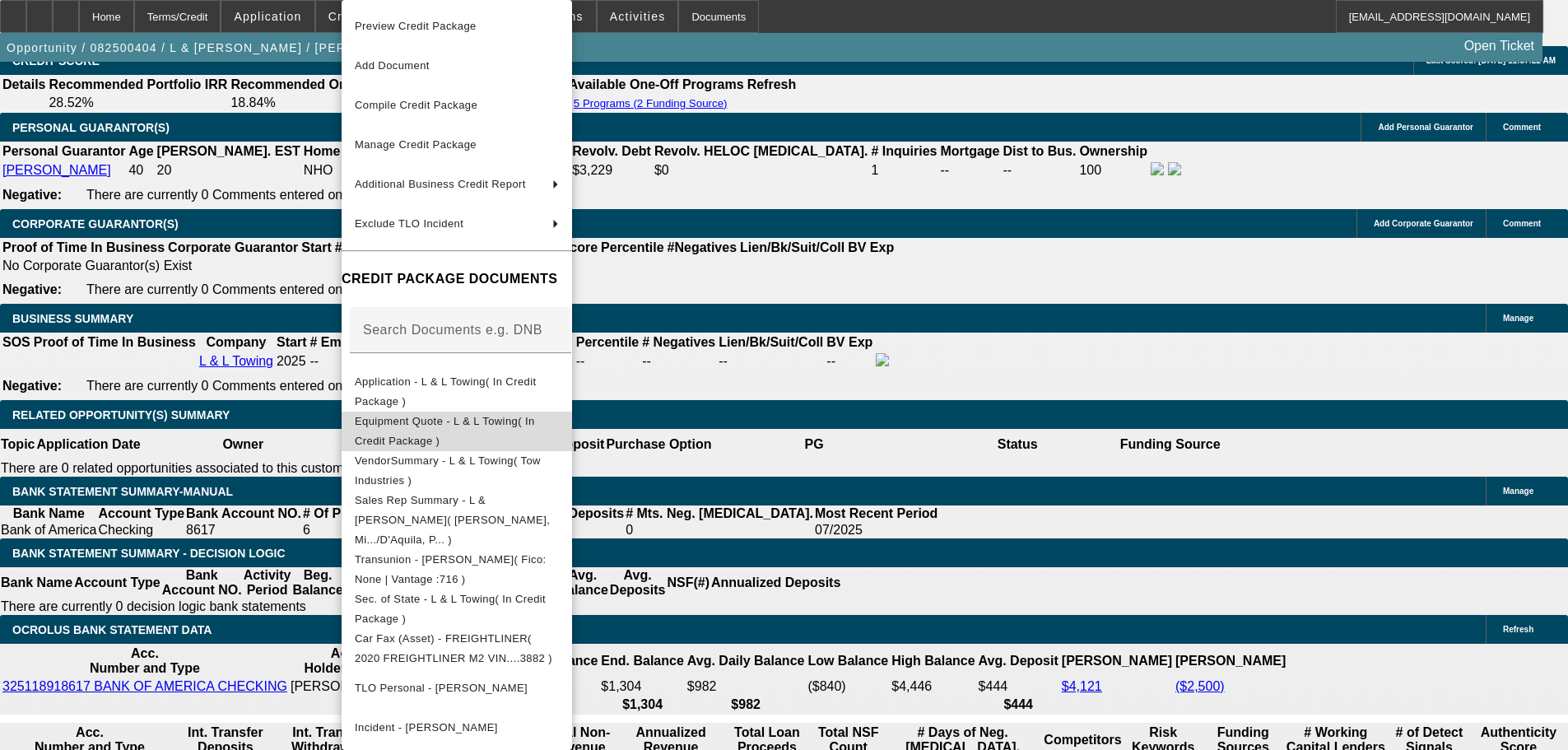
click at [542, 429] on span "Equipment Quote - L & L Towing( In Credit Package )" at bounding box center [456, 431] width 204 height 39
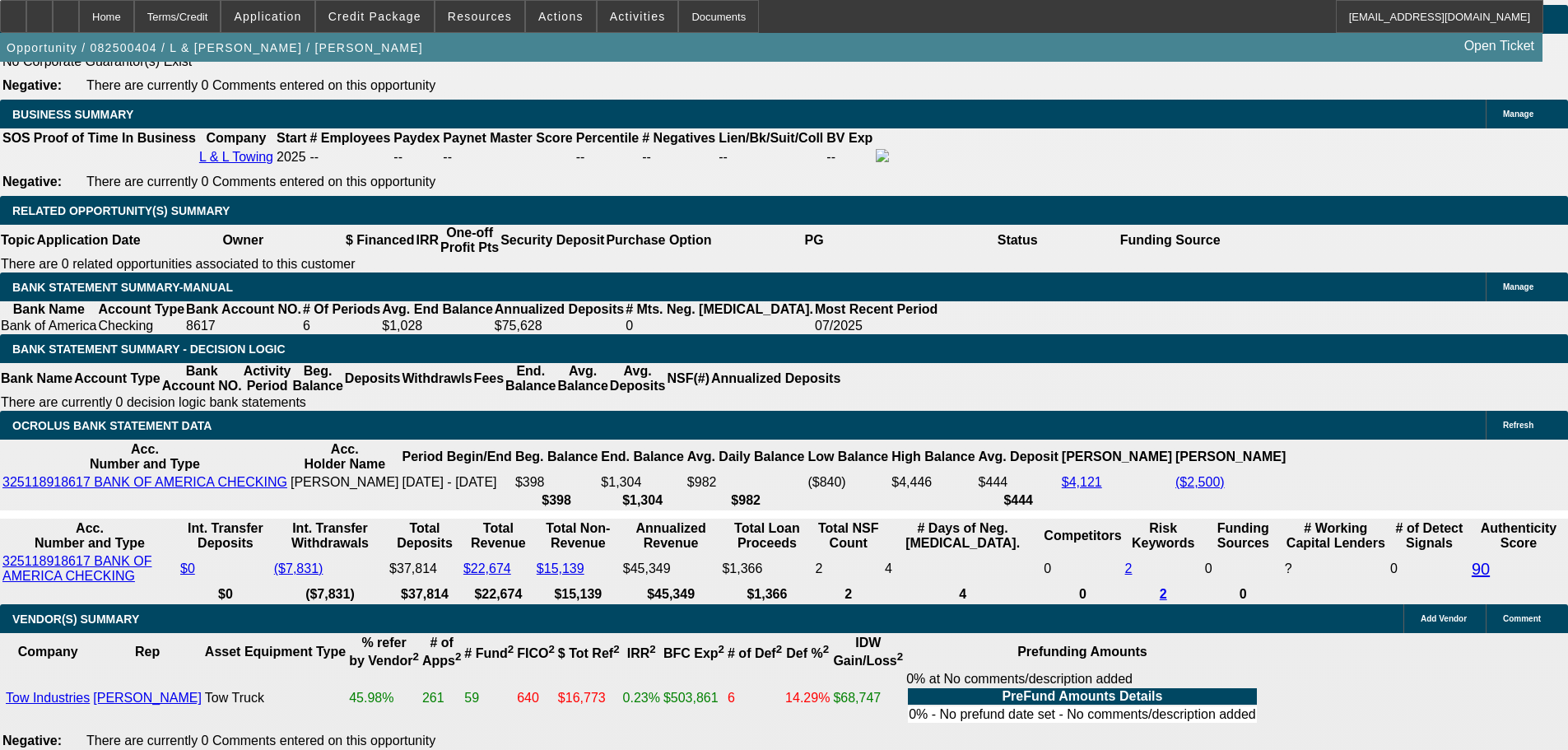
scroll to position [2572, 0]
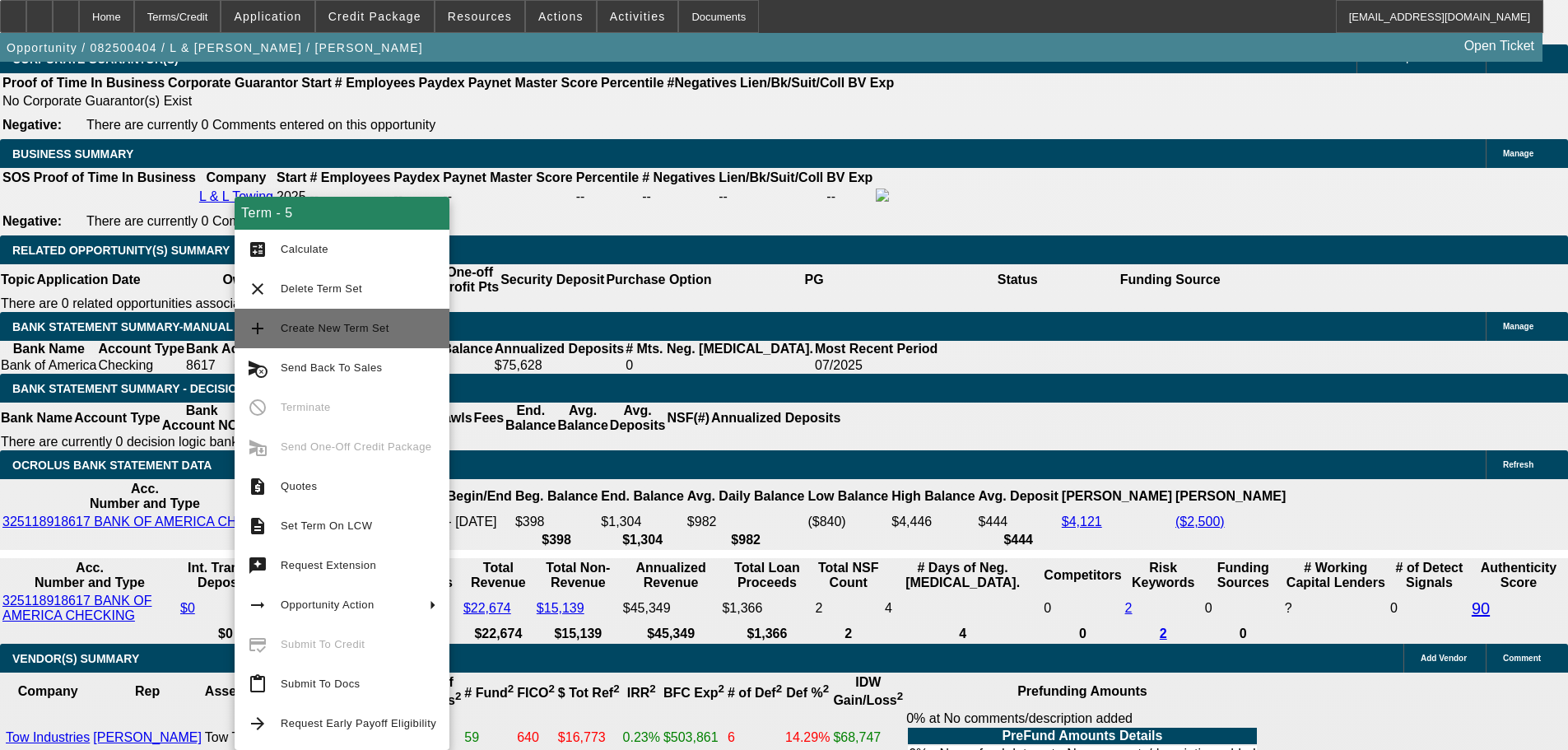
click at [385, 330] on span "Create New Term Set" at bounding box center [358, 328] width 156 height 20
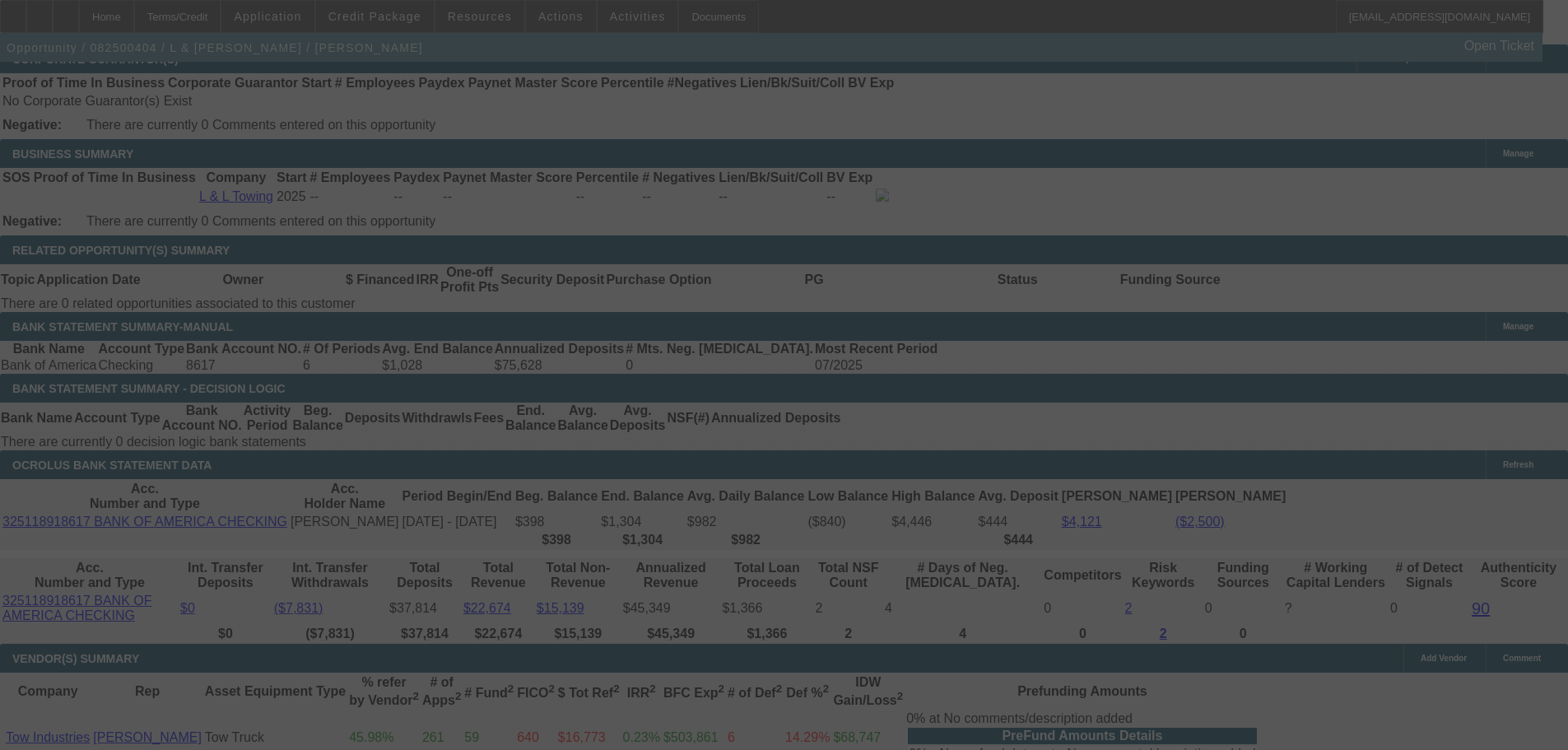
click at [385, 330] on div at bounding box center [784, 375] width 1568 height 750
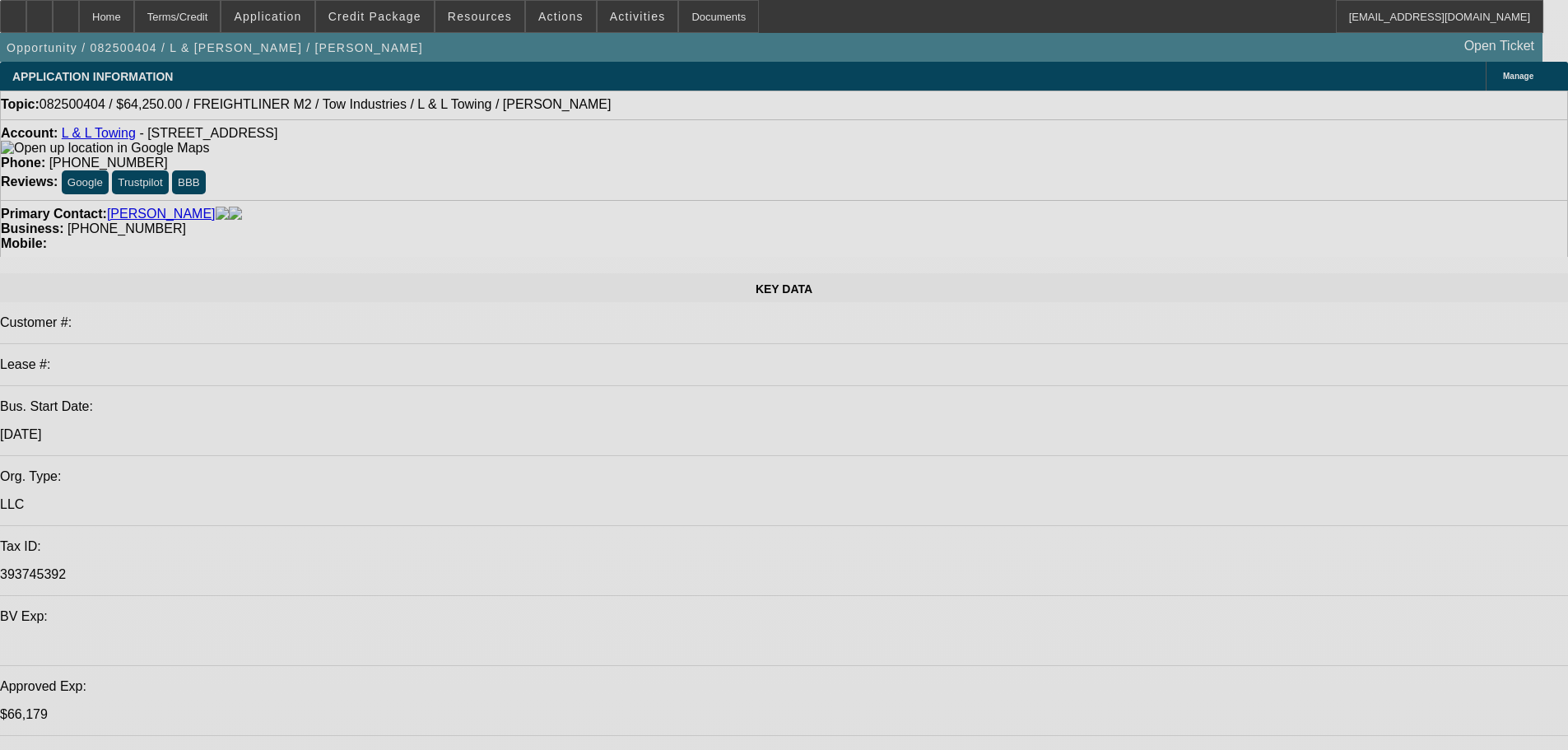
select select "0"
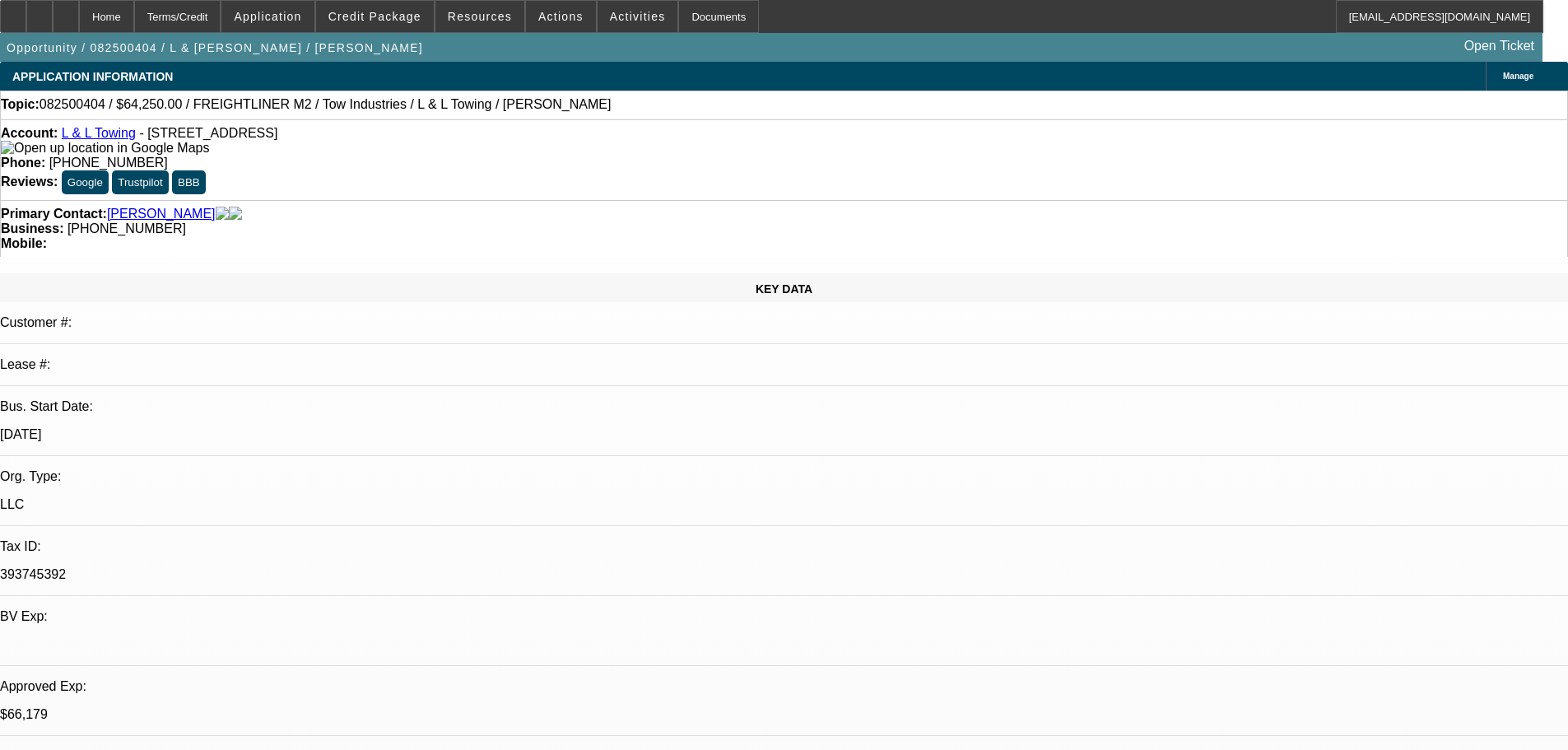
select select "2"
select select "0.1"
select select "4"
select select "0"
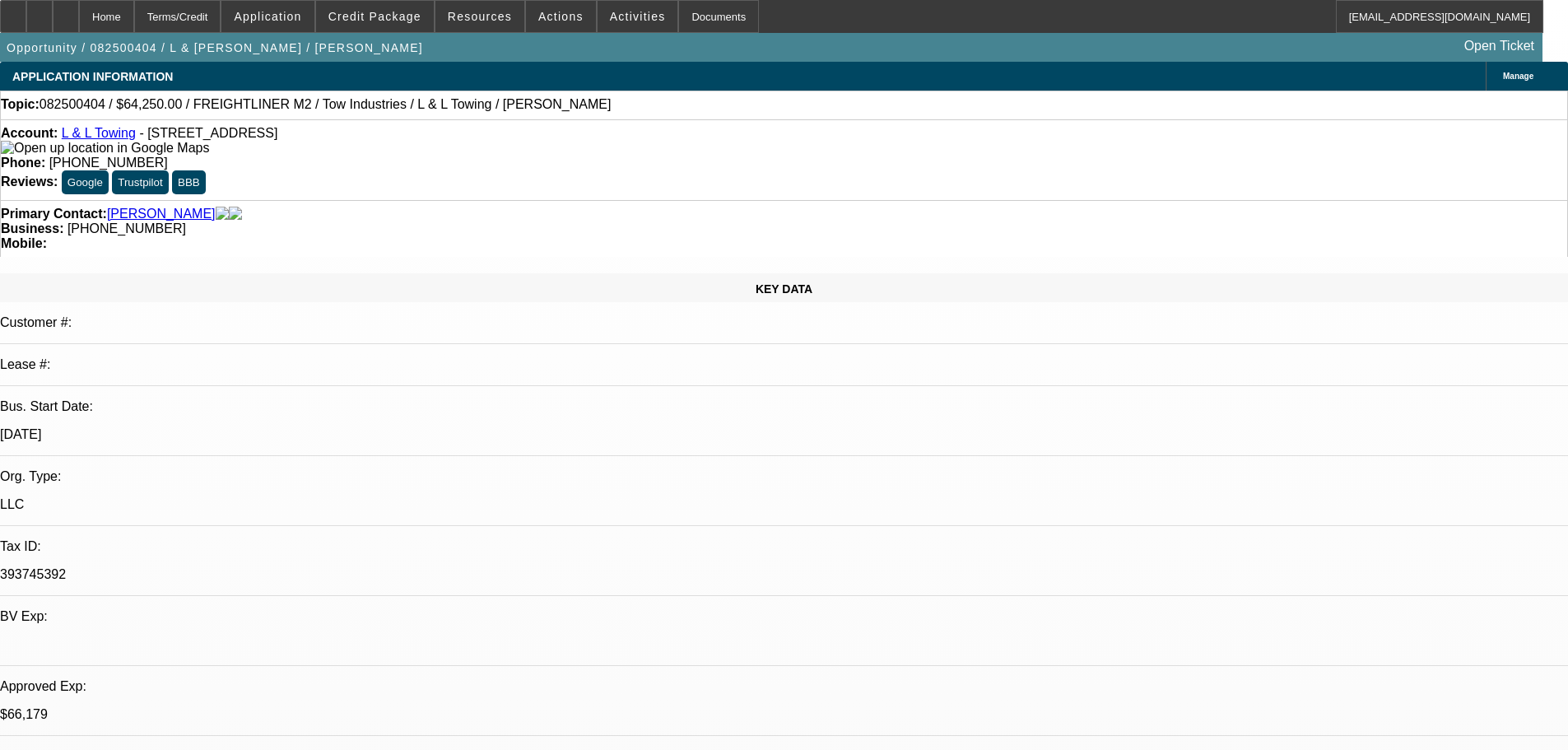
select select "2"
select select "0.1"
select select "4"
select select "0"
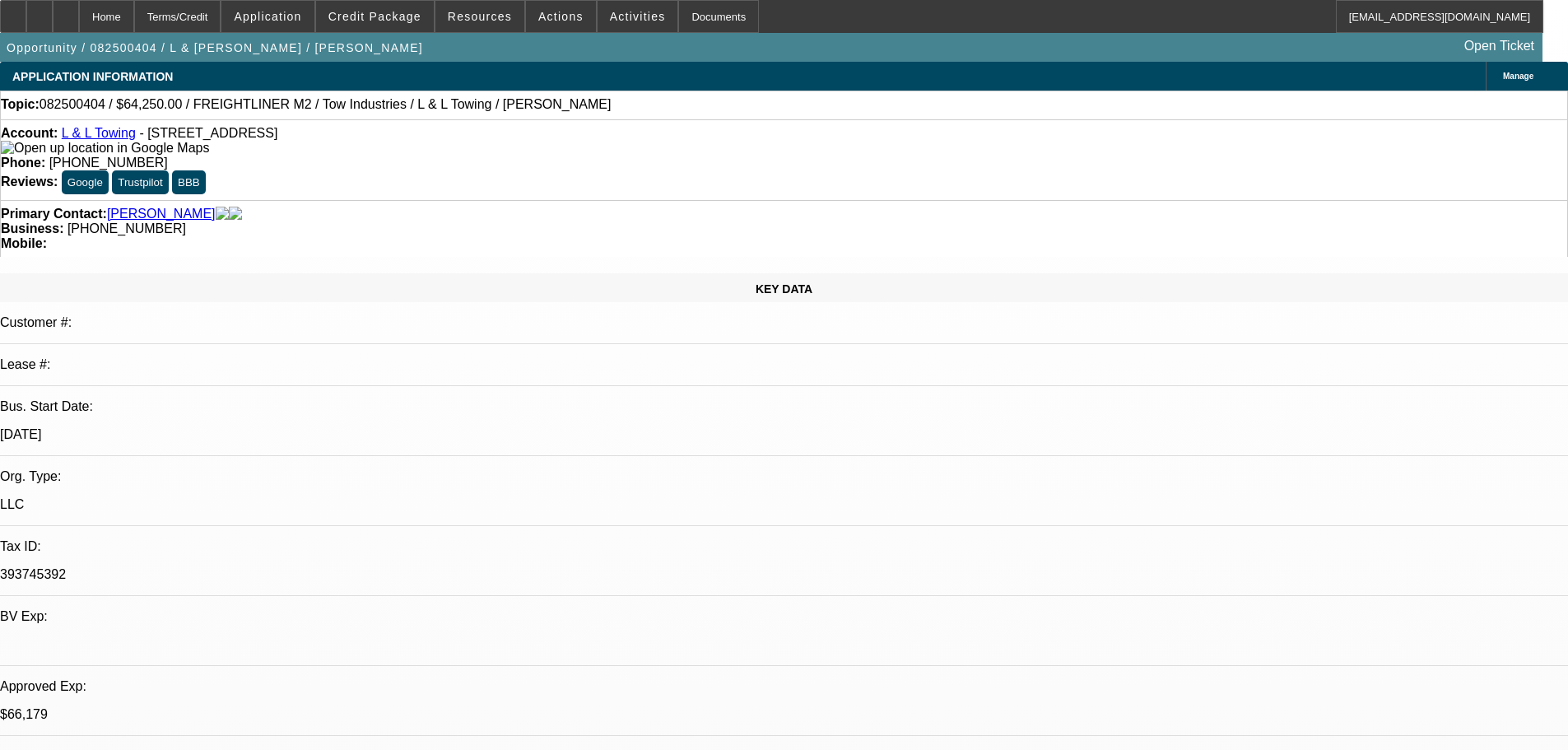
select select "2"
select select "0.1"
select select "4"
select select "0"
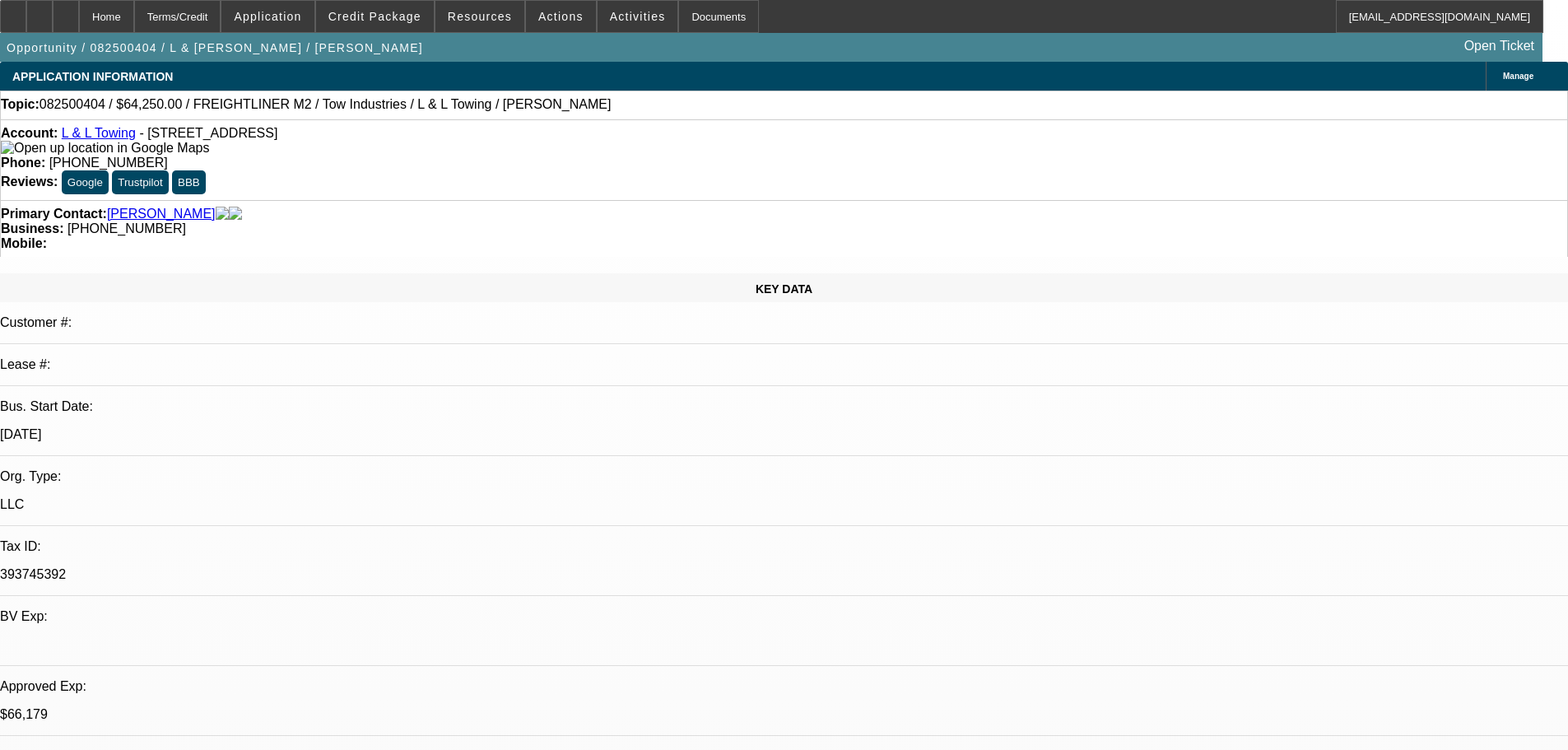
select select "2"
select select "0.1"
select select "4"
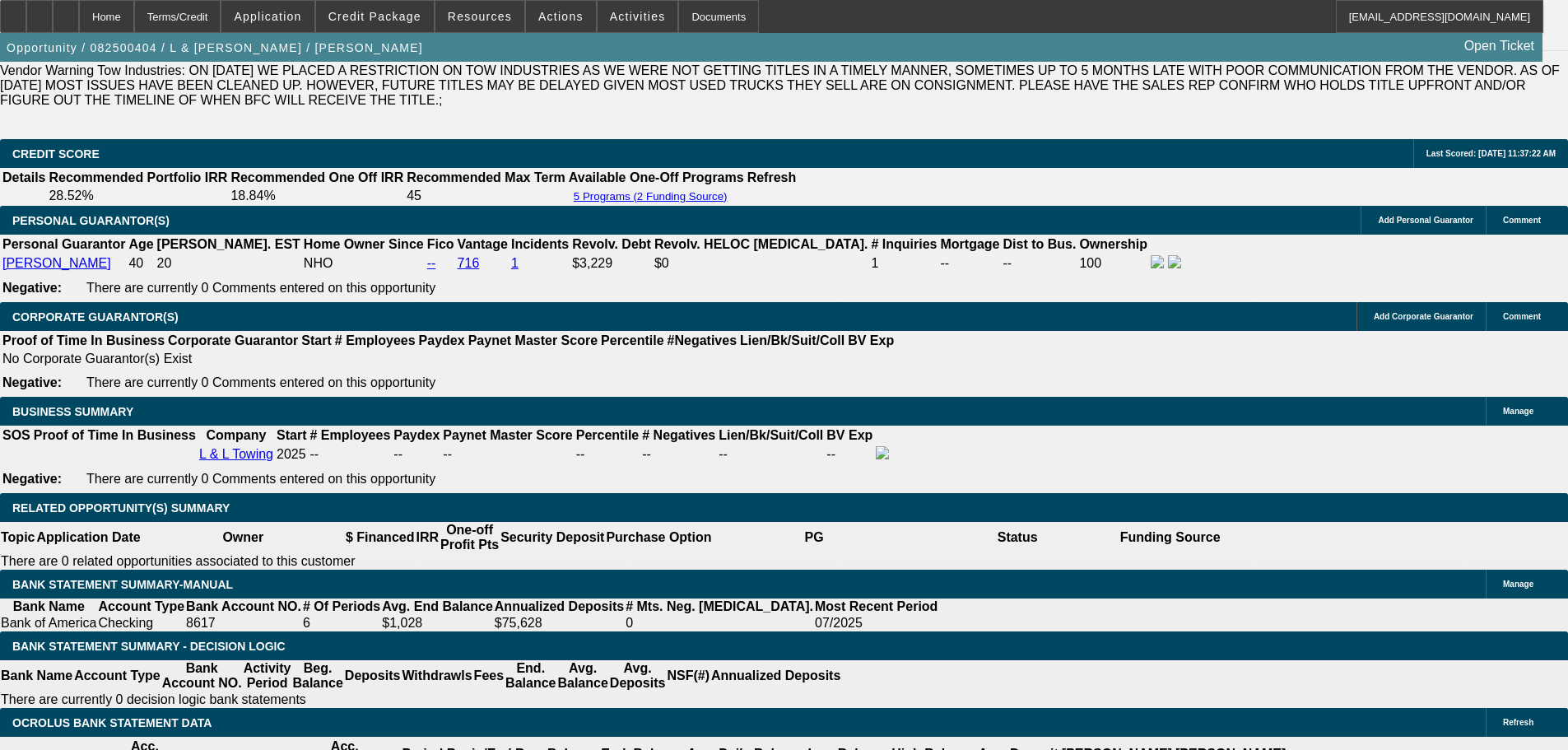
scroll to position [2470, 0]
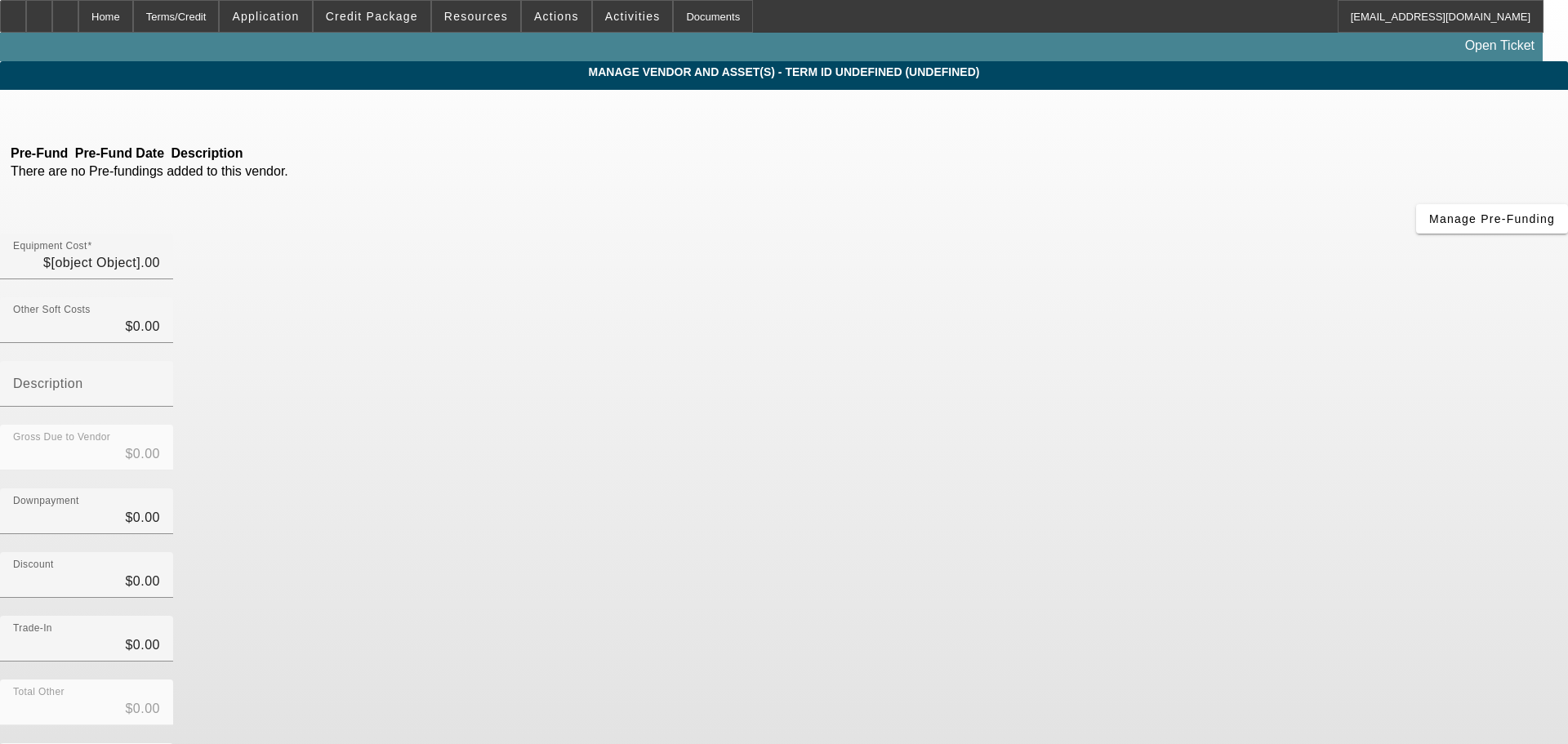
type input "$79,000.00"
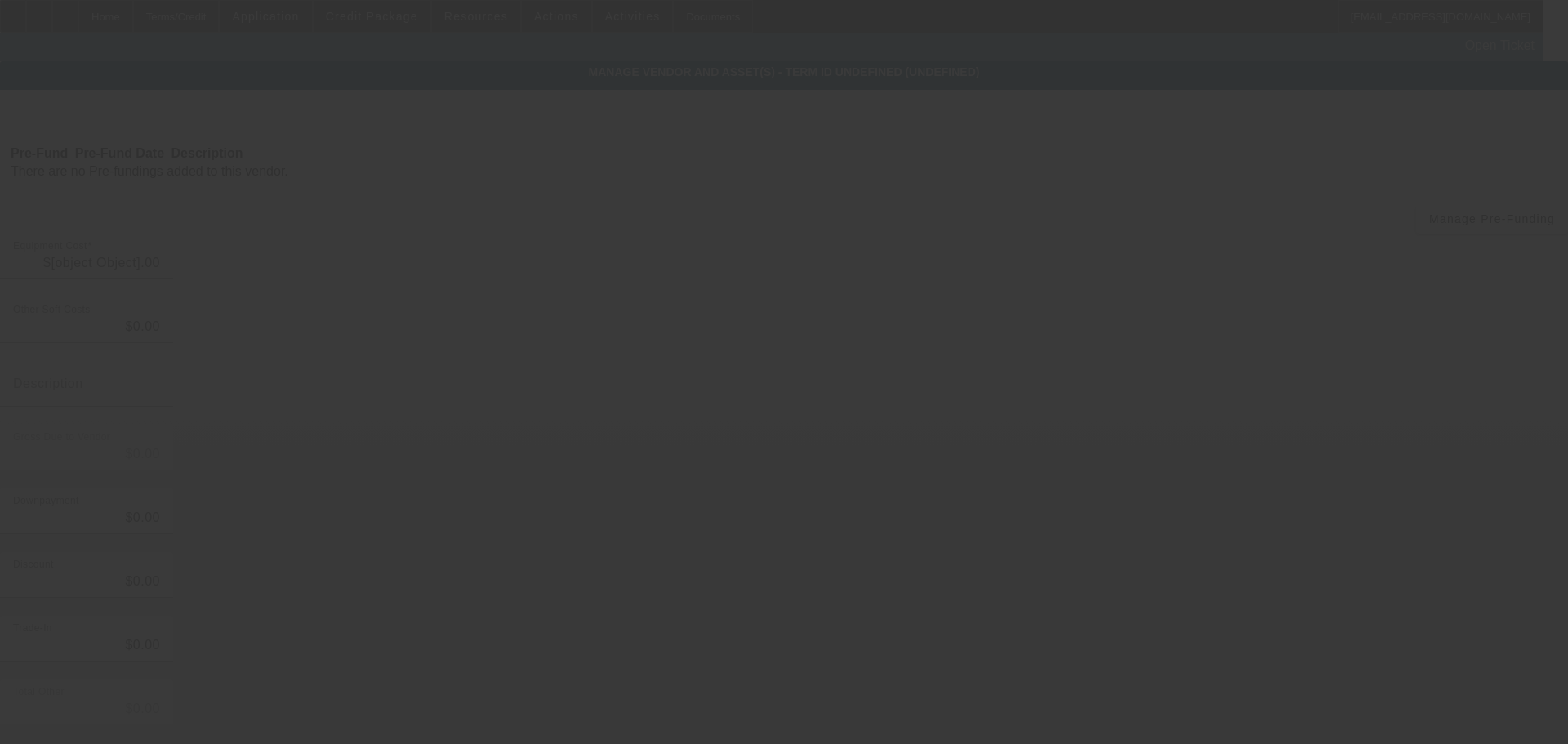
type input "$79,000.00"
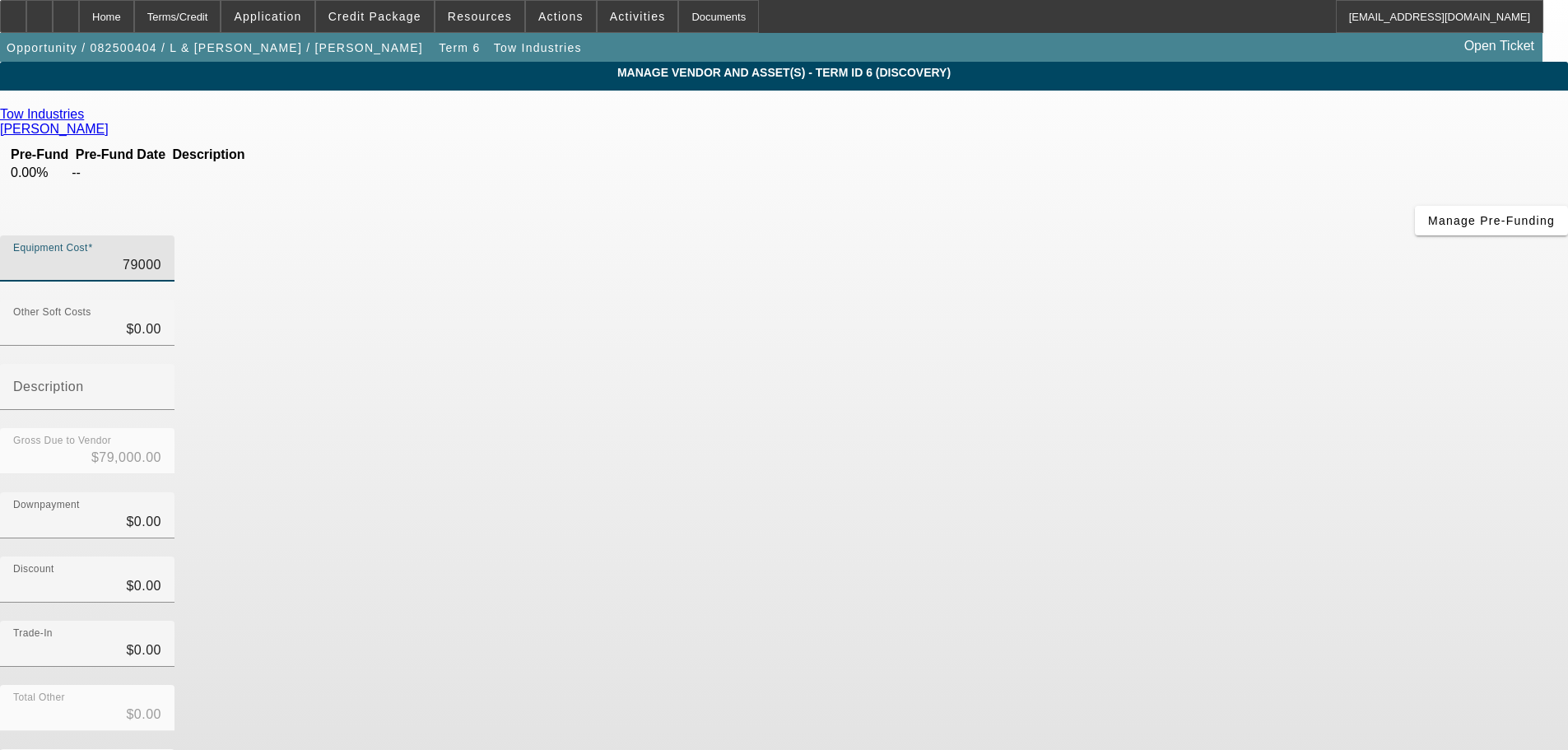
drag, startPoint x: 948, startPoint y: 143, endPoint x: 1056, endPoint y: 129, distance: 108.9
click at [1056, 235] on div "Equipment Cost 79000" at bounding box center [784, 267] width 1568 height 64
type input "2"
type input "$2.00"
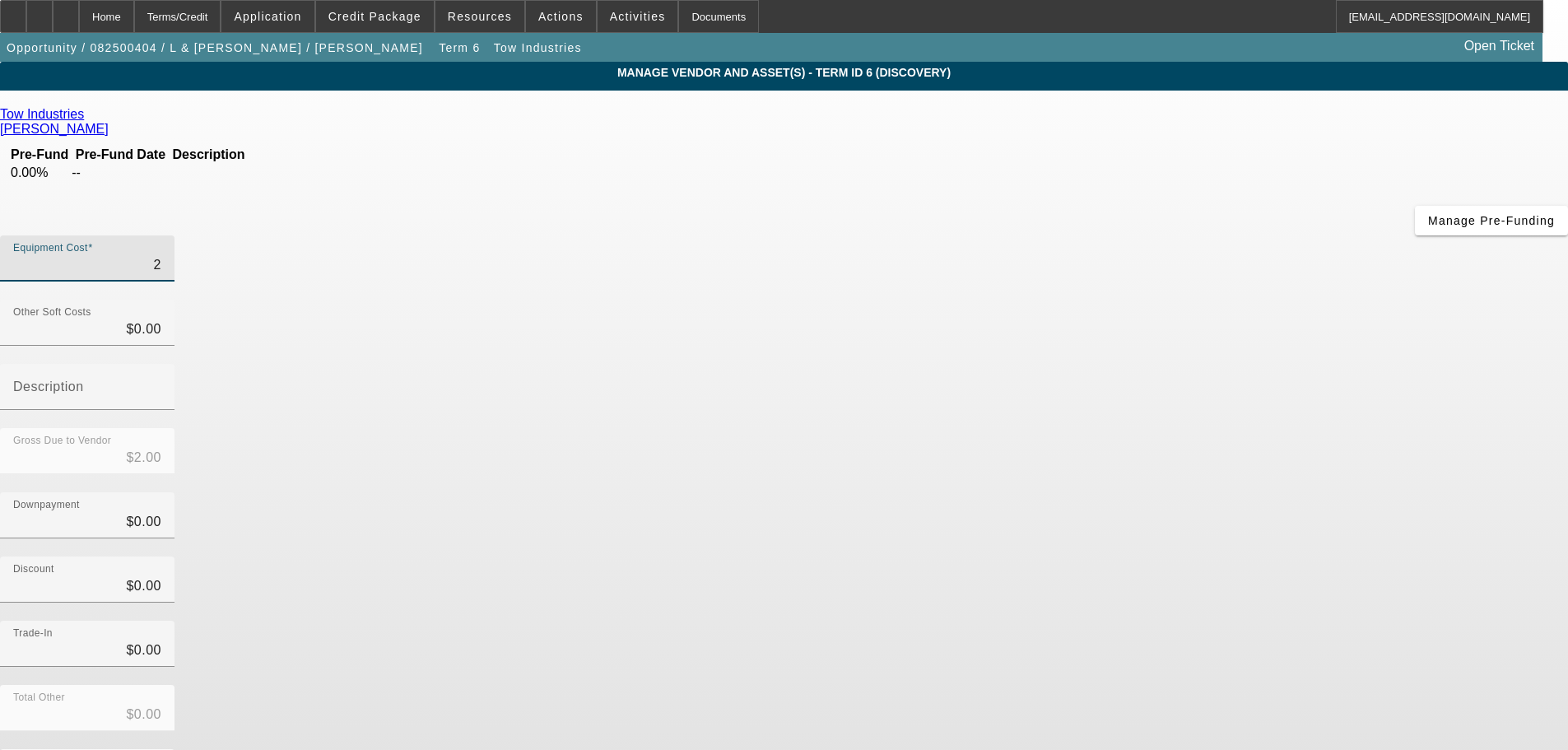
type input "26"
type input "$26.00"
type input "260"
type input "$260.00"
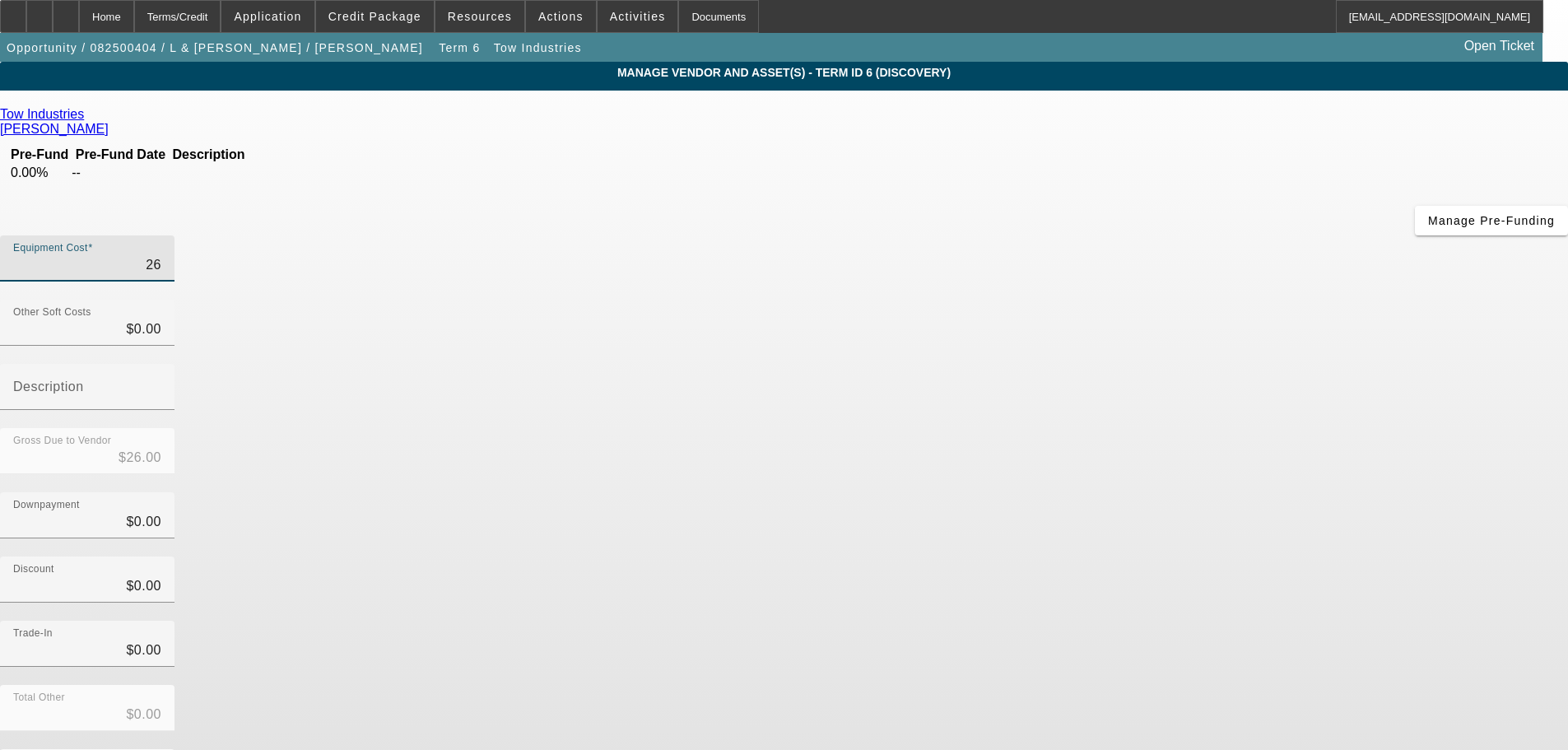
type input "$260.00"
type input "2600"
type input "$2,600.00"
type input "26000"
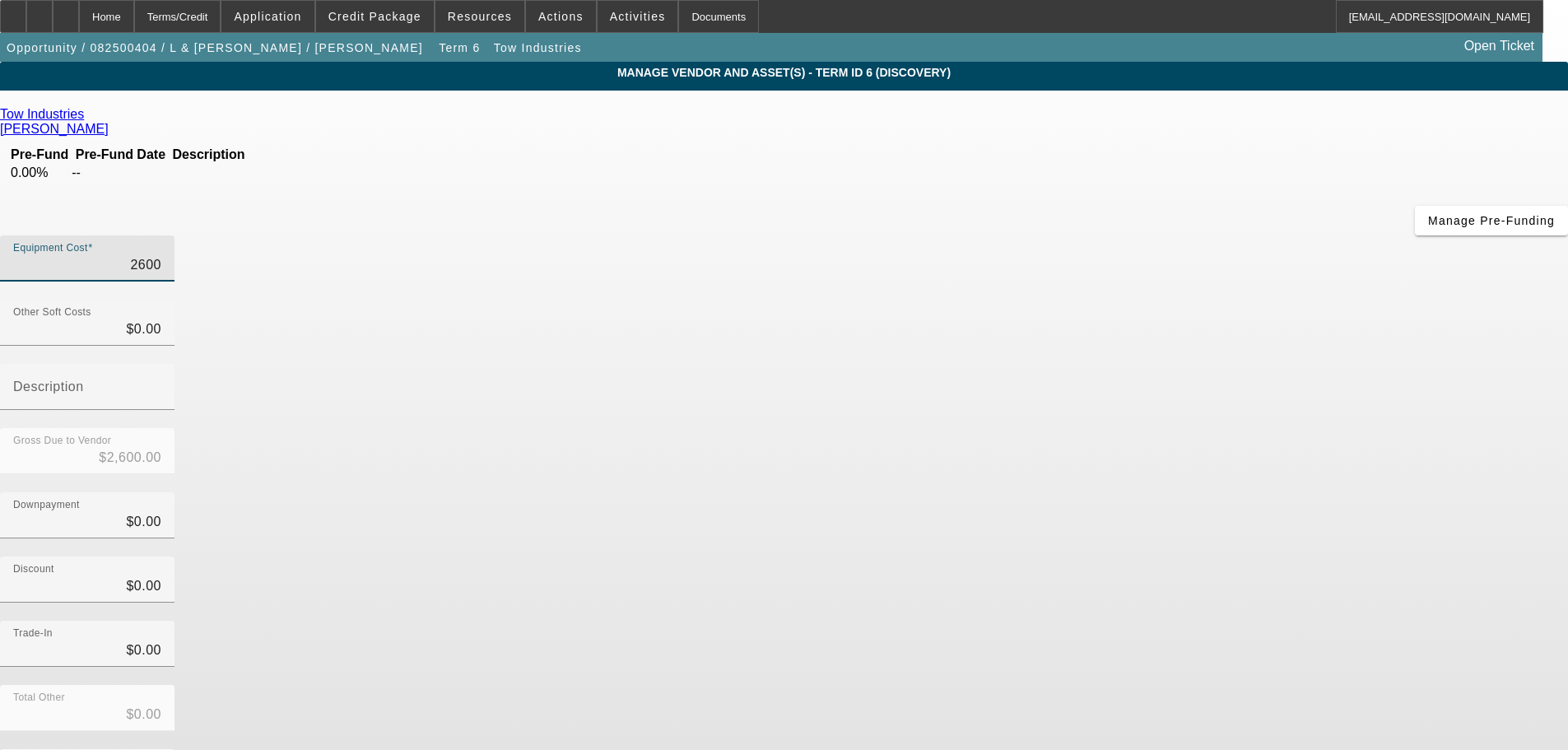
type input "$26,000.00"
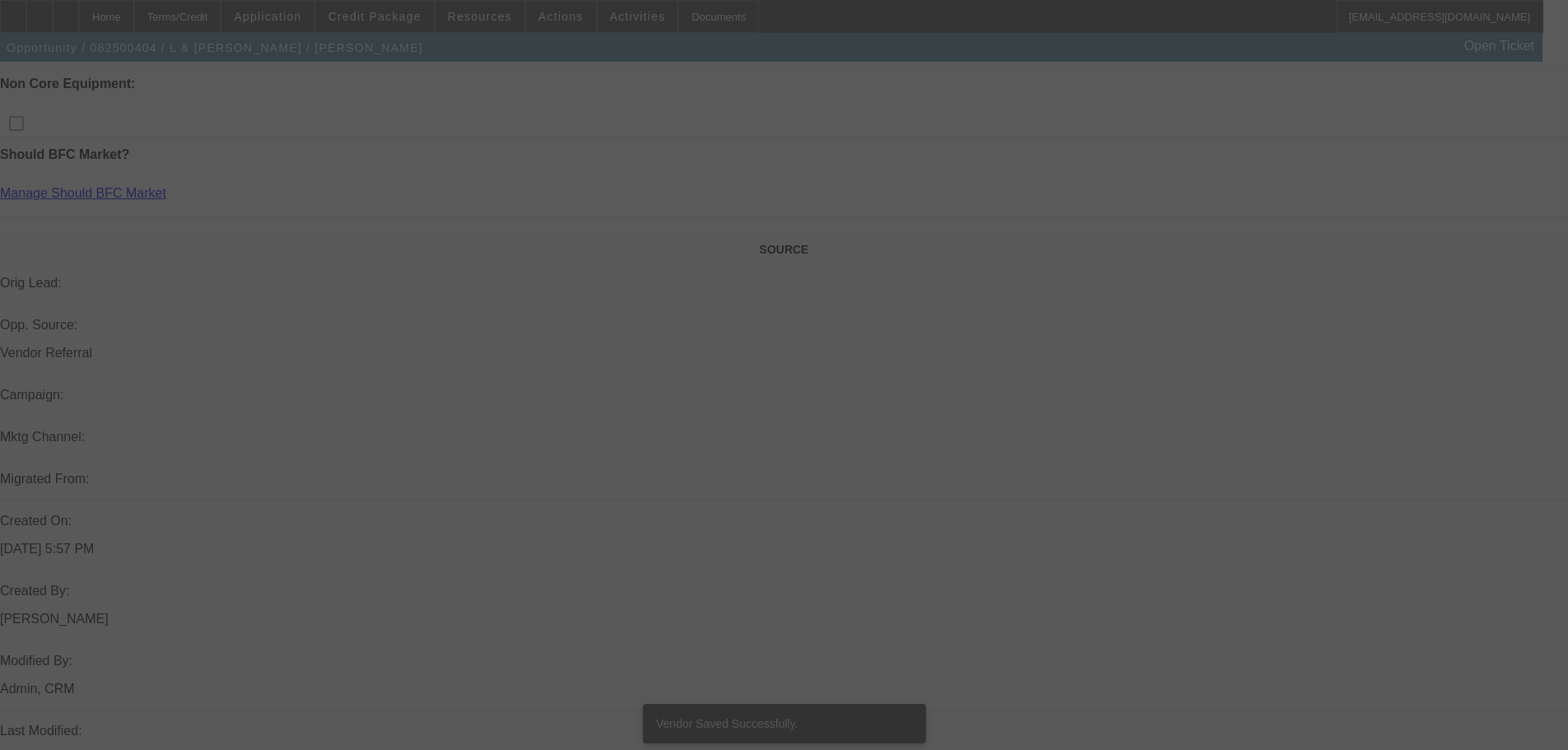
scroll to position [802, 0]
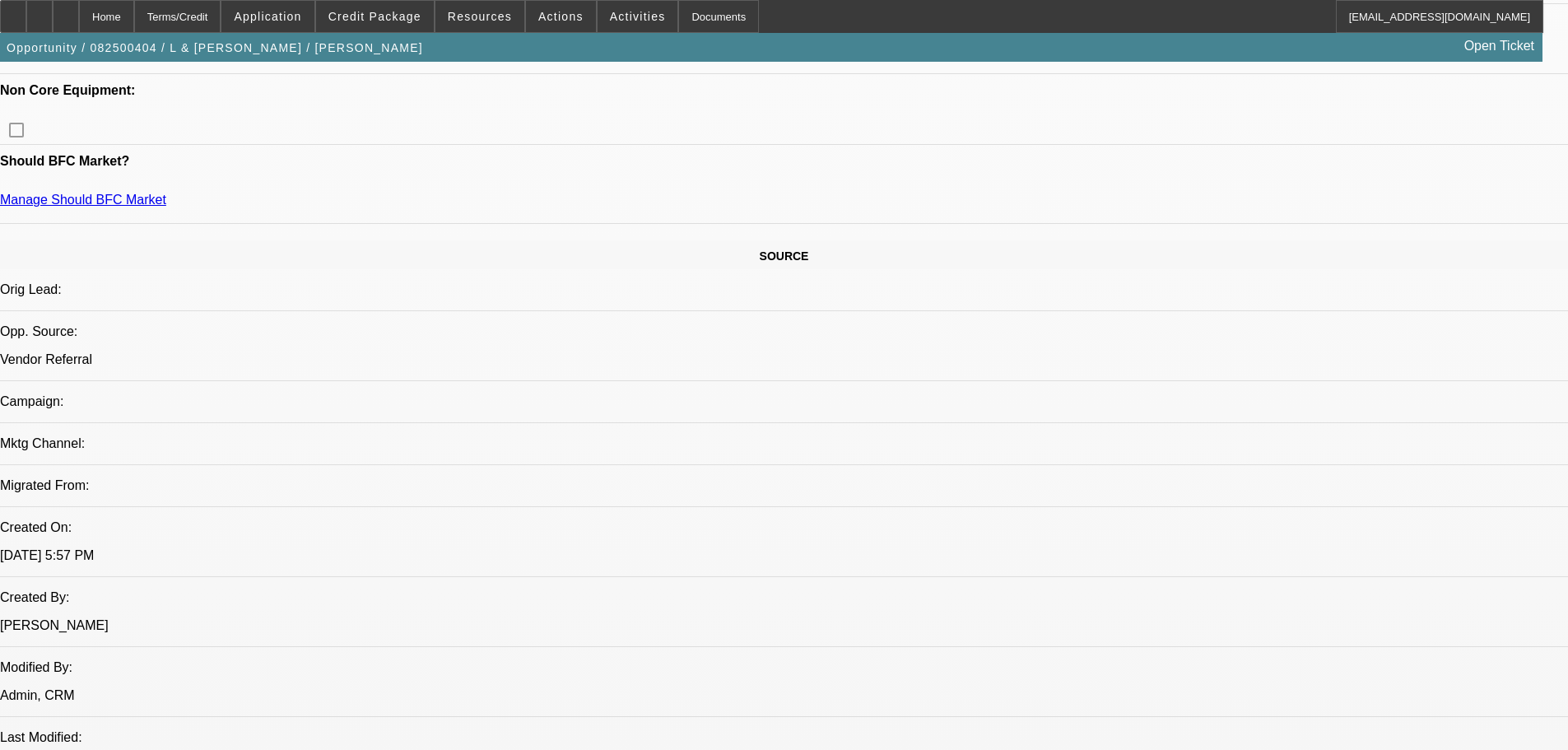
select select "0"
select select "2"
select select "0.1"
select select "4"
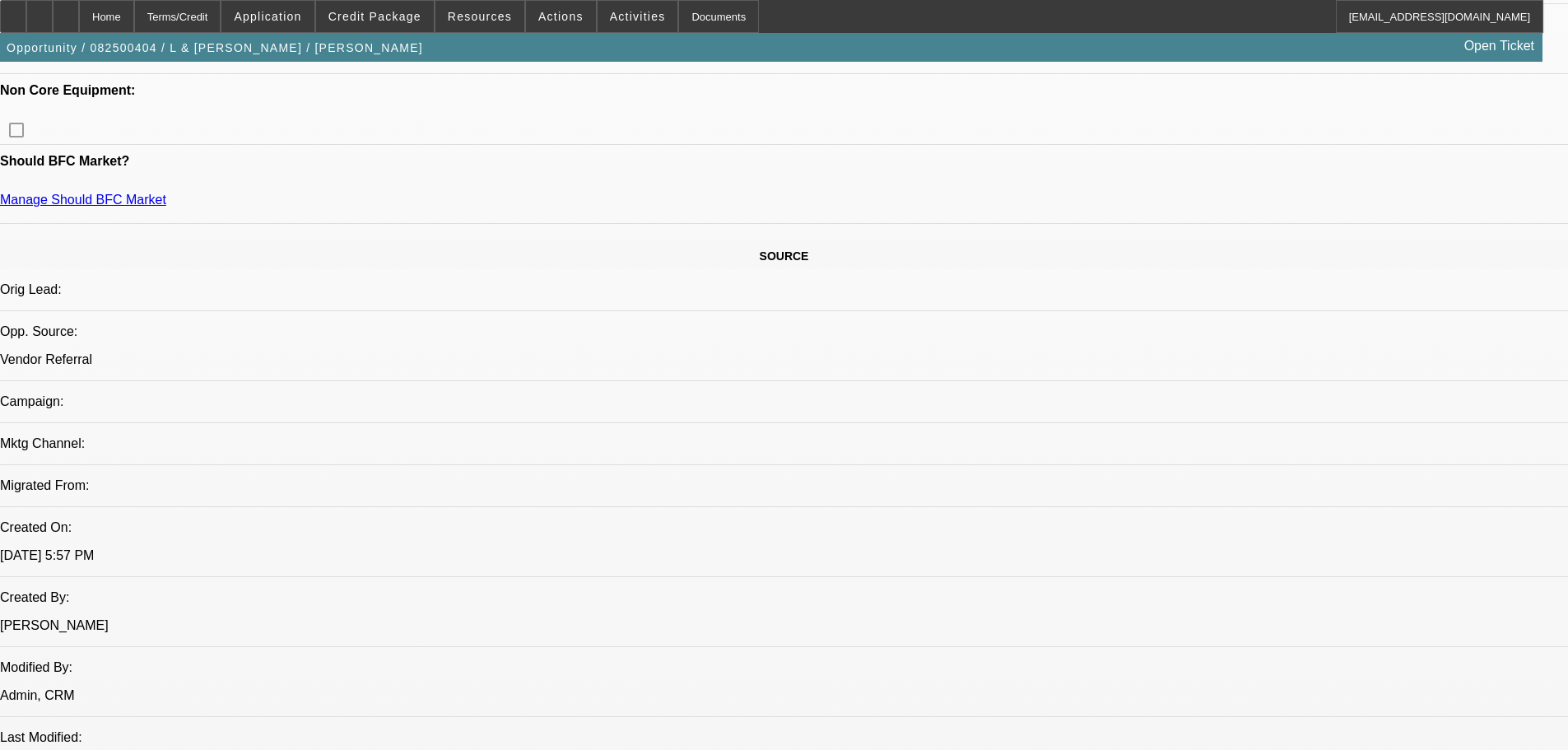
select select "0"
select select "2"
select select "0.1"
select select "4"
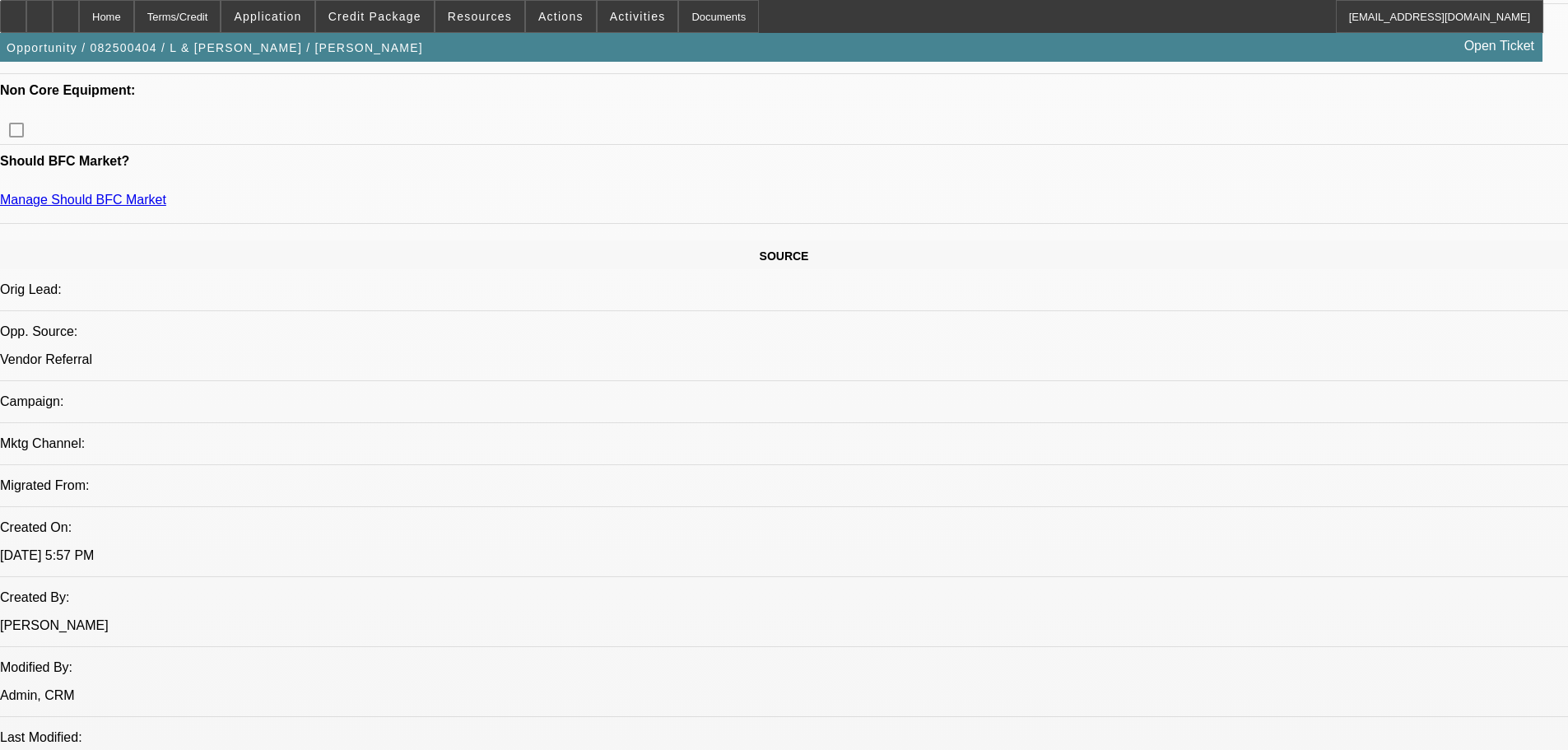
select select "0"
select select "2"
select select "0.1"
select select "4"
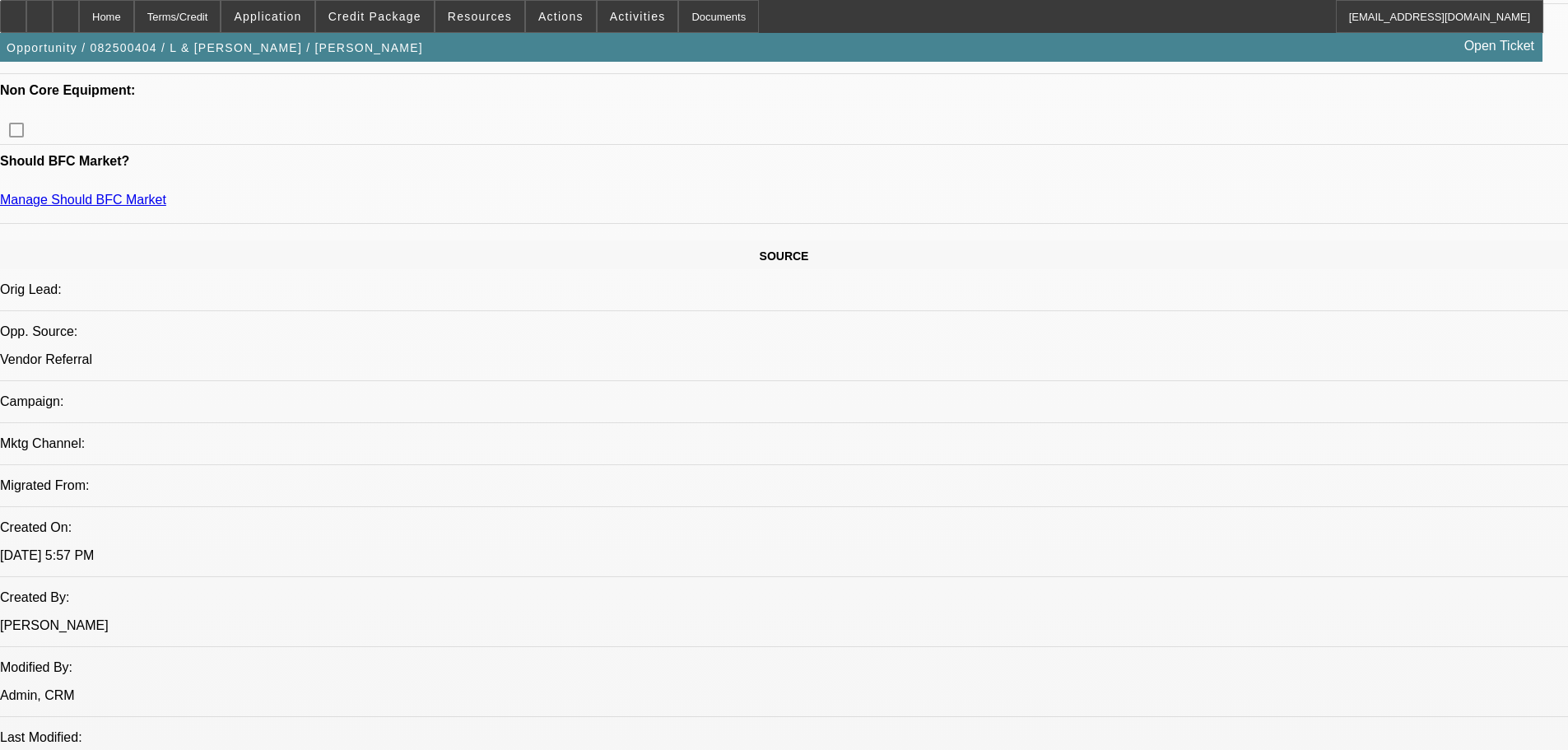
select select "0"
select select "2"
select select "0.1"
select select "4"
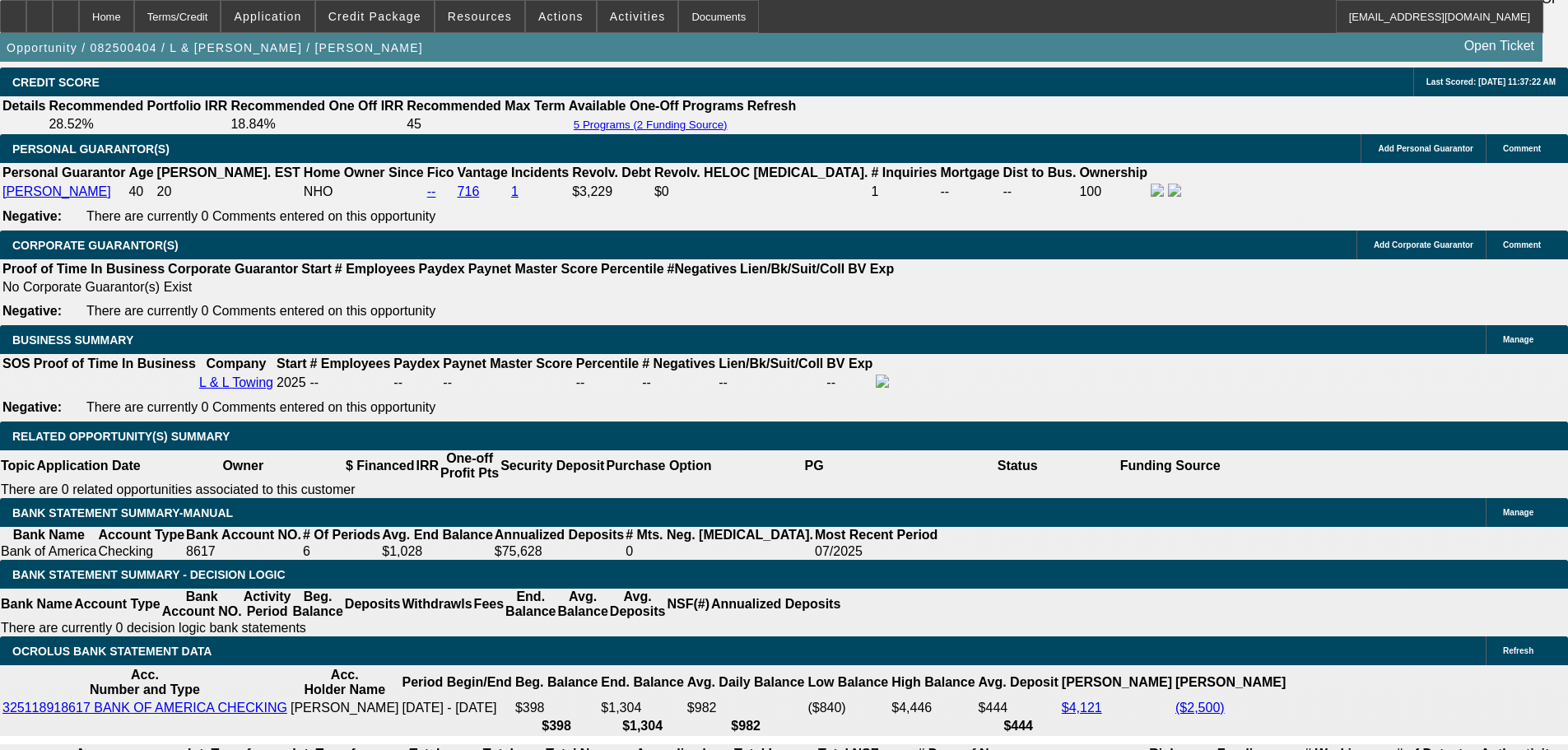
scroll to position [2715, 0]
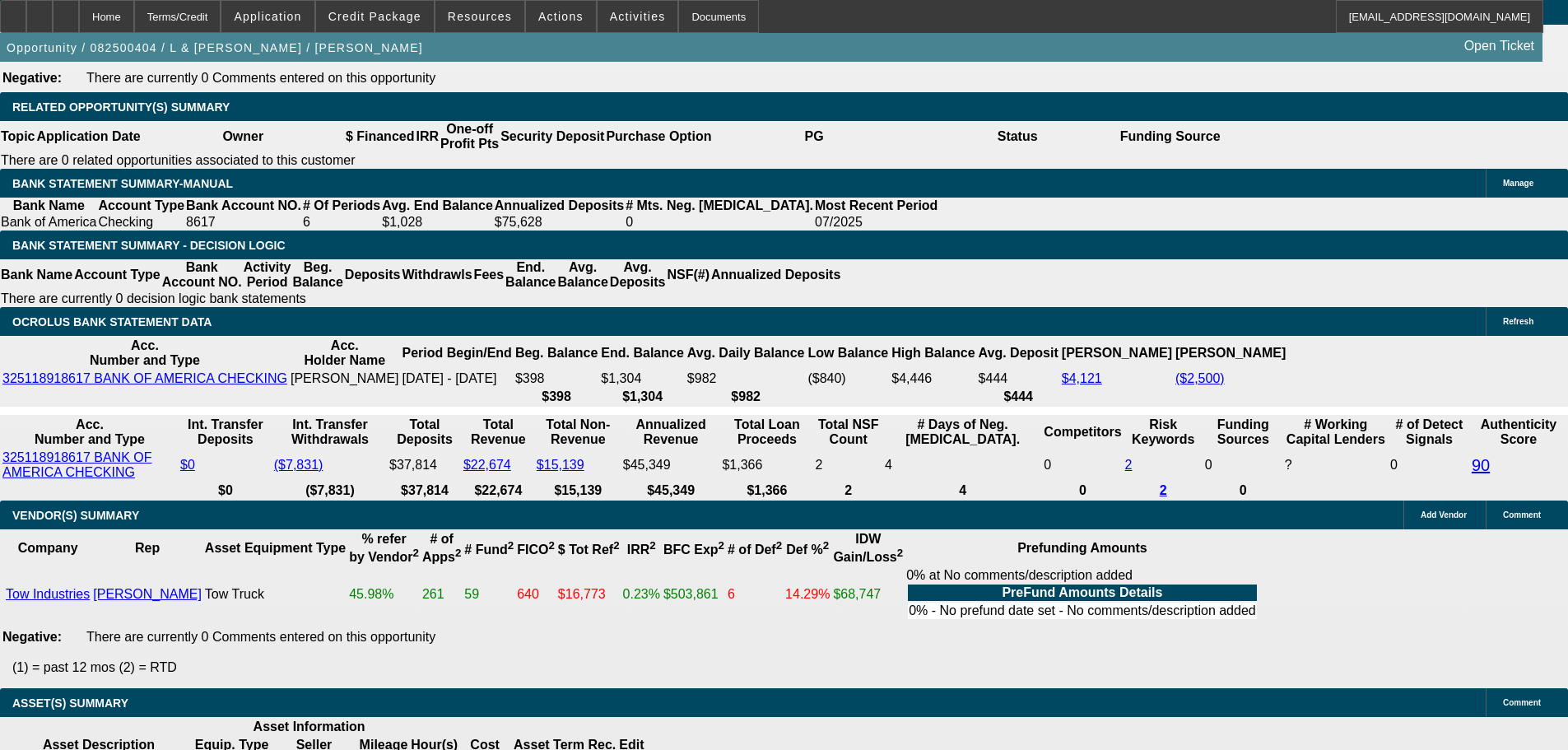
drag, startPoint x: 325, startPoint y: 327, endPoint x: 360, endPoint y: 329, distance: 35.1
drag, startPoint x: 323, startPoint y: 321, endPoint x: 383, endPoint y: 319, distance: 60.0
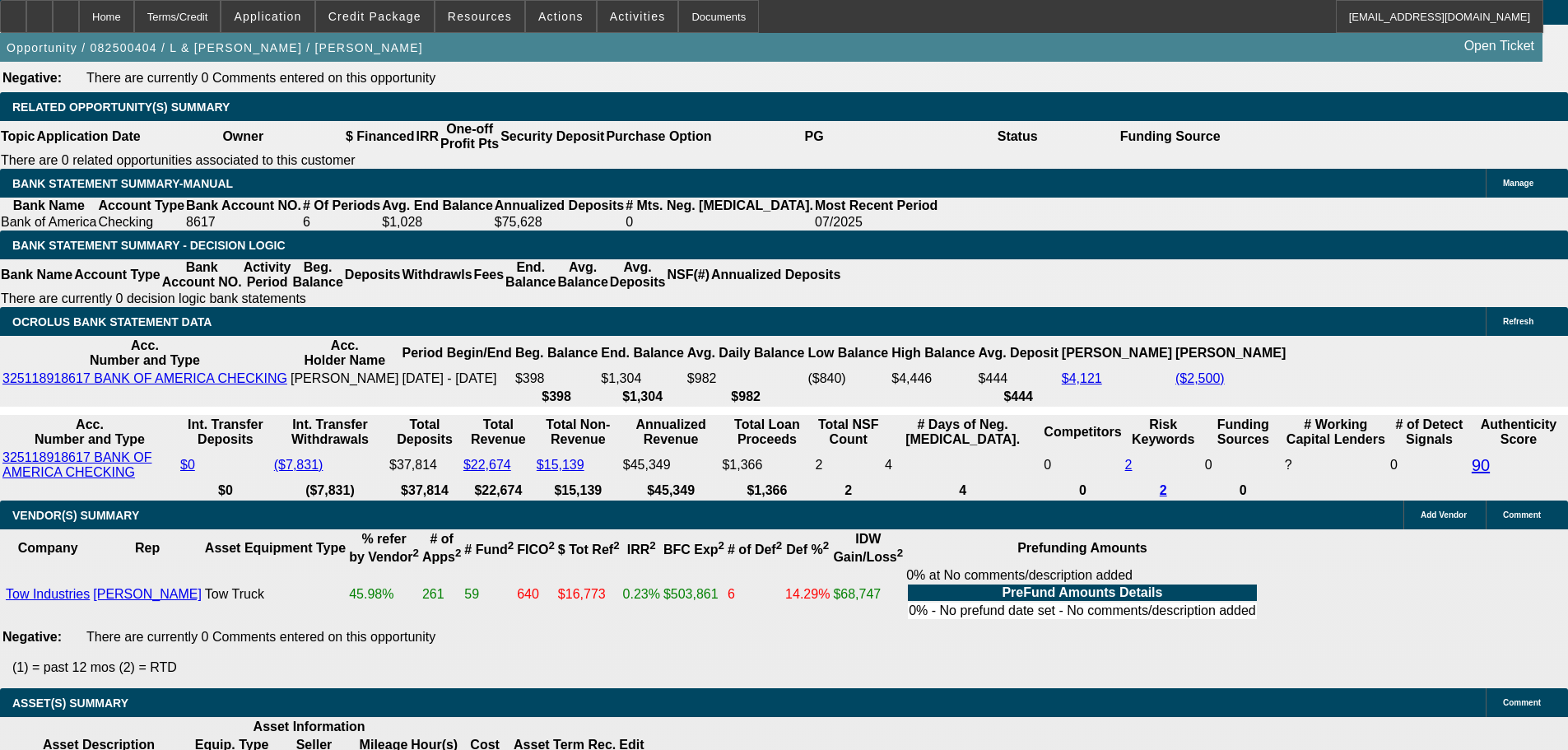
type input "2"
type input "UNKNOWN"
type input "24"
type input "$5,781.82"
type input "$11,563.64"
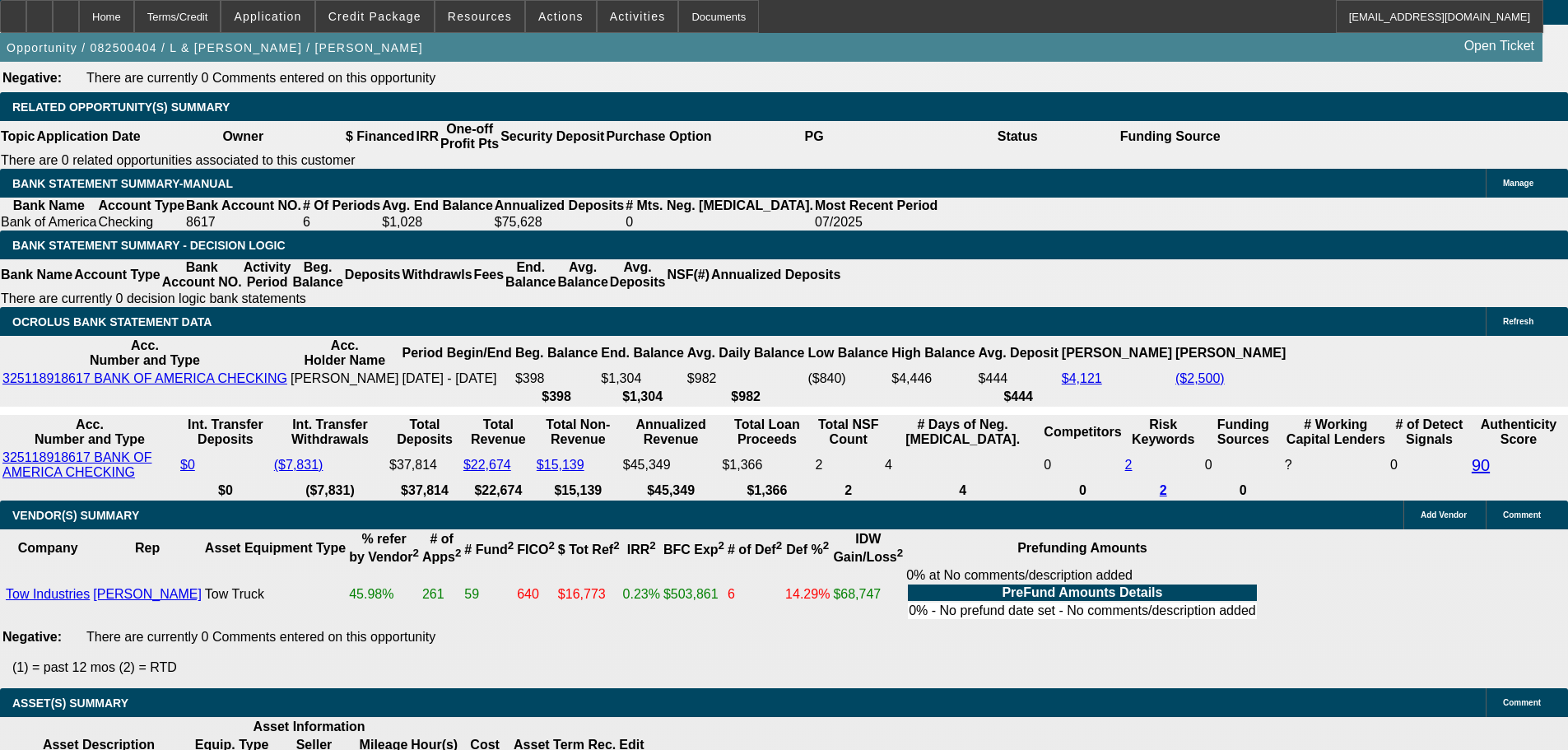
type input "$584.94"
type input "$1,169.88"
type input "24"
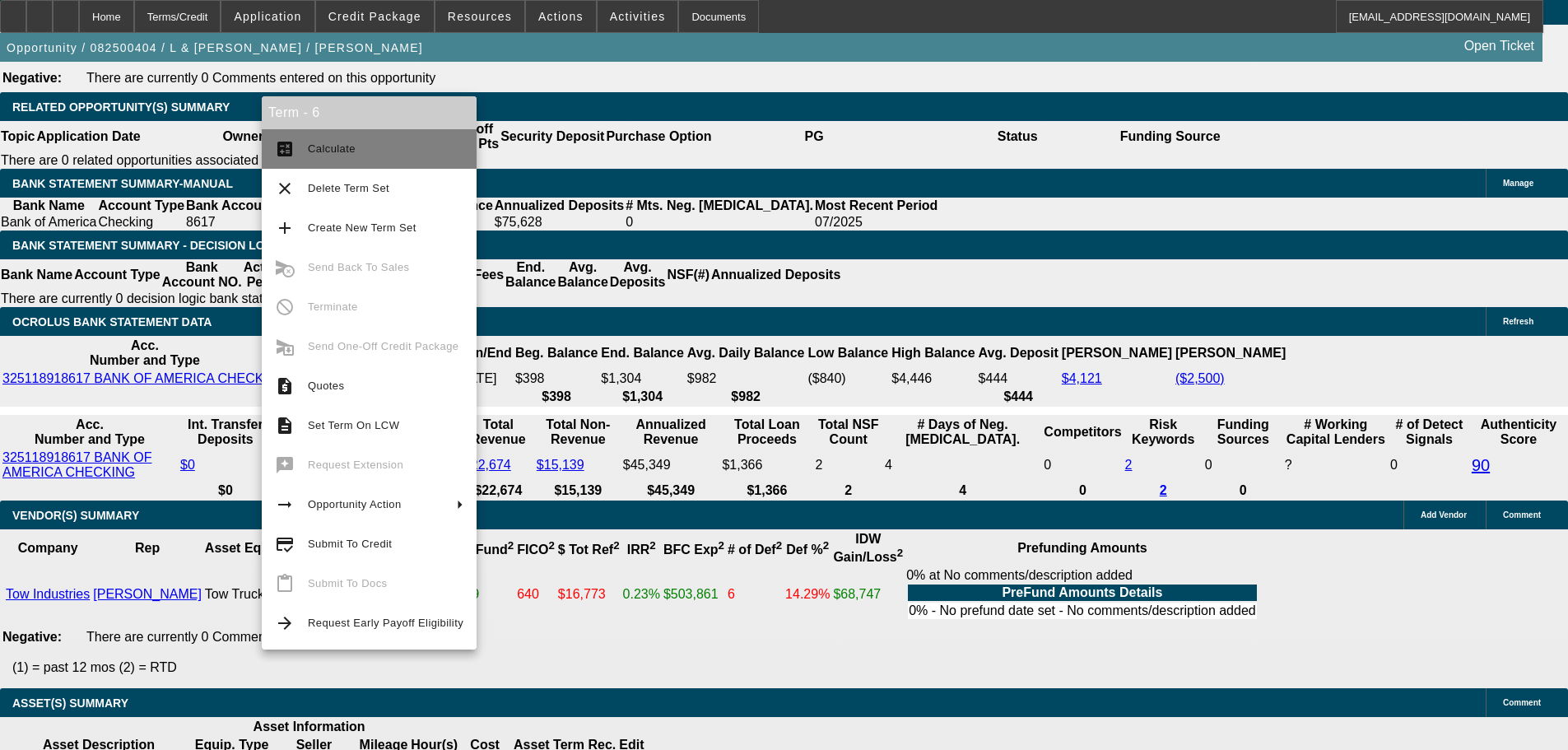
click at [346, 162] on button "calculate Calculate" at bounding box center [369, 148] width 215 height 39
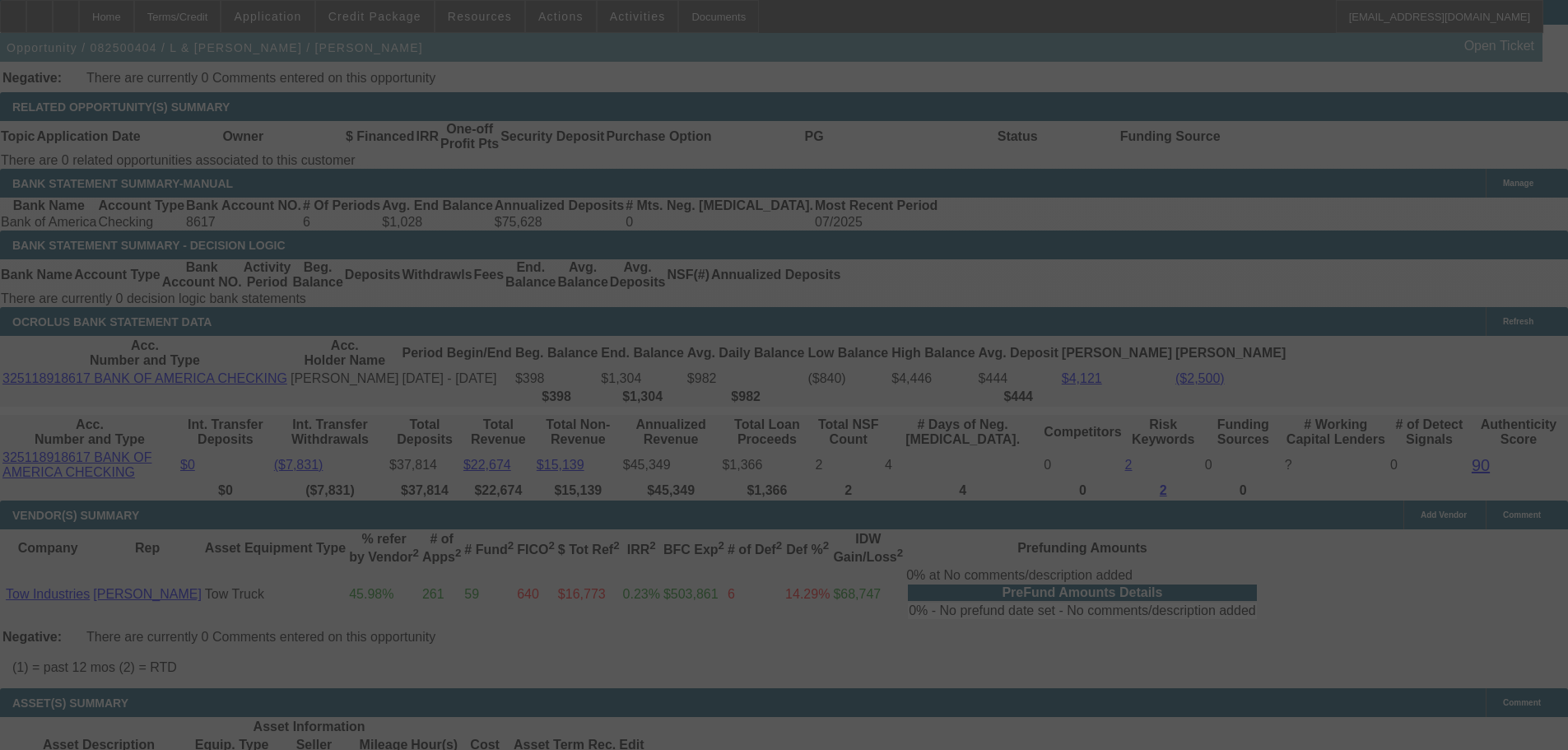
select select "0"
select select "2"
select select "0.1"
select select "4"
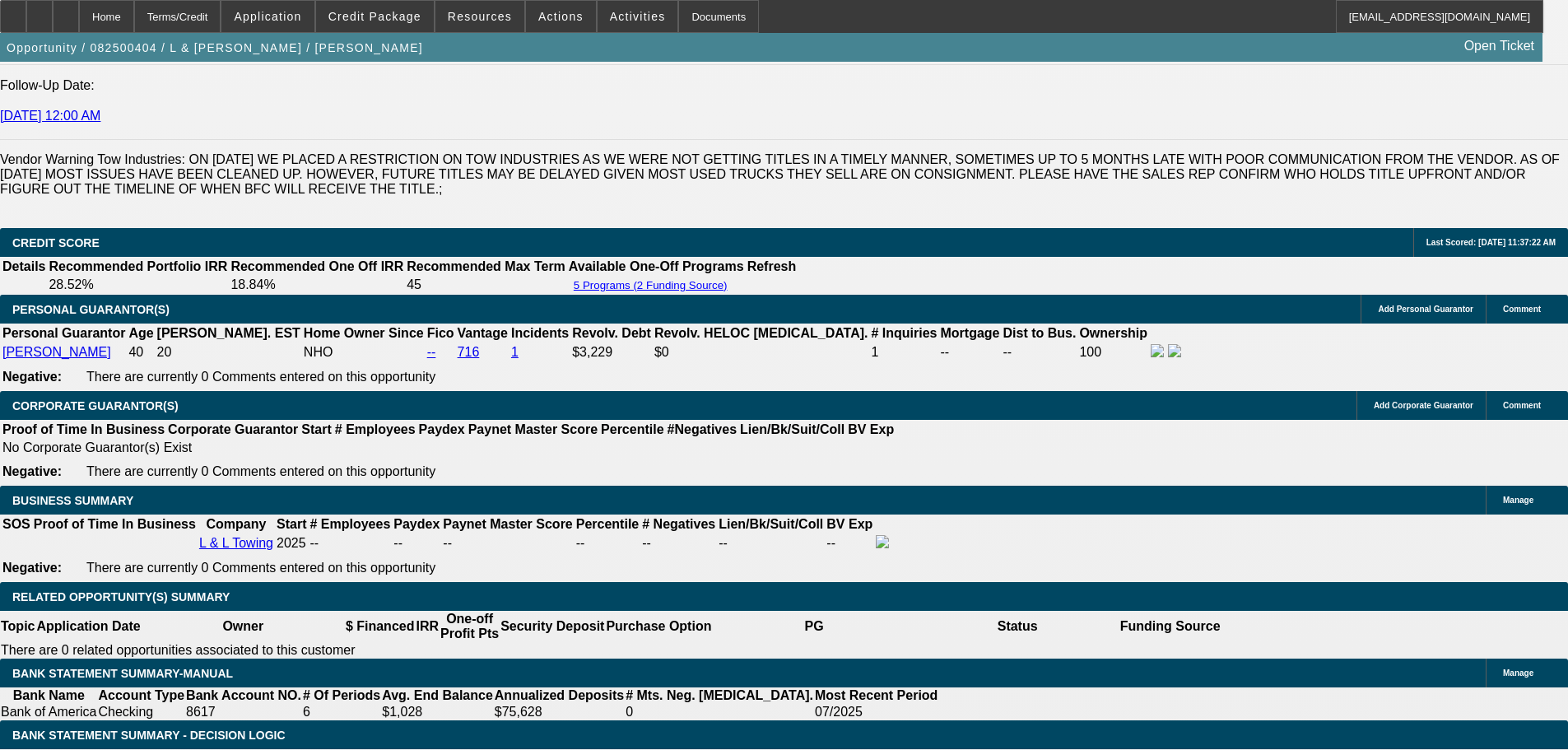
scroll to position [2542, 0]
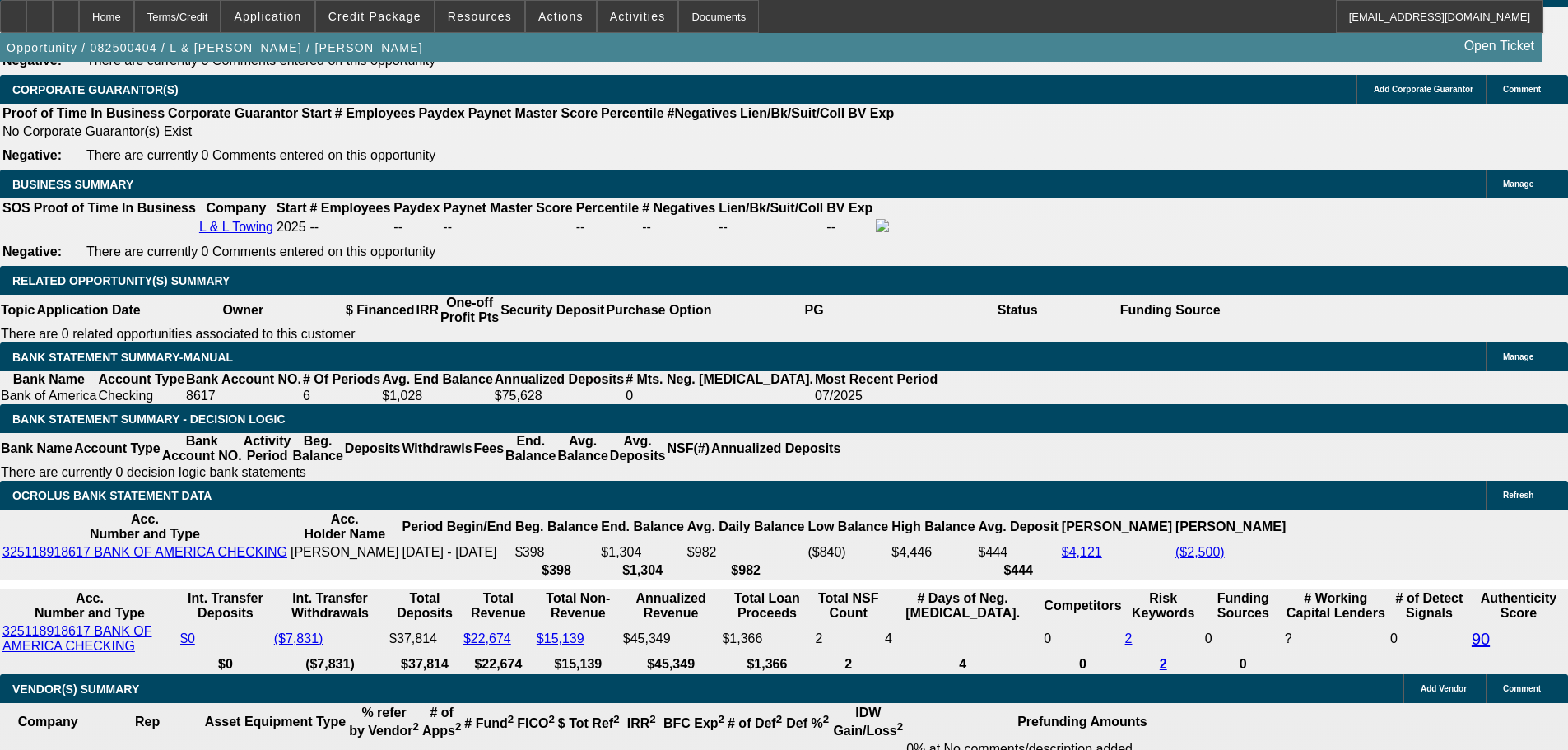
drag, startPoint x: 293, startPoint y: 365, endPoint x: 409, endPoint y: 361, distance: 116.1
type input "$8,750.00"
type input "UNKNOWN"
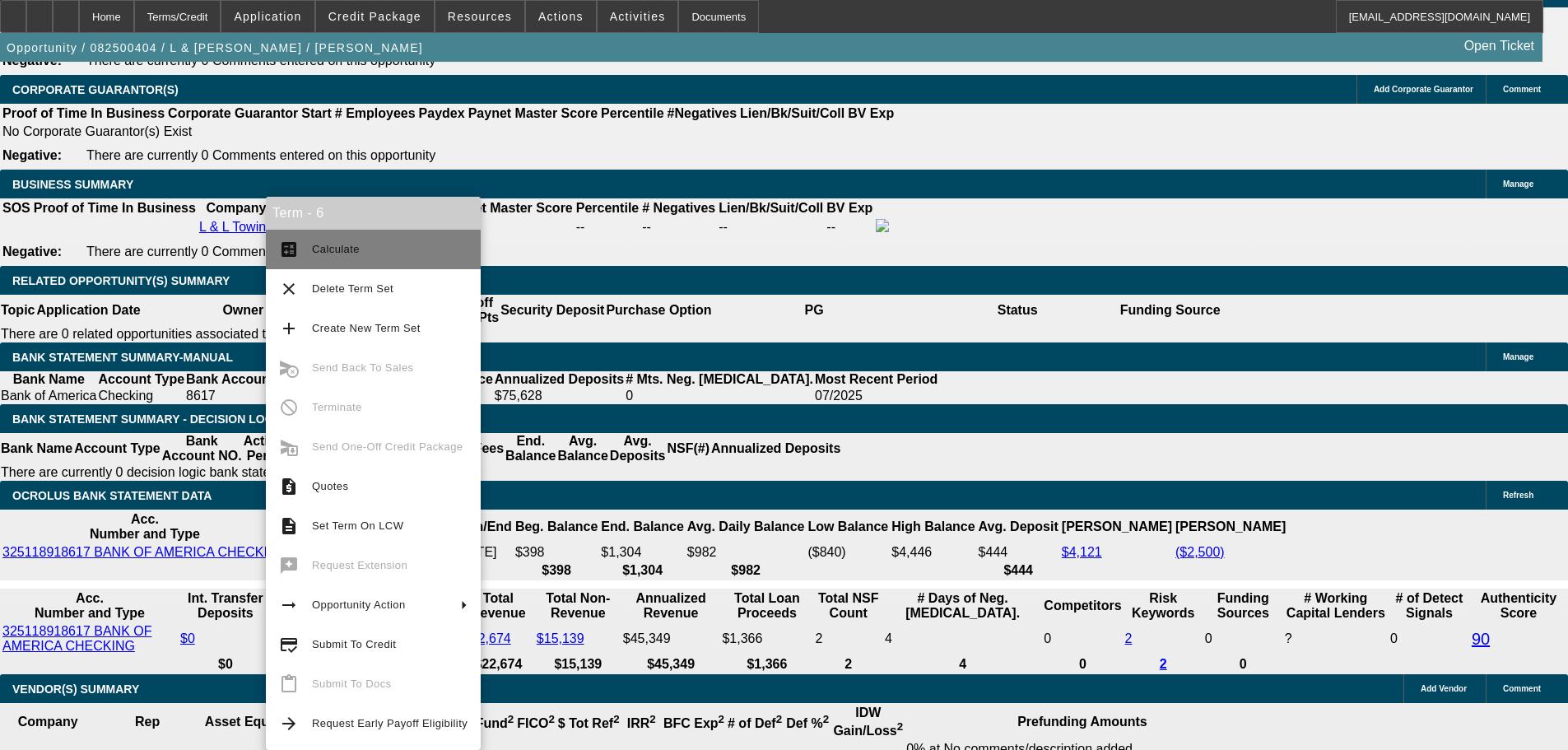
type input "$1,793.82"
type input "$896.91"
click at [310, 248] on button "calculate Calculate" at bounding box center [373, 249] width 215 height 39
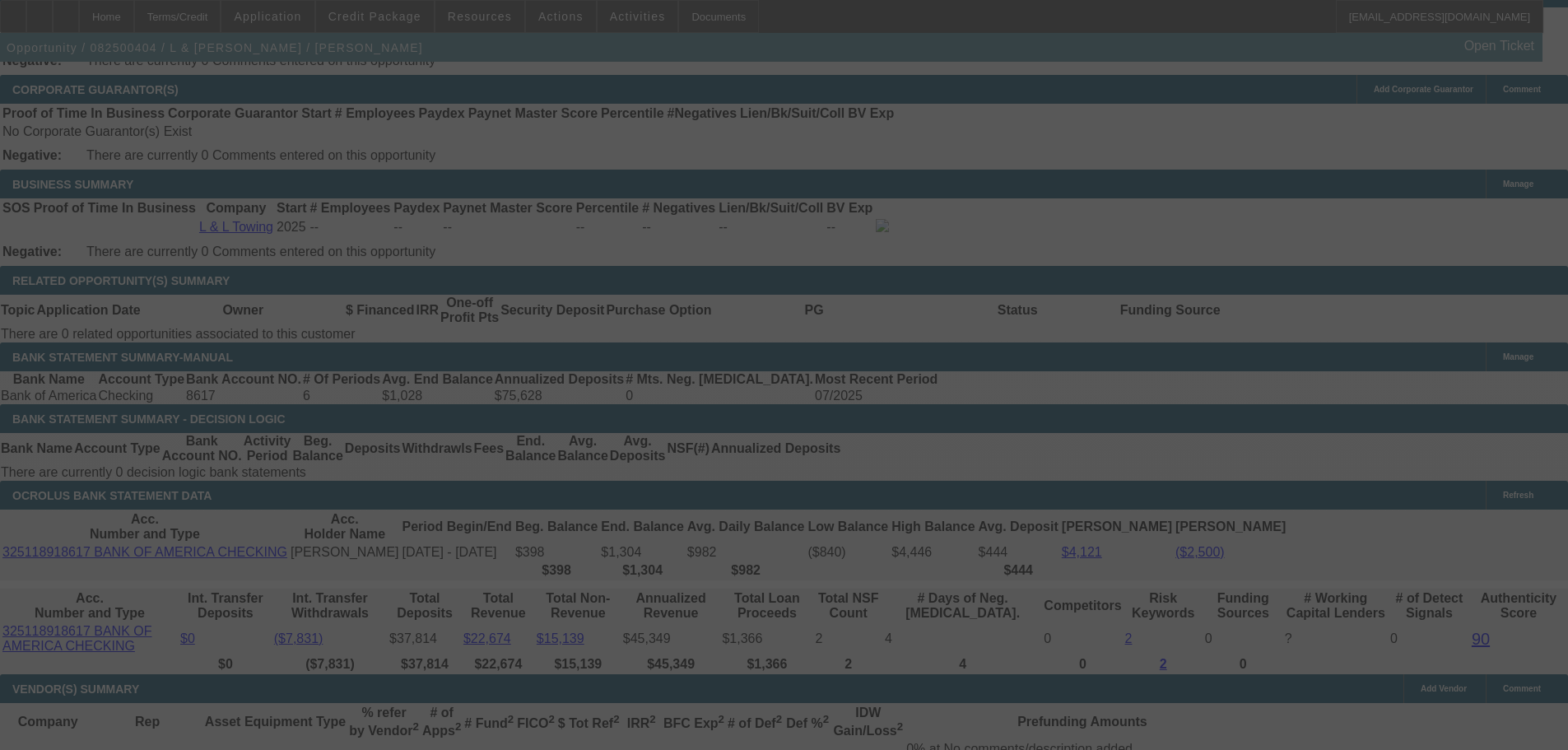
select select "0"
select select "2"
select select "0.1"
select select "4"
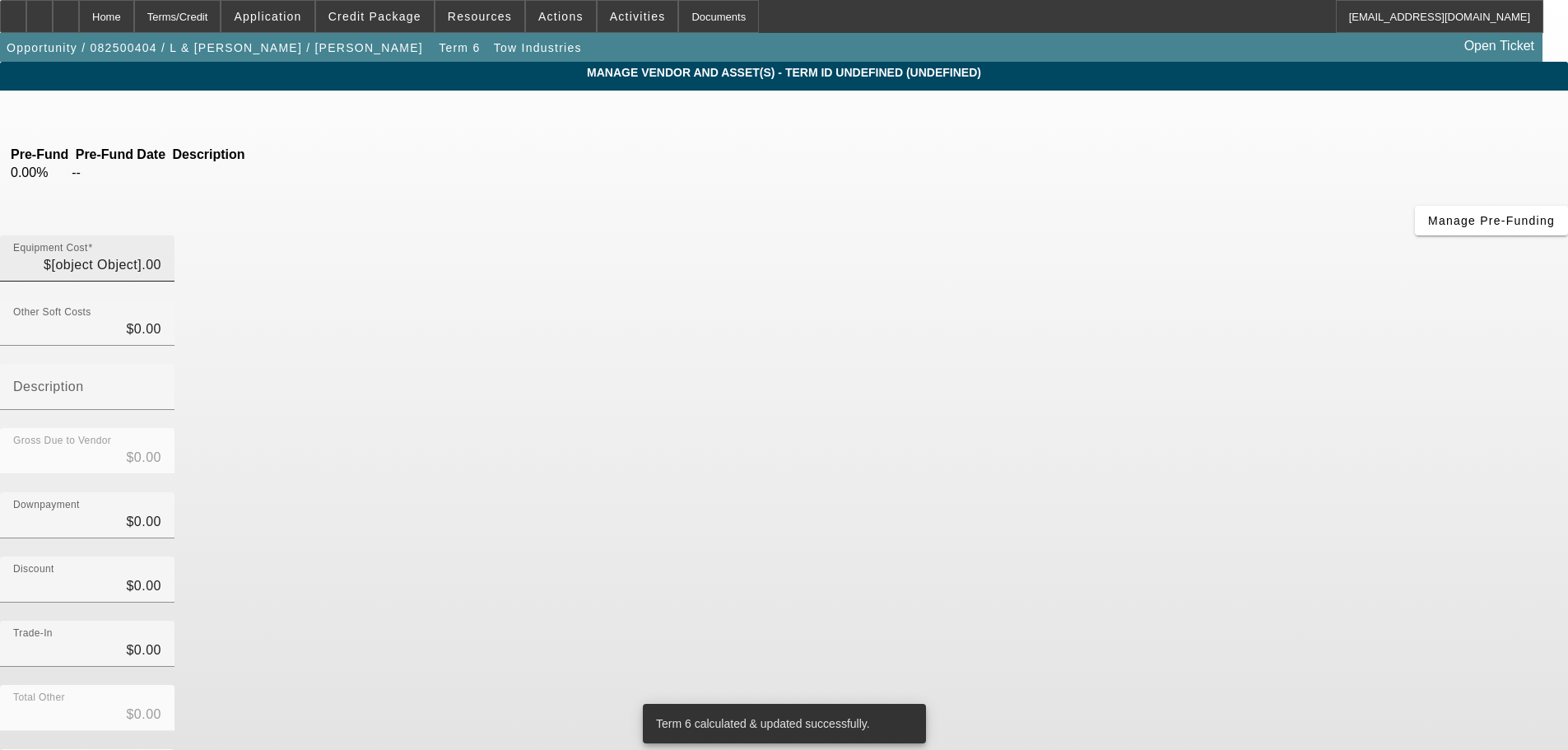
type input "$26,000.00"
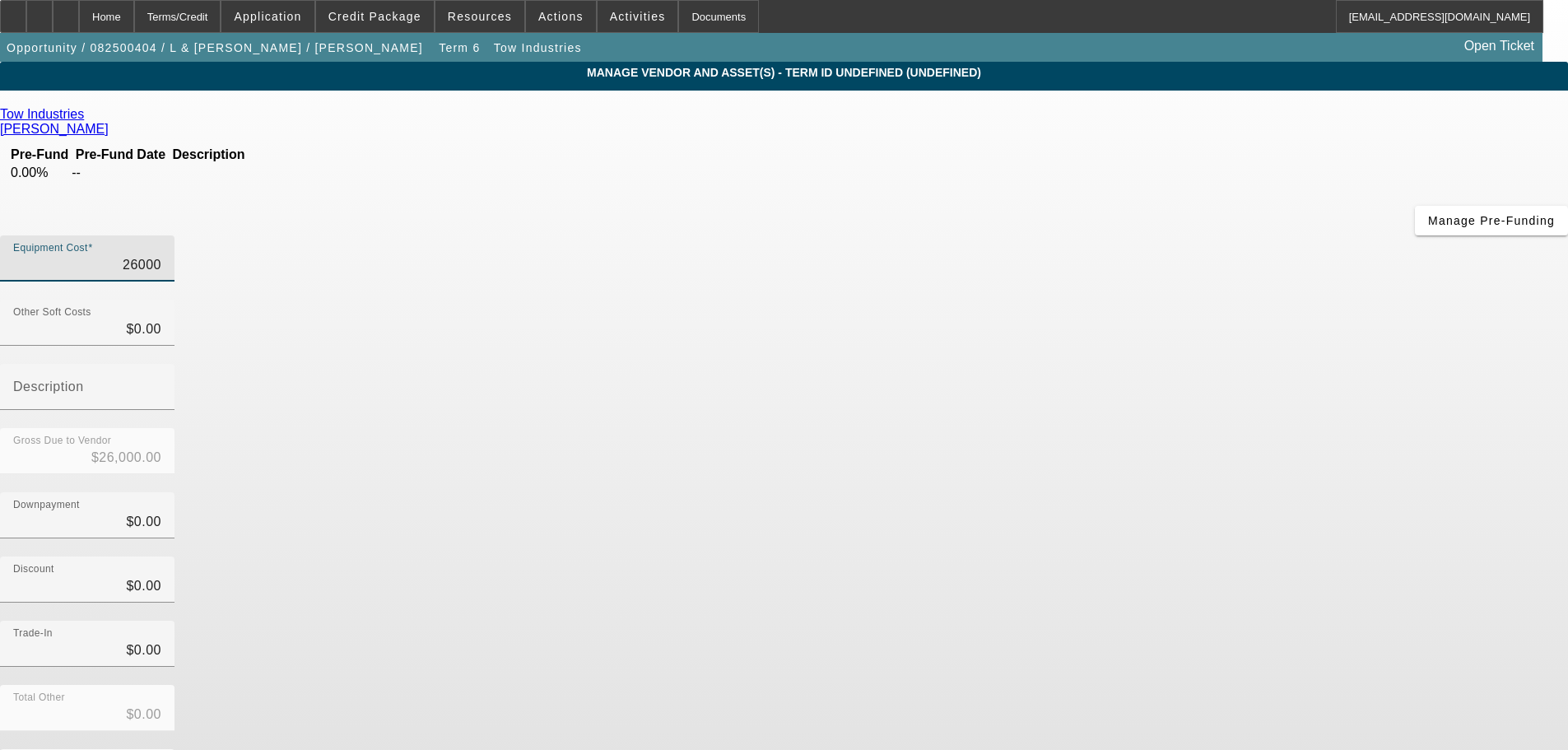
drag, startPoint x: 906, startPoint y: 133, endPoint x: 1131, endPoint y: 141, distance: 225.1
click at [1131, 235] on div "Equipment Cost 26000" at bounding box center [784, 267] width 1568 height 64
type input "4"
type input "$4.00"
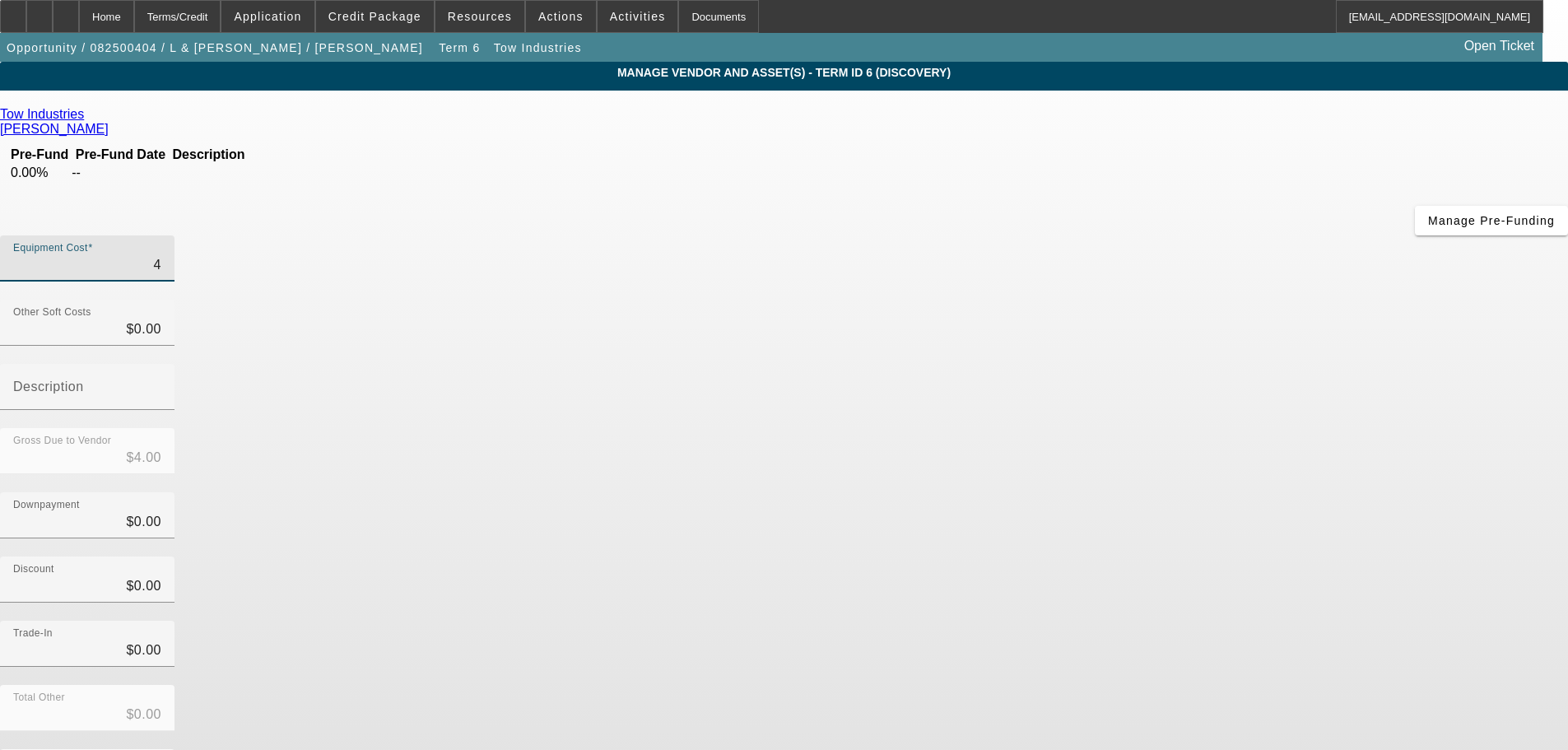
type input "48"
type input "$48.00"
type input "480"
type input "$480.00"
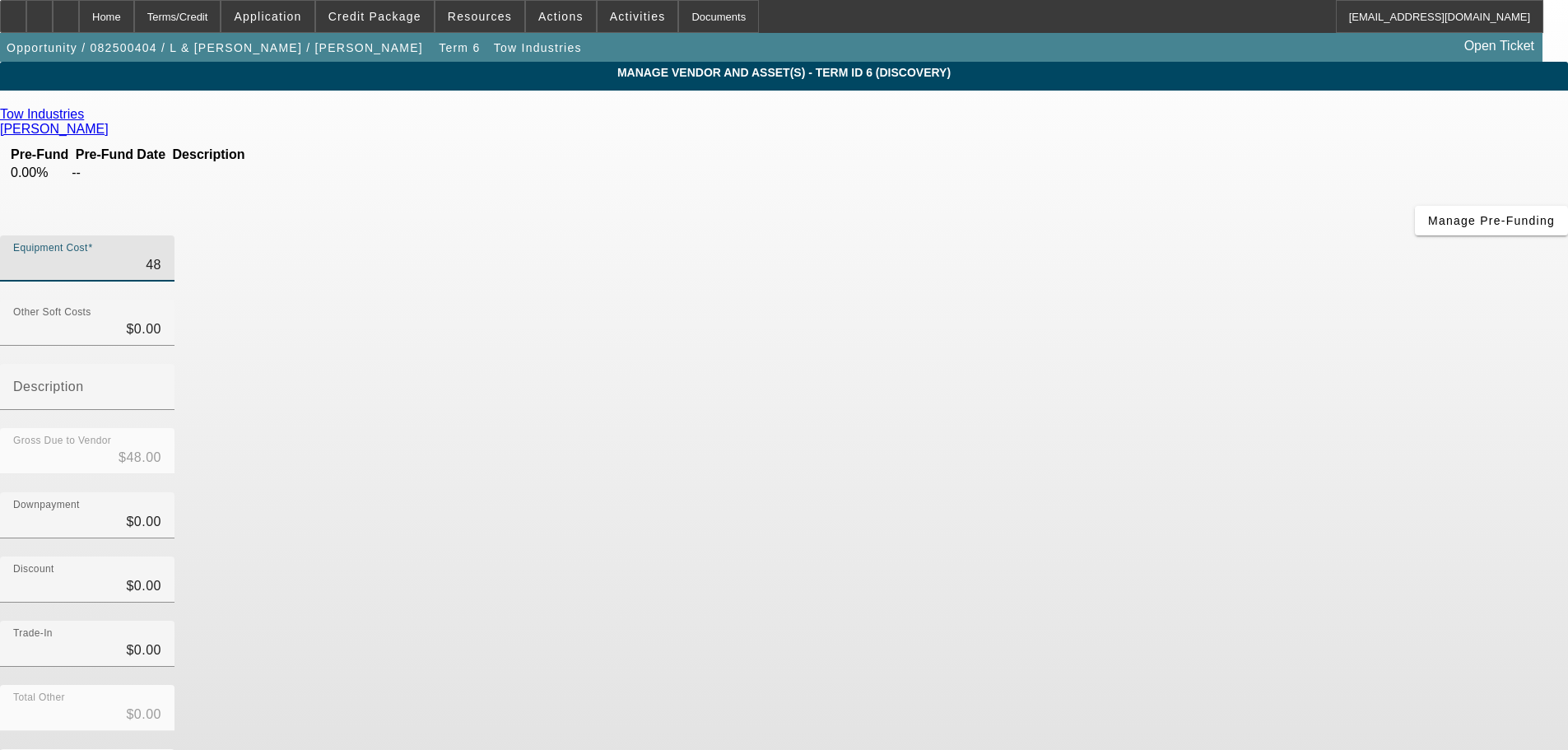
type input "$480.00"
type input "4800"
type input "$4,800.00"
type input "48000"
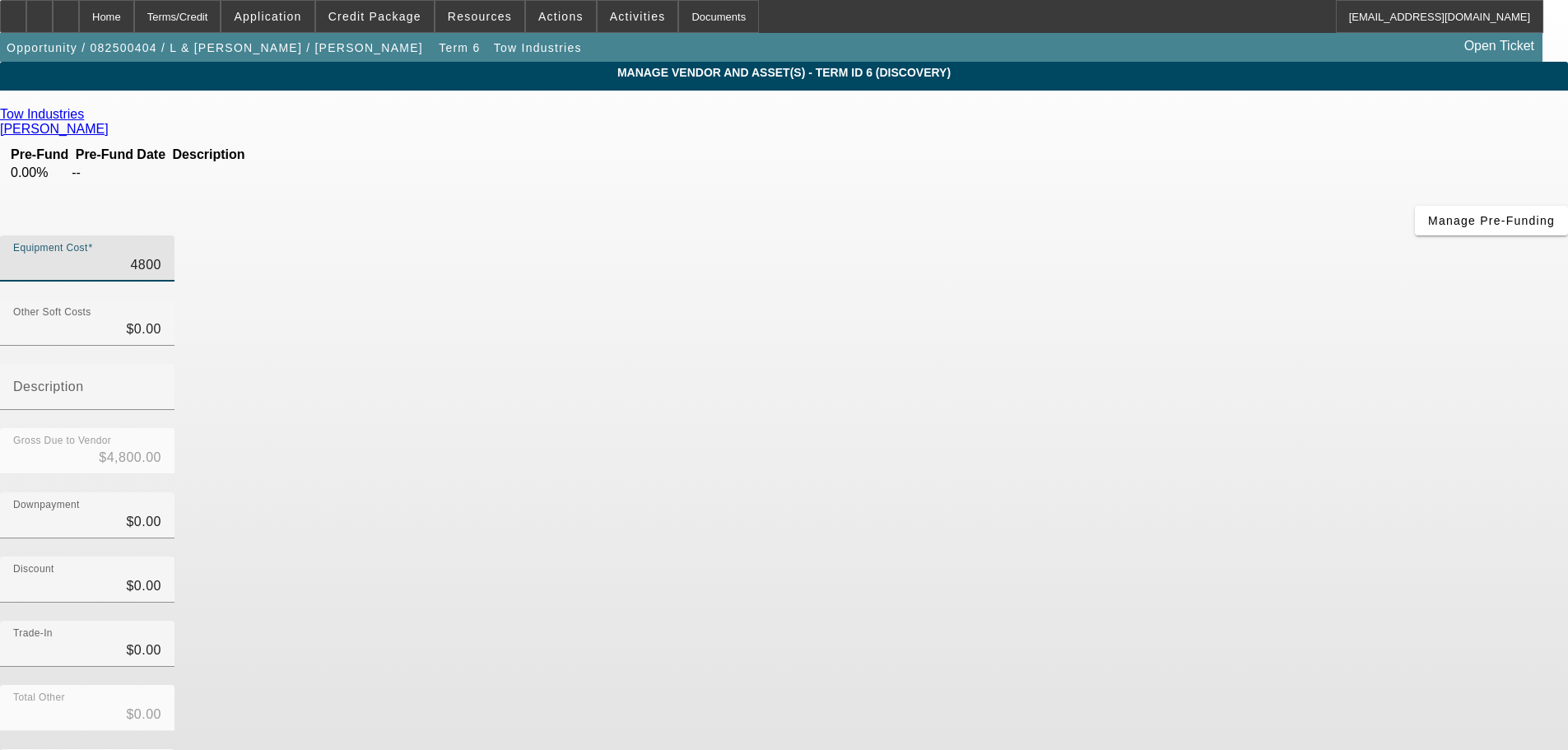
type input "$48,000.00"
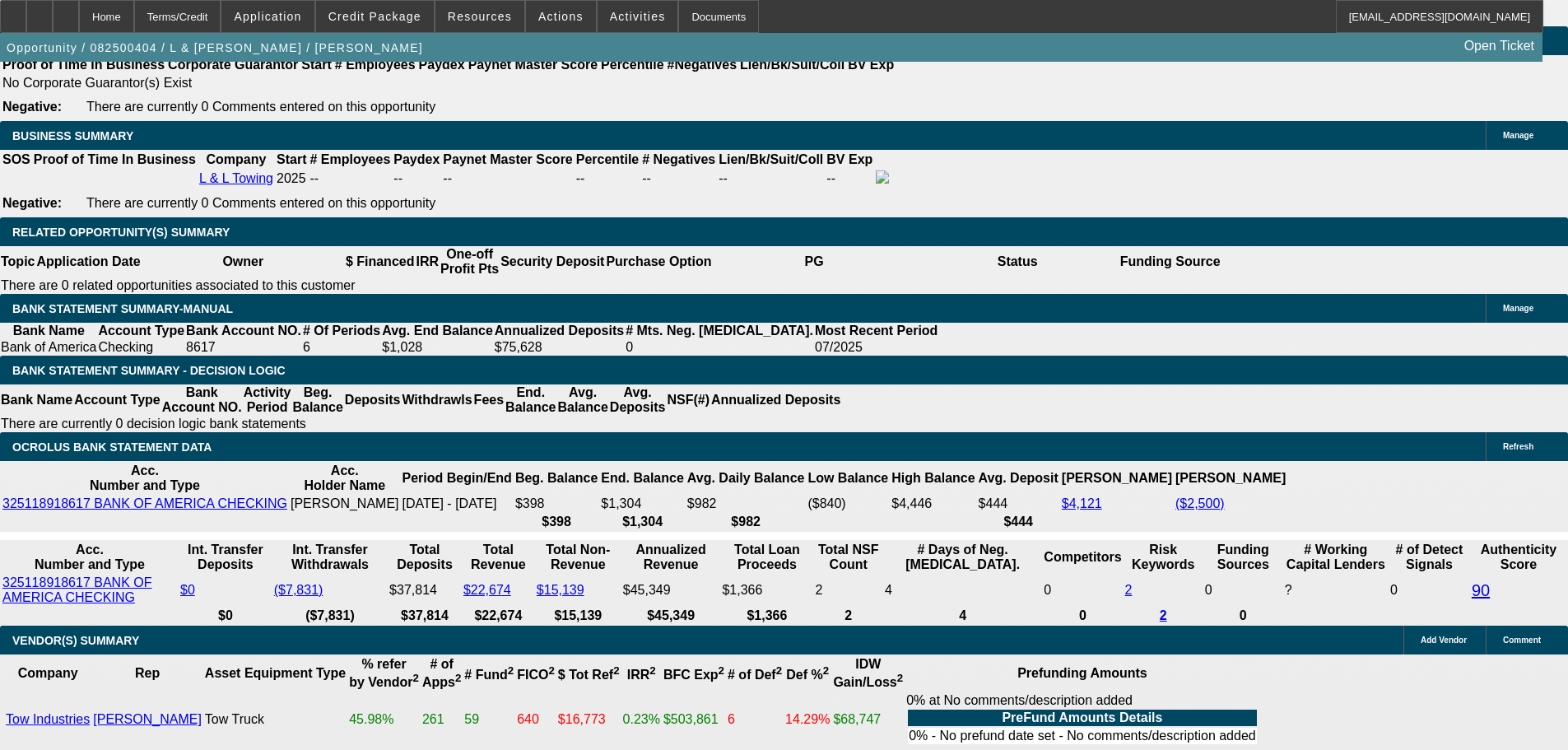
select select "0"
select select "2"
select select "0.1"
select select "4"
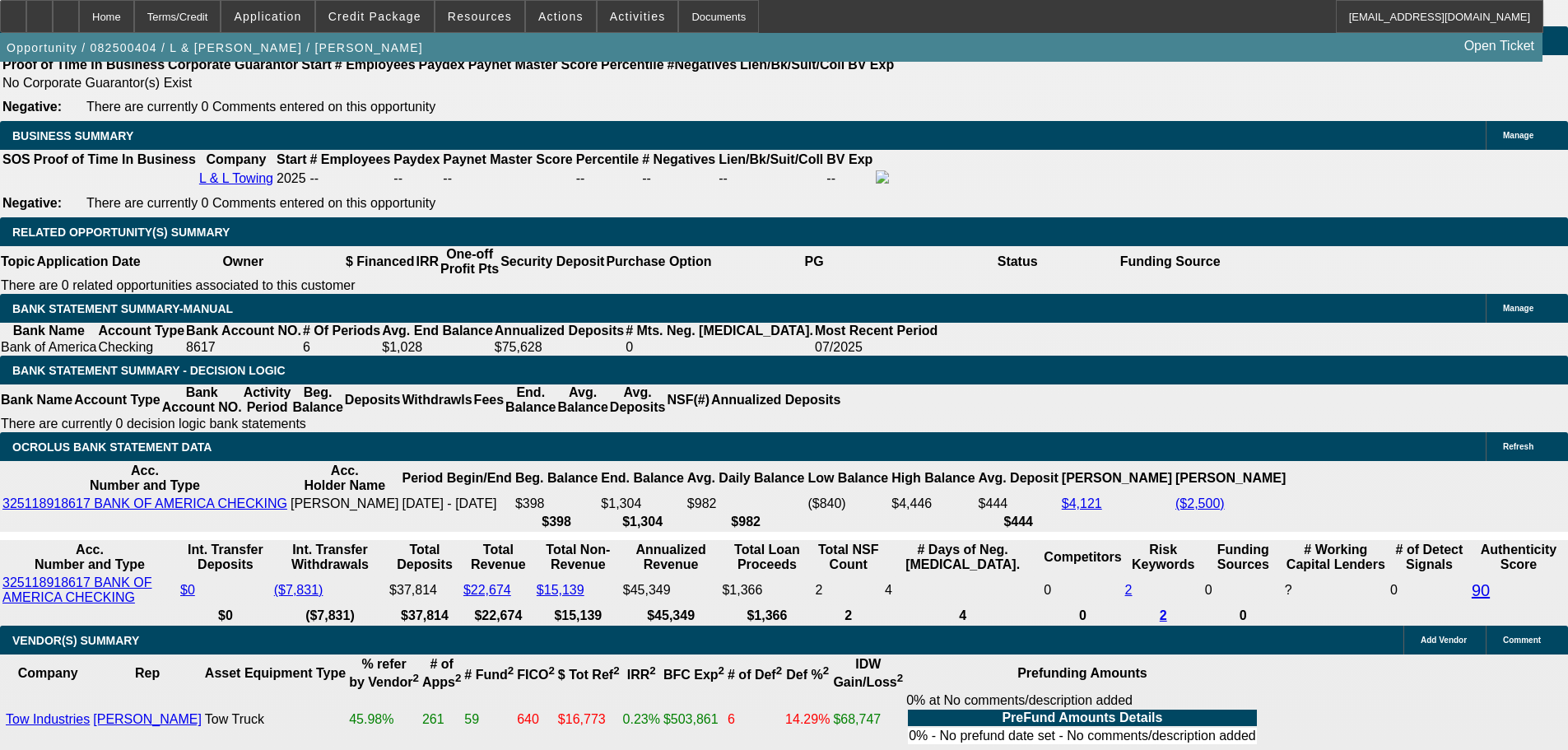
select select "0"
select select "2"
select select "0.1"
select select "4"
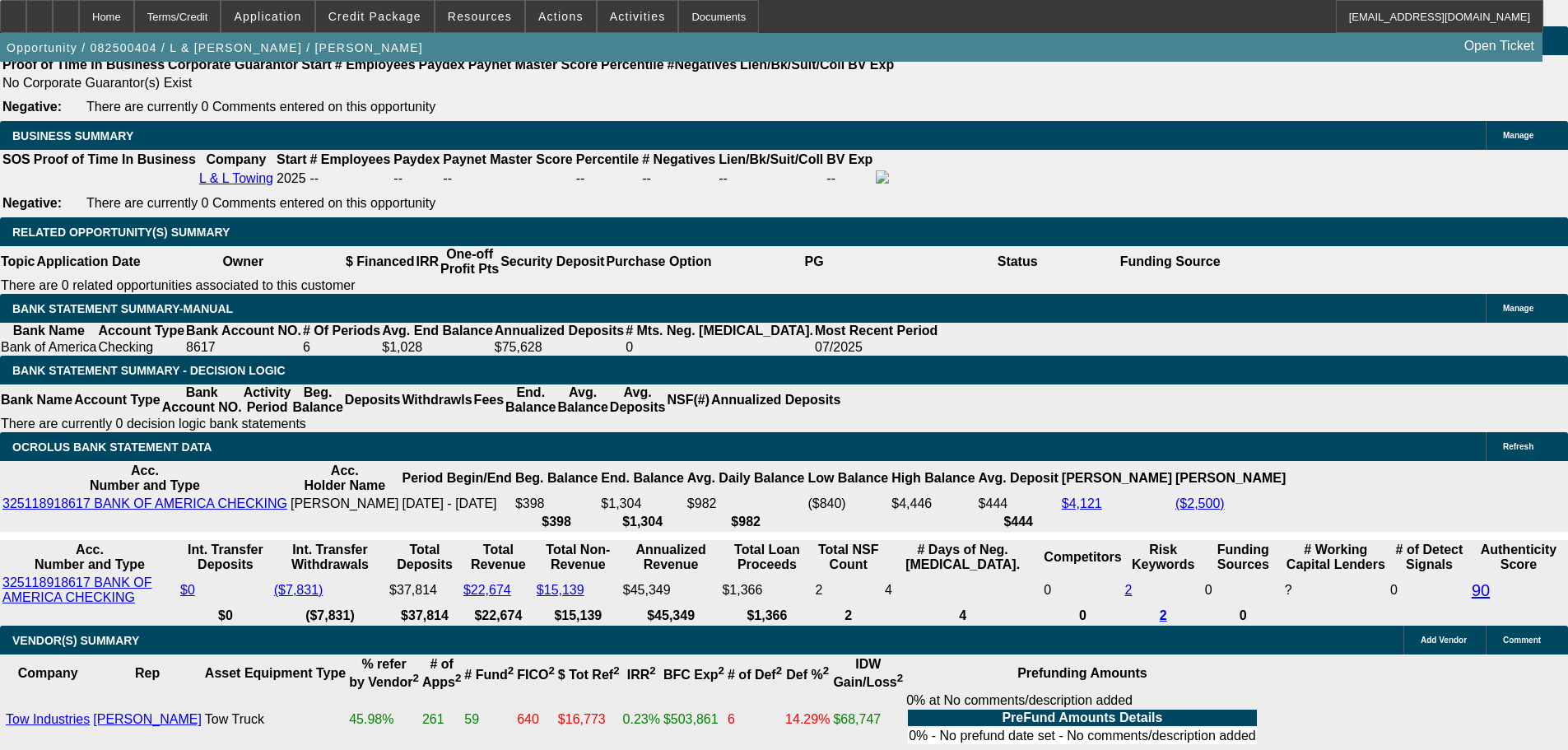
select select "0"
select select "2"
select select "0.1"
select select "4"
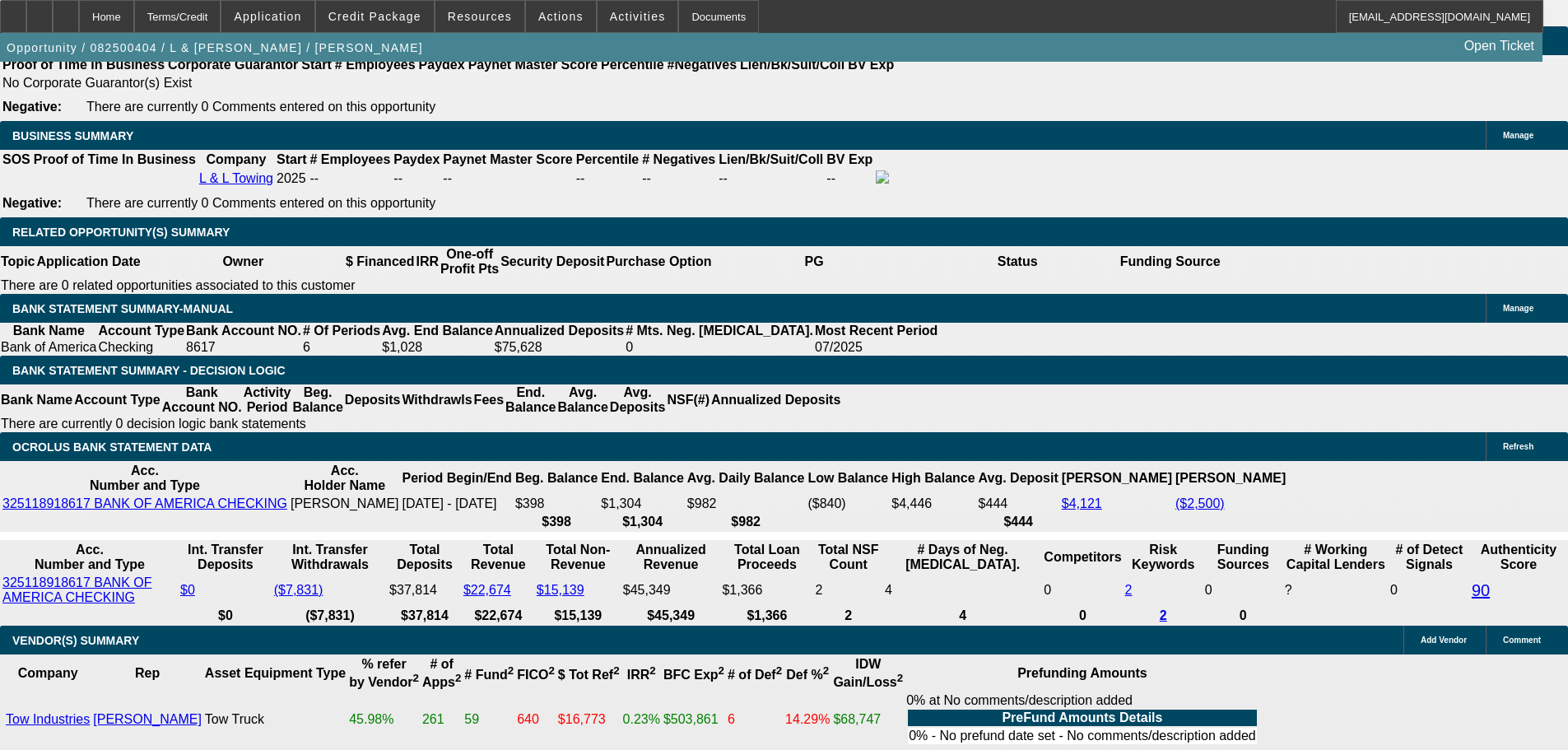
select select "0"
select select "2"
select select "0.1"
select select "4"
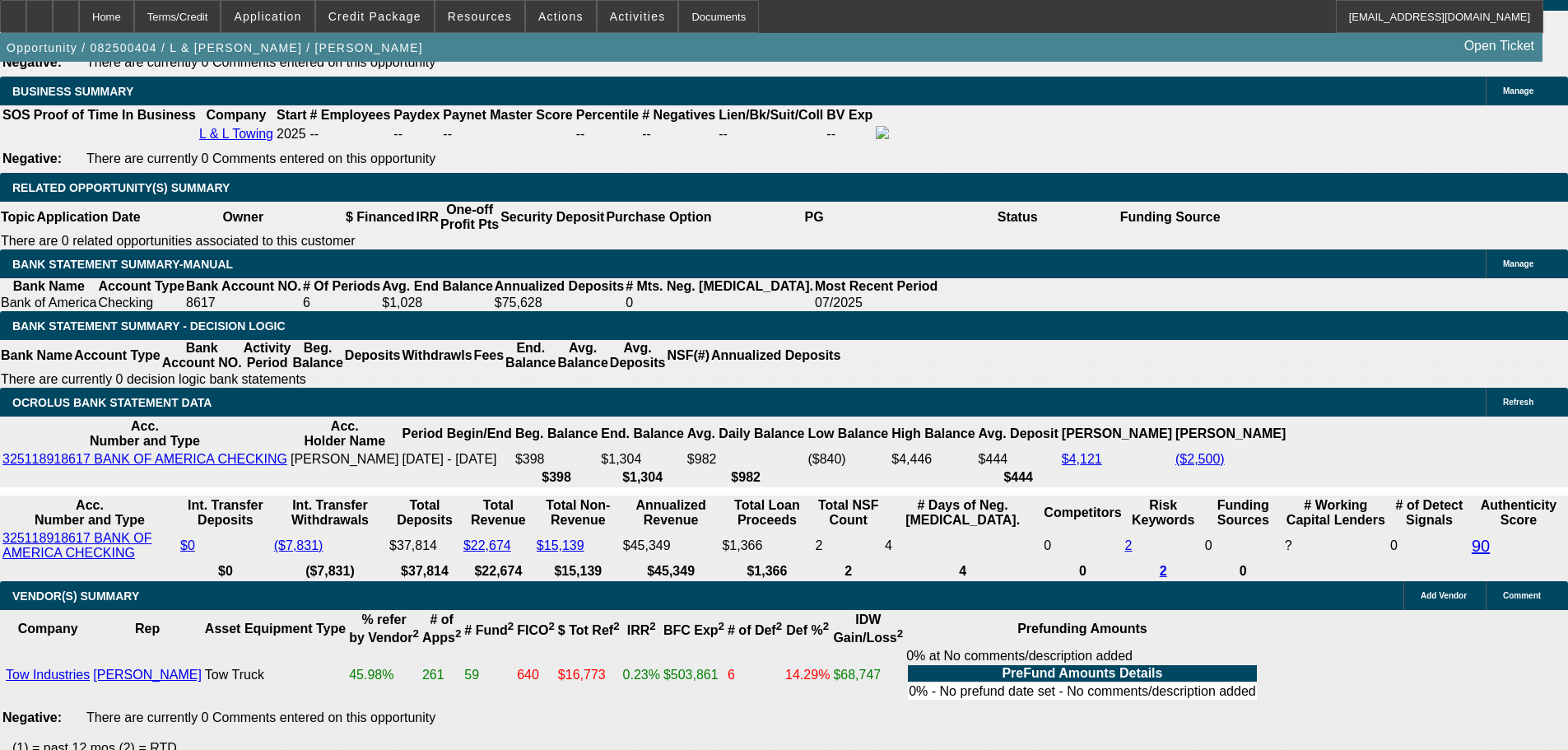
scroll to position [2602, 0]
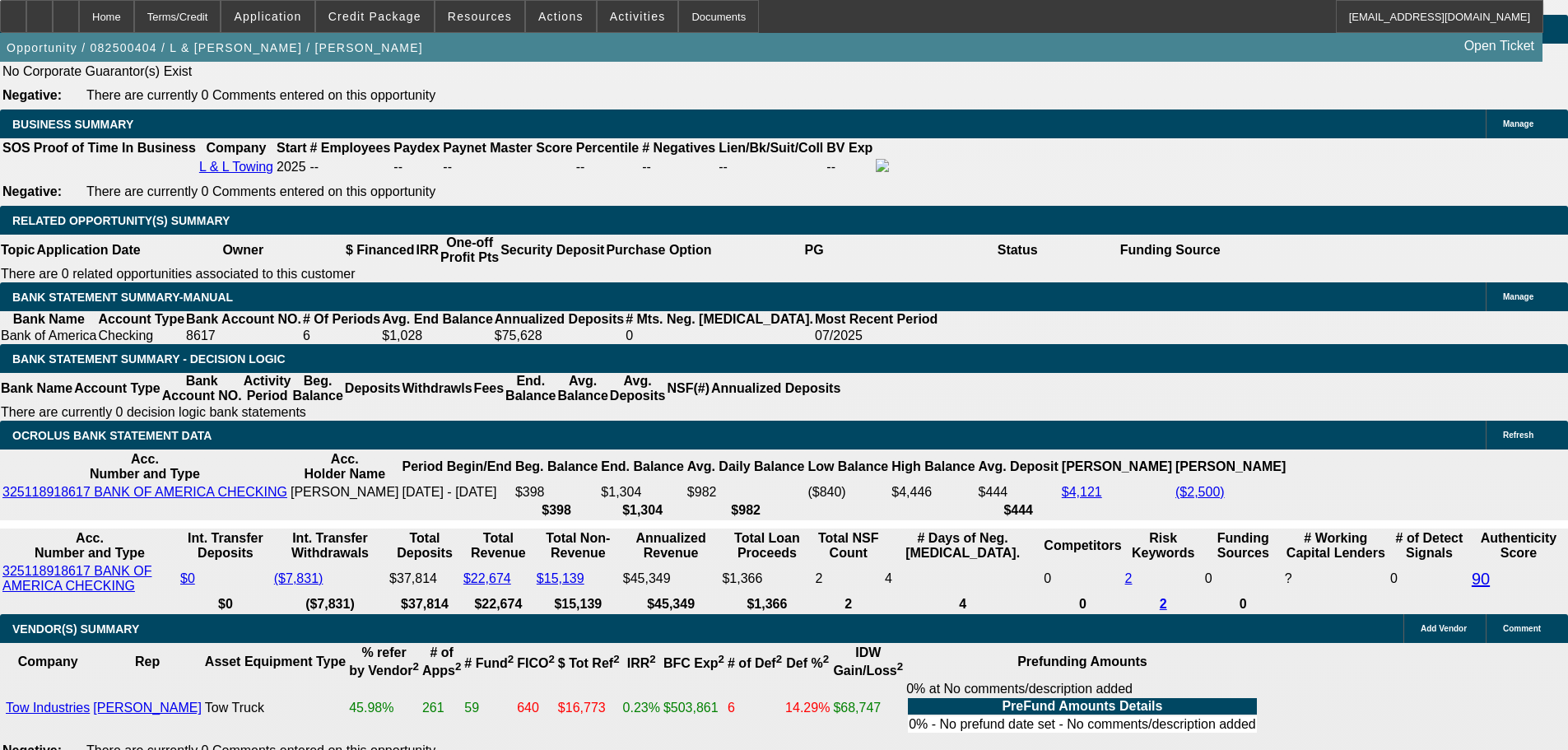
drag, startPoint x: 311, startPoint y: 614, endPoint x: 378, endPoint y: 614, distance: 67.0
drag, startPoint x: 299, startPoint y: 307, endPoint x: 430, endPoint y: 308, distance: 131.0
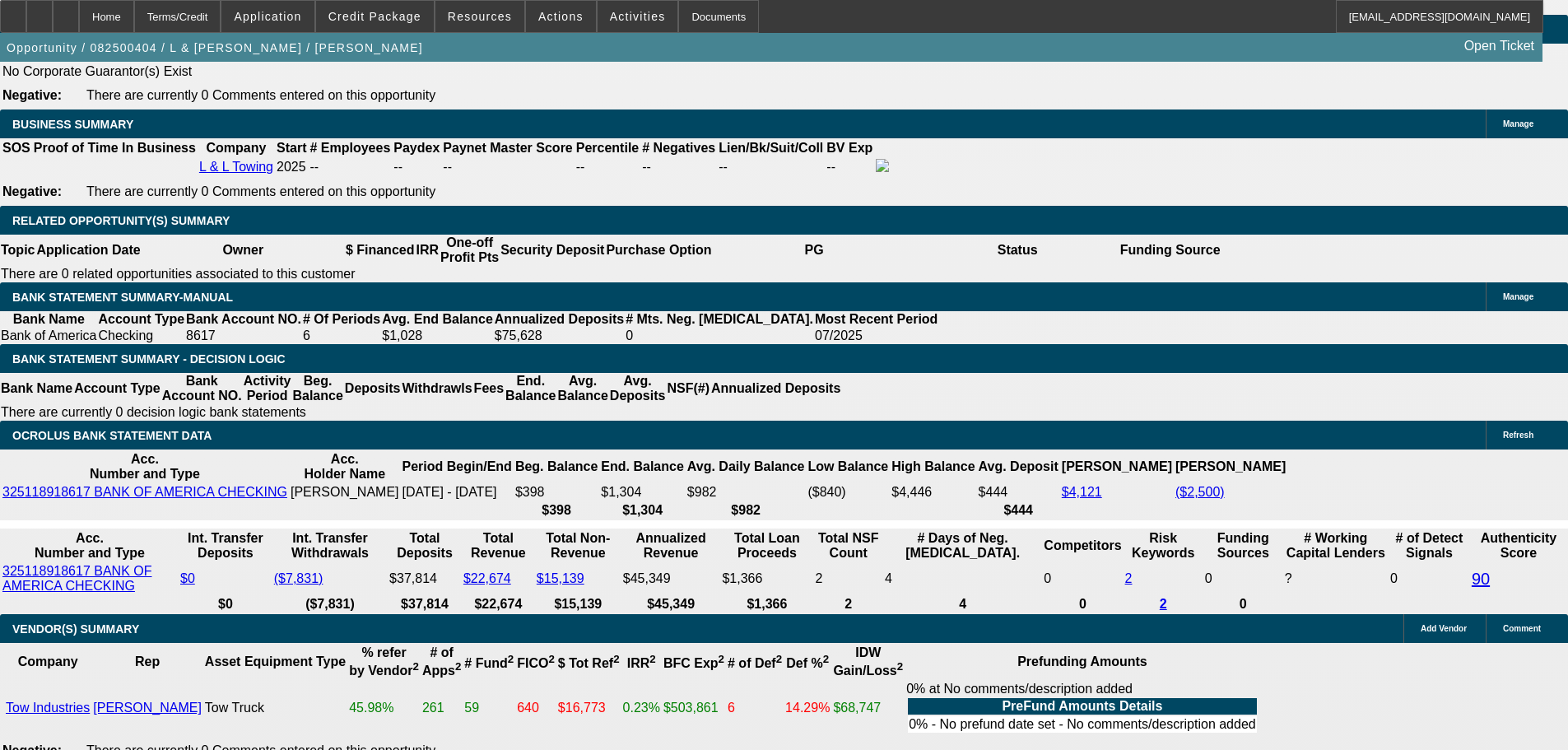
type input "$20,000.00"
type input "UNKNOWN"
type input "$2,911.70"
type input "$1,455.85"
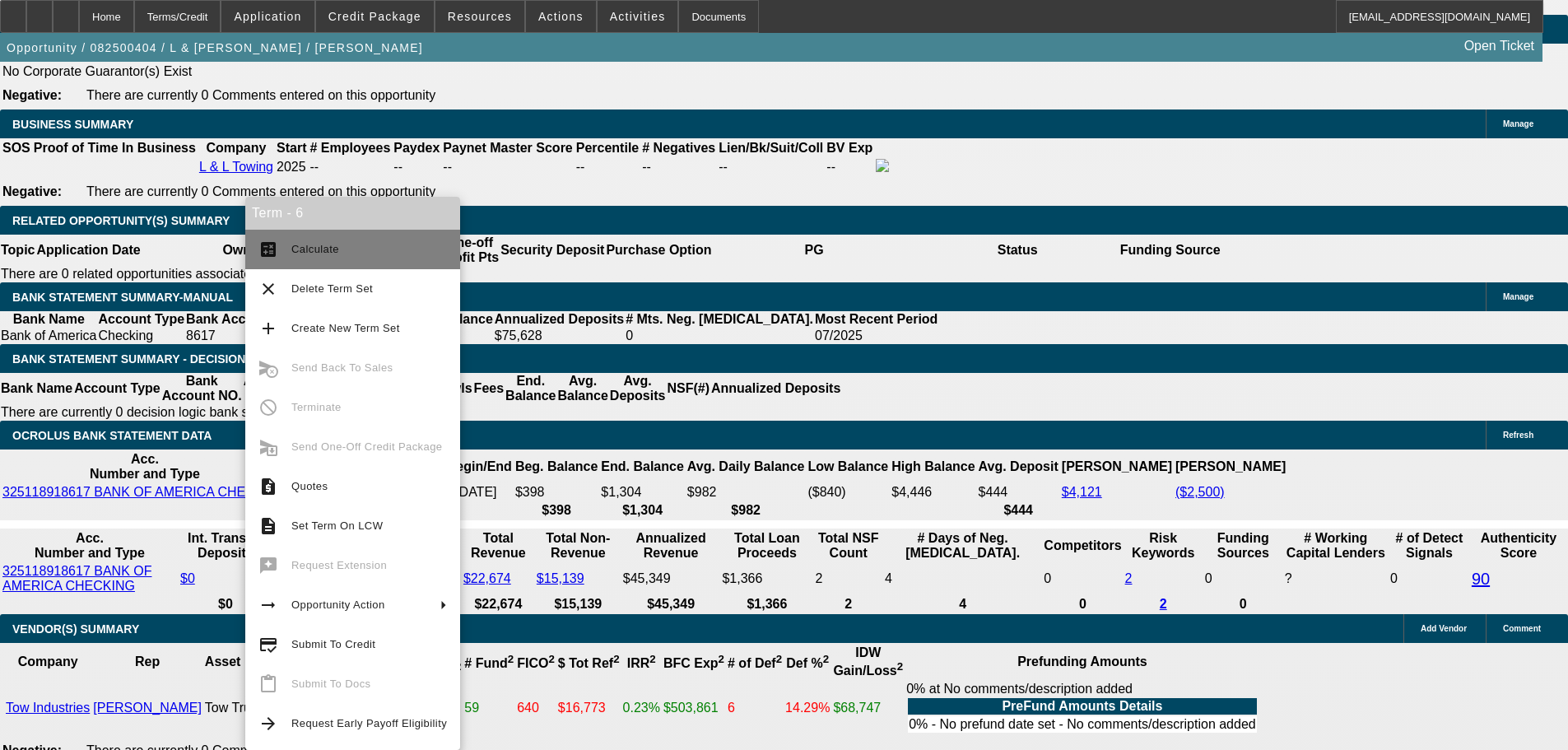
click at [312, 245] on span "Calculate" at bounding box center [315, 249] width 48 height 12
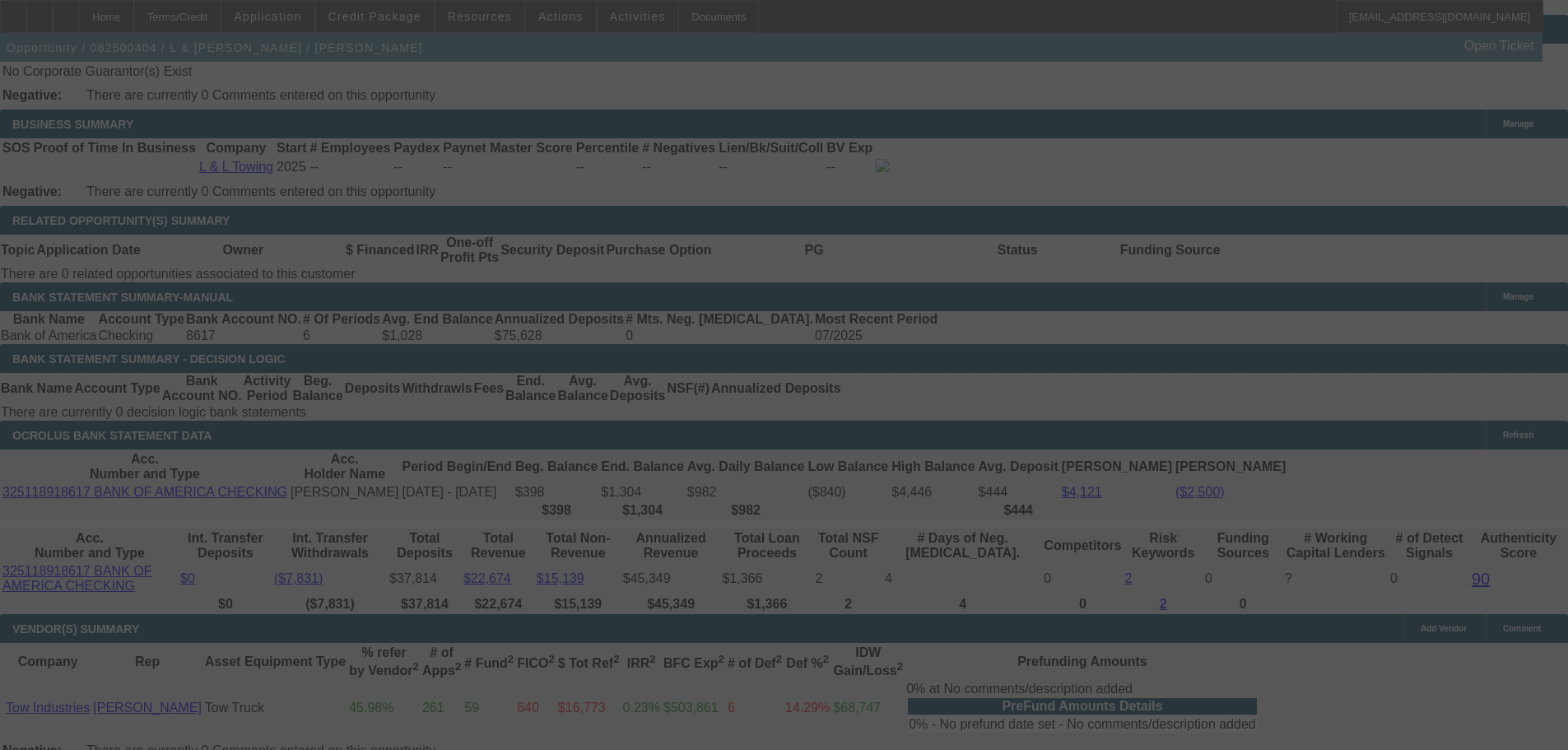
select select "0"
select select "2"
select select "0.1"
select select "4"
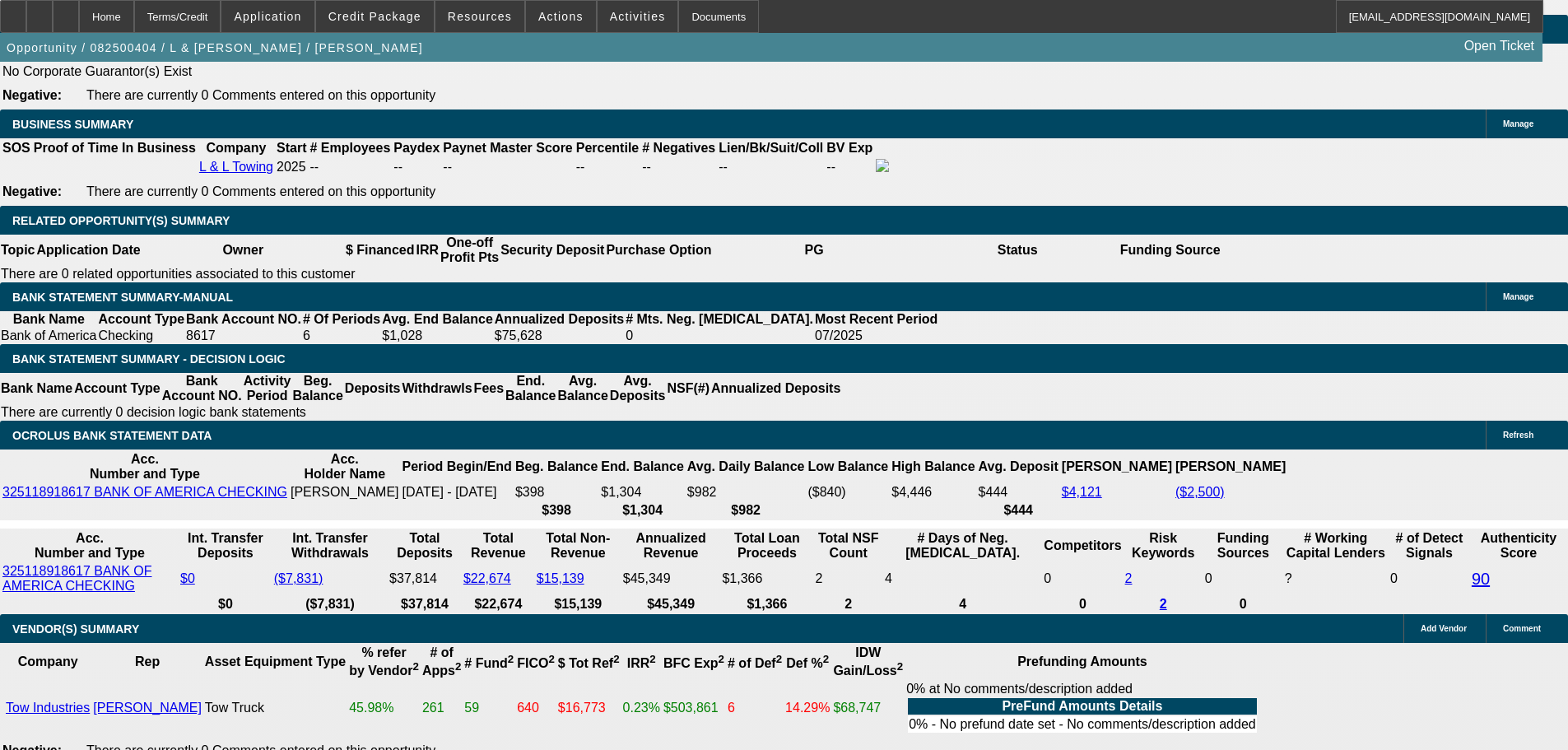
drag, startPoint x: 773, startPoint y: 612, endPoint x: 813, endPoint y: 611, distance: 40.0
type input "$20,500.00"
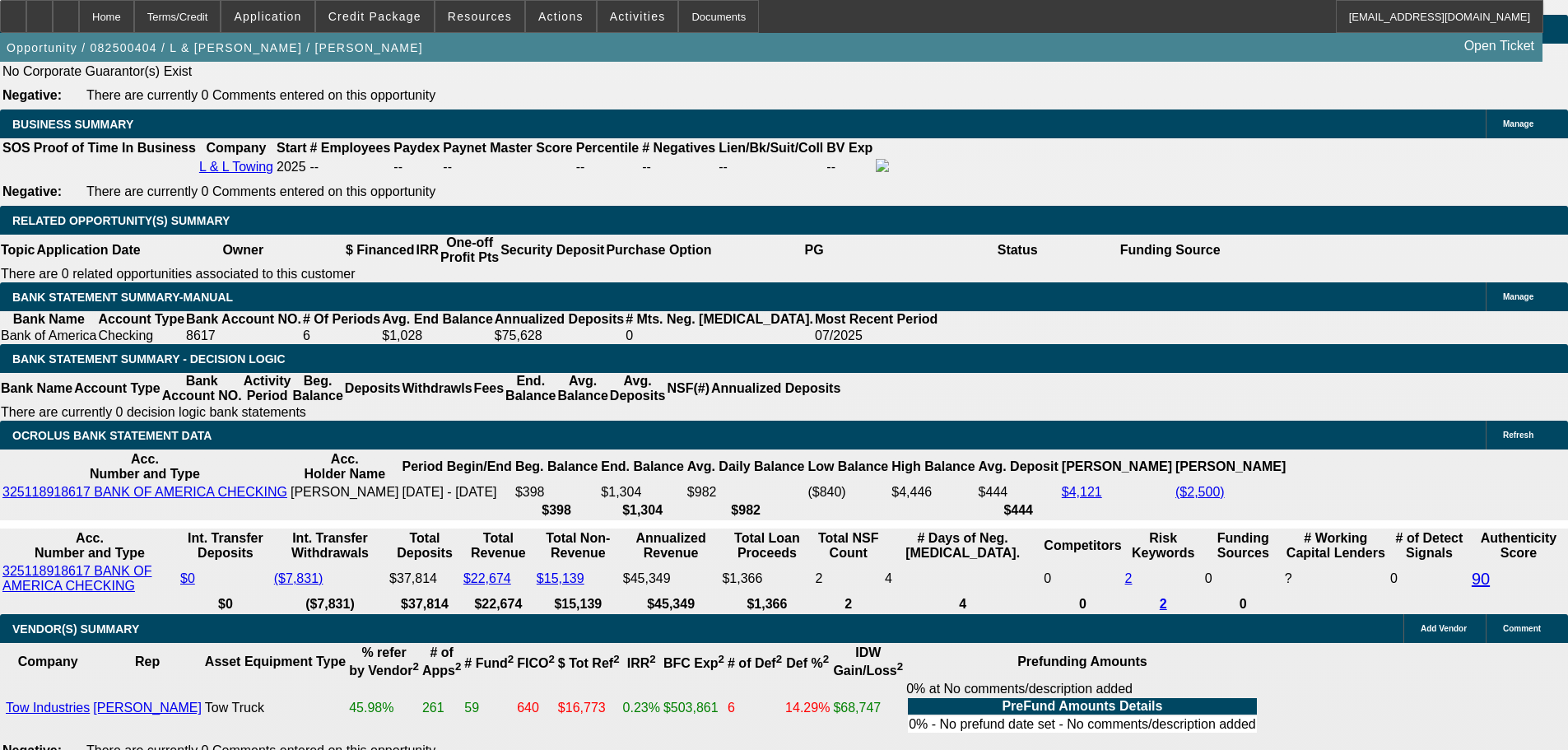
type input "UNKNOWN"
type input "$1,429.86"
type input "$2,859.72"
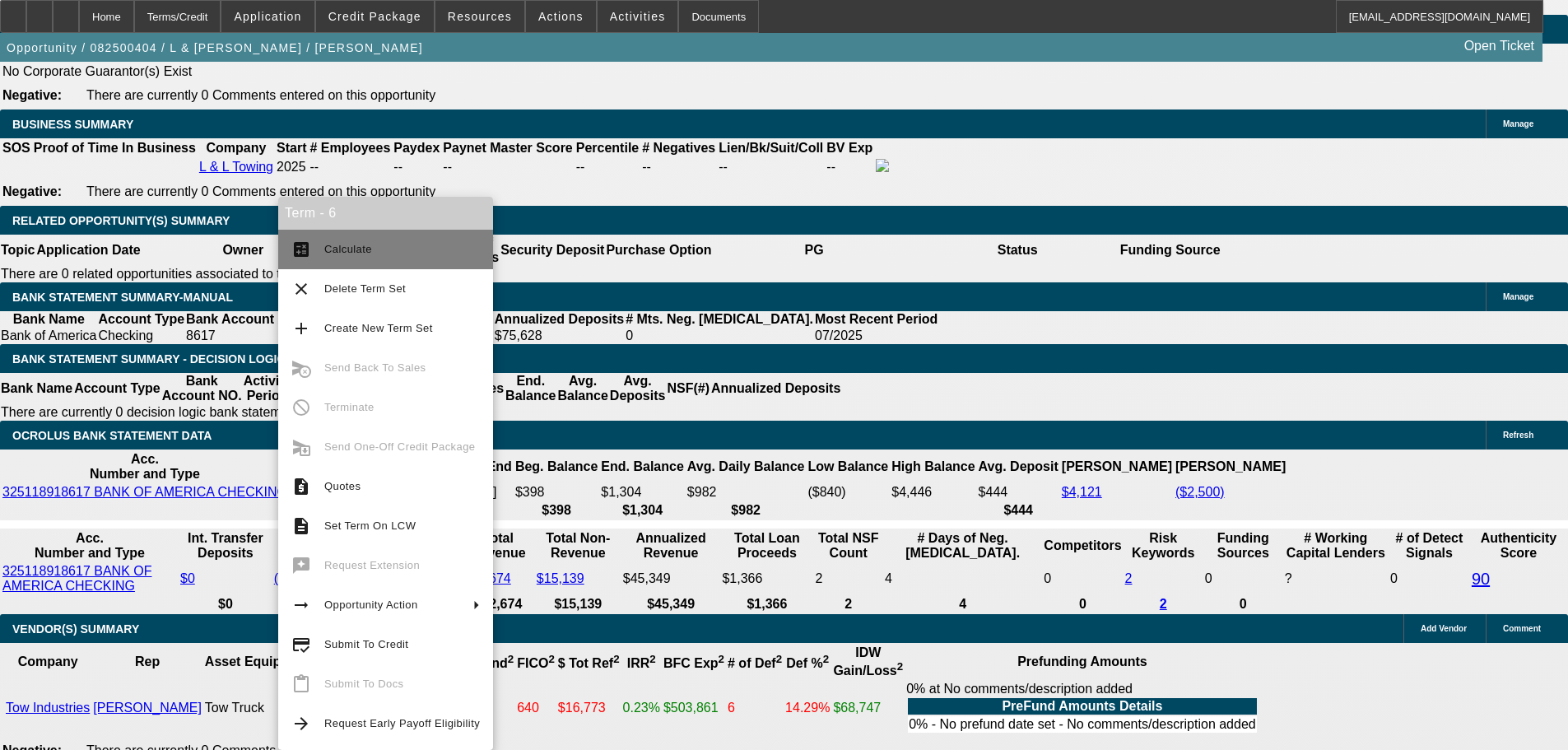
click at [346, 244] on span "Calculate" at bounding box center [347, 249] width 48 height 12
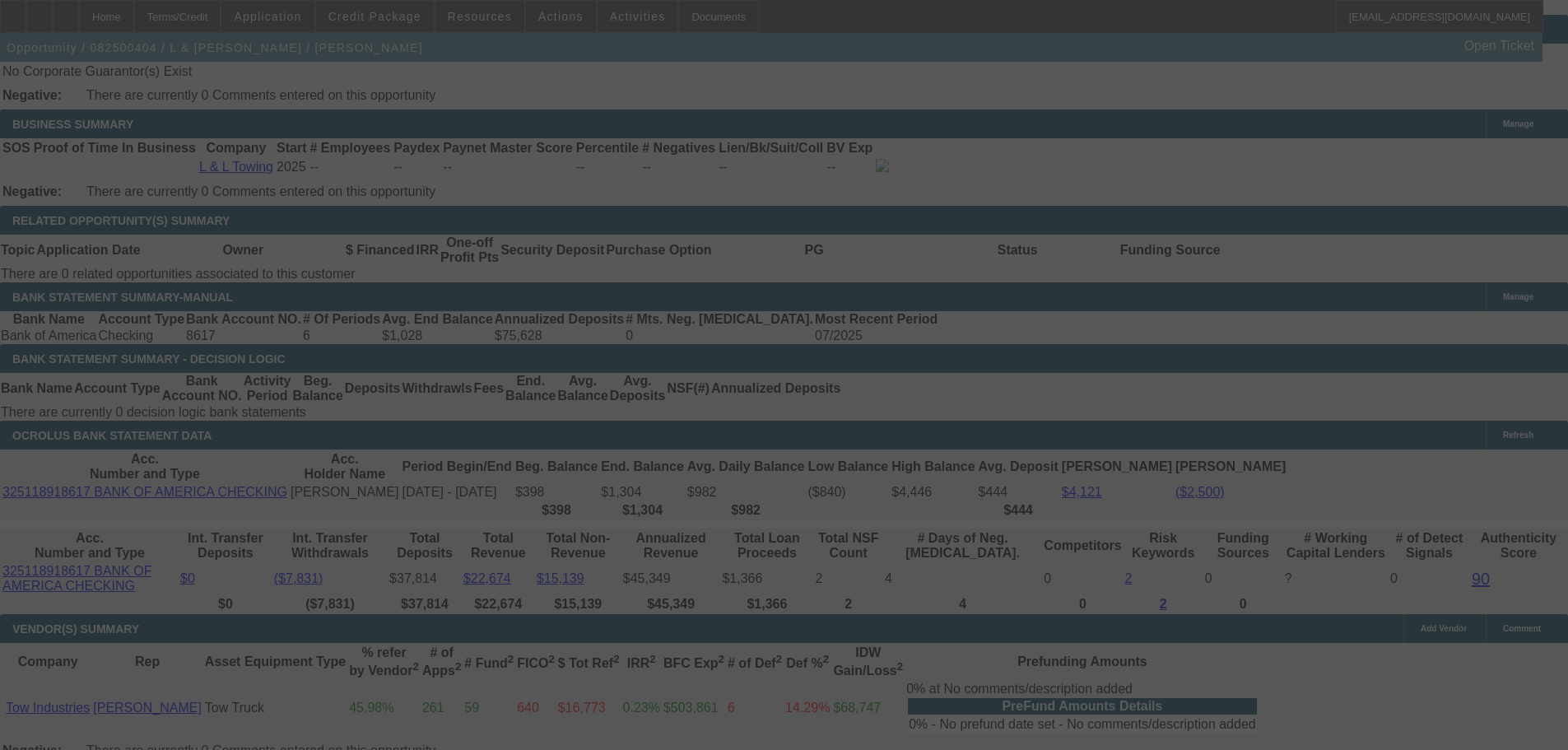
select select "0"
select select "2"
select select "0.1"
select select "4"
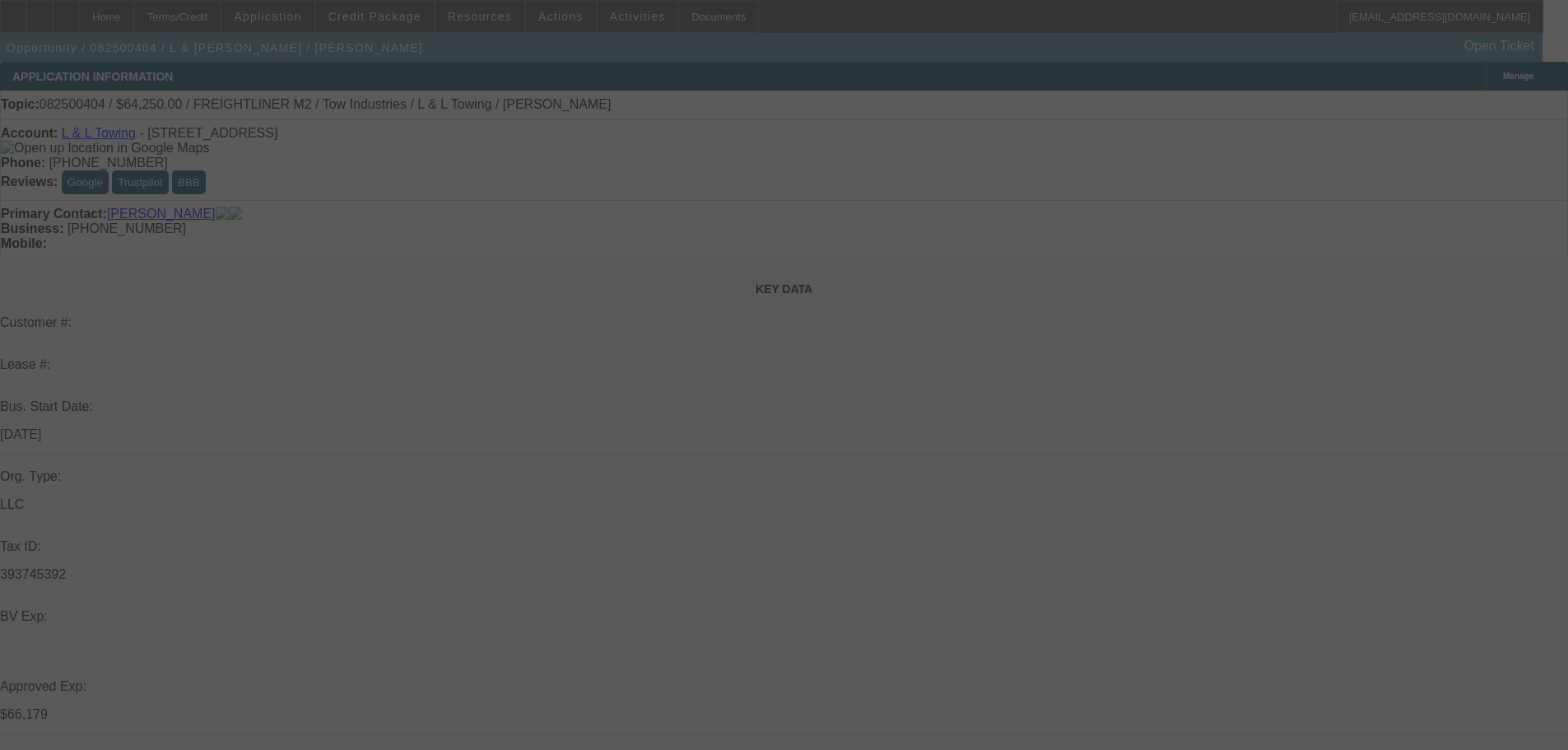
select select "0"
select select "2"
select select "0.1"
select select "4"
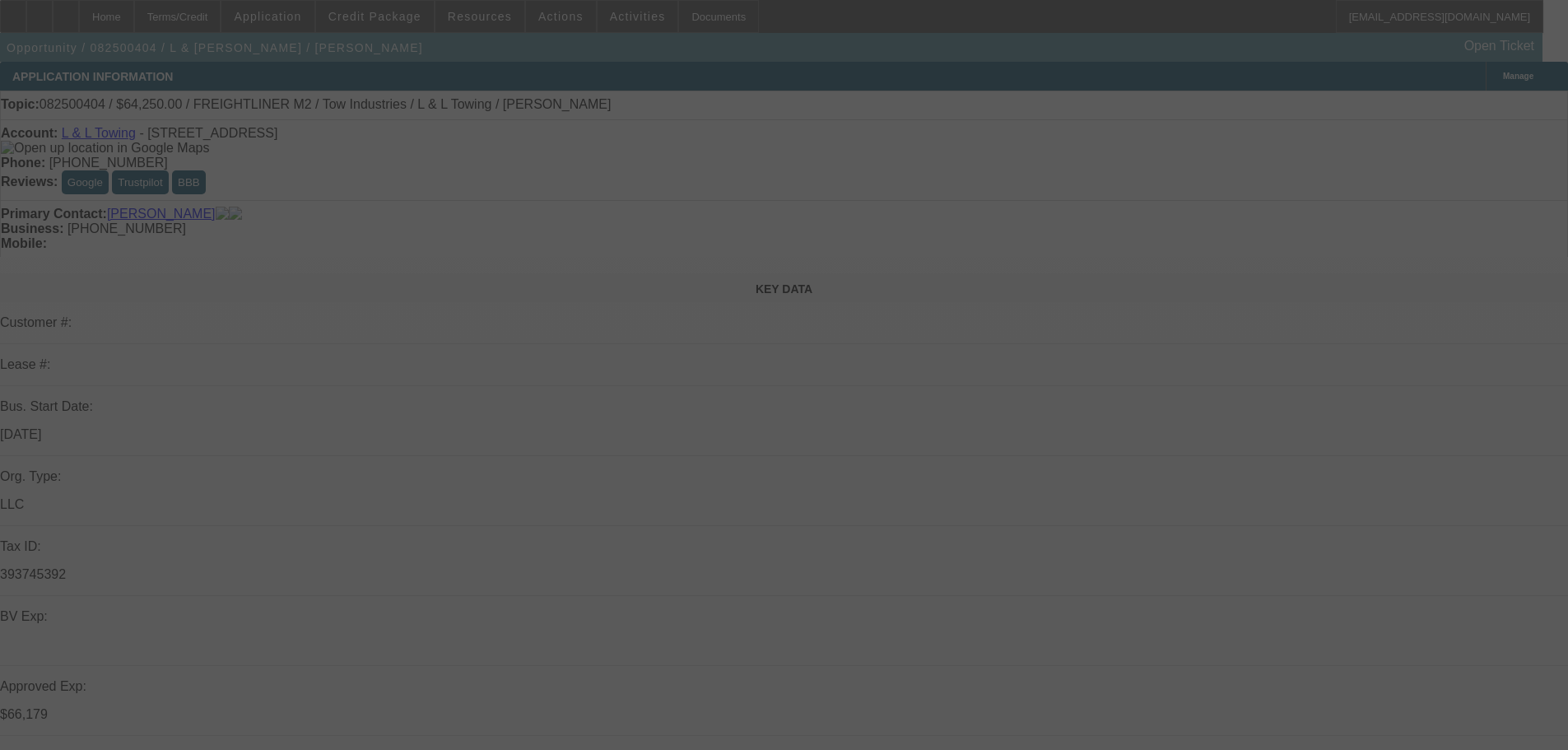
select select "0"
select select "2"
select select "0.1"
select select "4"
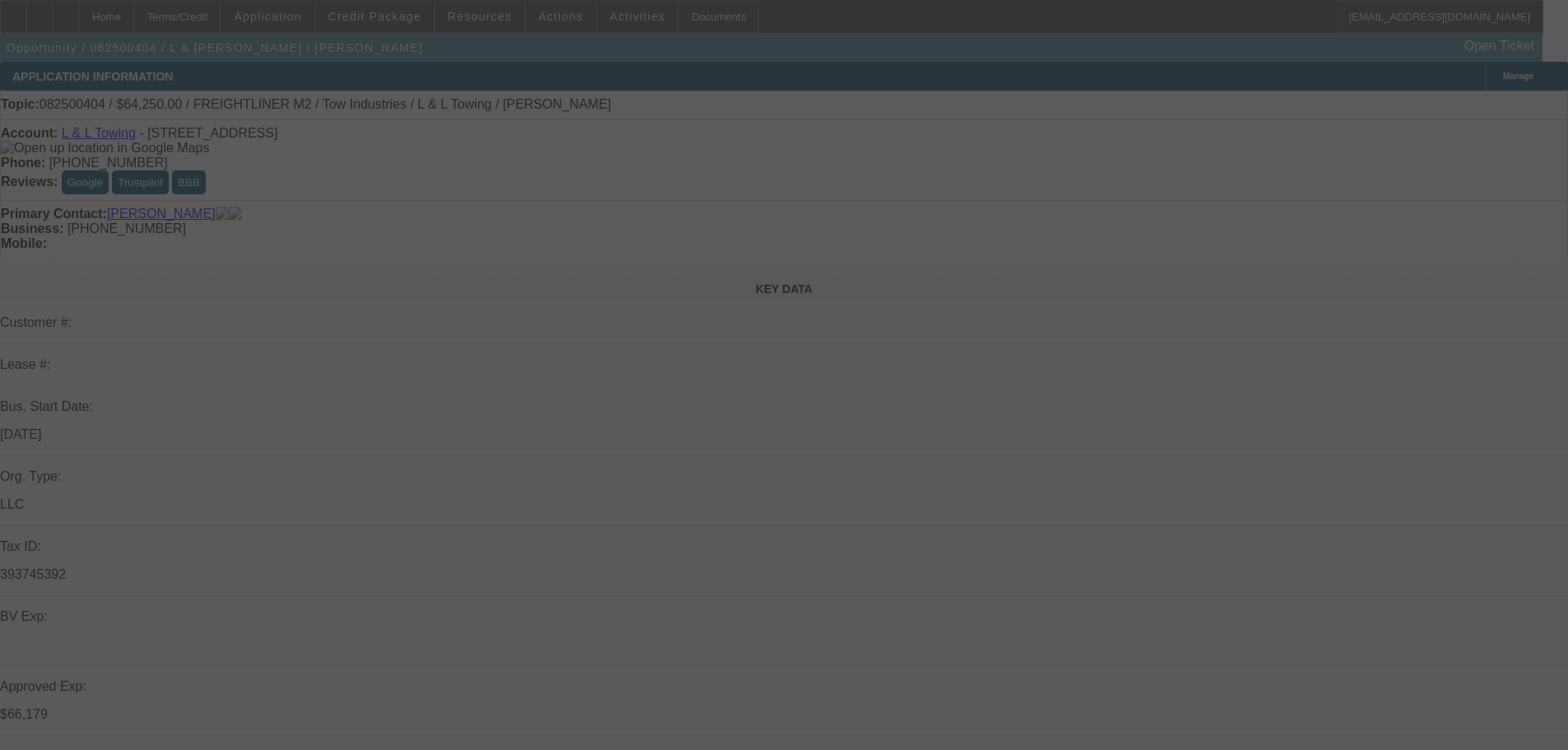
select select "0"
select select "2"
select select "0.1"
select select "4"
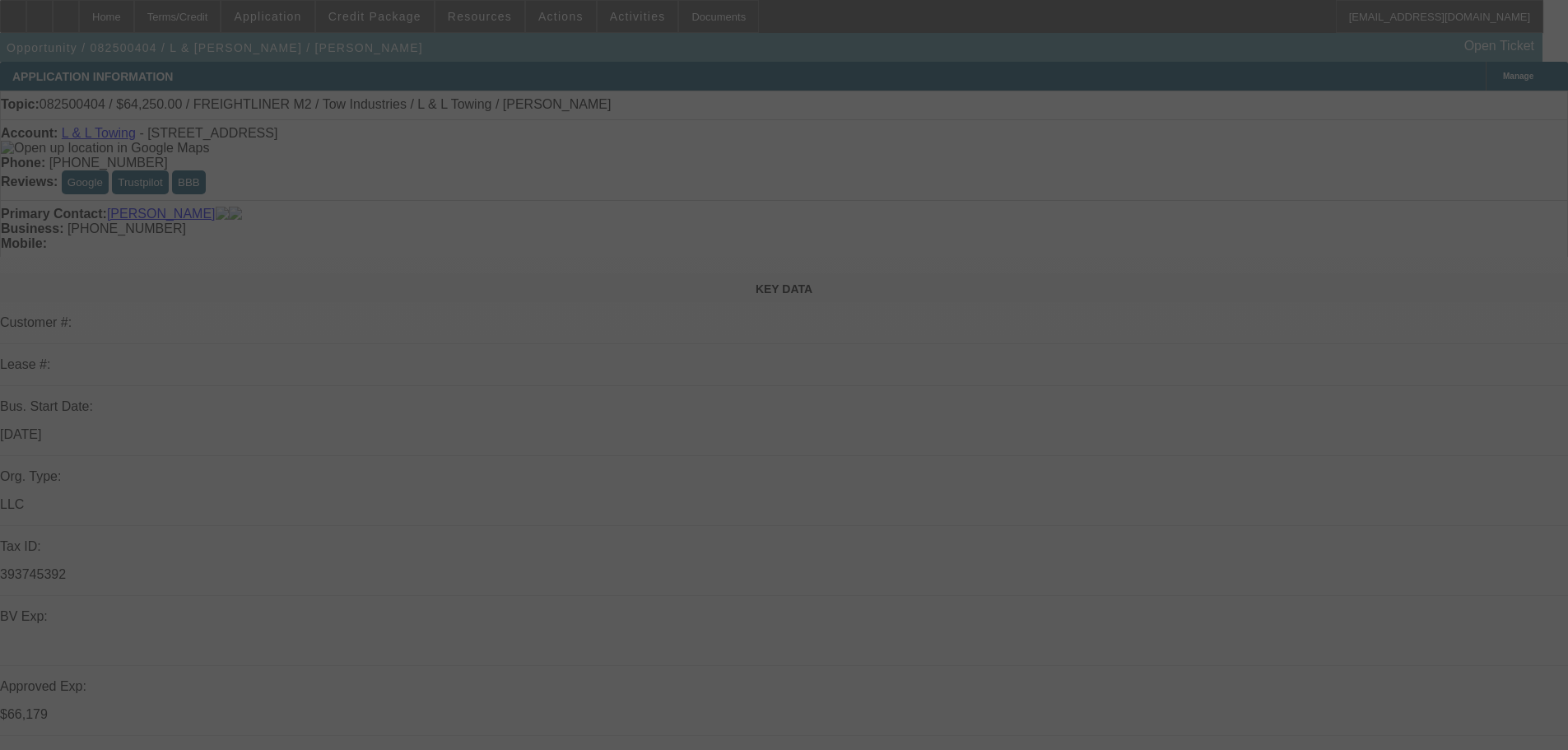
select select "0"
select select "2"
select select "0.1"
select select "4"
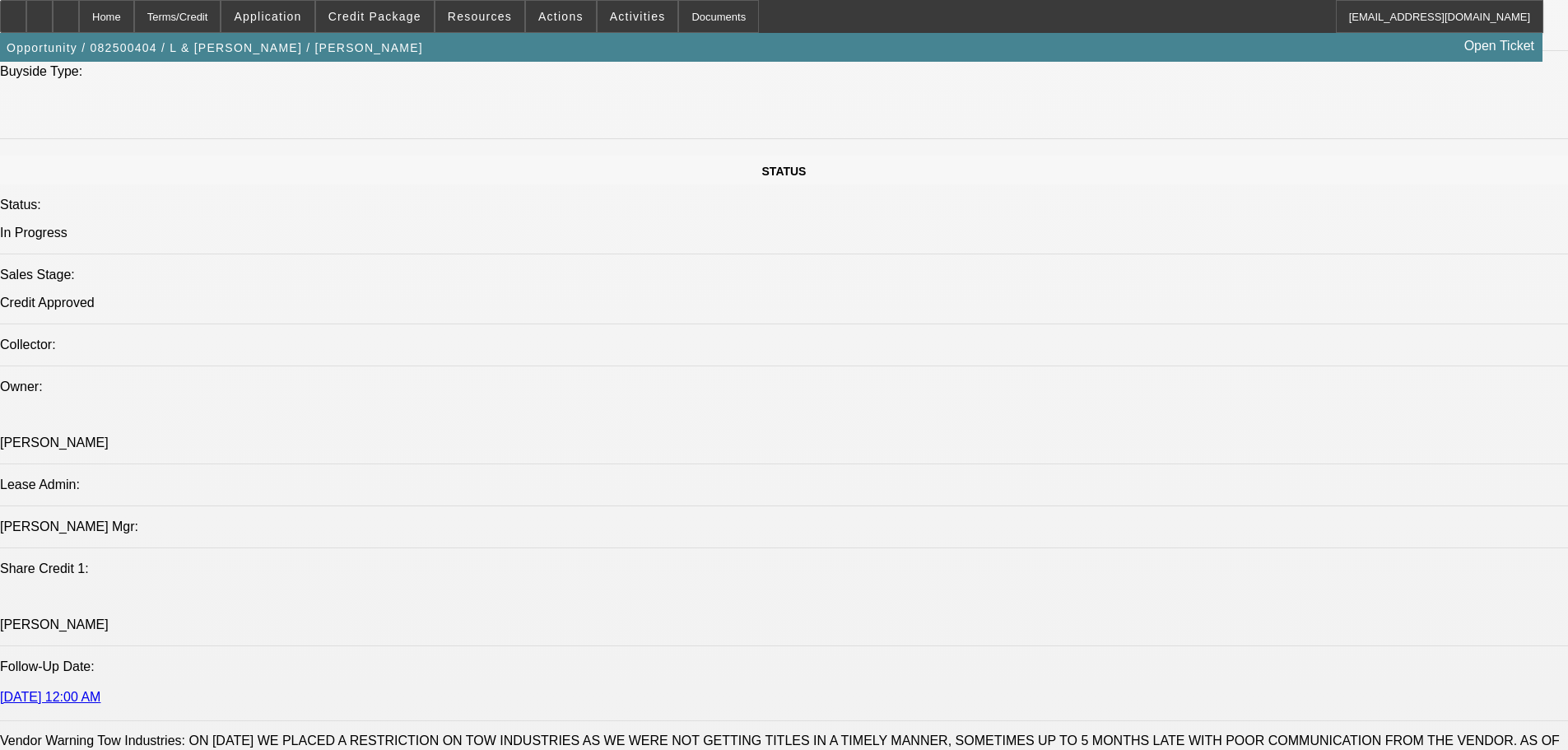
scroll to position [1646, 0]
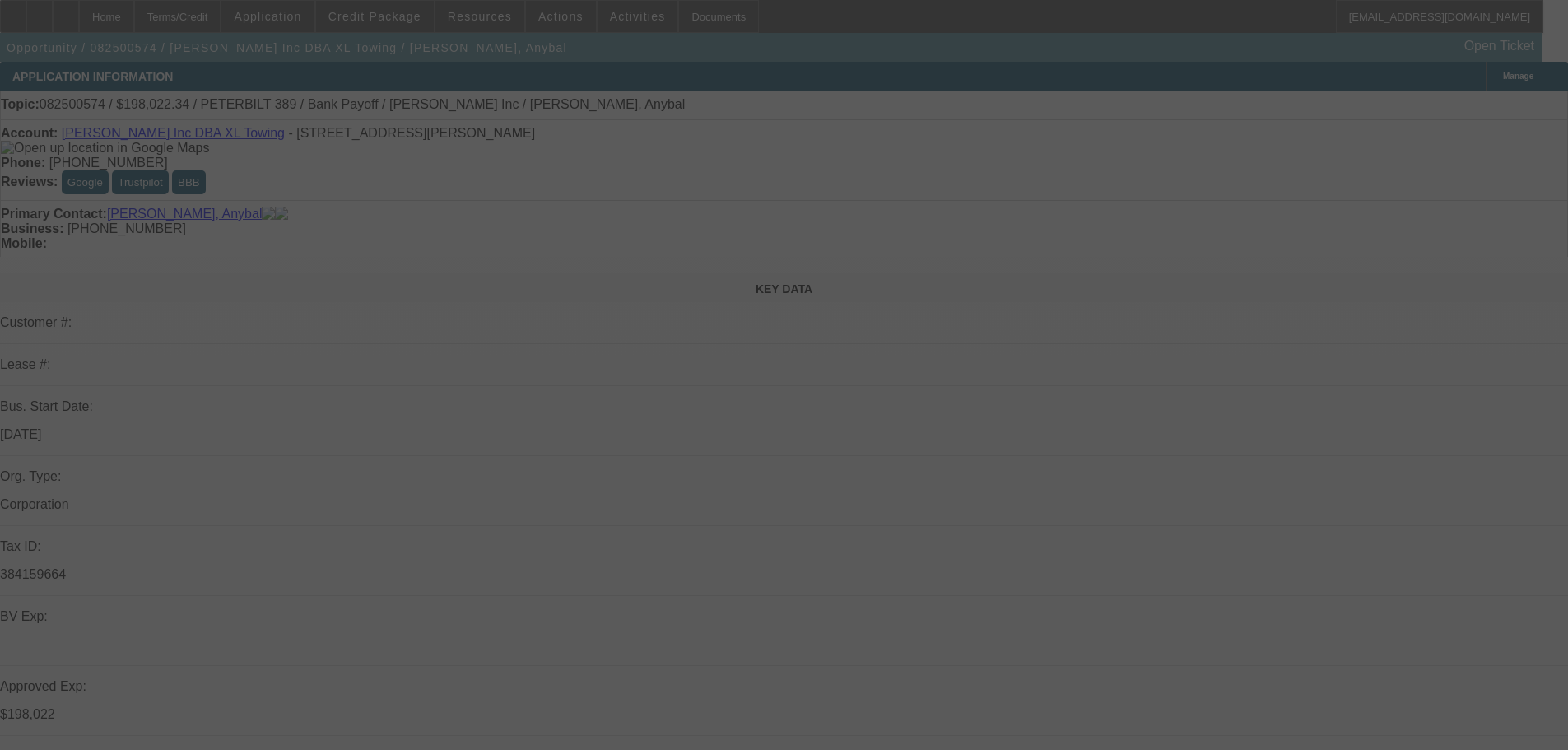
select select "0"
select select "2"
select select "0.15"
select select "16"
select select "0"
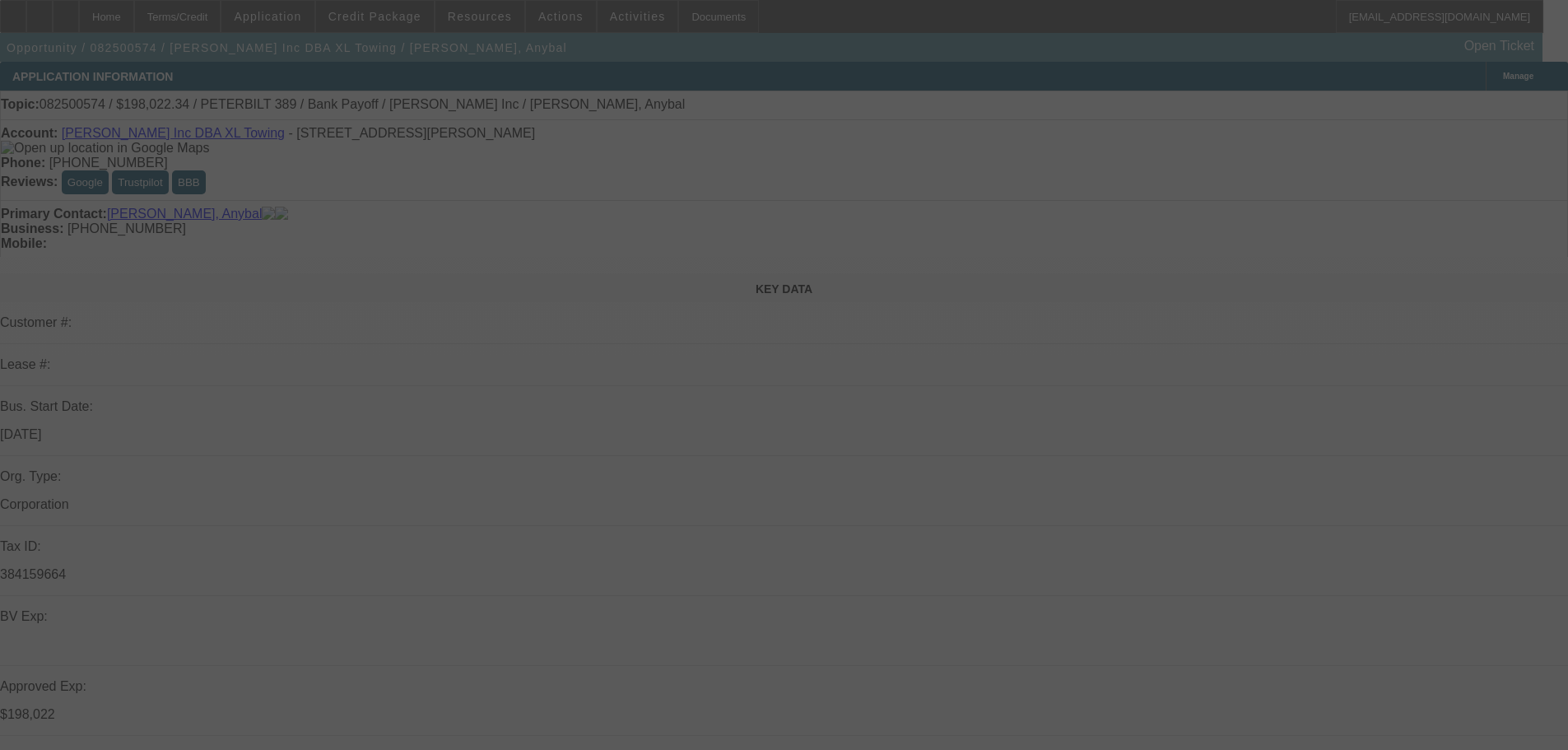
select select "2"
select select "0.15"
select select "16"
select select "0"
select select "2"
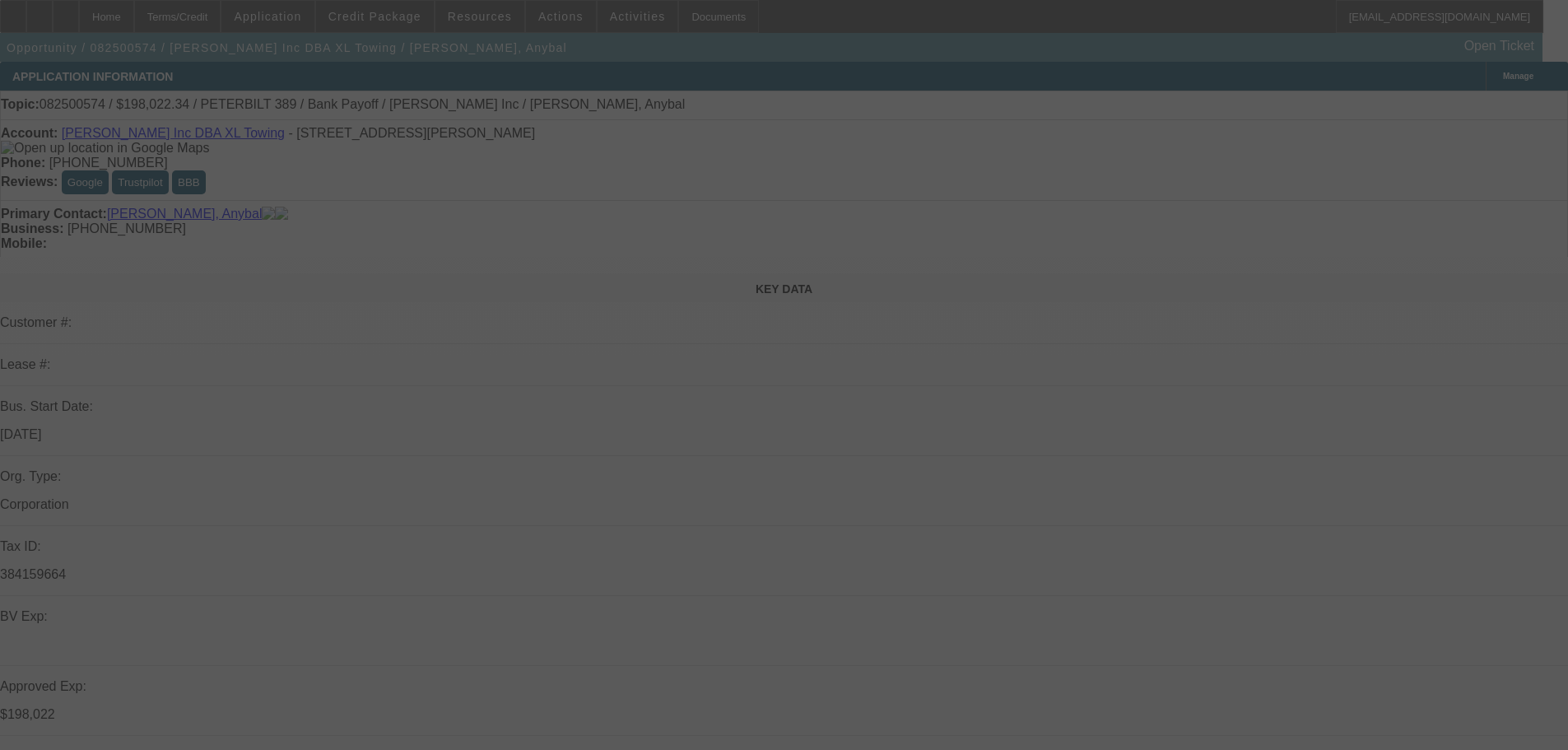
select select "0.15"
select select "4"
select select "0"
select select "2"
select select "0.15"
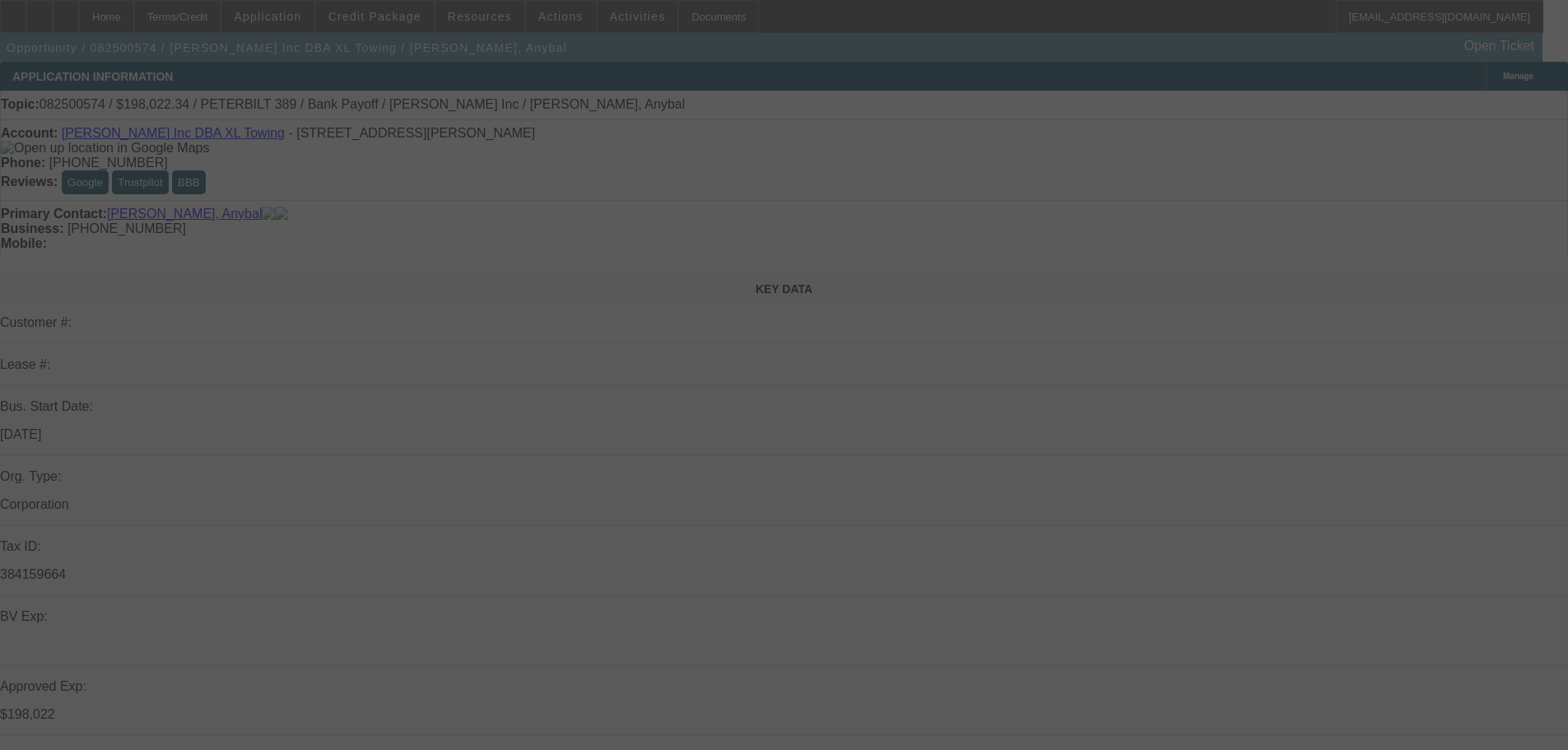
select select "4"
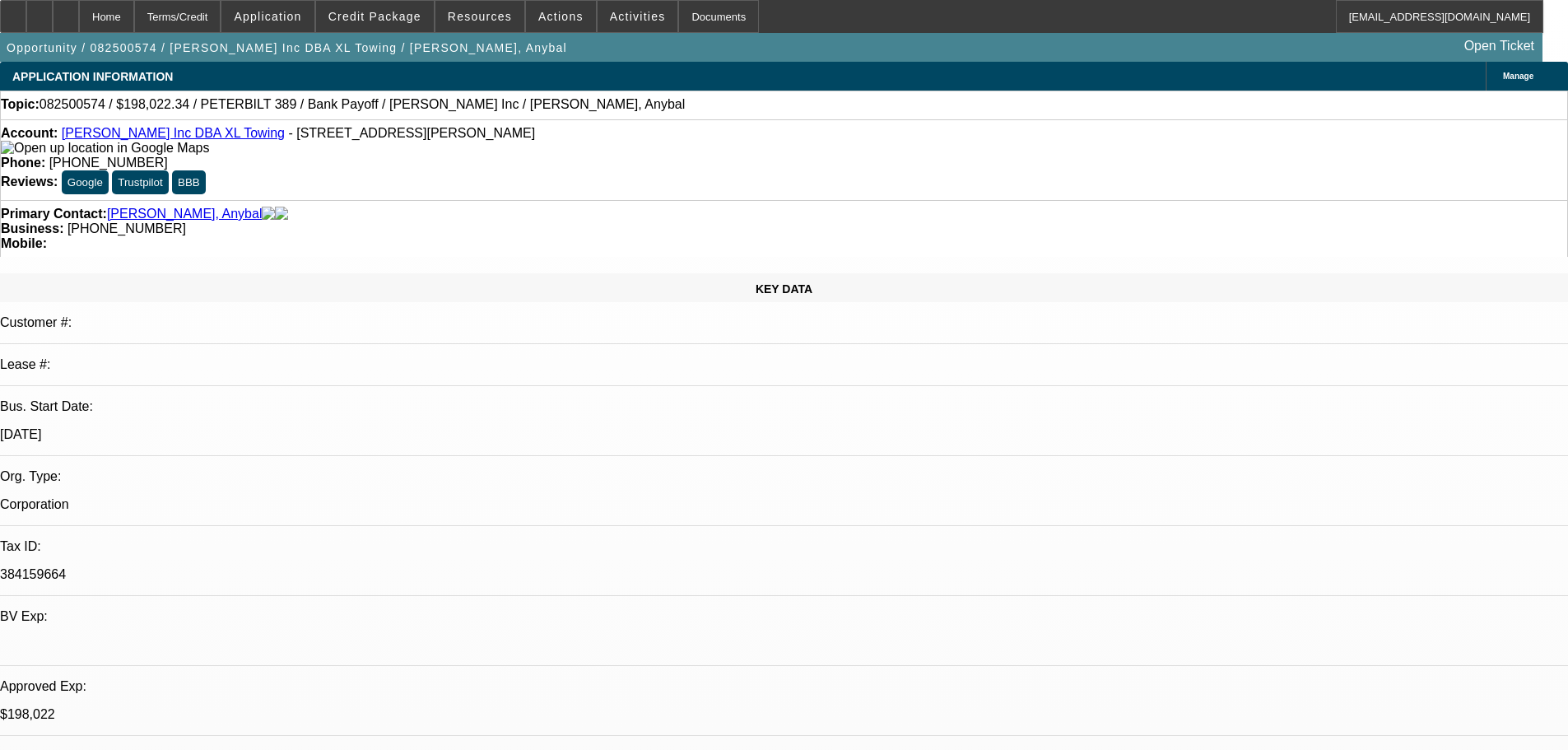
drag, startPoint x: 1213, startPoint y: 216, endPoint x: 1148, endPoint y: 216, distance: 65.0
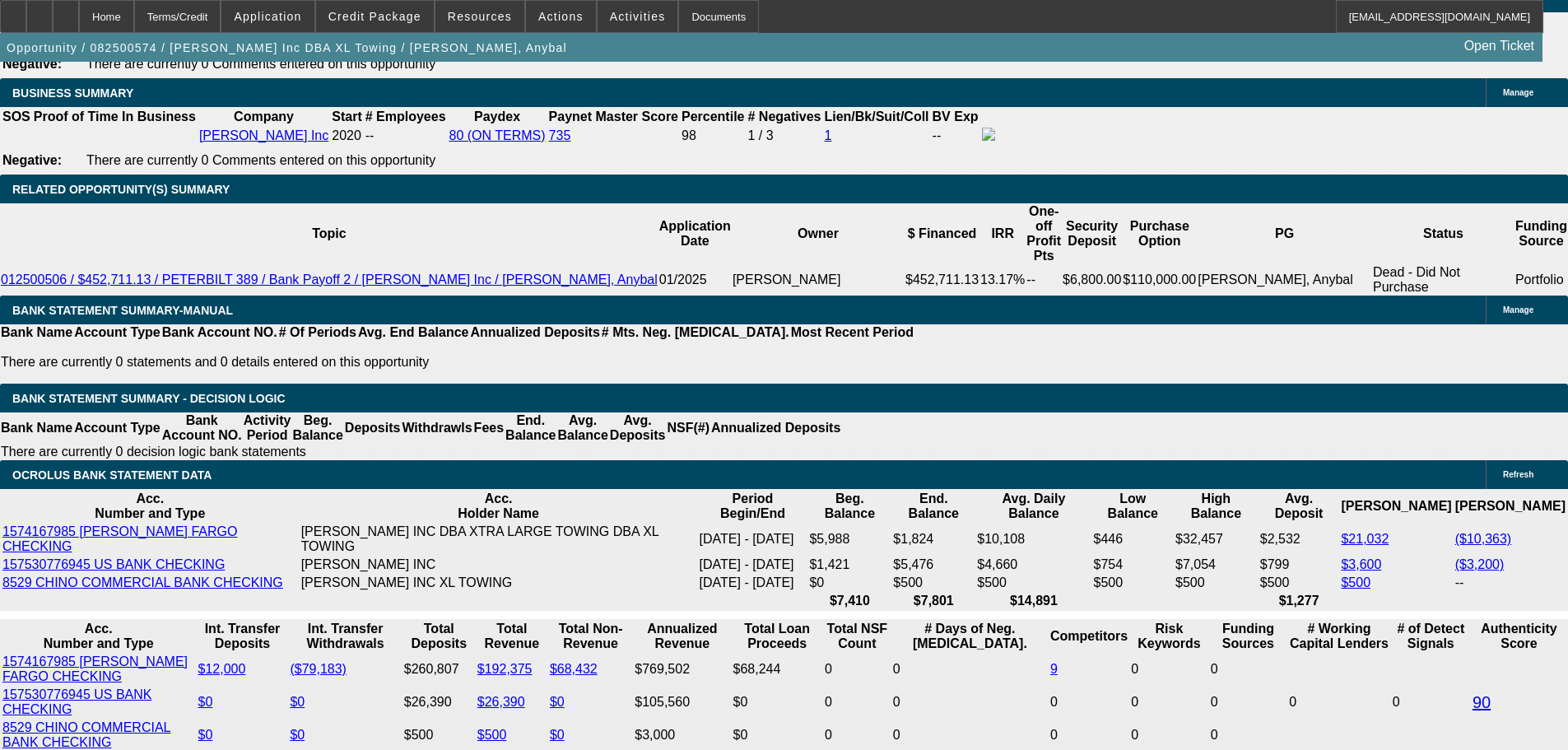
scroll to position [2528, 0]
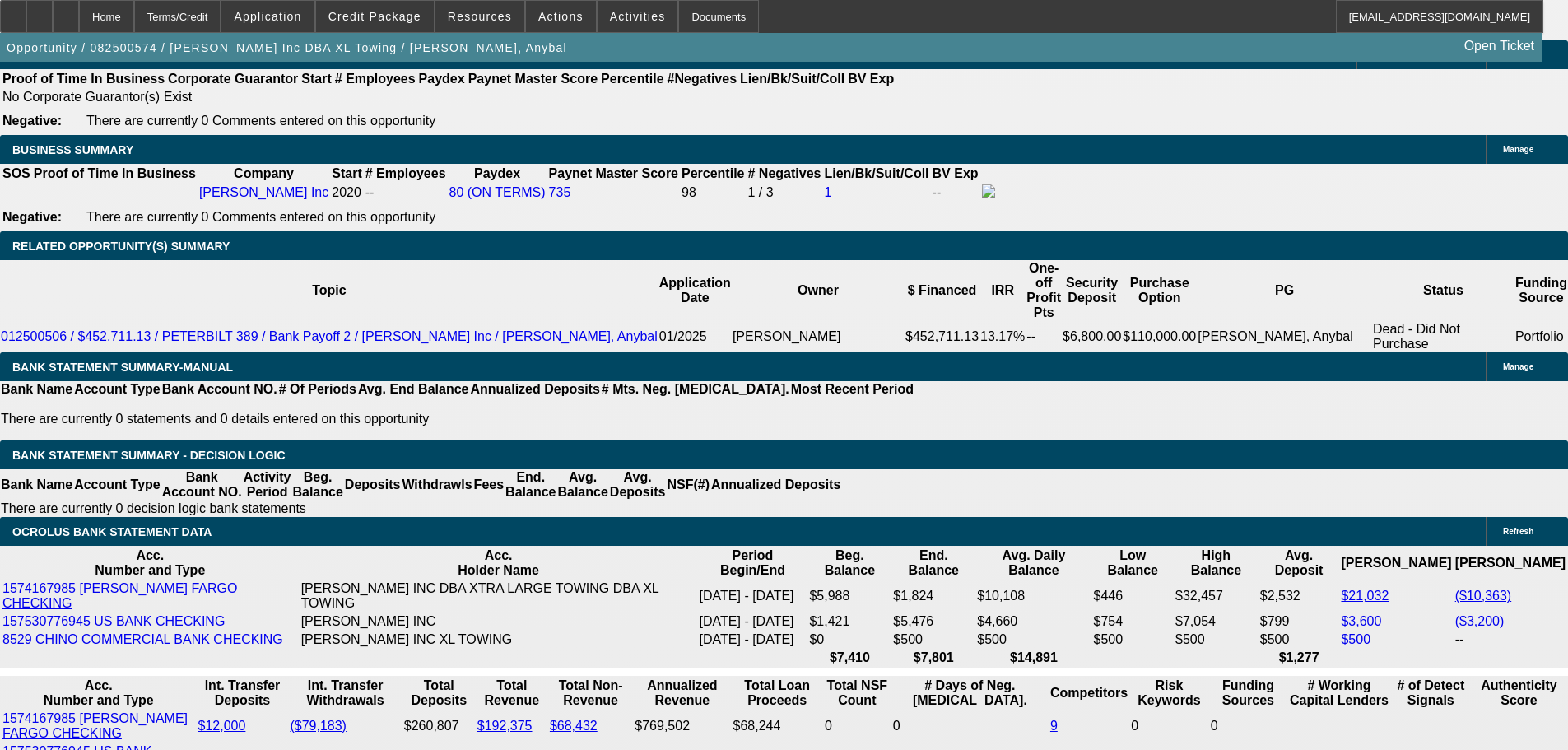
drag, startPoint x: 1297, startPoint y: 217, endPoint x: 1229, endPoint y: 223, distance: 68.3
copy b "[PHONE_NUMBER]"
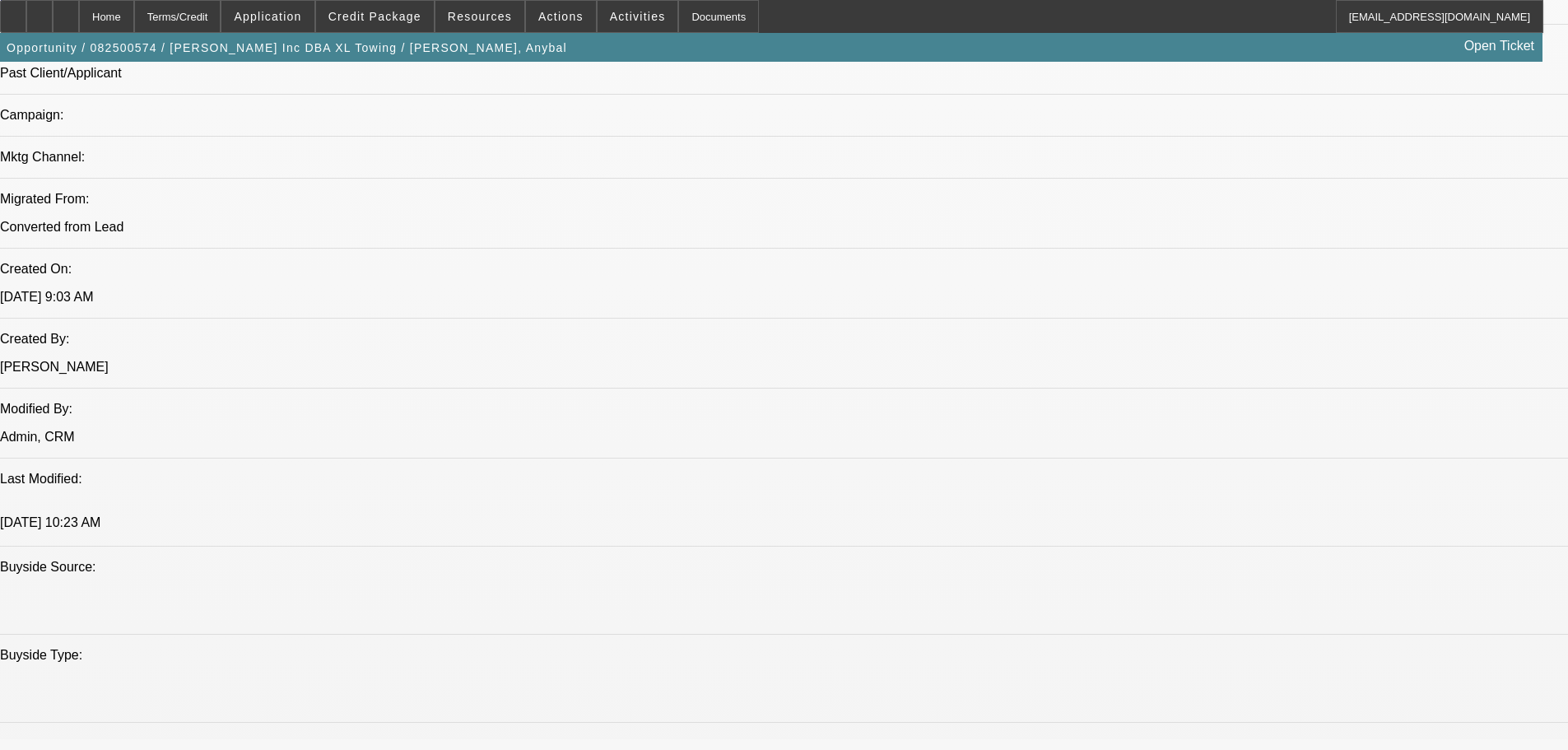
scroll to position [0, 0]
